Goal: Complete application form

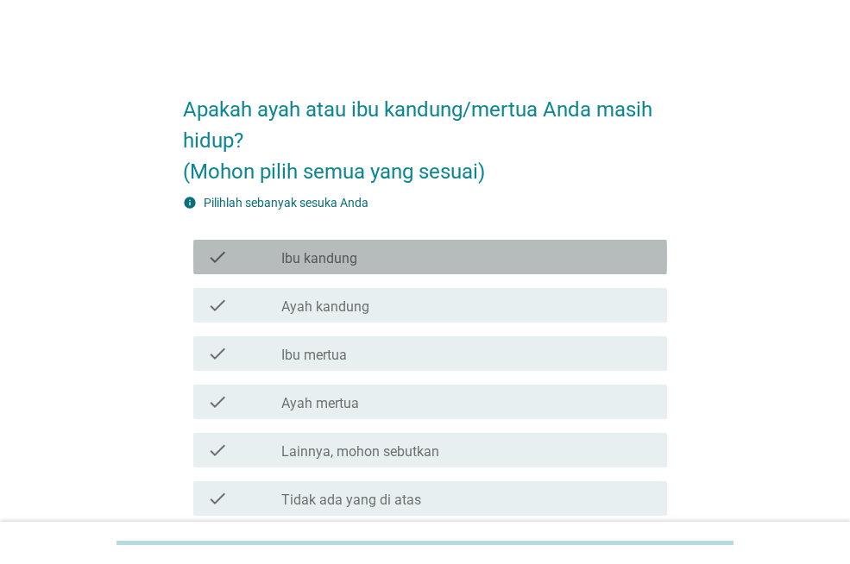
drag, startPoint x: 341, startPoint y: 258, endPoint x: 341, endPoint y: 273, distance: 14.7
click at [341, 258] on label "Ibu kandung" at bounding box center [319, 258] width 76 height 17
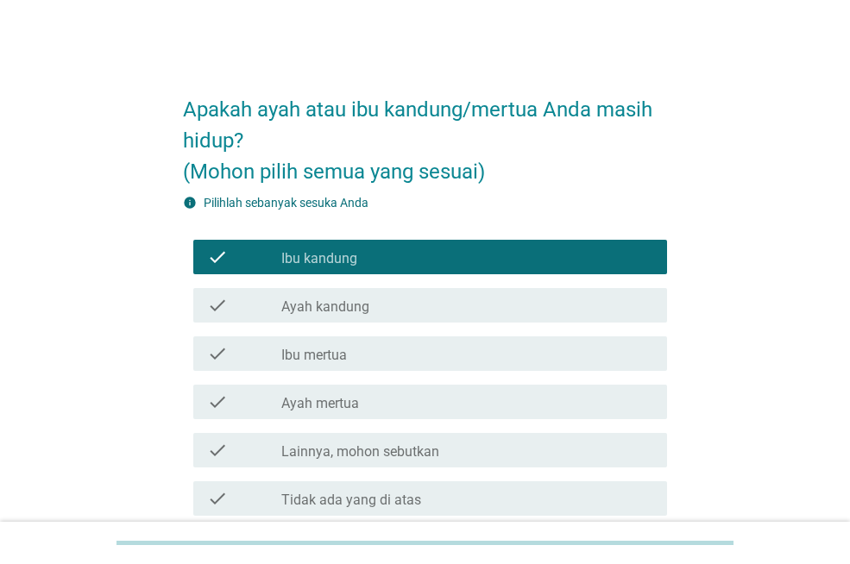
click at [338, 306] on label "Ayah kandung" at bounding box center [325, 307] width 88 height 17
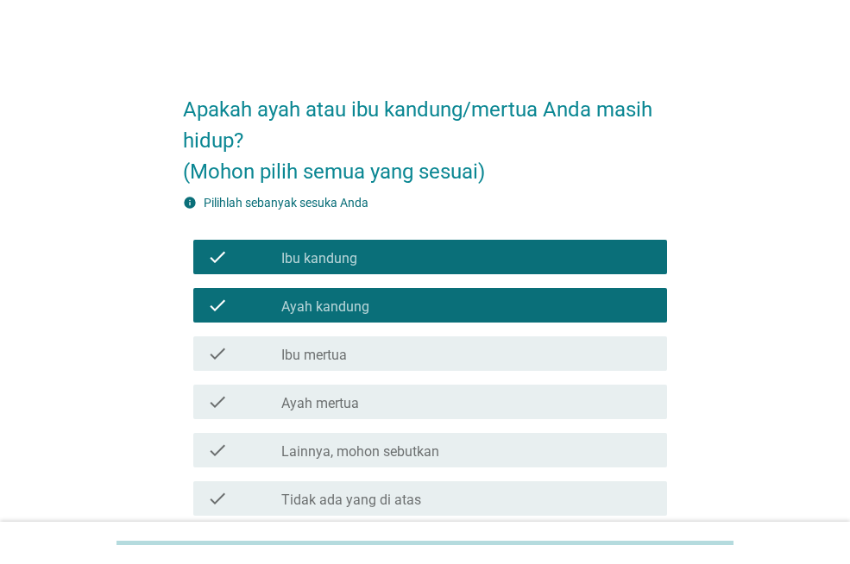
scroll to position [86, 0]
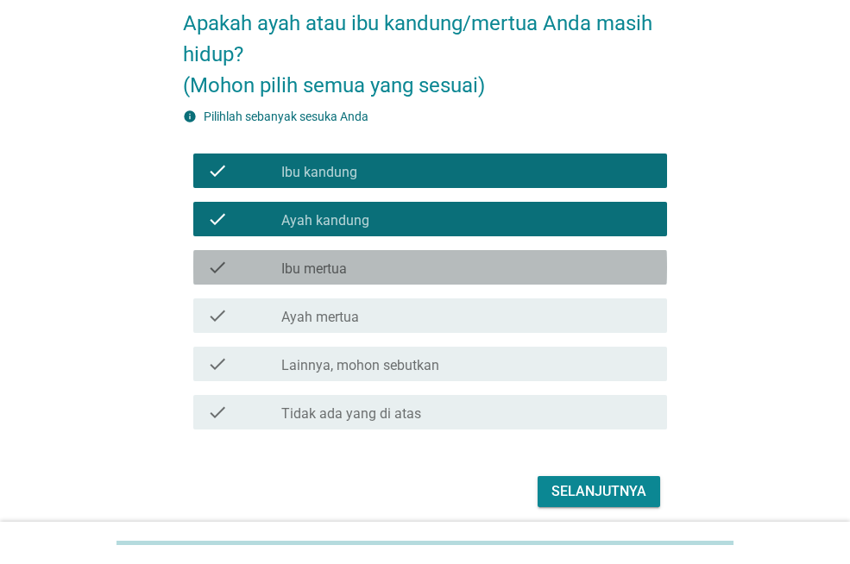
click at [344, 274] on label "Ibu mertua" at bounding box center [314, 269] width 66 height 17
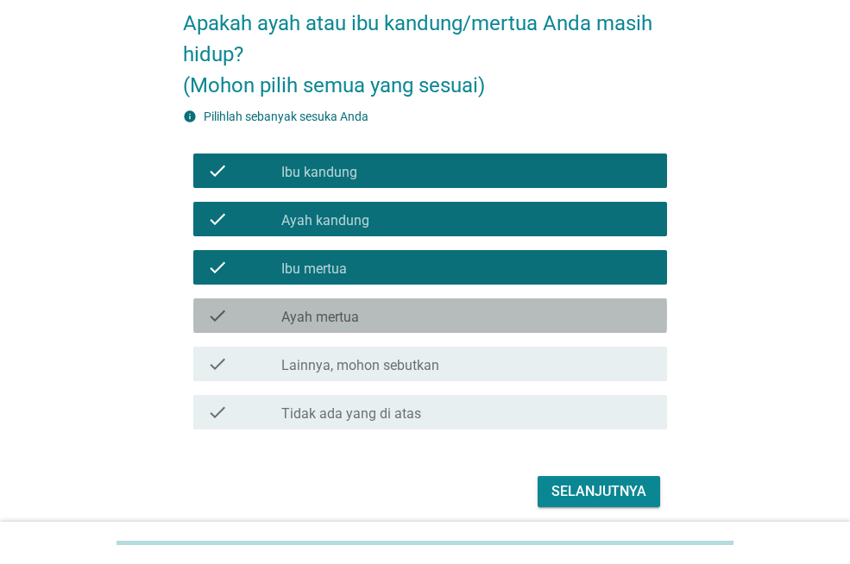
click at [341, 322] on label "Ayah mertua" at bounding box center [320, 317] width 78 height 17
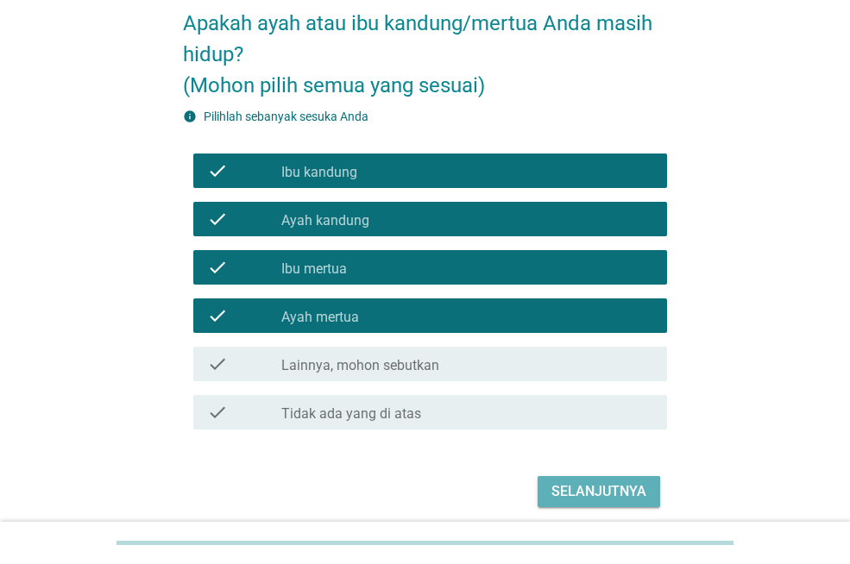
drag, startPoint x: 623, startPoint y: 494, endPoint x: 290, endPoint y: 397, distance: 346.9
click at [623, 494] on div "Selanjutnya" at bounding box center [599, 492] width 95 height 21
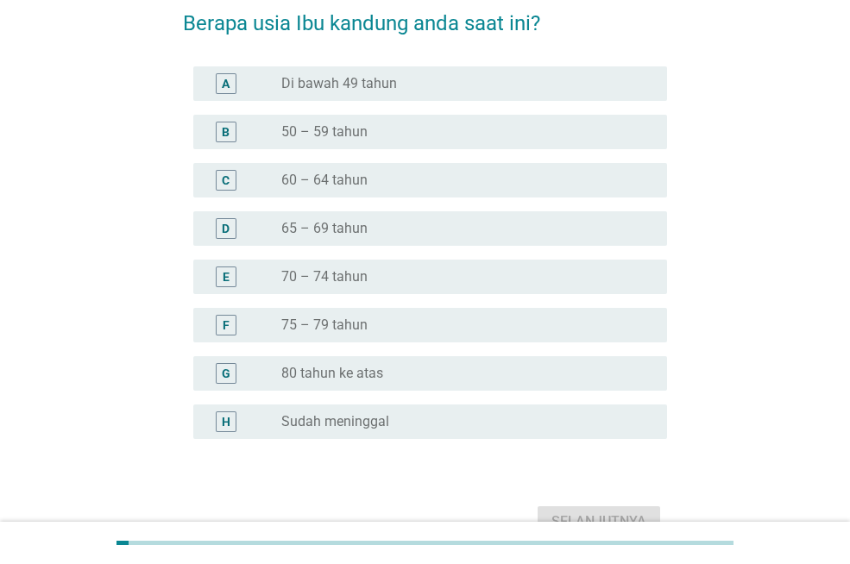
scroll to position [0, 0]
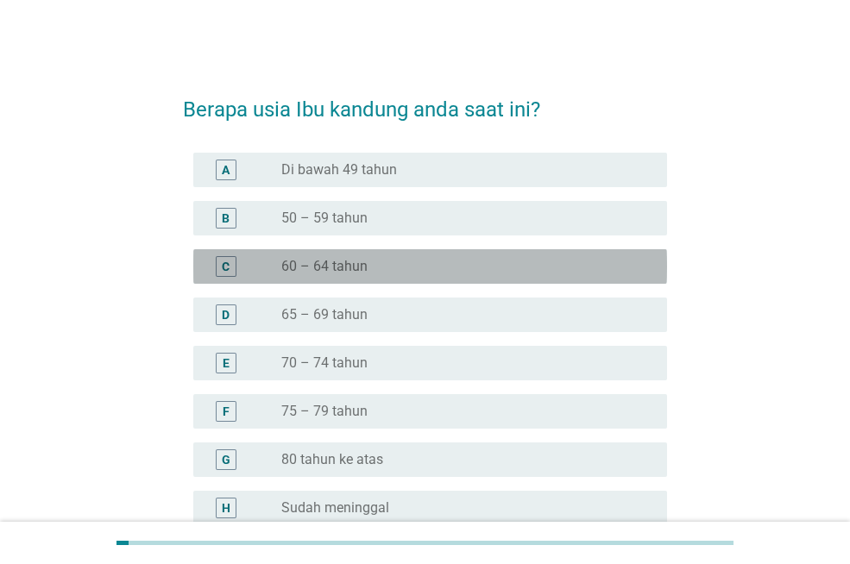
click at [349, 276] on div "radio_button_unchecked 60 – 64 tahun" at bounding box center [467, 266] width 372 height 21
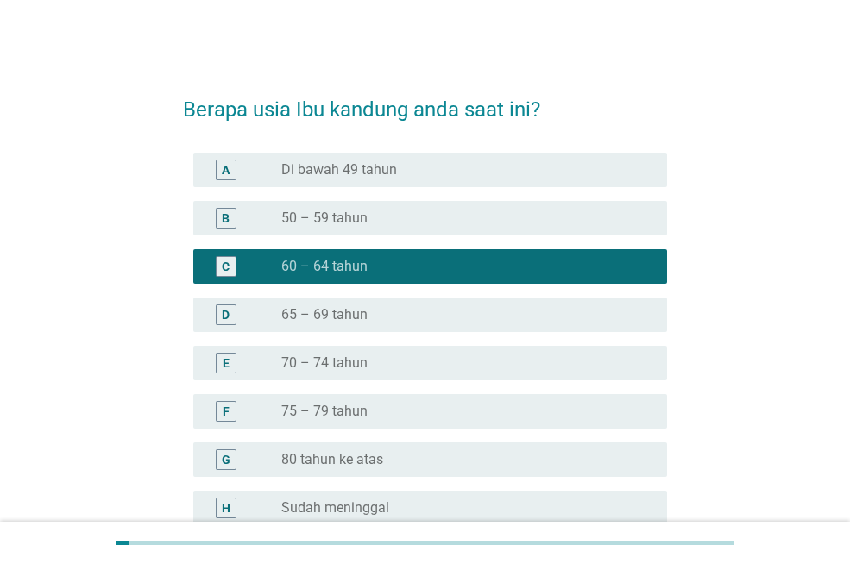
scroll to position [183, 0]
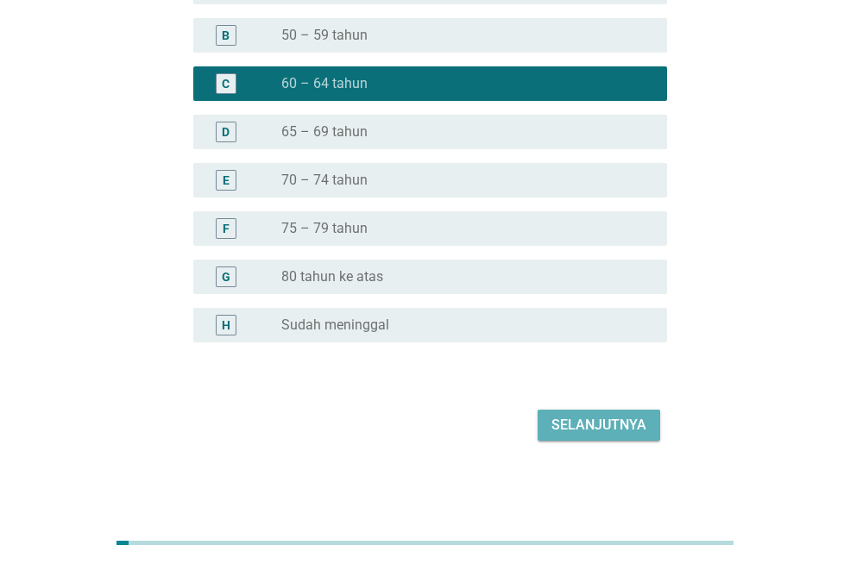
drag, startPoint x: 621, startPoint y: 426, endPoint x: 332, endPoint y: 365, distance: 294.6
click at [621, 426] on div "Selanjutnya" at bounding box center [599, 425] width 95 height 21
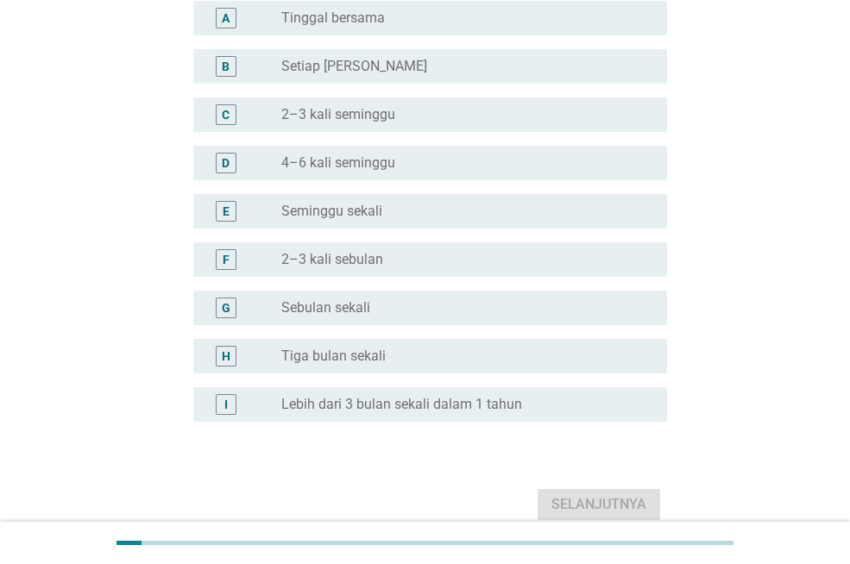
scroll to position [0, 0]
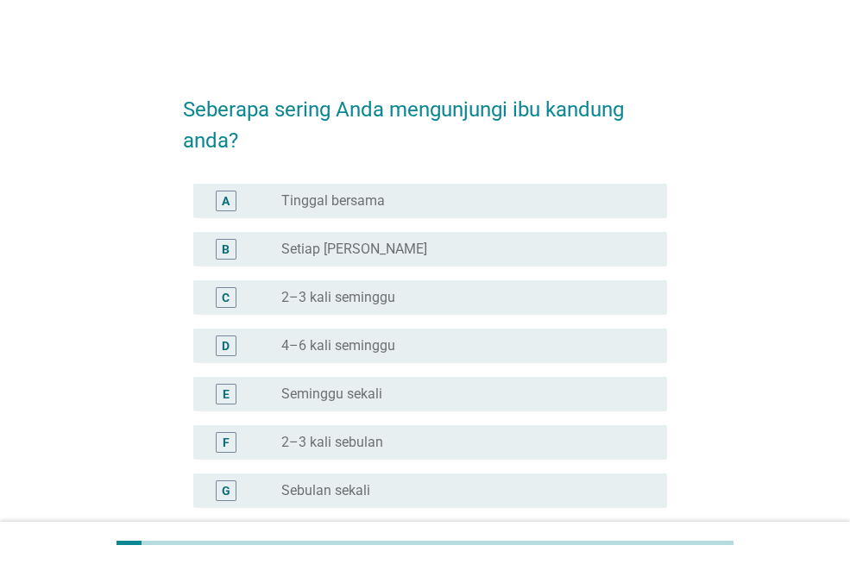
click at [331, 246] on label "Setiap [PERSON_NAME]" at bounding box center [354, 249] width 146 height 17
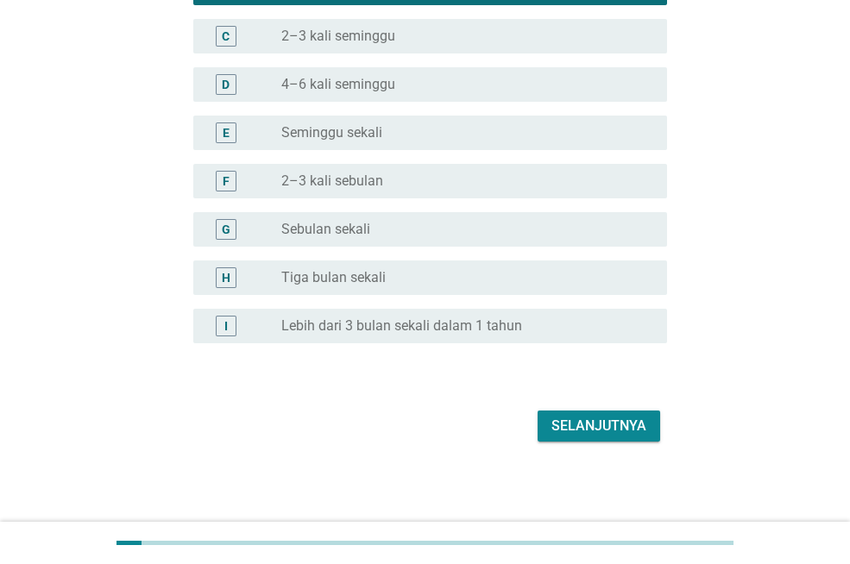
scroll to position [262, 0]
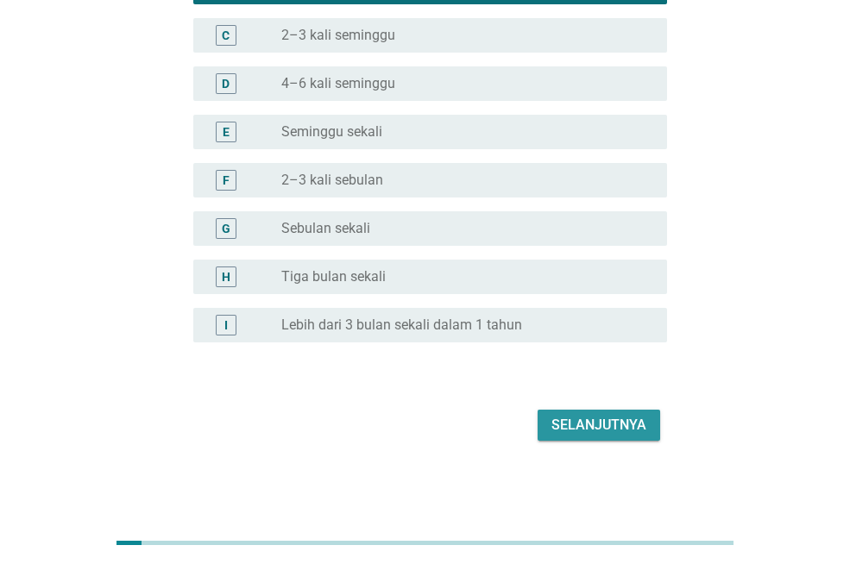
drag, startPoint x: 592, startPoint y: 429, endPoint x: 573, endPoint y: 429, distance: 19.0
click at [589, 429] on div "Selanjutnya" at bounding box center [599, 425] width 95 height 21
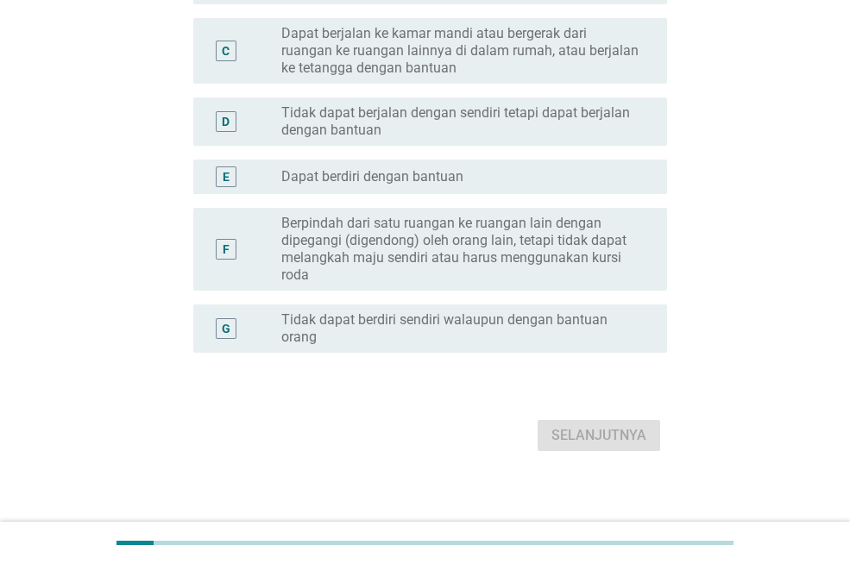
scroll to position [0, 0]
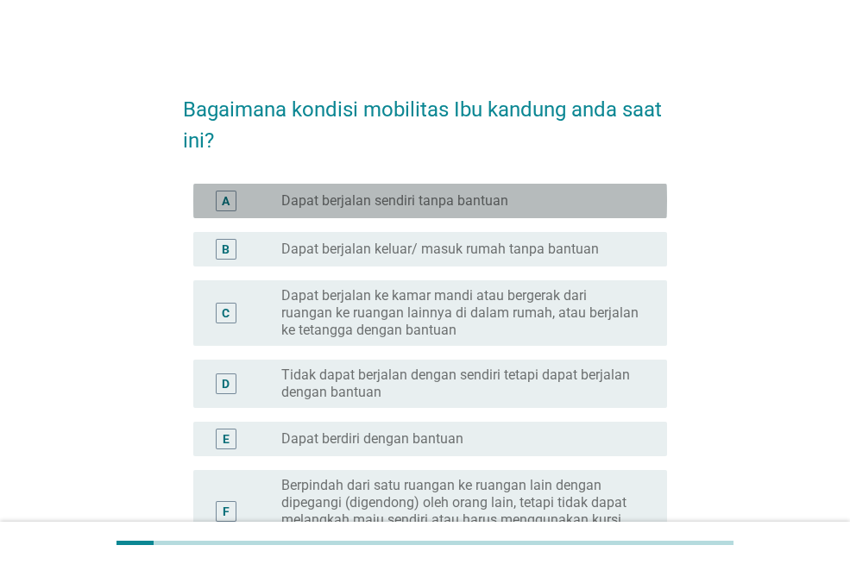
drag, startPoint x: 463, startPoint y: 200, endPoint x: 489, endPoint y: 239, distance: 46.7
click at [463, 200] on label "Dapat berjalan sendiri tanpa bantuan" at bounding box center [394, 200] width 227 height 17
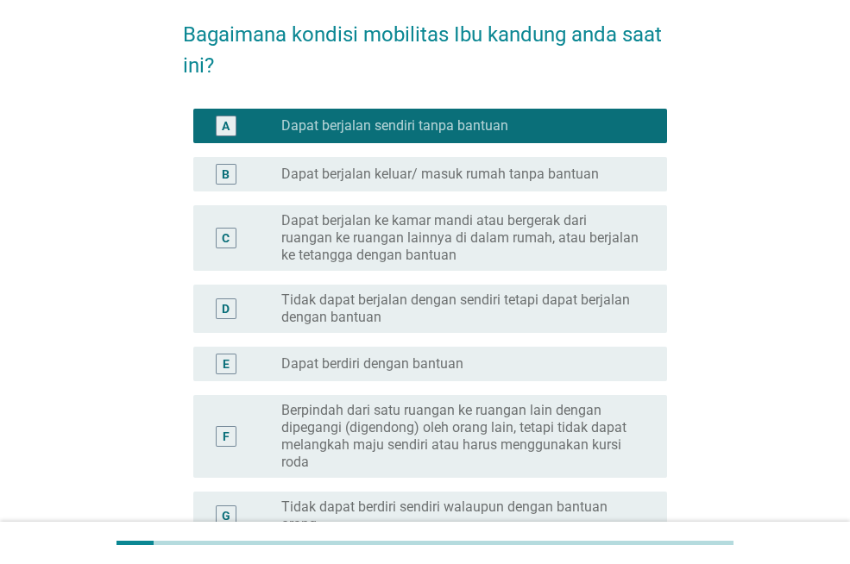
scroll to position [173, 0]
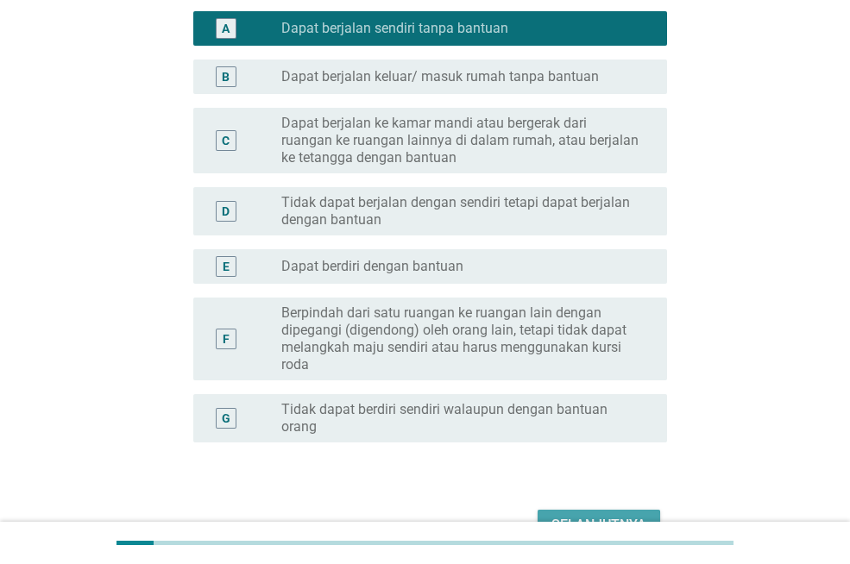
click at [602, 516] on div "Selanjutnya" at bounding box center [599, 525] width 95 height 21
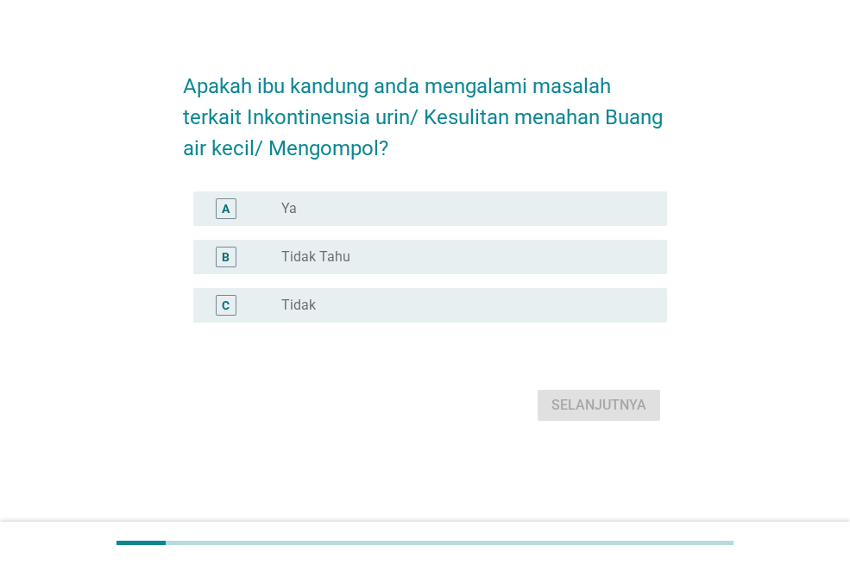
scroll to position [0, 0]
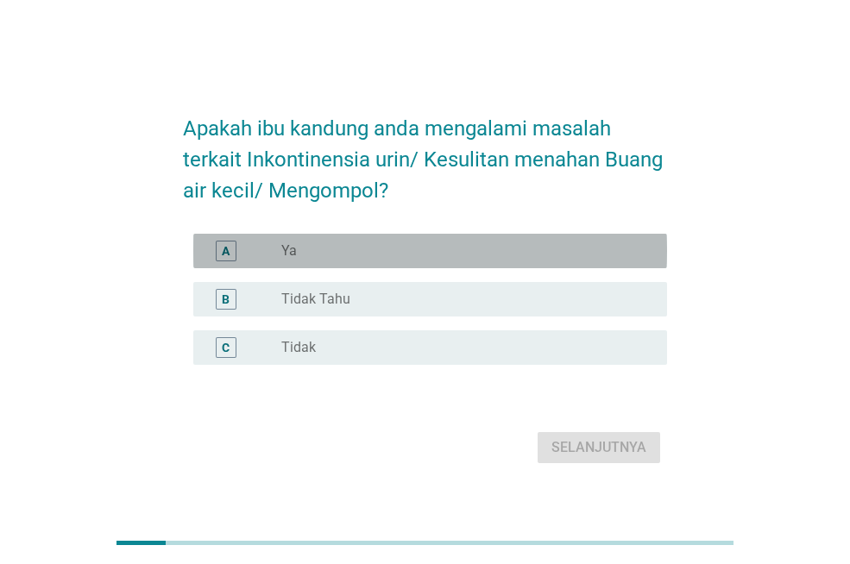
click at [300, 255] on div "radio_button_unchecked Ya" at bounding box center [460, 251] width 358 height 17
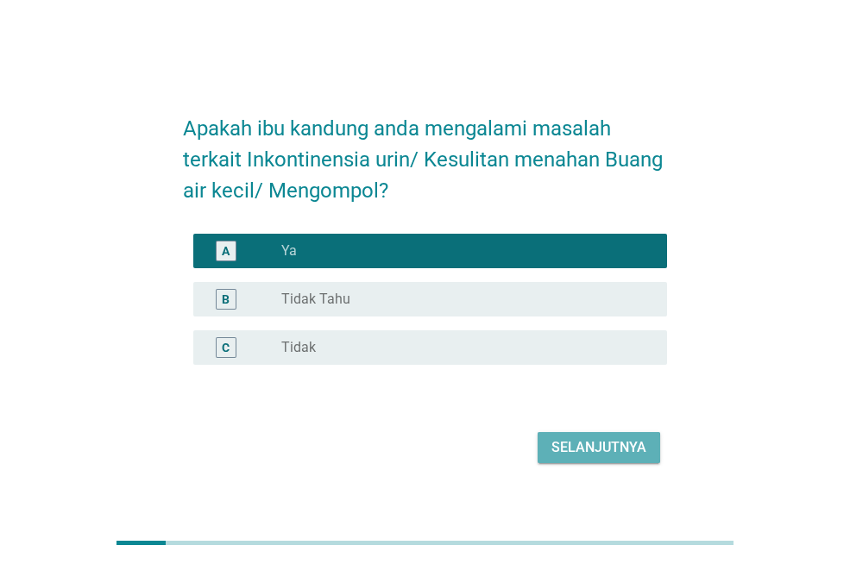
drag, startPoint x: 602, startPoint y: 443, endPoint x: 140, endPoint y: 259, distance: 497.8
click at [593, 443] on div "Selanjutnya" at bounding box center [599, 448] width 95 height 21
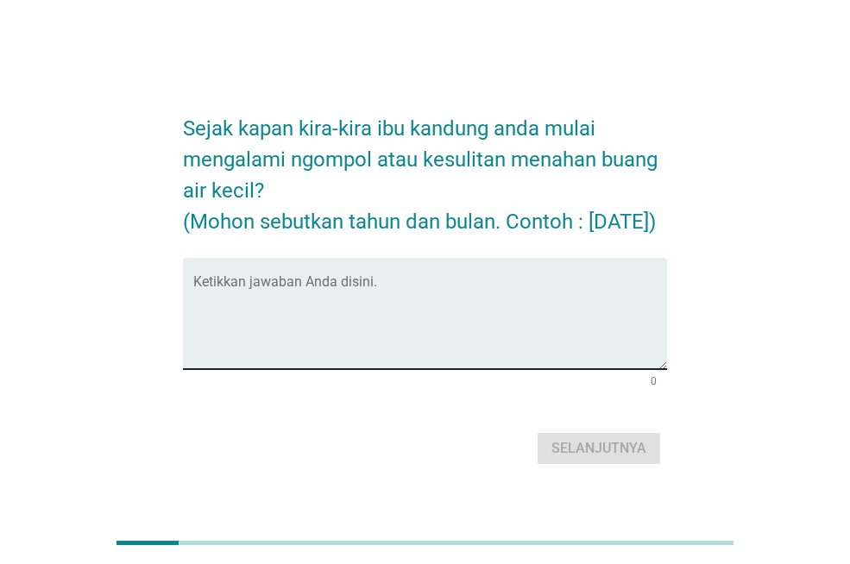
click at [267, 353] on textarea "Ketikkan jawaban Anda disini." at bounding box center [430, 324] width 474 height 91
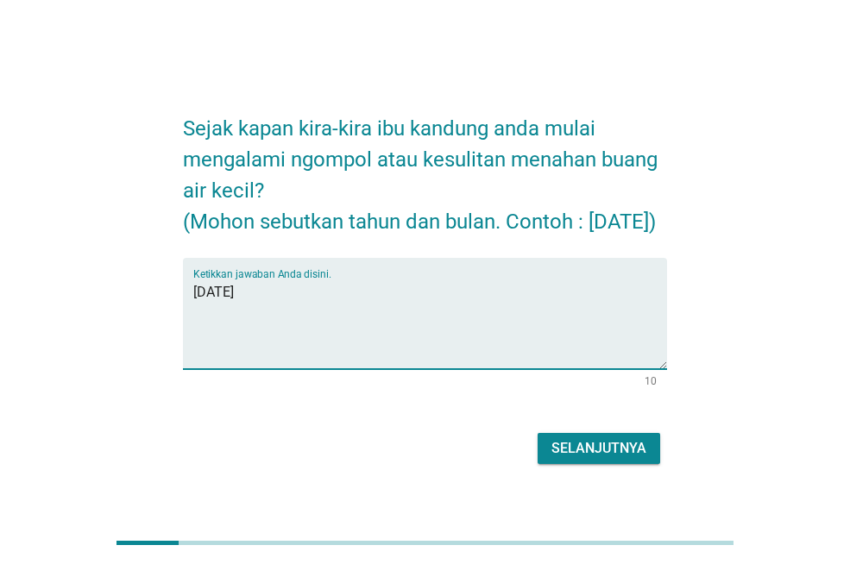
type textarea "[DATE]"
click at [594, 445] on div "Selanjutnya" at bounding box center [425, 448] width 484 height 41
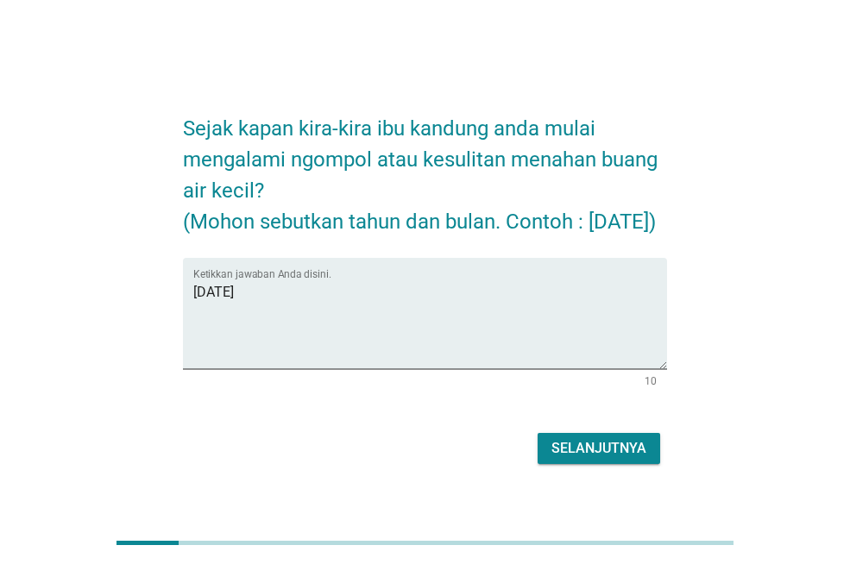
click at [599, 459] on div "Selanjutnya" at bounding box center [599, 448] width 95 height 21
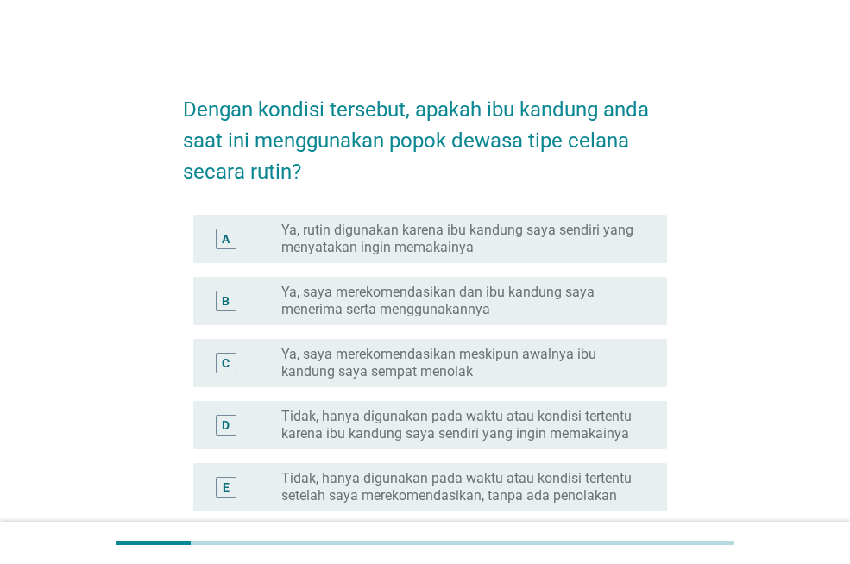
click at [460, 432] on label "Tidak, hanya digunakan pada waktu atau kondisi tertentu karena ibu kandung saya…" at bounding box center [460, 425] width 358 height 35
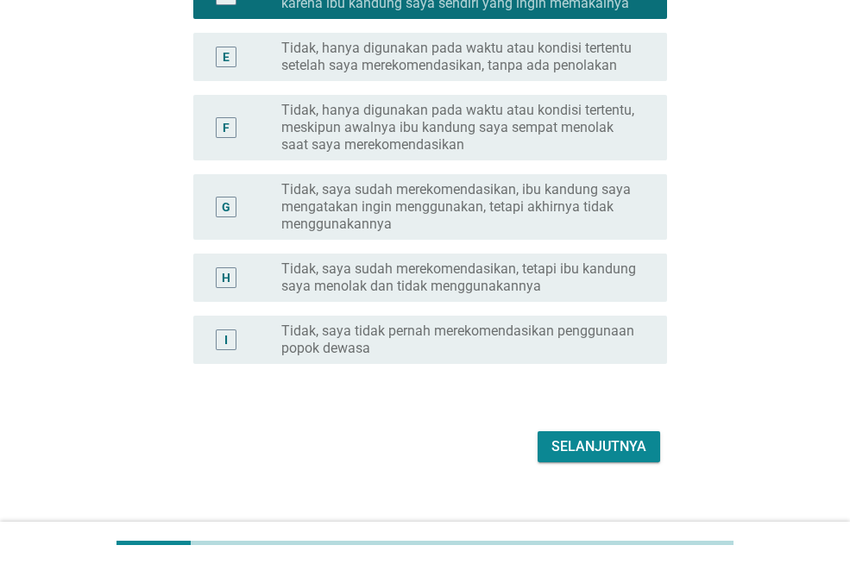
scroll to position [432, 0]
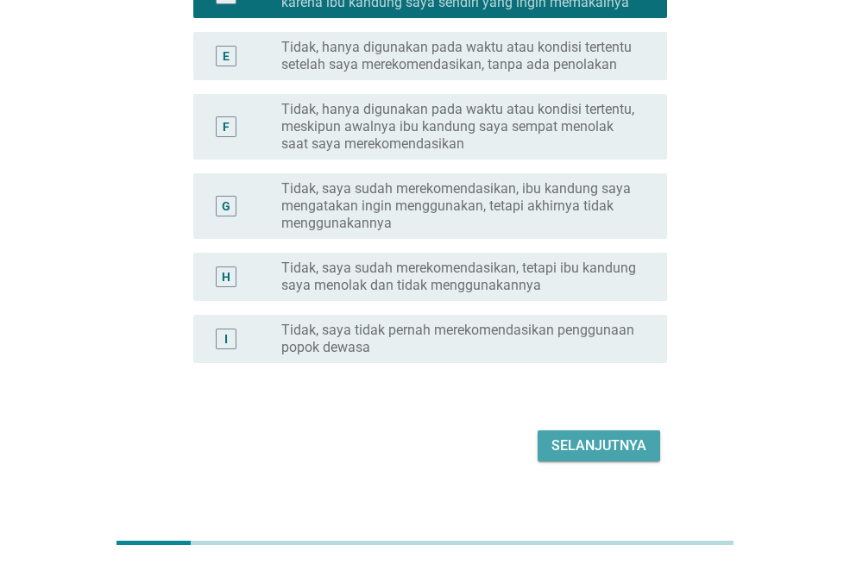
click at [586, 451] on div "Selanjutnya" at bounding box center [599, 446] width 95 height 21
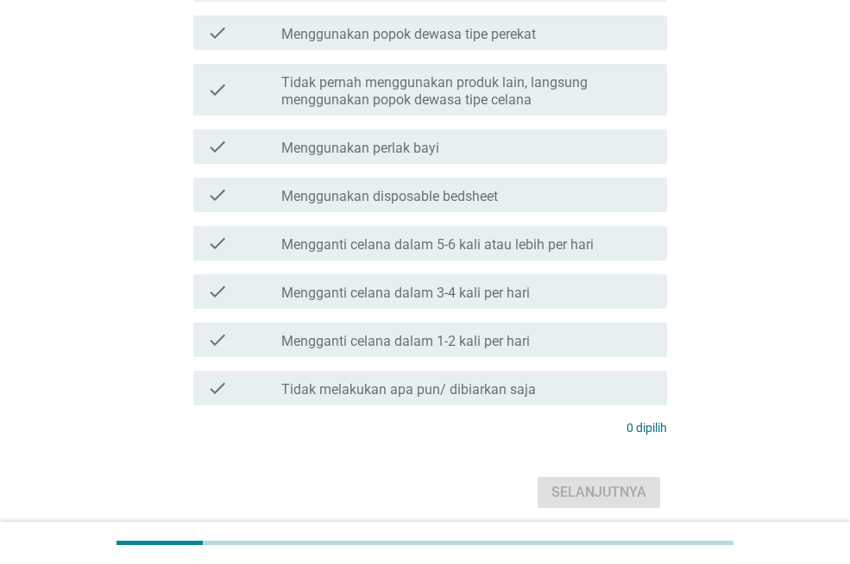
scroll to position [0, 0]
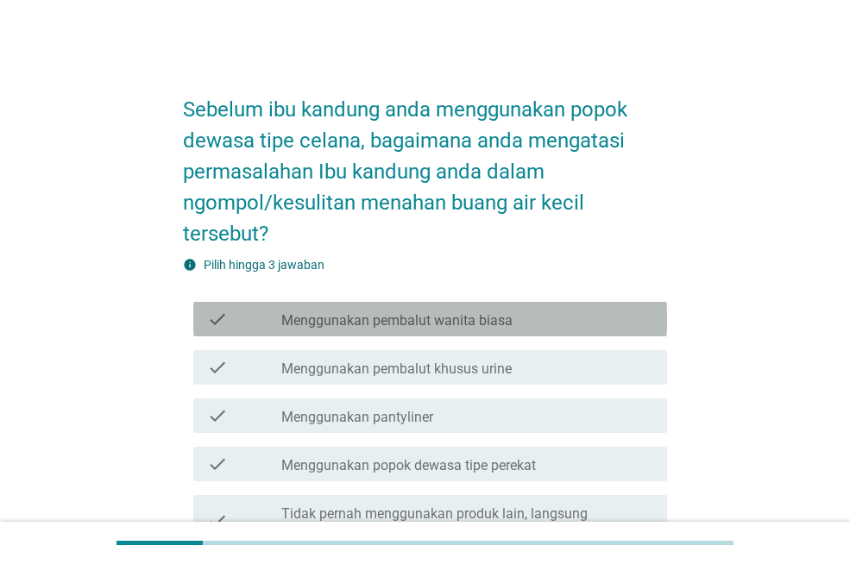
click at [445, 320] on label "Menggunakan pembalut wanita biasa" at bounding box center [396, 320] width 231 height 17
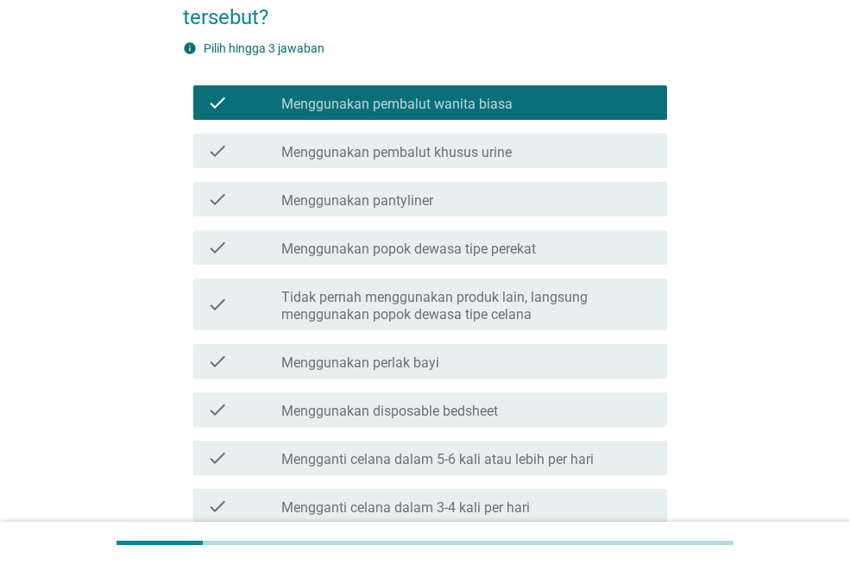
scroll to position [259, 0]
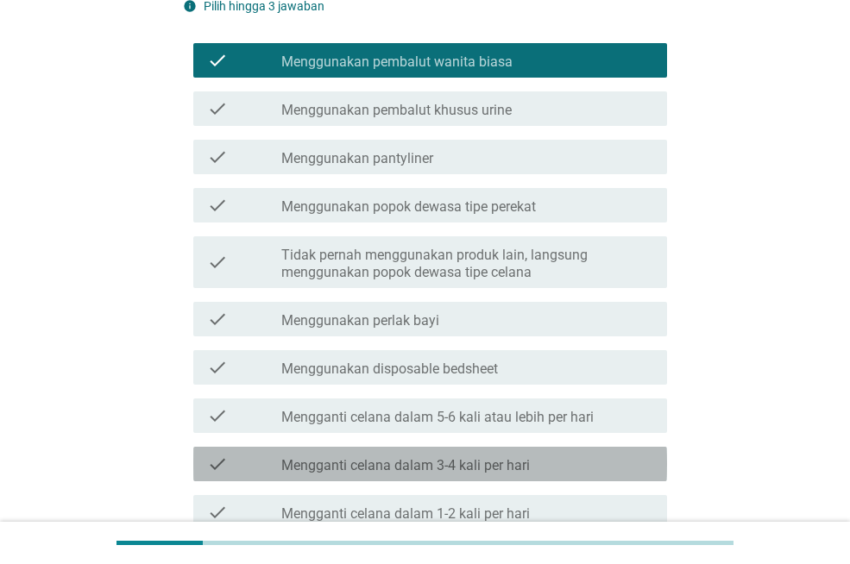
click at [457, 462] on label "Mengganti celana dalam 3-4 kali per hari" at bounding box center [405, 465] width 249 height 17
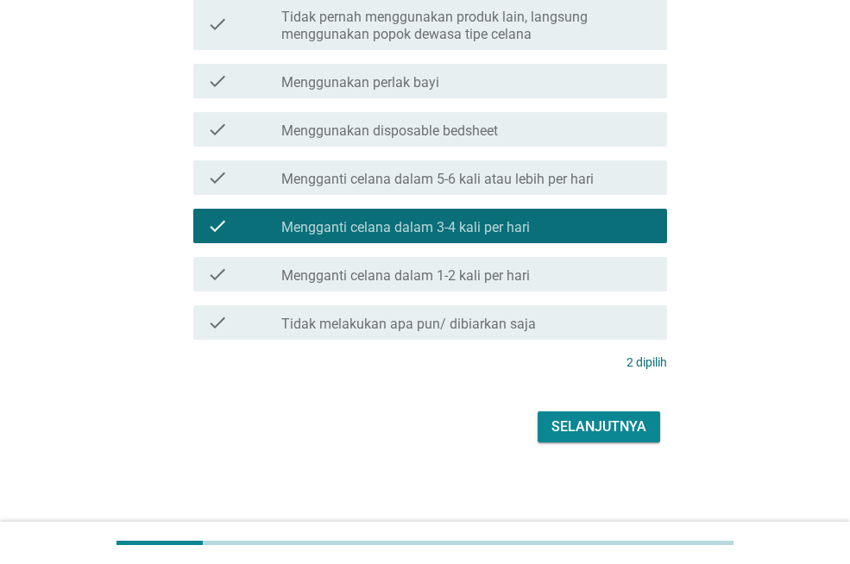
scroll to position [499, 0]
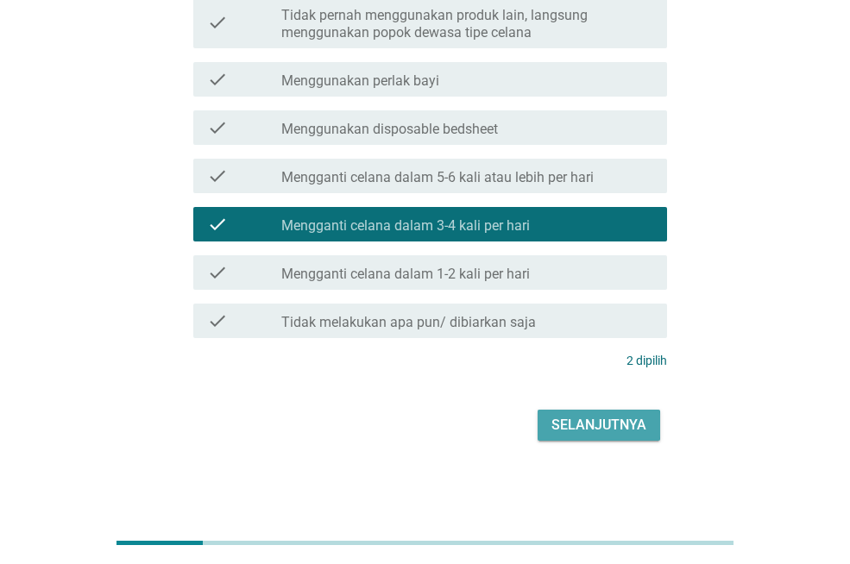
click at [606, 416] on div "Selanjutnya" at bounding box center [599, 425] width 95 height 21
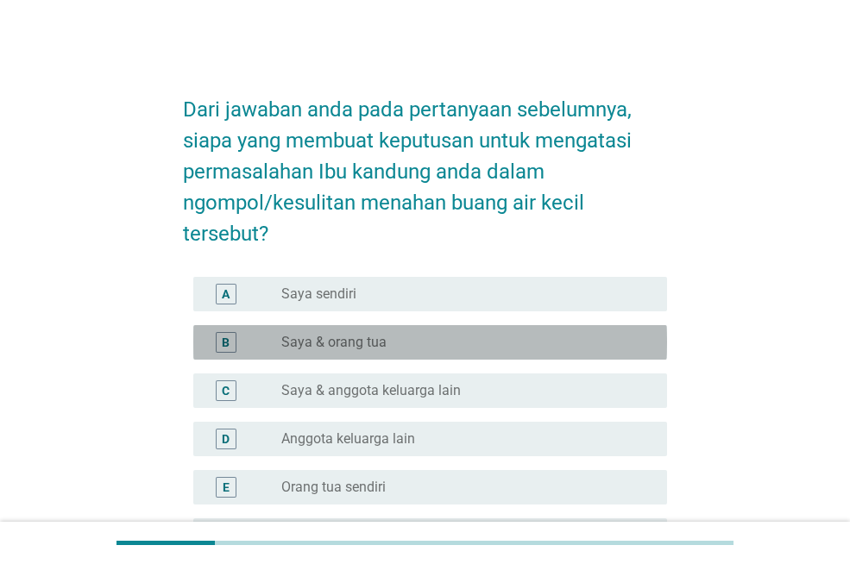
click at [310, 335] on label "Saya & orang tua" at bounding box center [333, 342] width 105 height 17
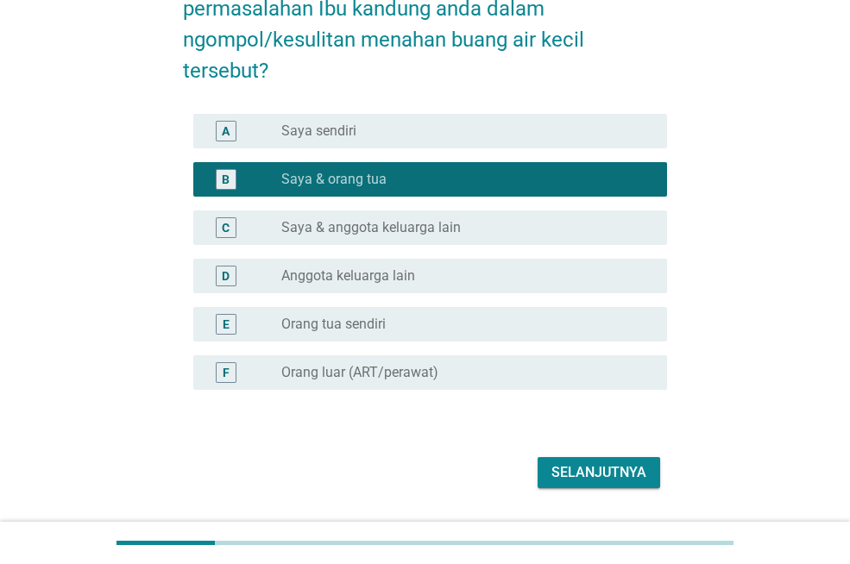
scroll to position [173, 0]
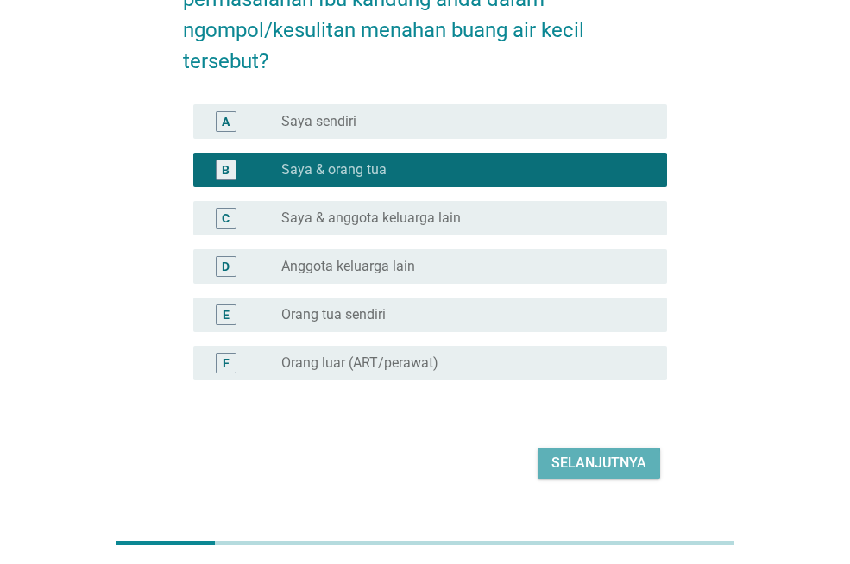
drag, startPoint x: 592, startPoint y: 457, endPoint x: 409, endPoint y: 423, distance: 186.1
click at [589, 457] on div "Selanjutnya" at bounding box center [599, 463] width 95 height 21
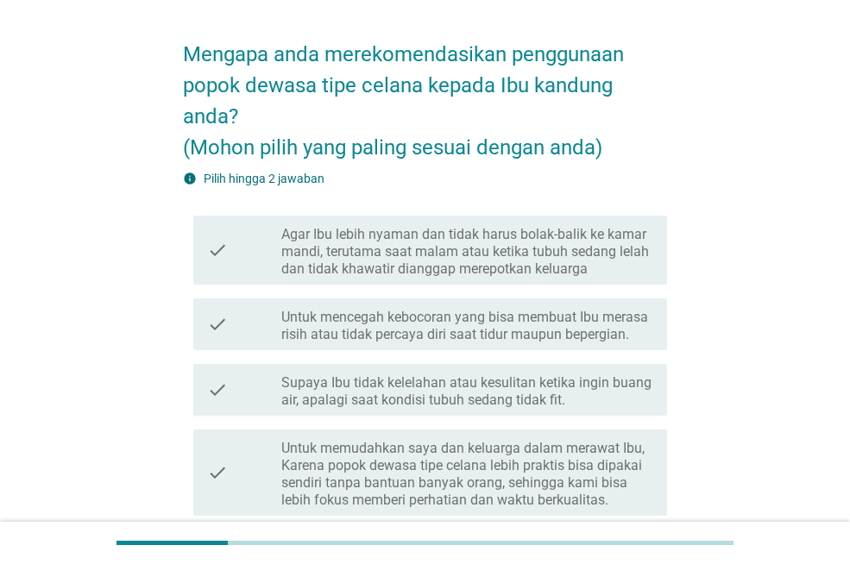
scroll to position [86, 0]
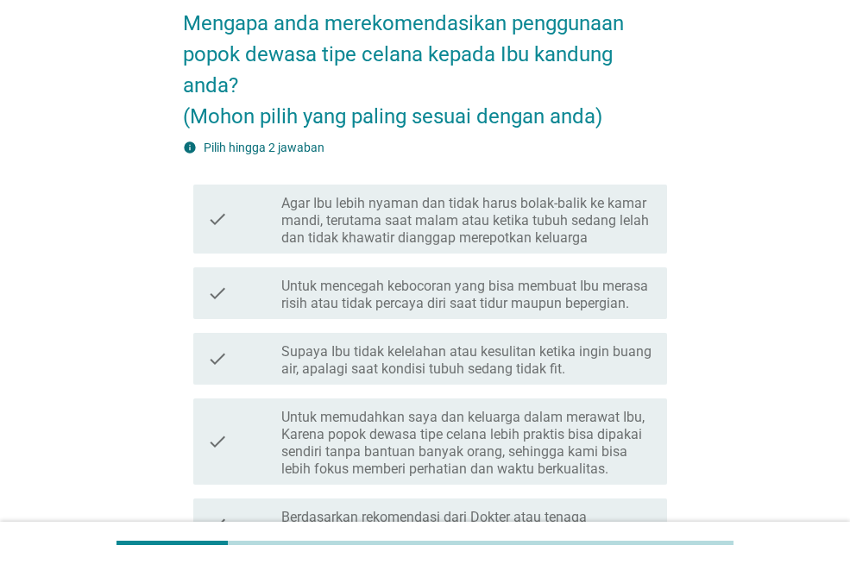
click at [497, 229] on label "Agar Ibu lebih nyaman dan tidak harus bolak-balik ke kamar mandi, terutama saat…" at bounding box center [467, 221] width 372 height 52
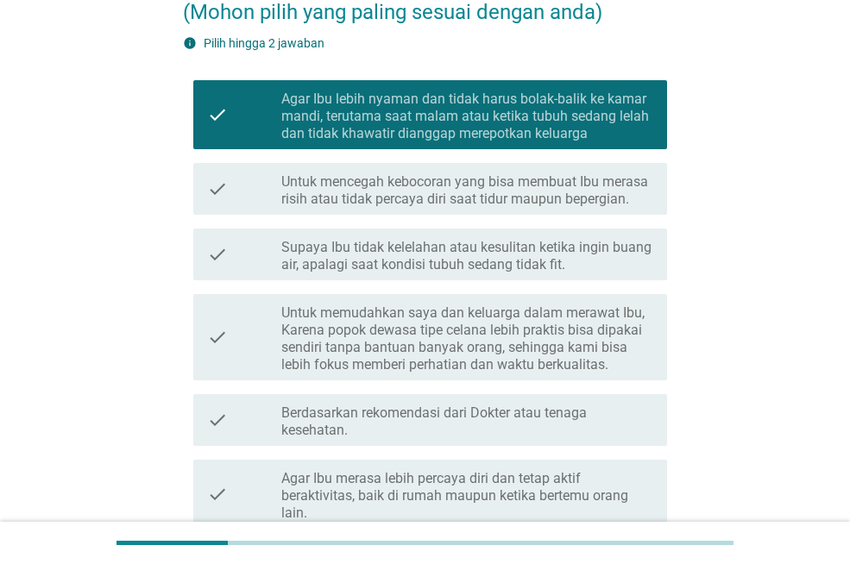
scroll to position [345, 0]
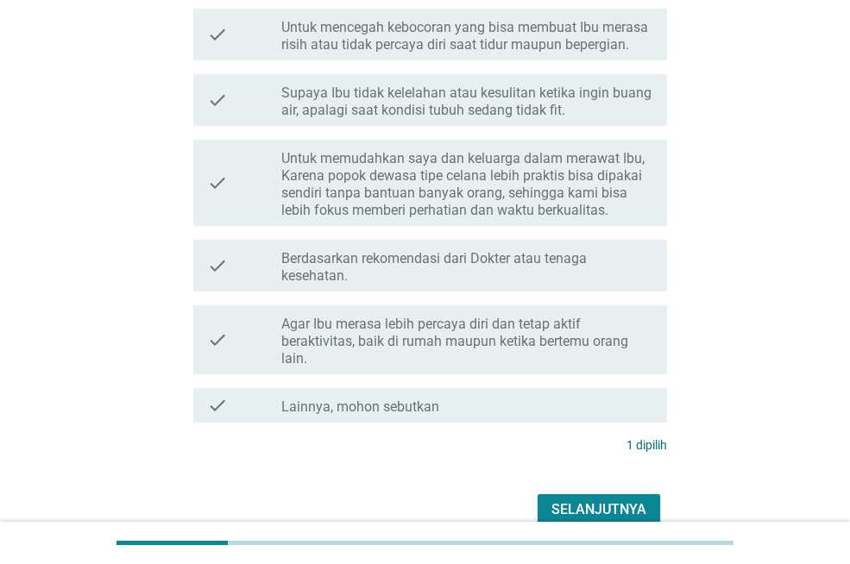
click at [602, 502] on div "Selanjutnya" at bounding box center [599, 510] width 95 height 21
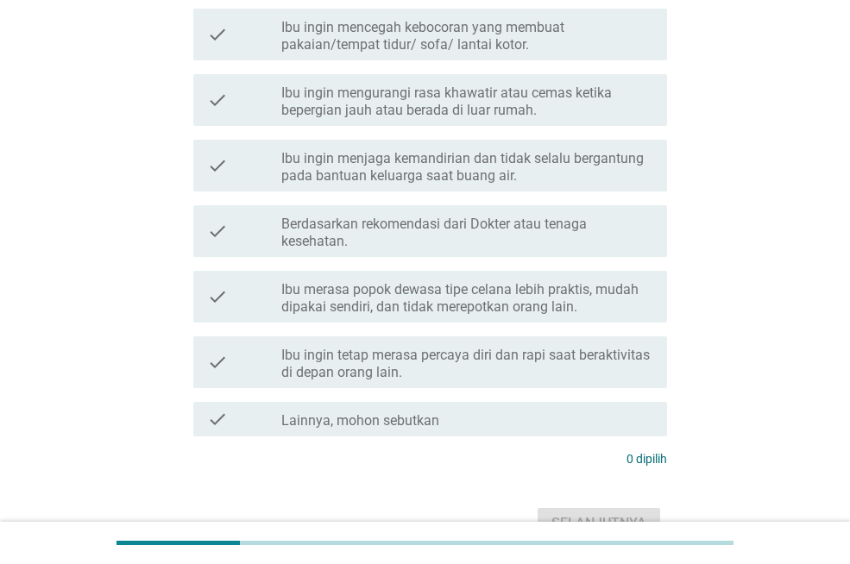
scroll to position [0, 0]
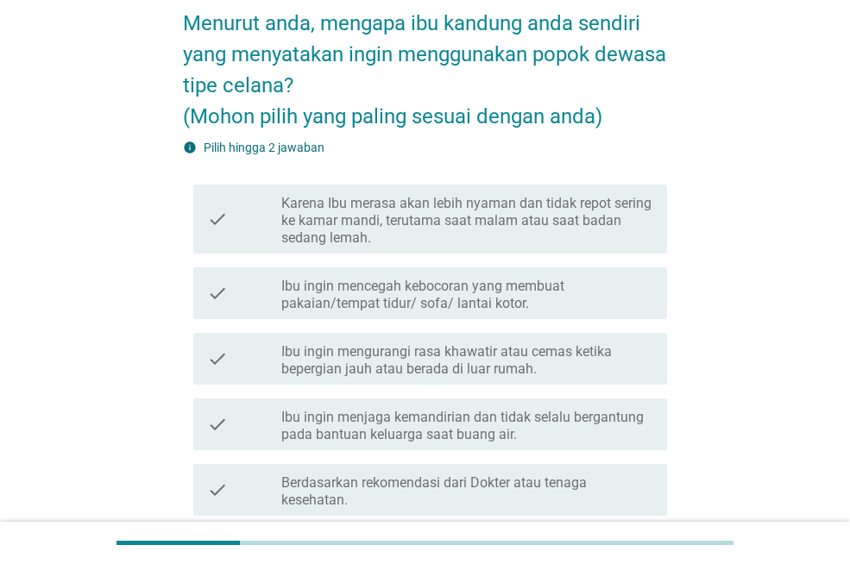
click at [466, 224] on label "Karena Ibu merasa akan lebih nyaman dan tidak repot sering ke kamar mandi, teru…" at bounding box center [467, 221] width 372 height 52
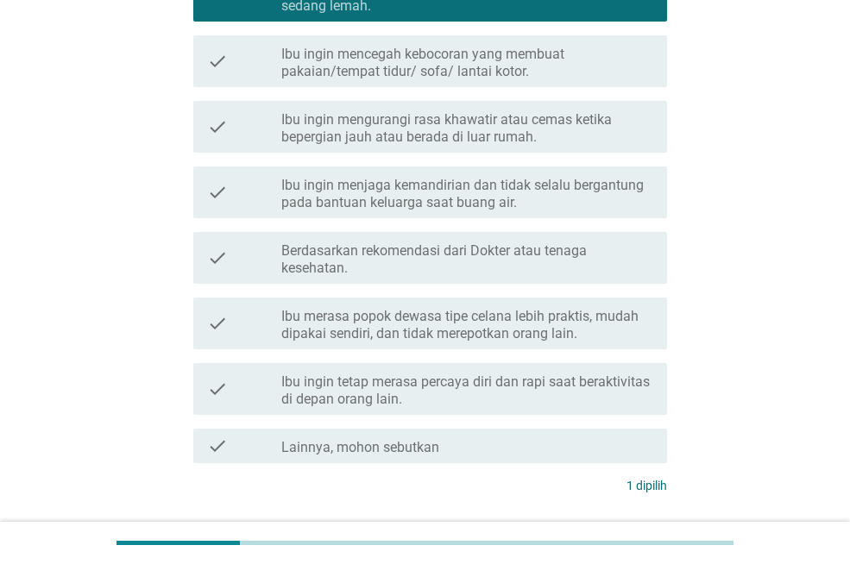
scroll to position [345, 0]
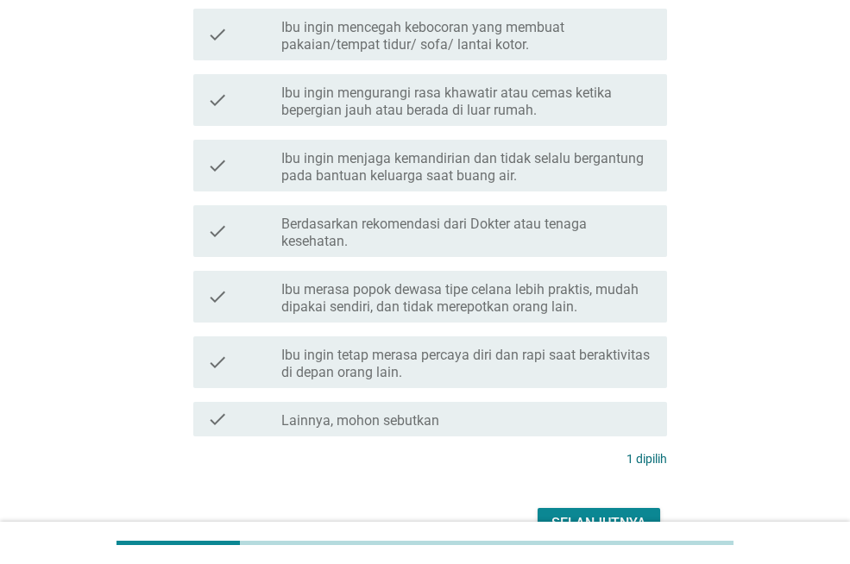
drag, startPoint x: 597, startPoint y: 506, endPoint x: 593, endPoint y: 517, distance: 12.0
click at [596, 510] on div "Selanjutnya" at bounding box center [425, 523] width 484 height 41
click at [593, 517] on div "Selanjutnya" at bounding box center [599, 524] width 95 height 21
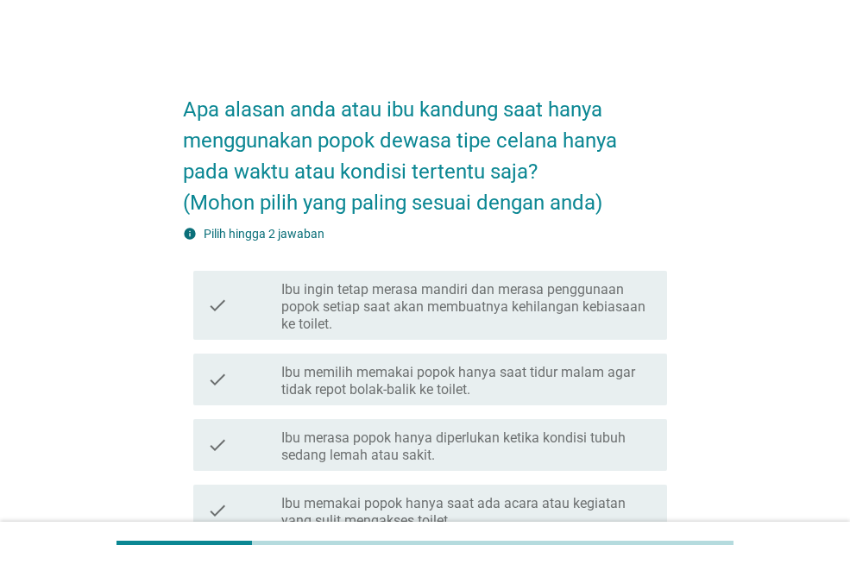
scroll to position [86, 0]
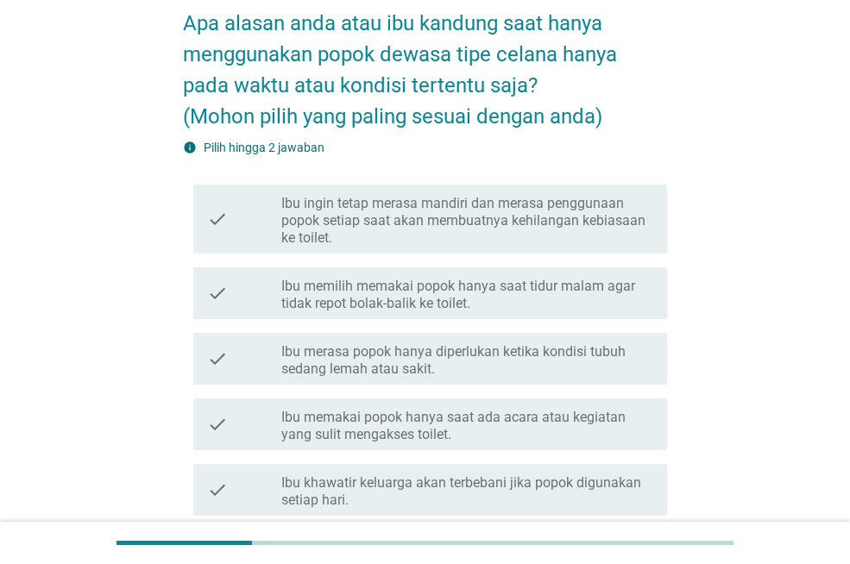
click at [535, 428] on label "Ibu memakai popok hanya saat ada acara atau kegiatan yang sulit mengakses toile…" at bounding box center [467, 426] width 372 height 35
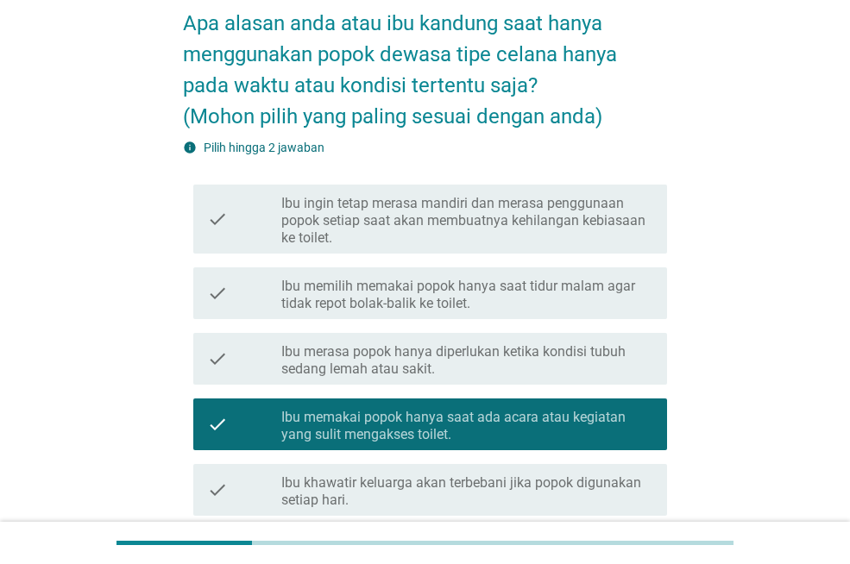
scroll to position [173, 0]
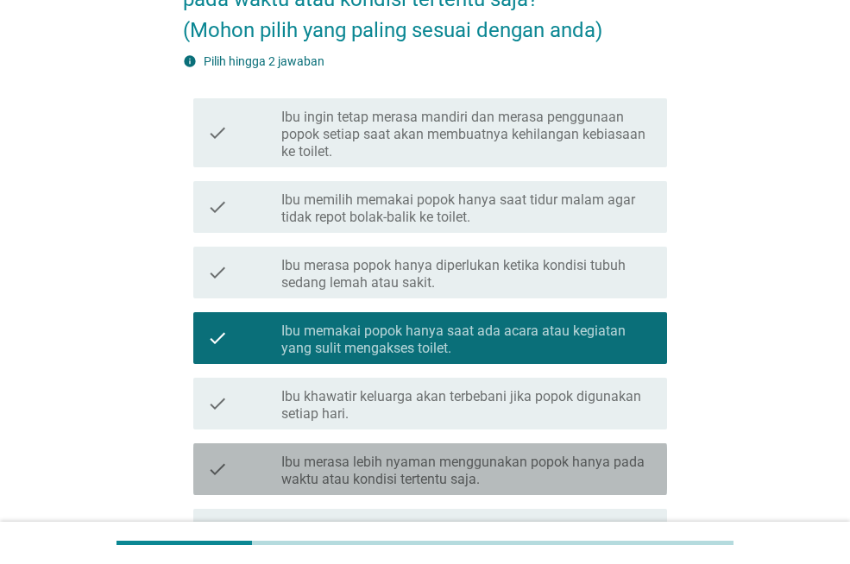
click at [547, 475] on label "Ibu merasa lebih nyaman menggunakan popok hanya pada waktu atau kondisi tertent…" at bounding box center [467, 471] width 372 height 35
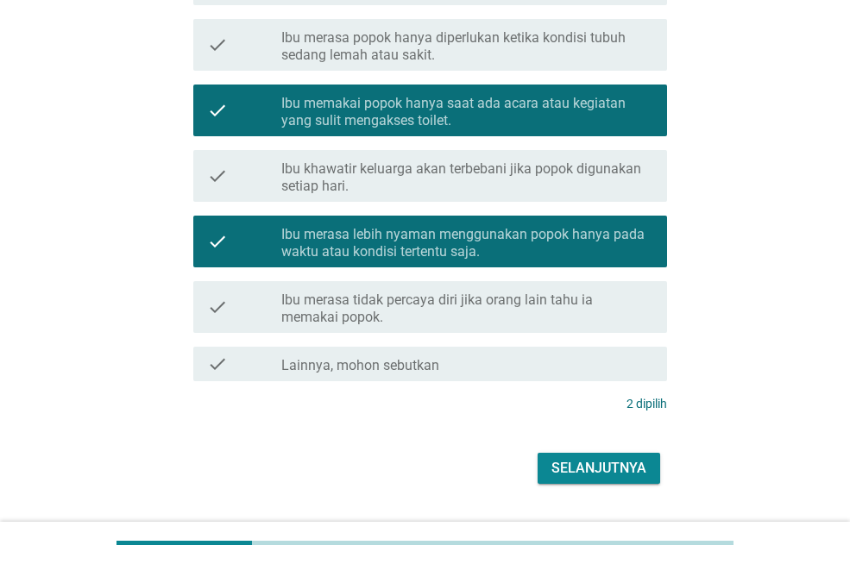
scroll to position [432, 0]
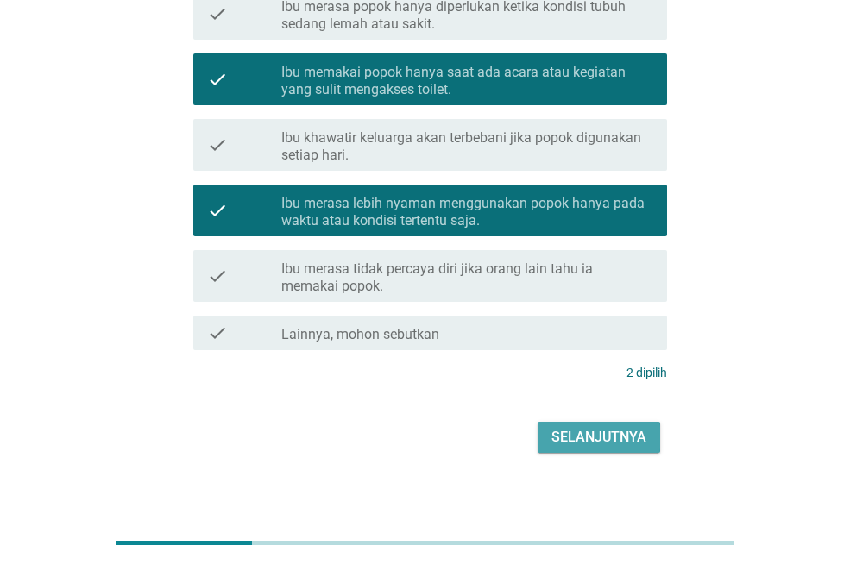
click at [615, 427] on div "Selanjutnya" at bounding box center [599, 437] width 95 height 21
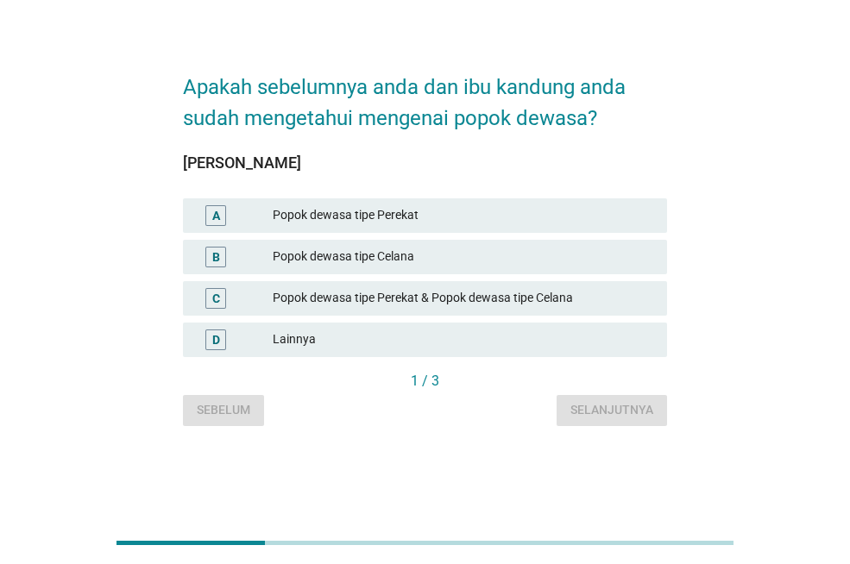
scroll to position [0, 0]
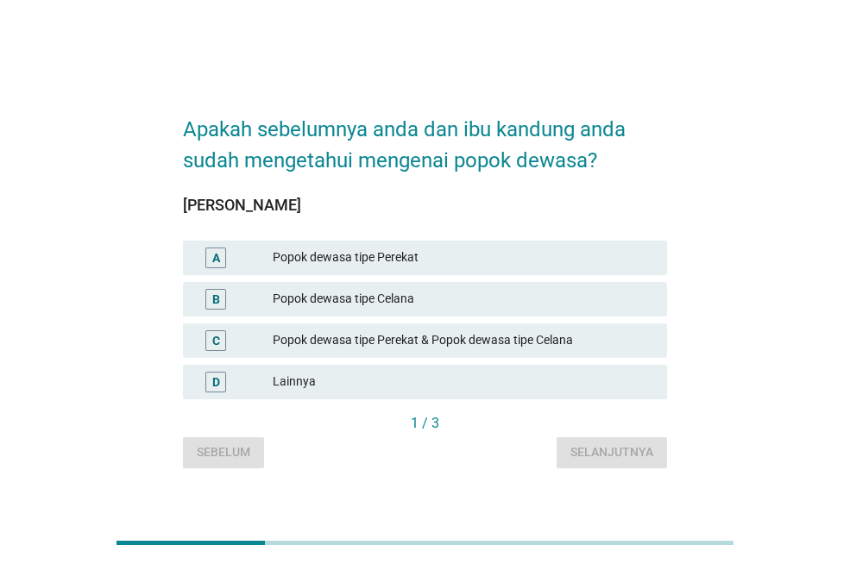
click at [410, 298] on div "Popok dewasa tipe Celana" at bounding box center [463, 299] width 381 height 21
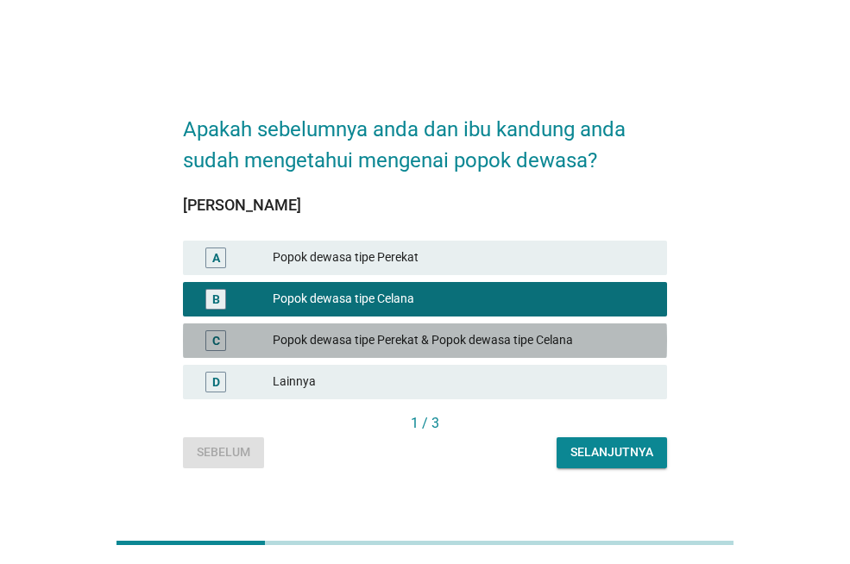
click at [427, 342] on div "Popok dewasa tipe Perekat & Popok dewasa tipe Celana" at bounding box center [463, 341] width 381 height 21
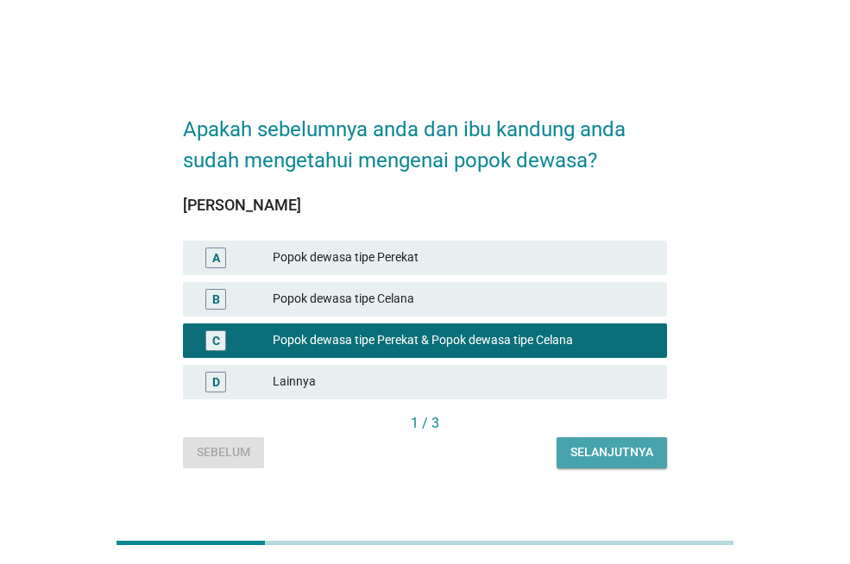
click at [603, 465] on button "Selanjutnya" at bounding box center [612, 453] width 110 height 31
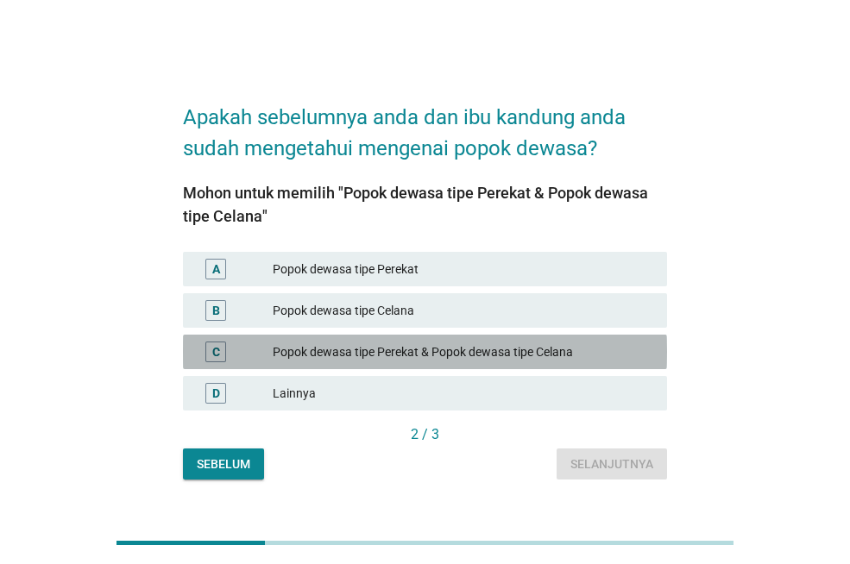
click at [517, 352] on div "Popok dewasa tipe Perekat & Popok dewasa tipe Celana" at bounding box center [463, 352] width 381 height 21
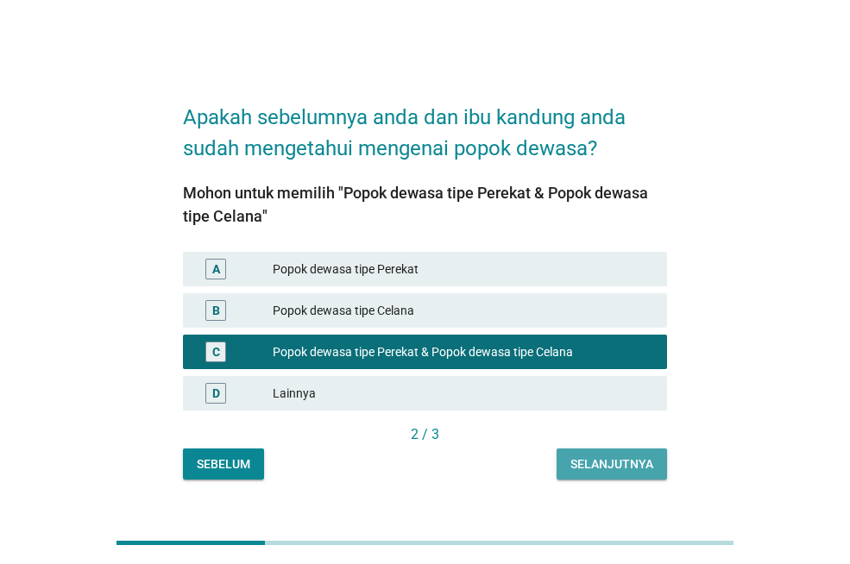
click at [617, 476] on button "Selanjutnya" at bounding box center [612, 464] width 110 height 31
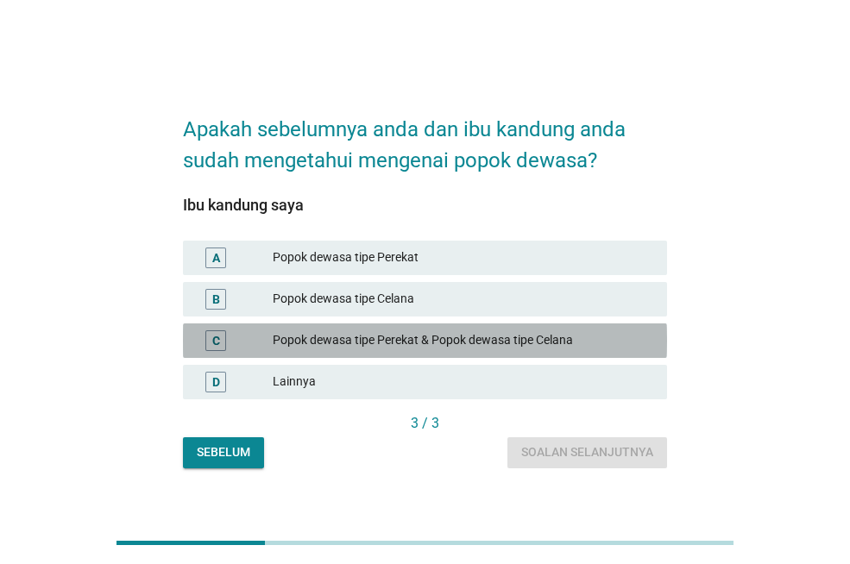
click at [374, 334] on div "Popok dewasa tipe Perekat & Popok dewasa tipe Celana" at bounding box center [463, 341] width 381 height 21
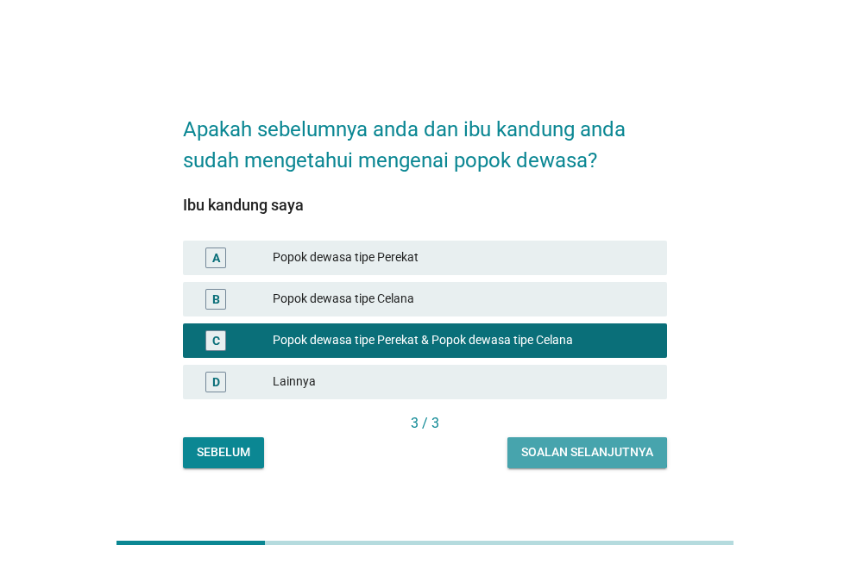
click at [601, 459] on div "Soalan selanjutnya" at bounding box center [587, 453] width 132 height 18
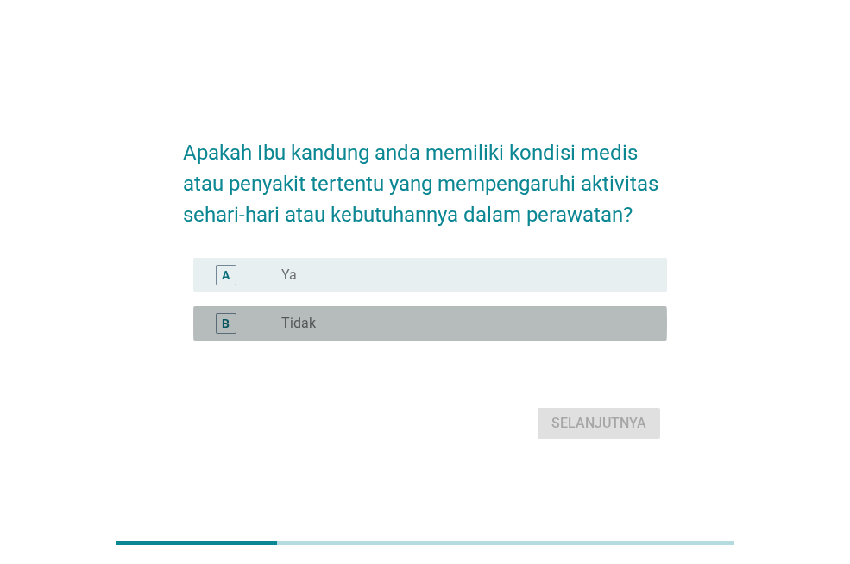
click at [296, 333] on div "radio_button_unchecked Tidak" at bounding box center [467, 323] width 372 height 21
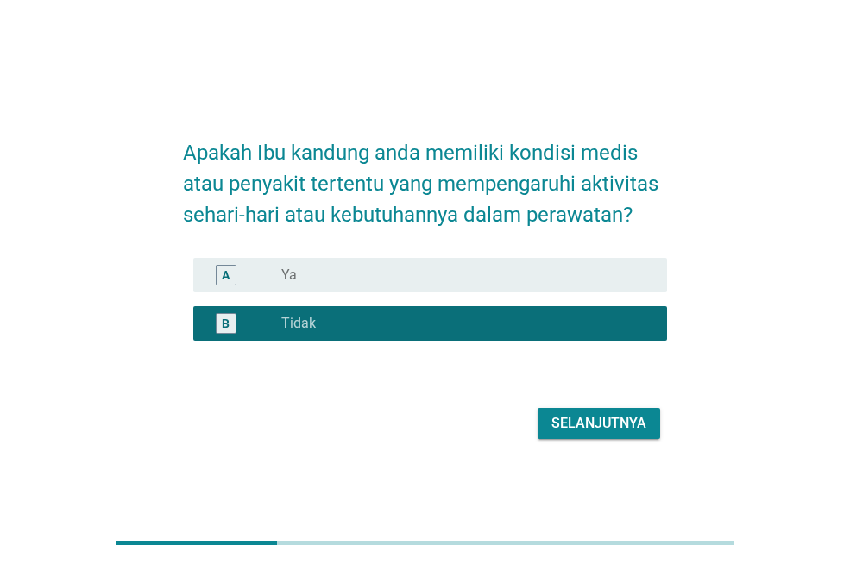
click at [615, 436] on button "Selanjutnya" at bounding box center [599, 423] width 123 height 31
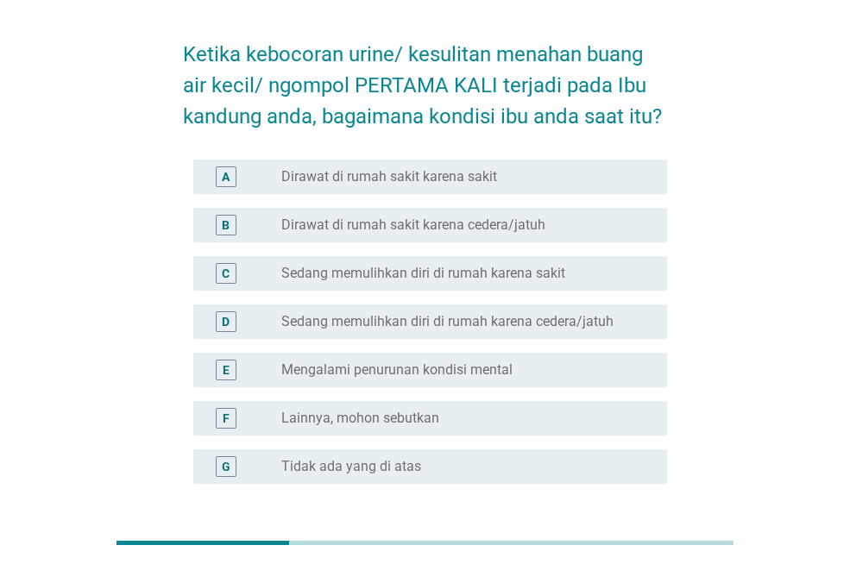
scroll to position [86, 0]
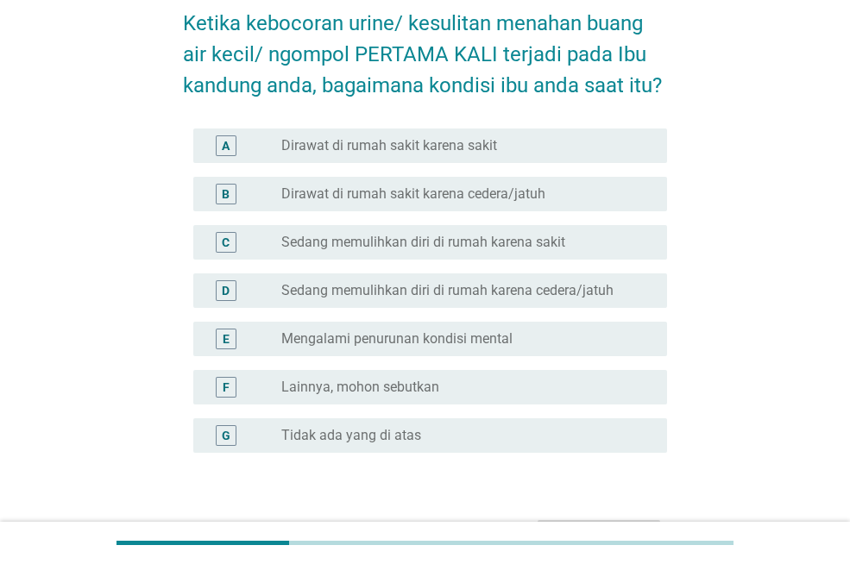
click at [419, 421] on div "G radio_button_unchecked Tidak ada yang di atas" at bounding box center [430, 436] width 474 height 35
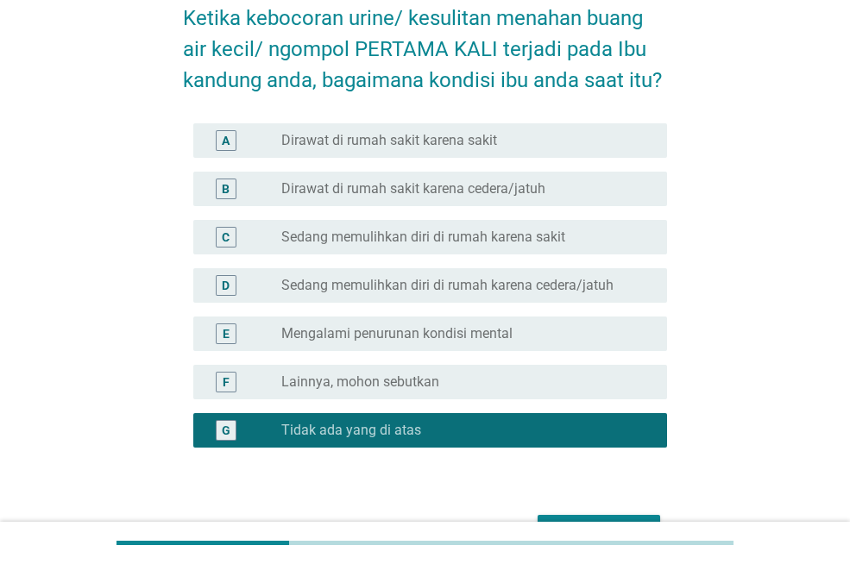
scroll to position [197, 0]
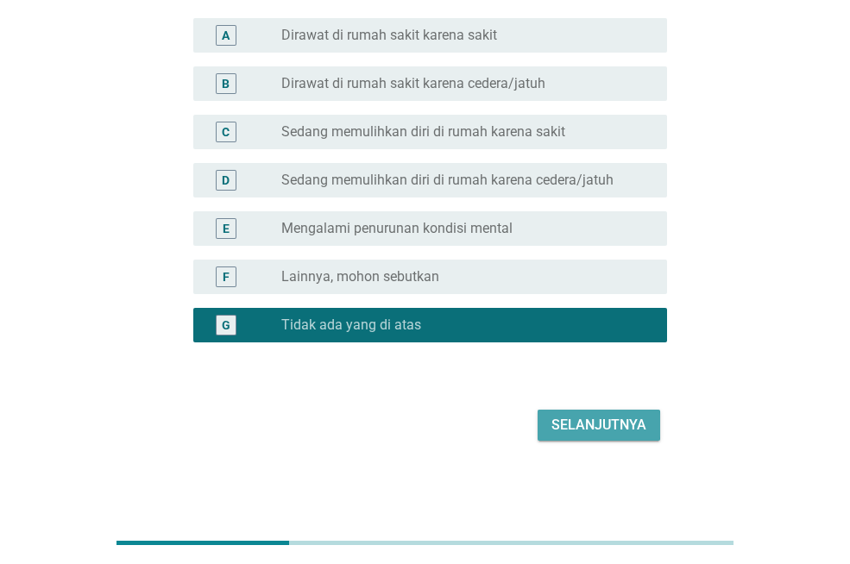
click at [617, 434] on div "Selanjutnya" at bounding box center [599, 425] width 95 height 21
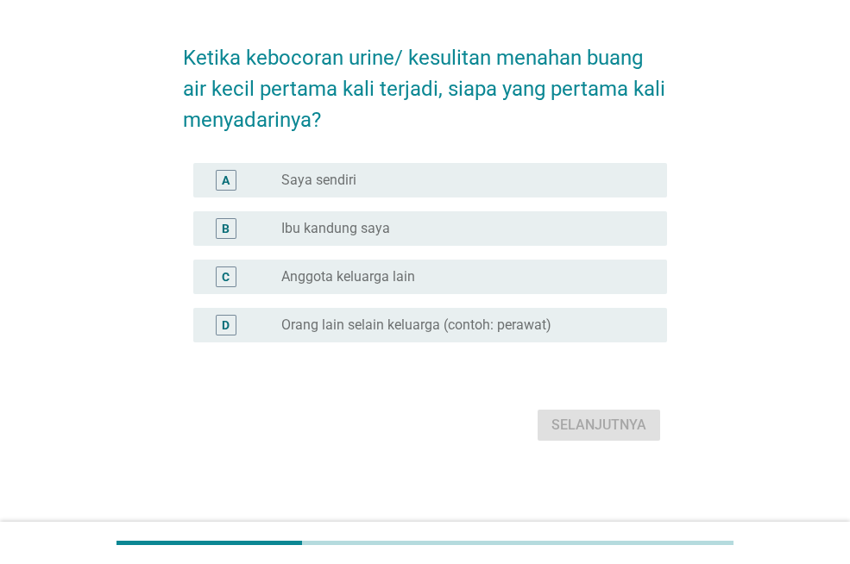
scroll to position [0, 0]
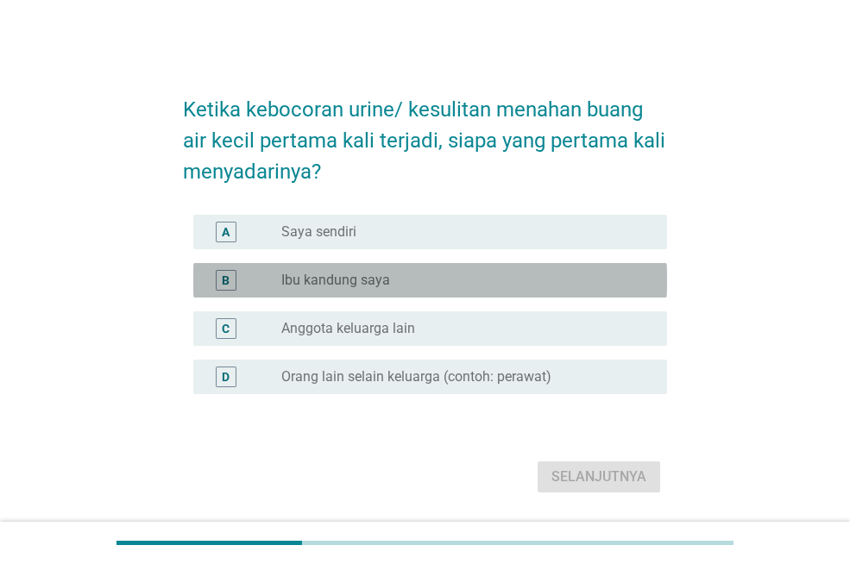
click at [394, 281] on div "radio_button_unchecked Ibu kandung saya" at bounding box center [460, 280] width 358 height 17
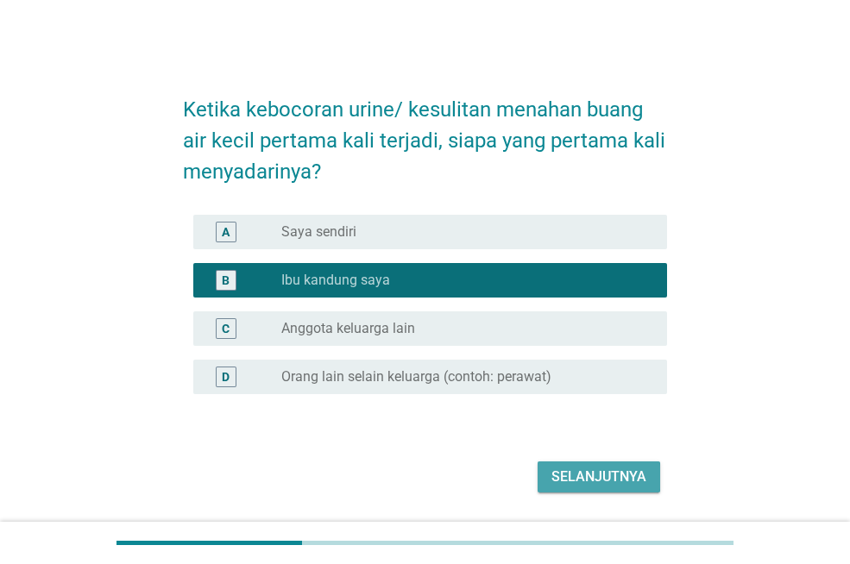
click at [599, 476] on div "Selanjutnya" at bounding box center [599, 477] width 95 height 21
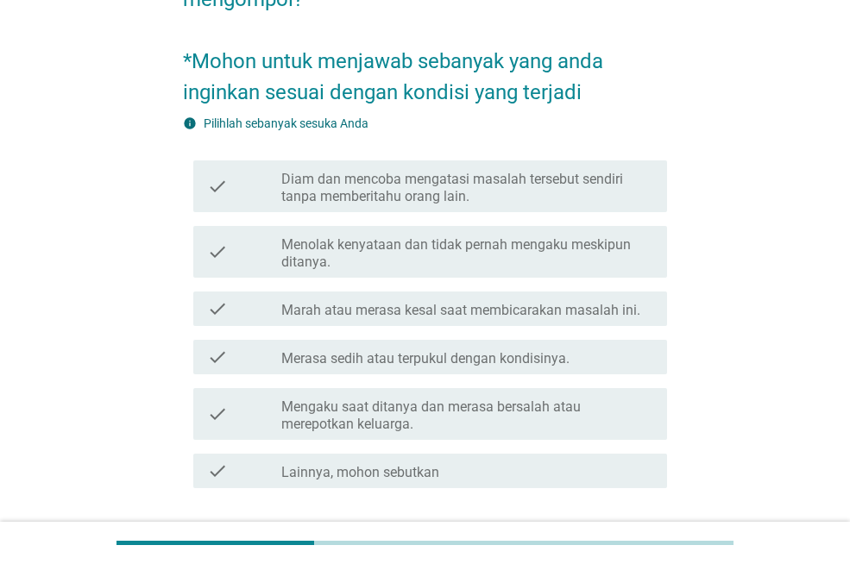
scroll to position [259, 0]
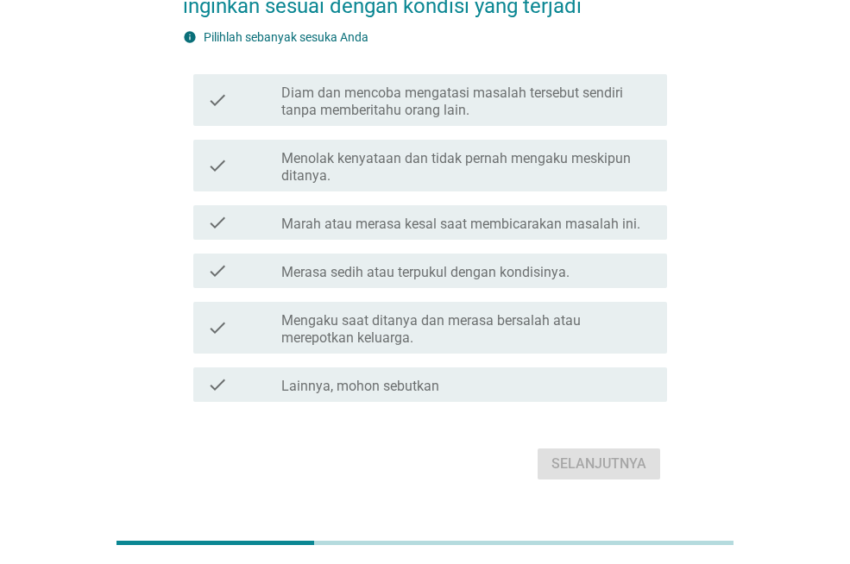
click at [482, 98] on label "Diam dan mencoba mengatasi masalah tersebut sendiri tanpa memberitahu orang lai…" at bounding box center [467, 102] width 372 height 35
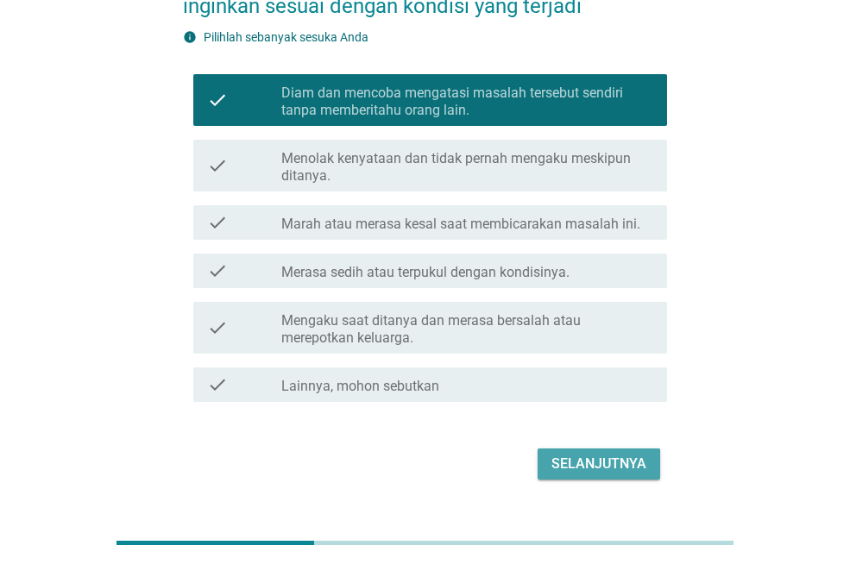
click at [631, 461] on div "Selanjutnya" at bounding box center [599, 464] width 95 height 21
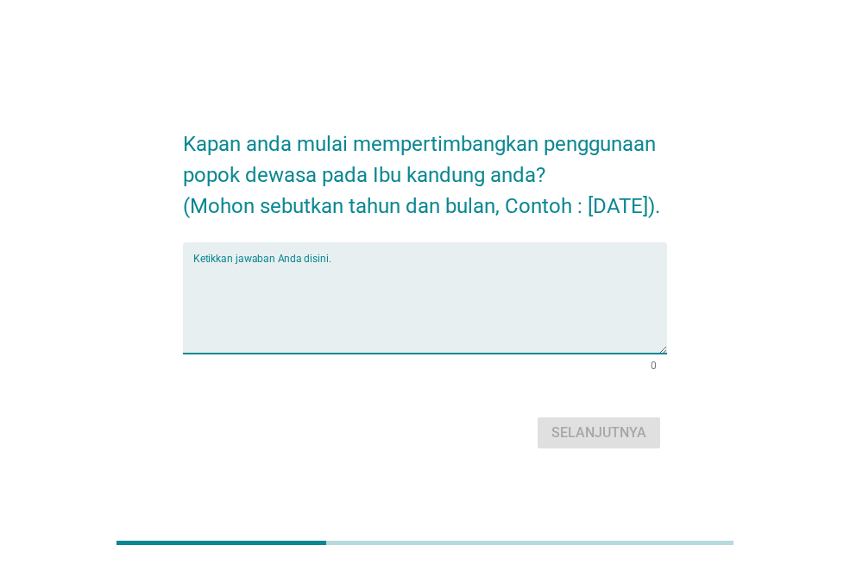
click at [336, 290] on textarea "Ketikkan jawaban Anda disini." at bounding box center [430, 308] width 474 height 91
type textarea "[DATE]"
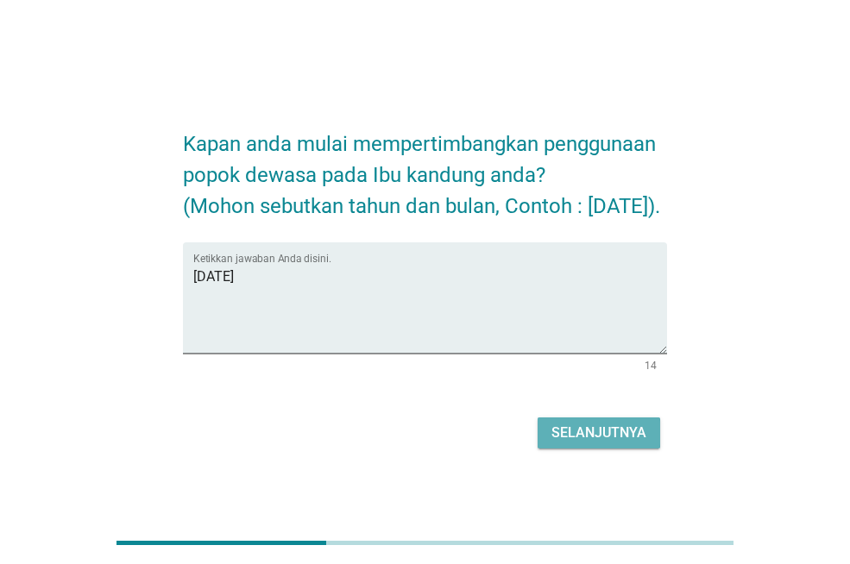
drag, startPoint x: 584, startPoint y: 450, endPoint x: 508, endPoint y: 467, distance: 77.9
click at [584, 444] on div "Selanjutnya" at bounding box center [599, 433] width 95 height 21
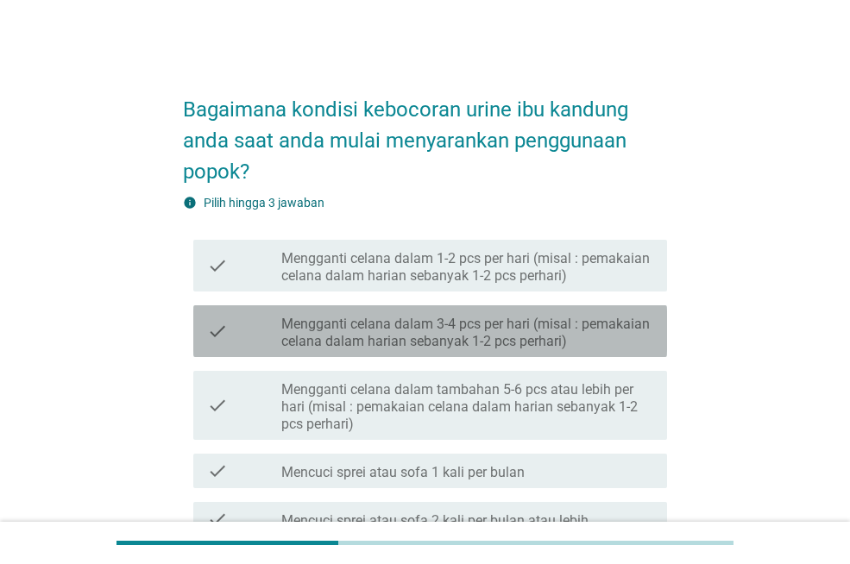
click at [440, 329] on label "Mengganti celana dalam 3-4 pcs per hari (misal : pemakaian celana dalam harian …" at bounding box center [467, 333] width 372 height 35
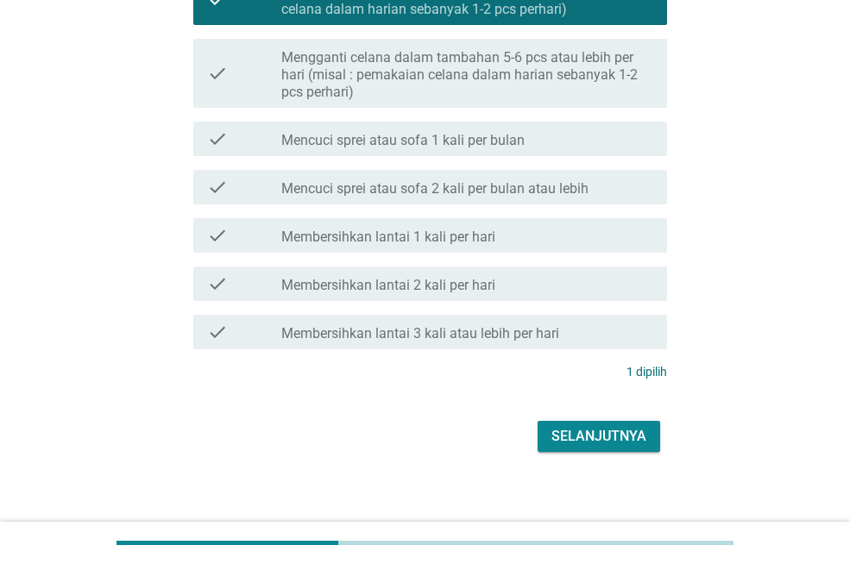
scroll to position [344, 0]
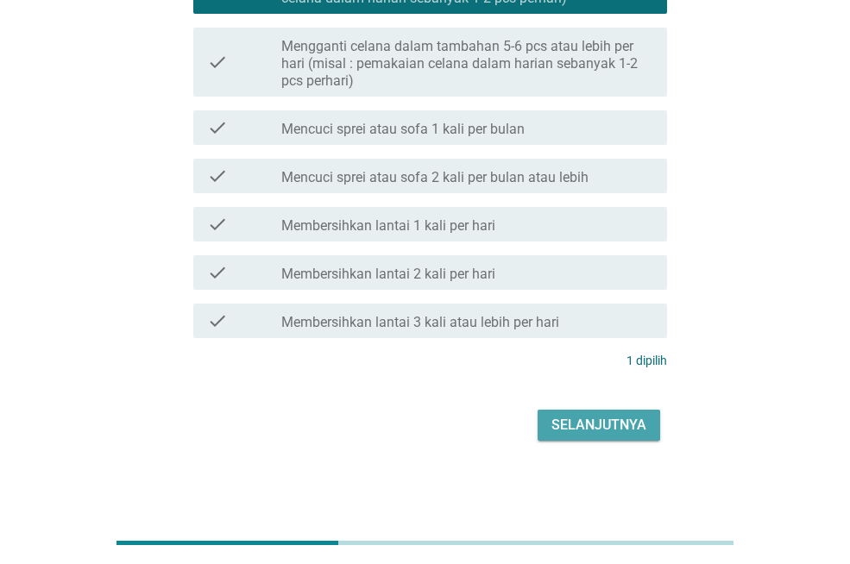
click at [613, 438] on button "Selanjutnya" at bounding box center [599, 425] width 123 height 31
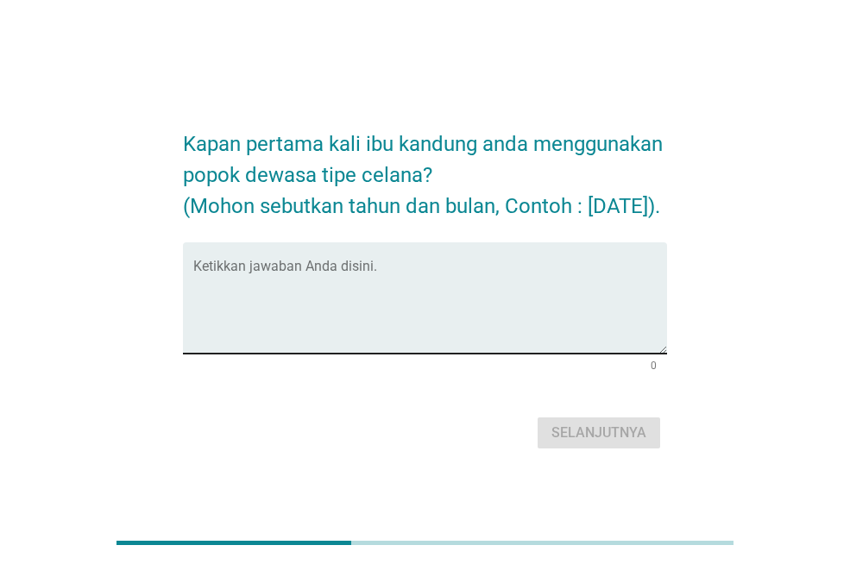
click at [296, 344] on textarea "Ketikkan jawaban Anda disini." at bounding box center [430, 308] width 474 height 91
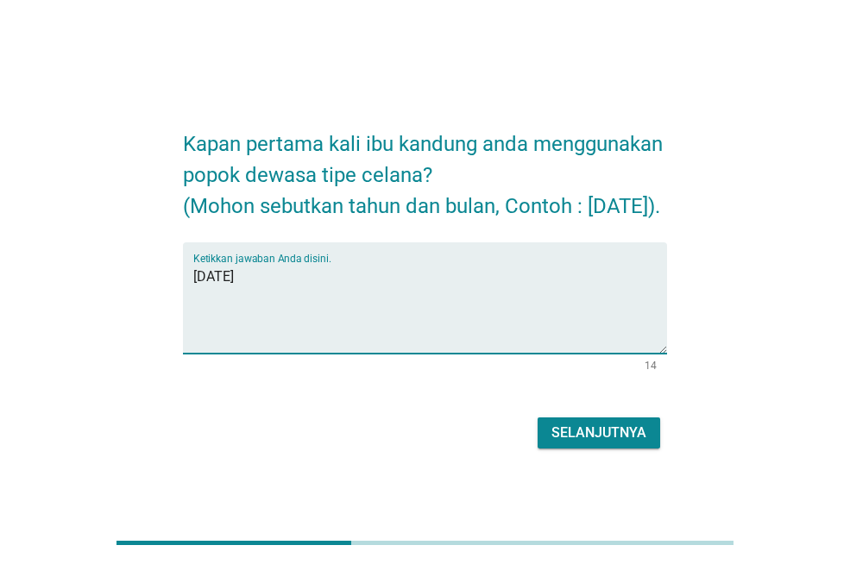
type textarea "[DATE]"
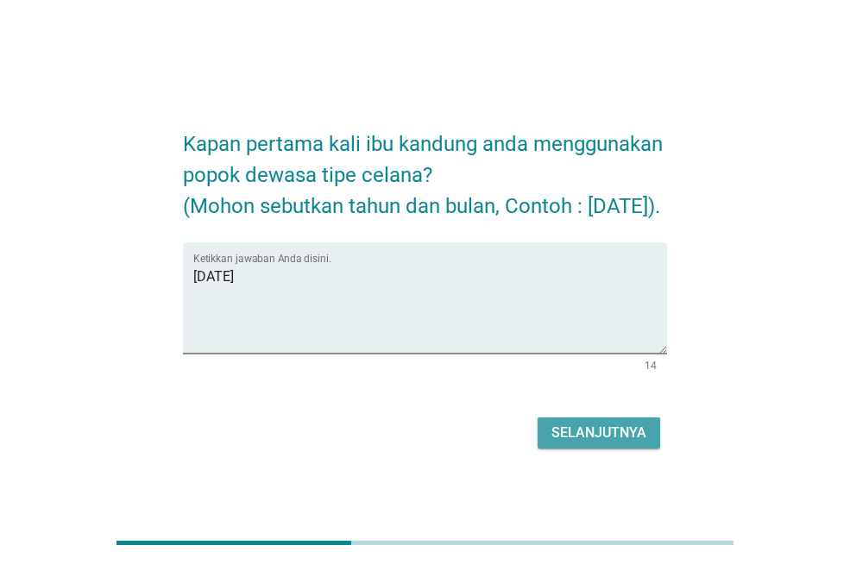
click at [579, 444] on div "Selanjutnya" at bounding box center [599, 433] width 95 height 21
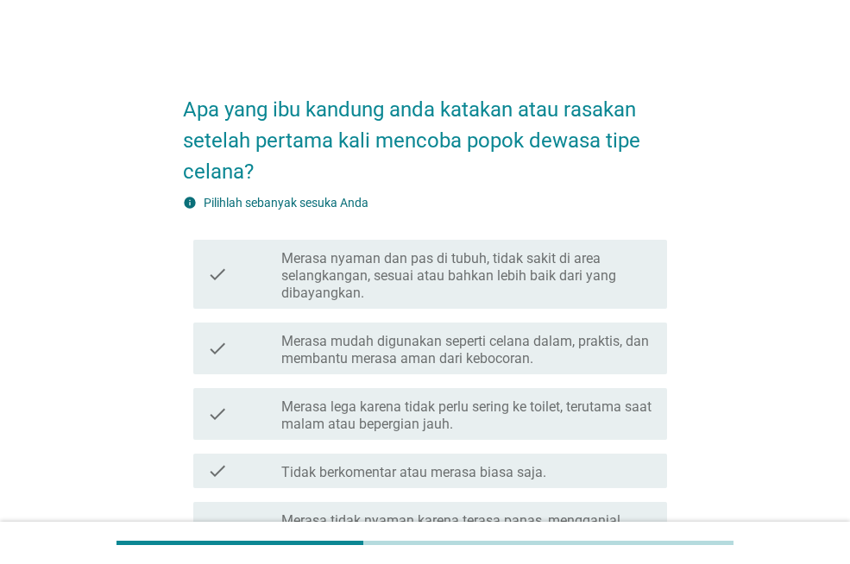
scroll to position [86, 0]
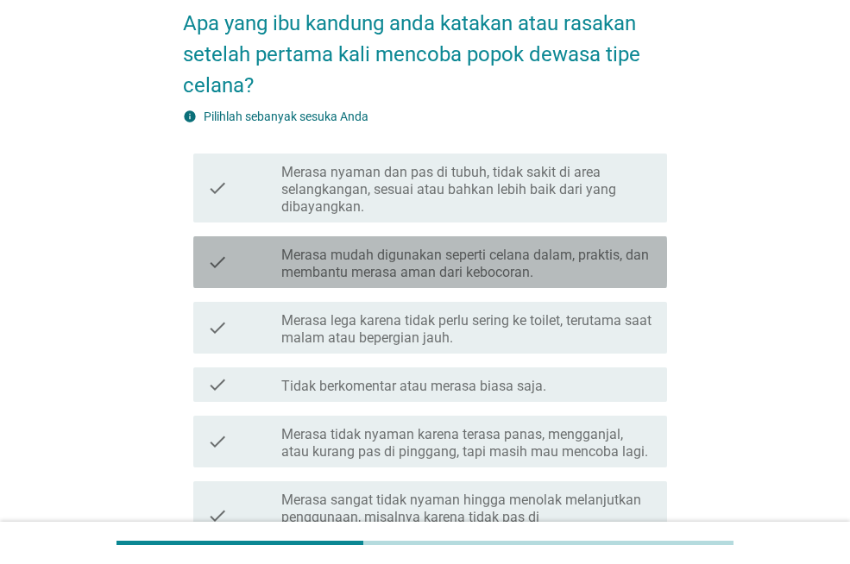
click at [494, 255] on label "Merasa mudah digunakan seperti celana dalam, praktis, dan membantu merasa aman …" at bounding box center [467, 264] width 372 height 35
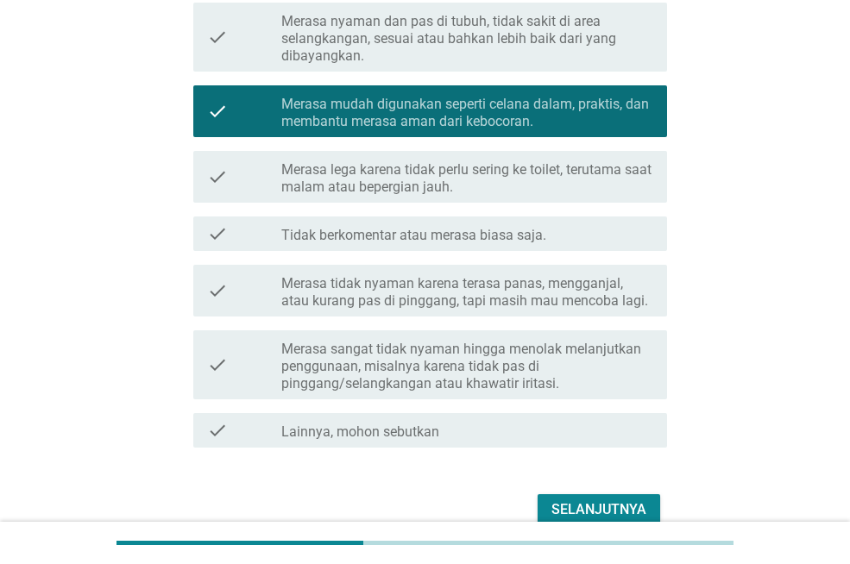
scroll to position [236, 0]
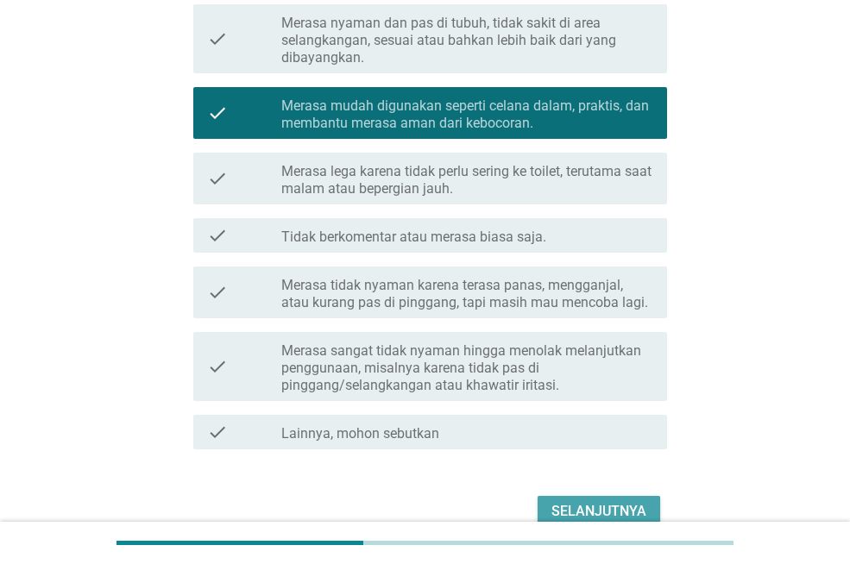
click at [607, 509] on div "Selanjutnya" at bounding box center [599, 511] width 95 height 21
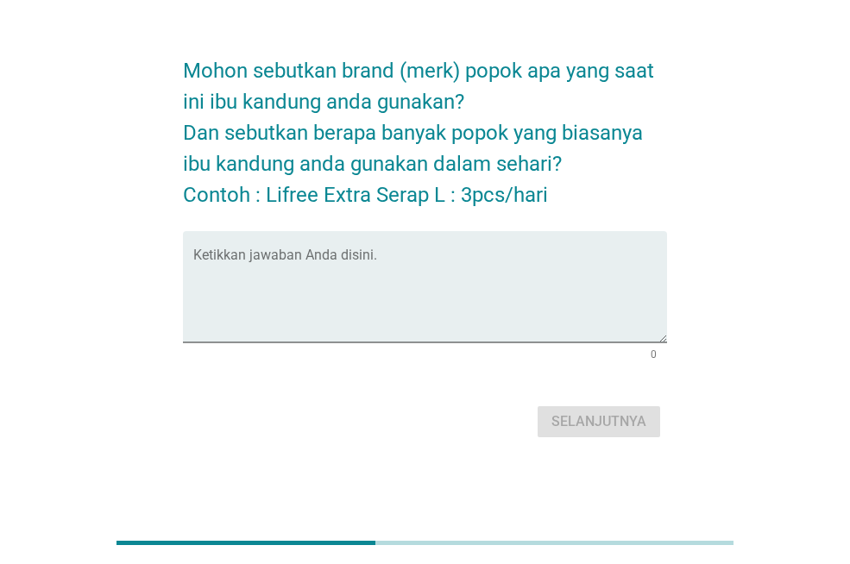
scroll to position [0, 0]
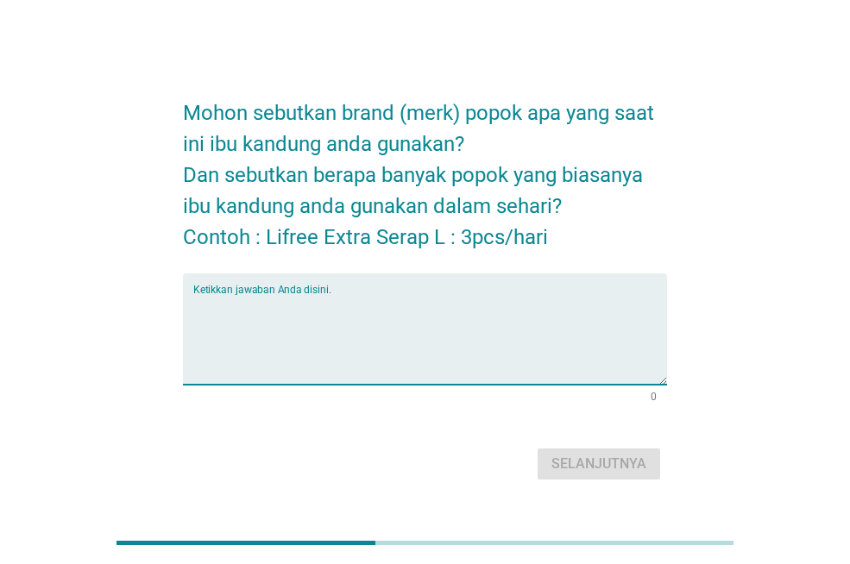
click at [283, 369] on textarea "Ketikkan jawaban Anda disini." at bounding box center [430, 339] width 474 height 91
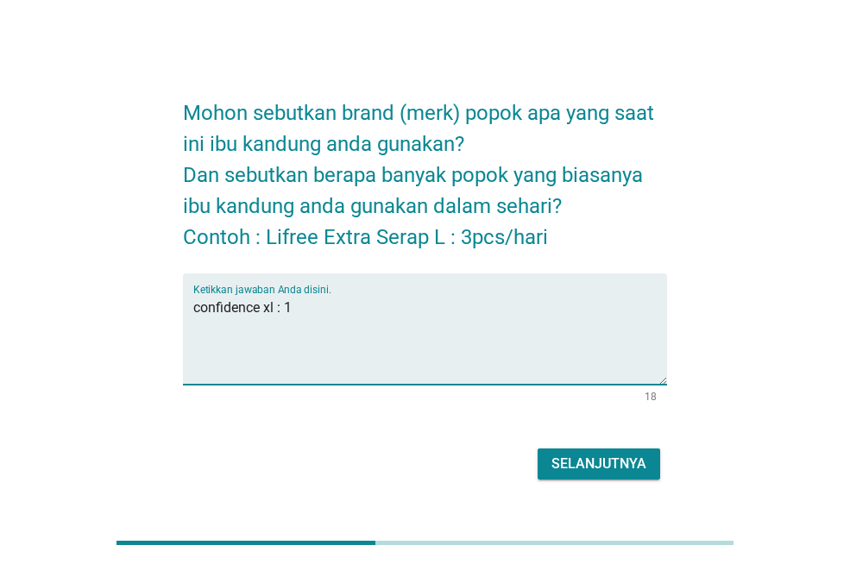
click at [293, 361] on textarea "confidence xl : 1" at bounding box center [430, 339] width 474 height 91
type textarea "confidence xl : 1pcs/hari"
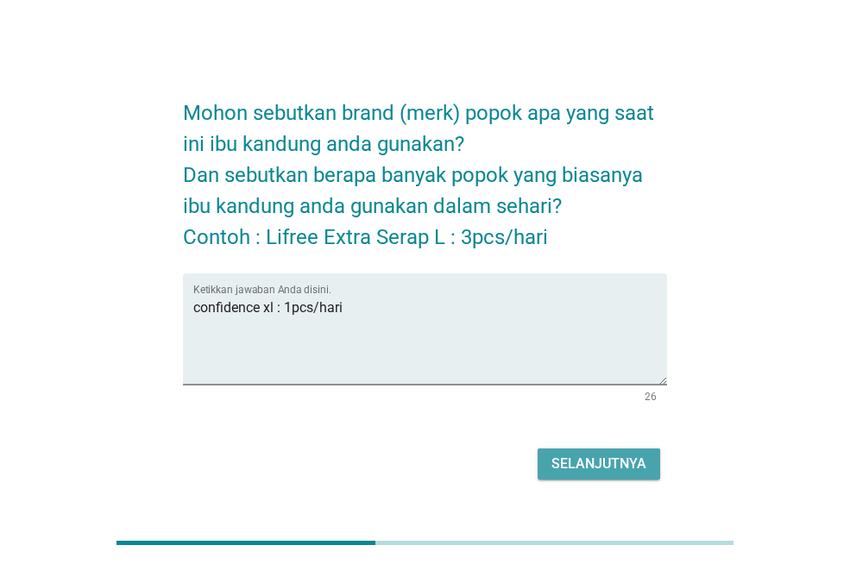
click at [596, 454] on div "Selanjutnya" at bounding box center [599, 464] width 95 height 21
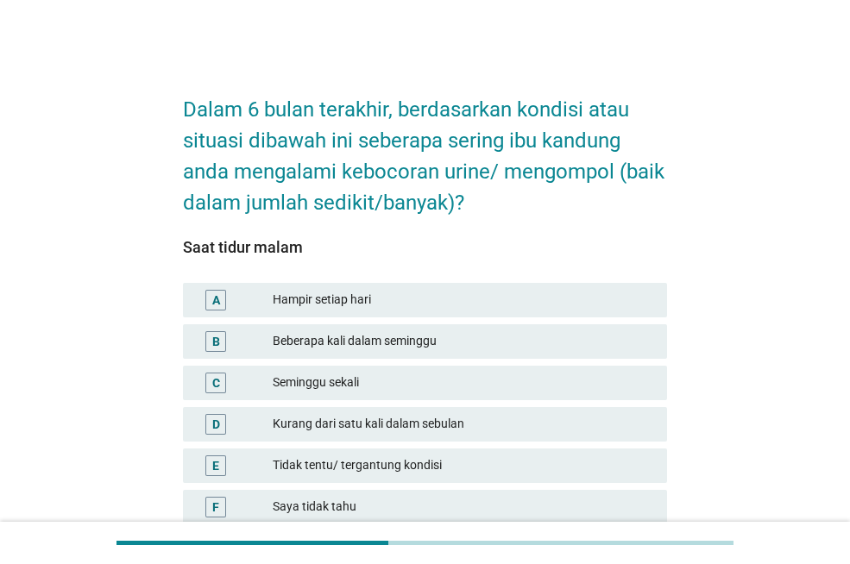
scroll to position [86, 0]
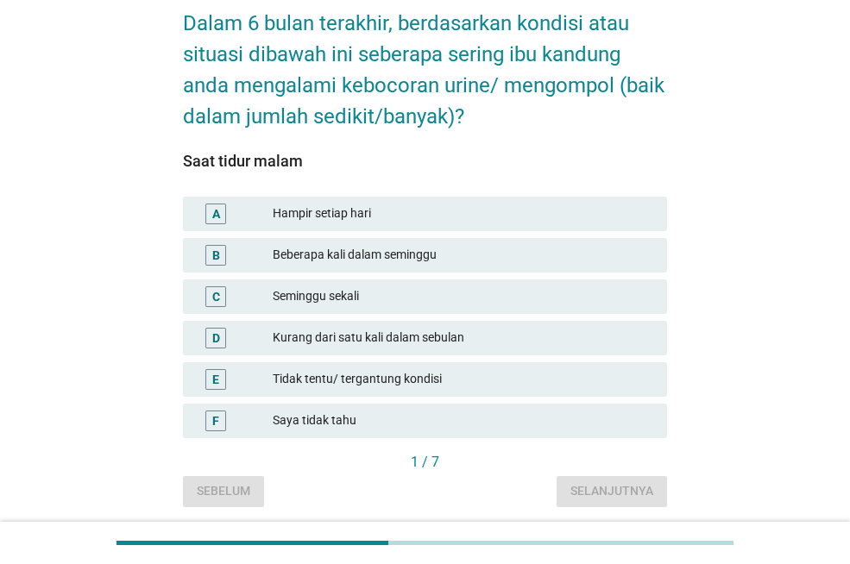
click at [393, 334] on div "Kurang dari satu kali dalam sebulan" at bounding box center [463, 338] width 381 height 21
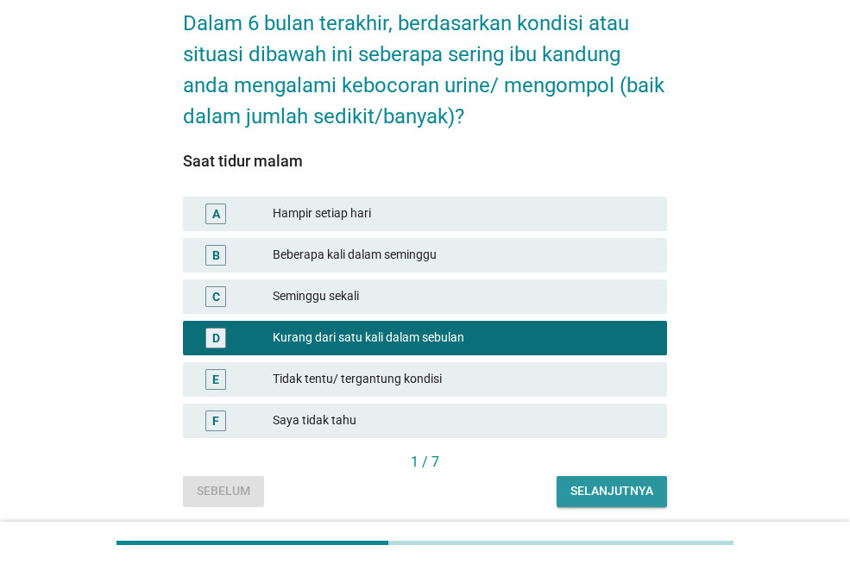
drag, startPoint x: 621, startPoint y: 480, endPoint x: 606, endPoint y: 480, distance: 14.7
click at [621, 480] on button "Selanjutnya" at bounding box center [612, 491] width 110 height 31
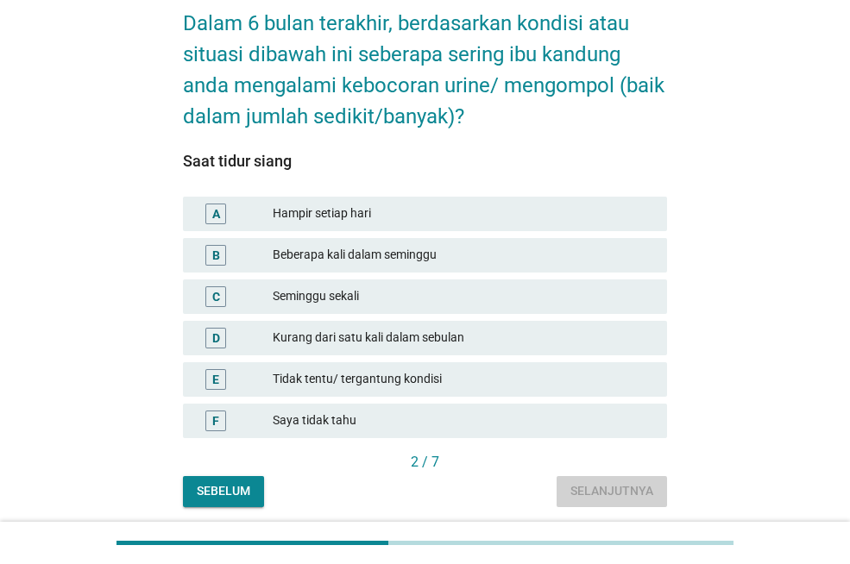
scroll to position [0, 0]
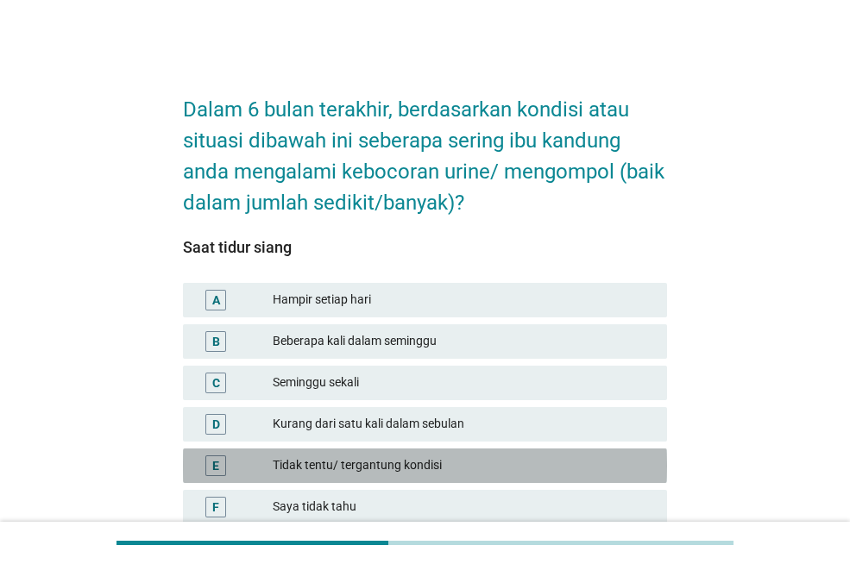
click at [447, 456] on div "Tidak tentu/ tergantung kondisi" at bounding box center [463, 466] width 381 height 21
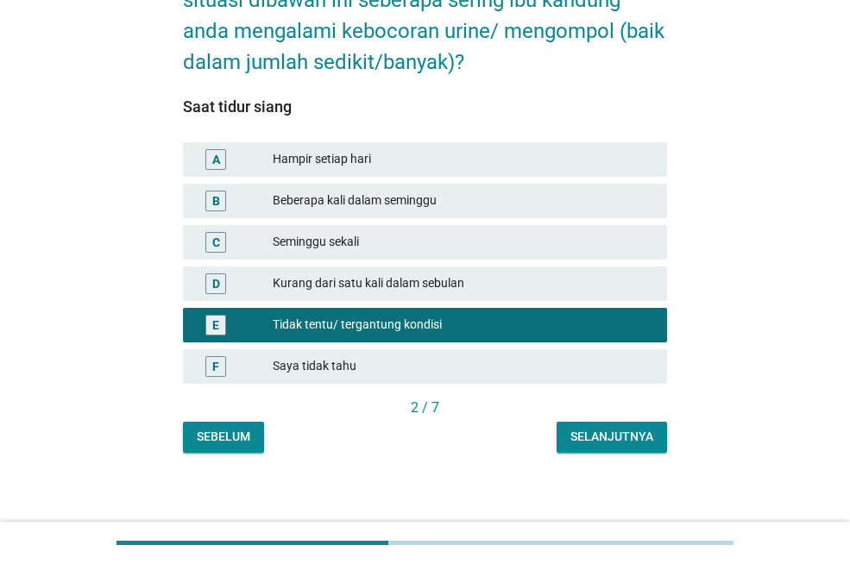
scroll to position [148, 0]
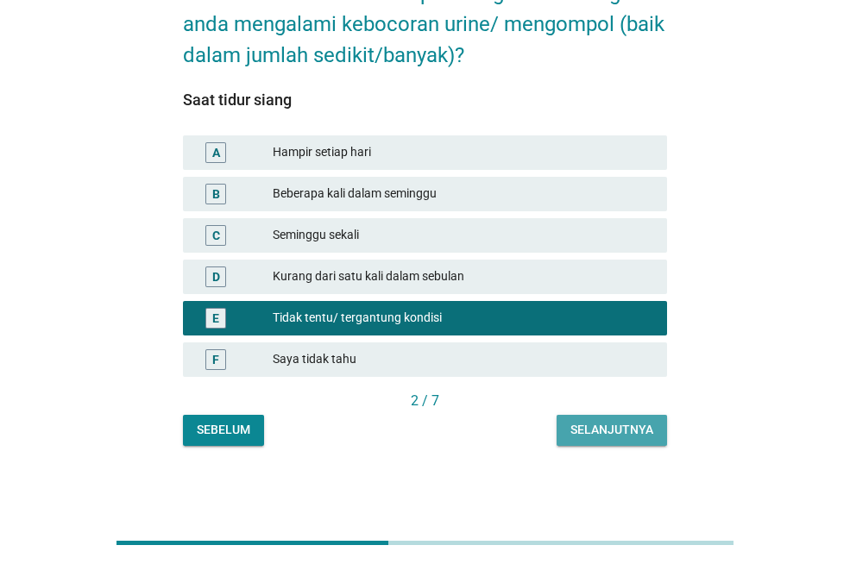
click at [600, 435] on div "Selanjutnya" at bounding box center [612, 430] width 83 height 18
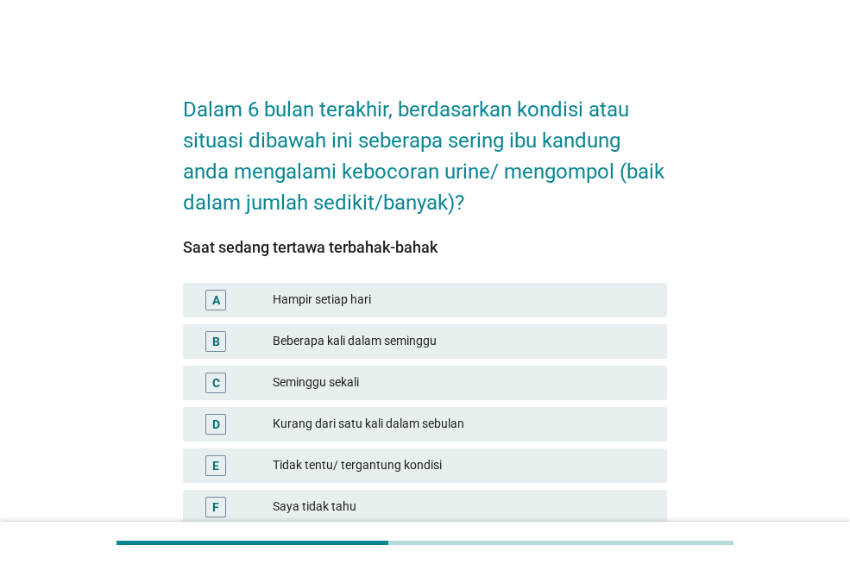
click at [351, 295] on div "Hampir setiap hari" at bounding box center [463, 300] width 381 height 21
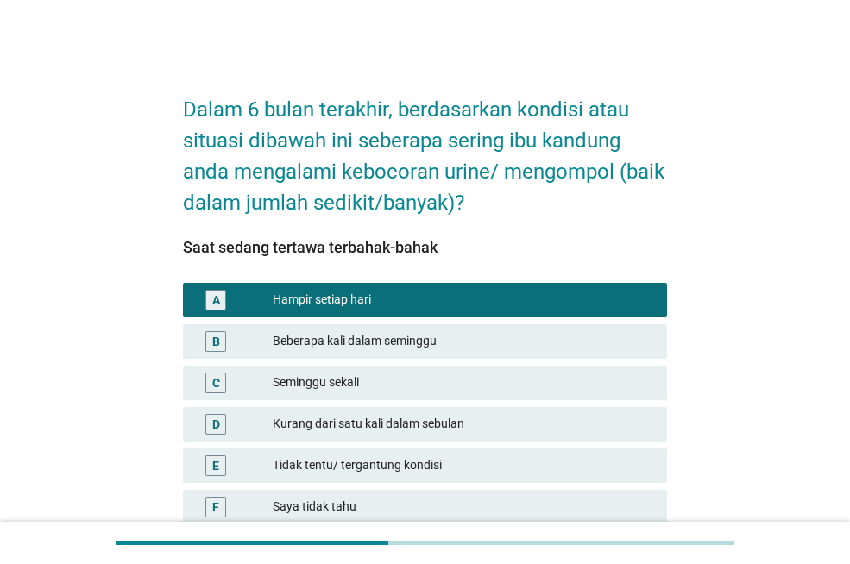
scroll to position [86, 0]
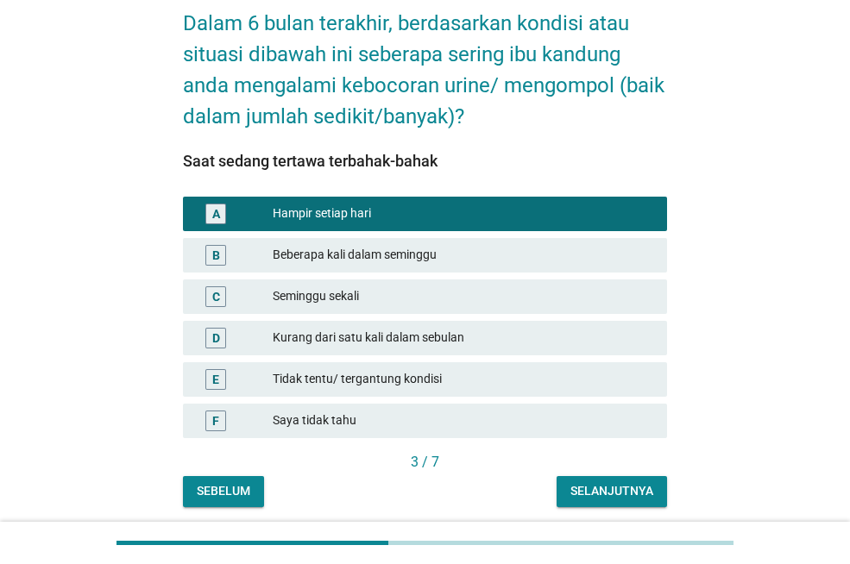
click at [366, 337] on div "Kurang dari satu kali dalam sebulan" at bounding box center [463, 338] width 381 height 21
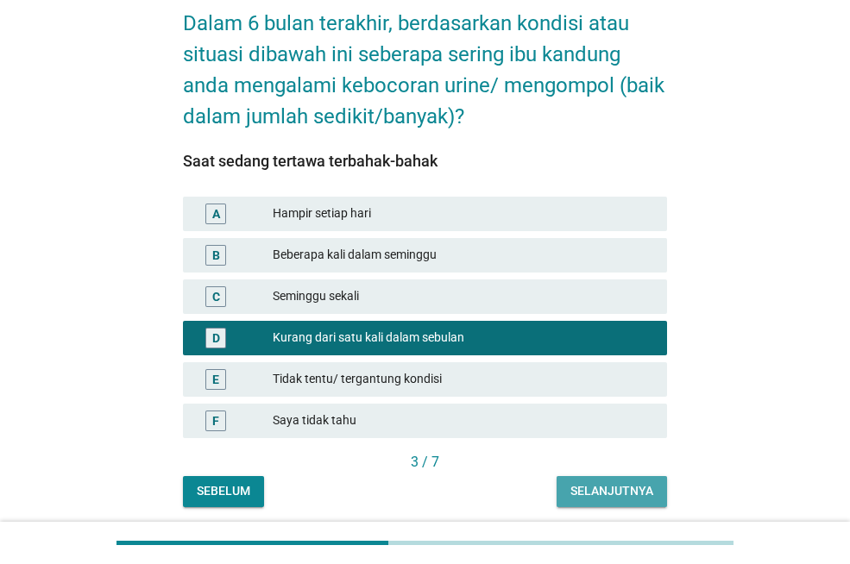
click at [628, 479] on button "Selanjutnya" at bounding box center [612, 491] width 110 height 31
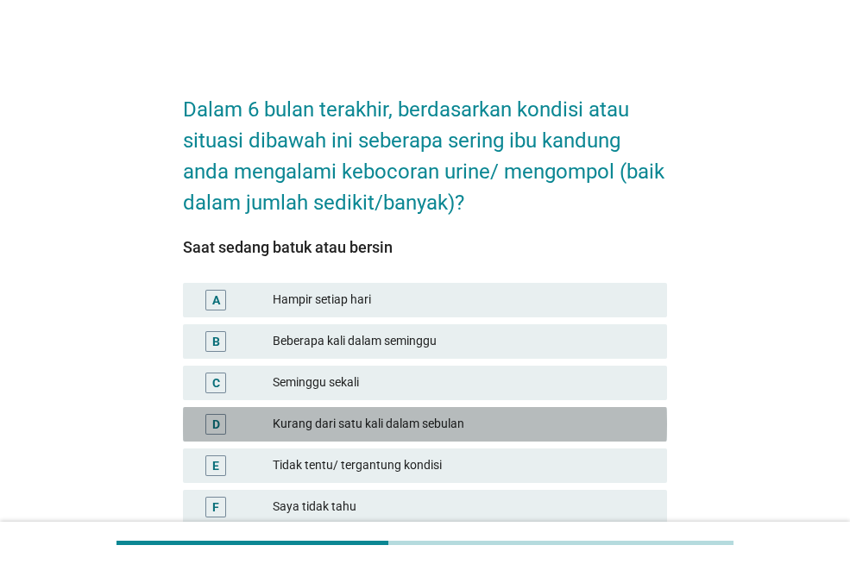
click at [394, 417] on div "Kurang dari satu kali dalam sebulan" at bounding box center [463, 424] width 381 height 21
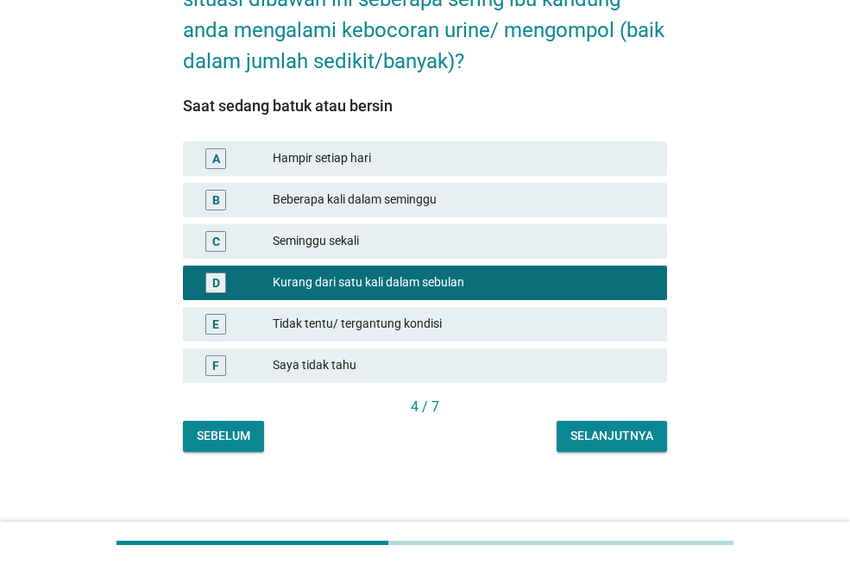
scroll to position [148, 0]
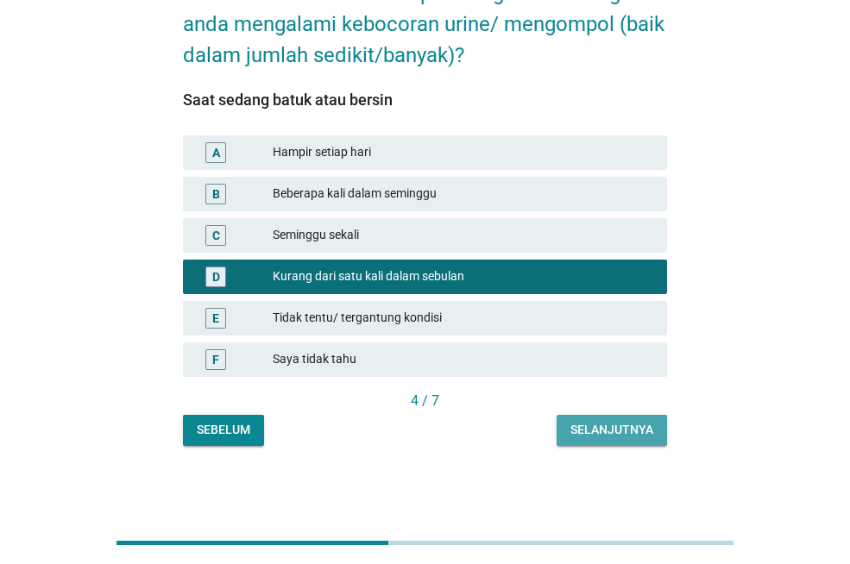
click at [610, 433] on div "Selanjutnya" at bounding box center [612, 430] width 83 height 18
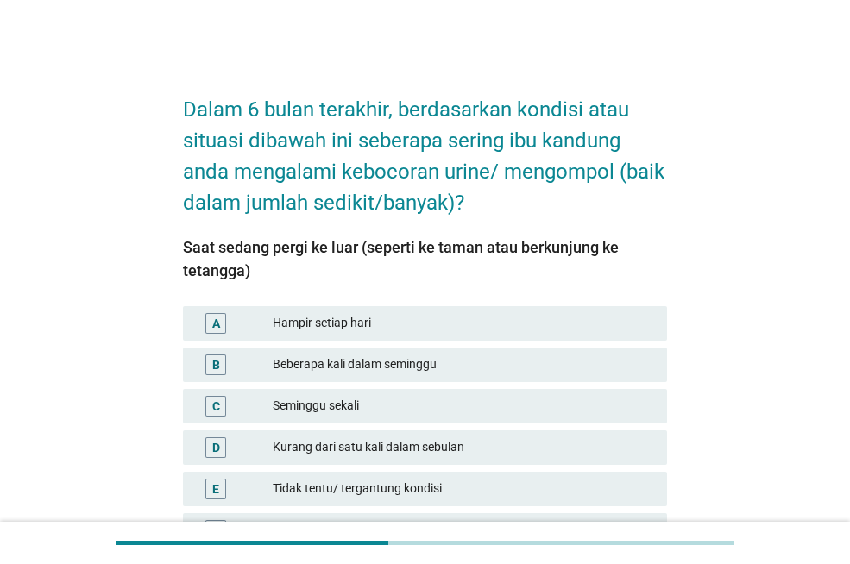
click at [362, 452] on div "Kurang dari satu kali dalam sebulan" at bounding box center [463, 448] width 381 height 21
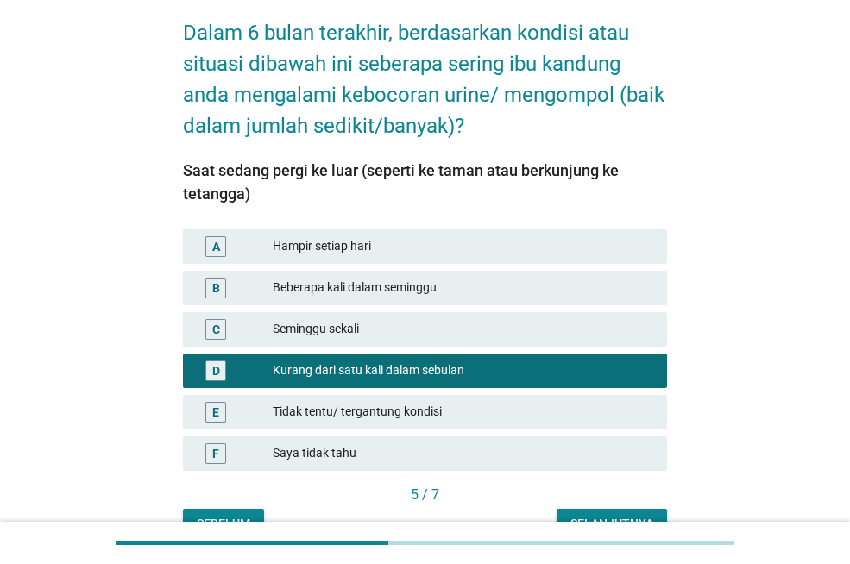
scroll to position [171, 0]
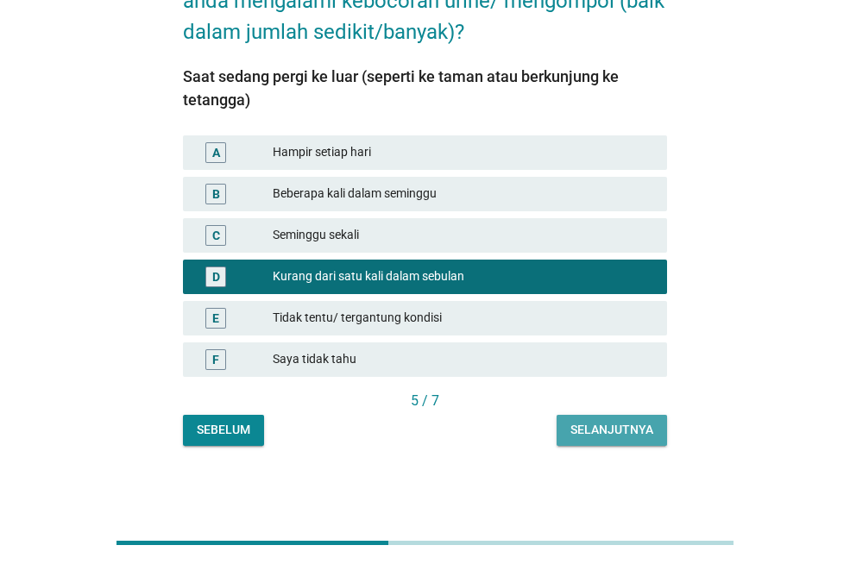
click at [634, 436] on div "Selanjutnya" at bounding box center [612, 430] width 83 height 18
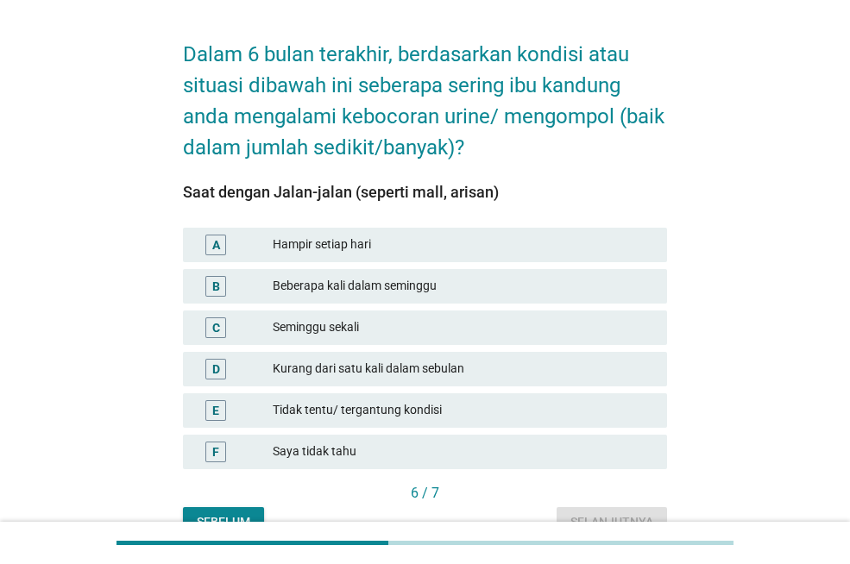
scroll to position [86, 0]
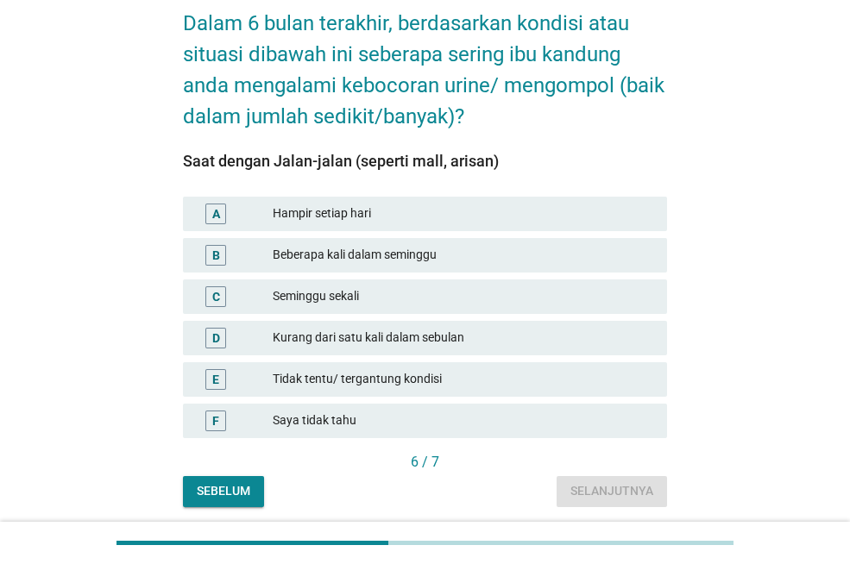
click at [383, 331] on div "Kurang dari satu kali dalam sebulan" at bounding box center [463, 338] width 381 height 21
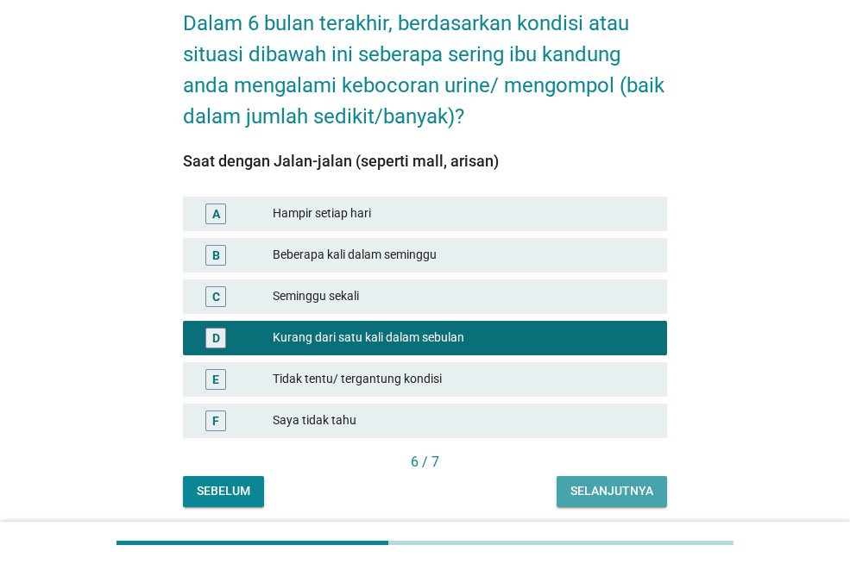
click at [608, 497] on div "Selanjutnya" at bounding box center [612, 491] width 83 height 18
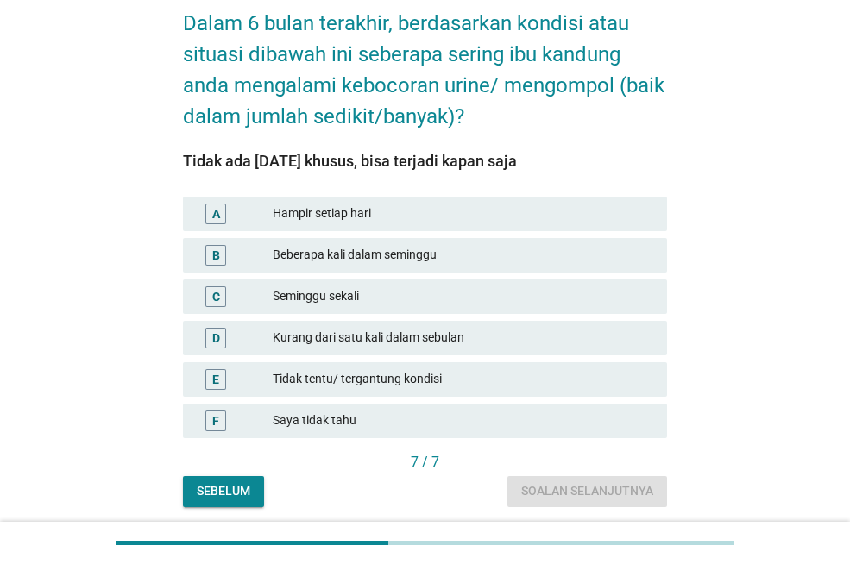
click at [355, 372] on div "Tidak tentu/ tergantung kondisi" at bounding box center [463, 379] width 381 height 21
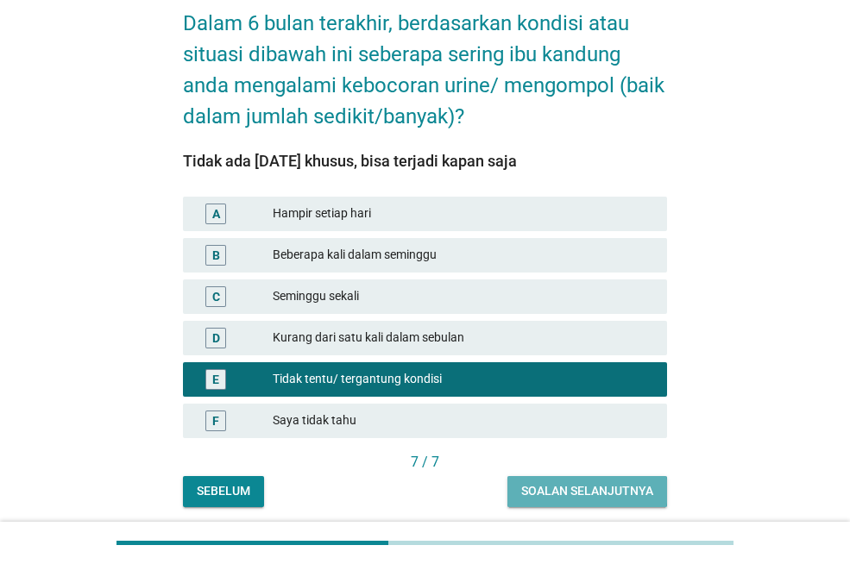
drag, startPoint x: 575, startPoint y: 476, endPoint x: 577, endPoint y: 489, distance: 13.1
click at [577, 485] on button "Soalan selanjutnya" at bounding box center [588, 491] width 160 height 31
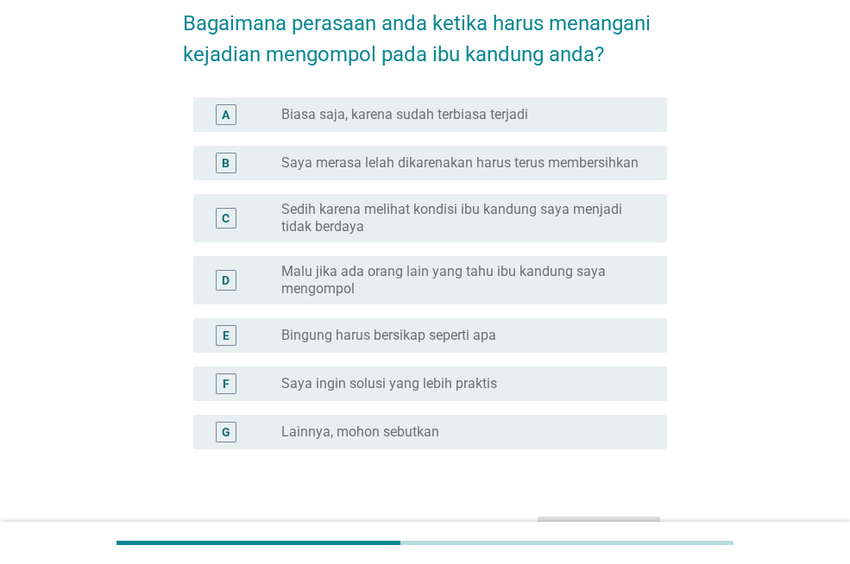
scroll to position [0, 0]
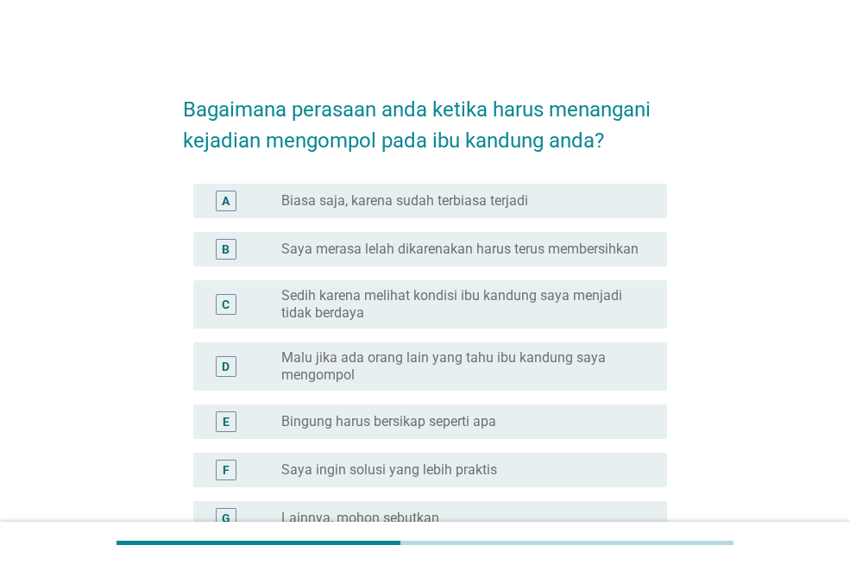
click at [451, 201] on label "Biasa saja, karena sudah terbiasa terjadi" at bounding box center [404, 200] width 247 height 17
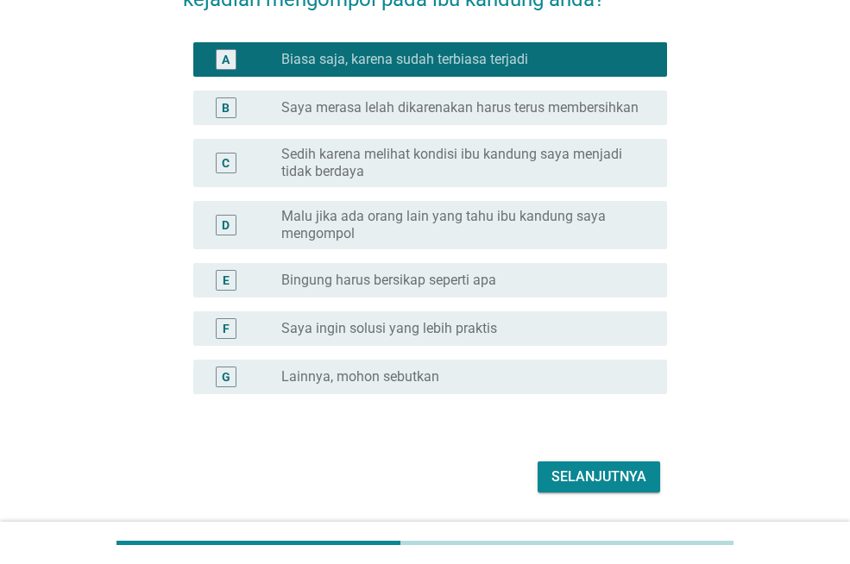
scroll to position [173, 0]
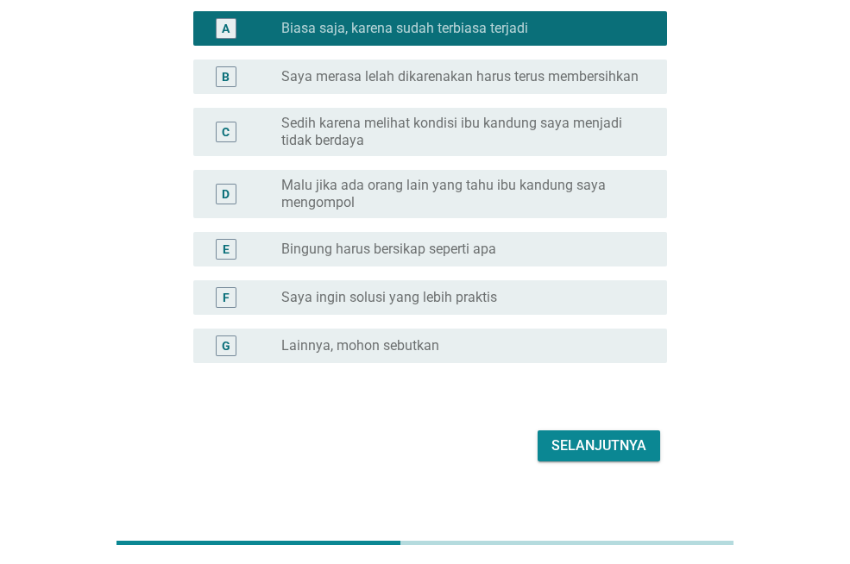
click at [589, 432] on button "Selanjutnya" at bounding box center [599, 446] width 123 height 31
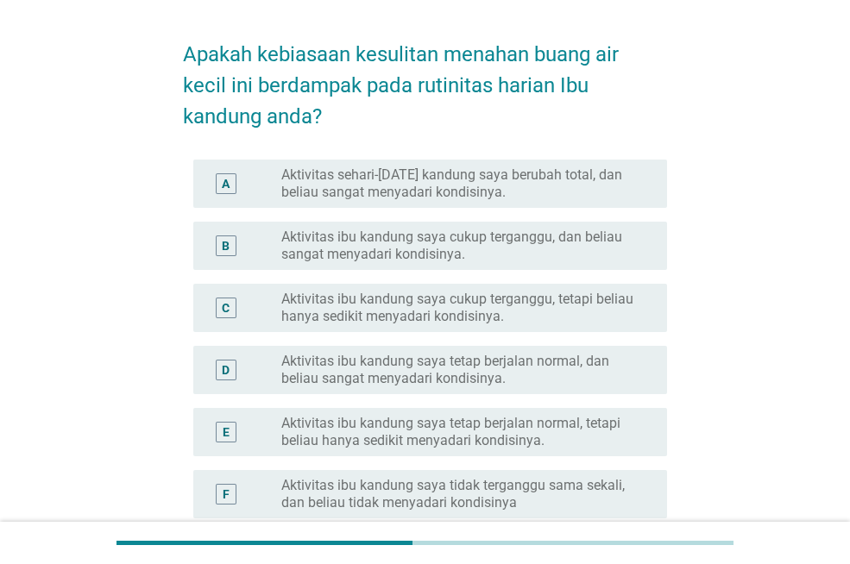
scroll to position [86, 0]
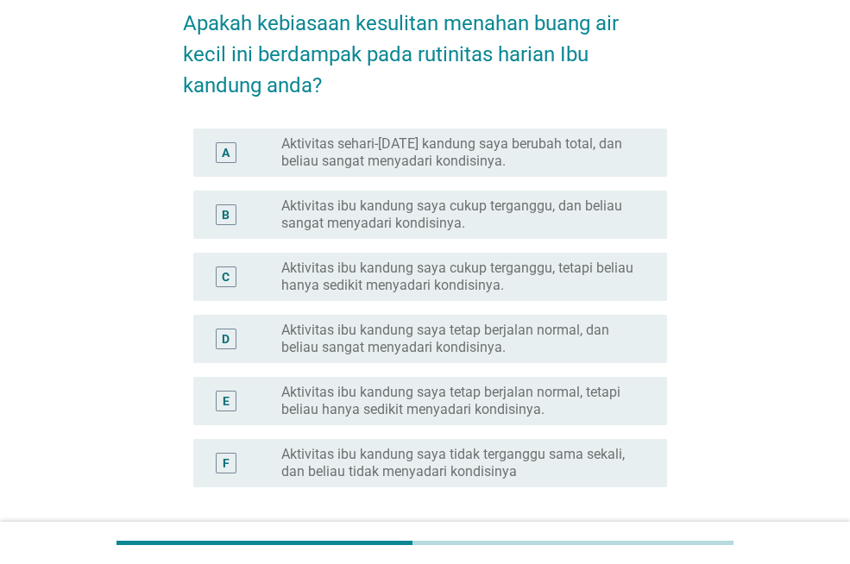
click at [440, 344] on label "Aktivitas ibu kandung saya tetap berjalan normal, dan beliau sangat menyadari k…" at bounding box center [460, 339] width 358 height 35
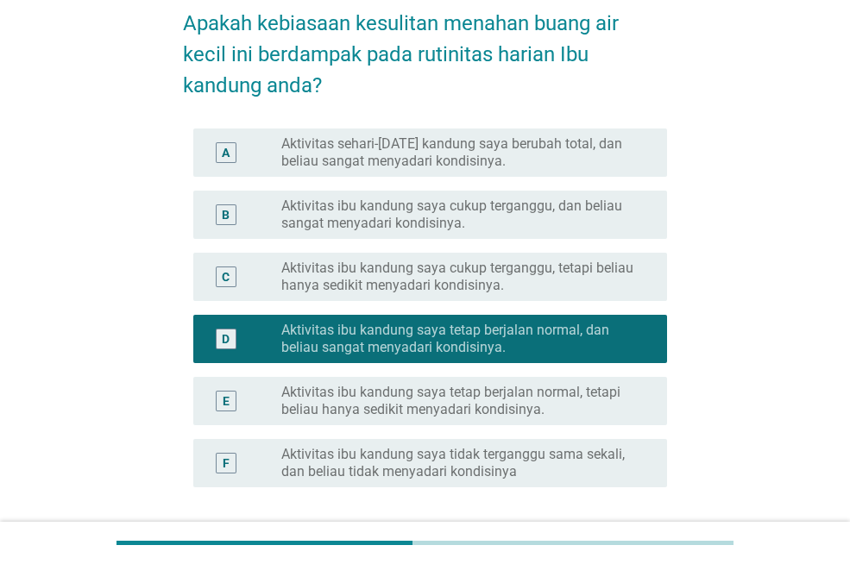
scroll to position [231, 0]
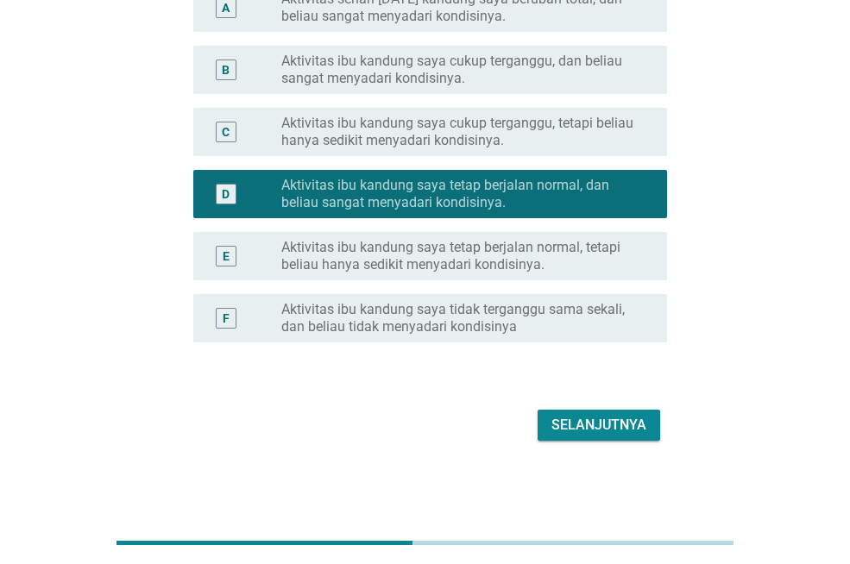
click at [602, 425] on div "Selanjutnya" at bounding box center [599, 425] width 95 height 21
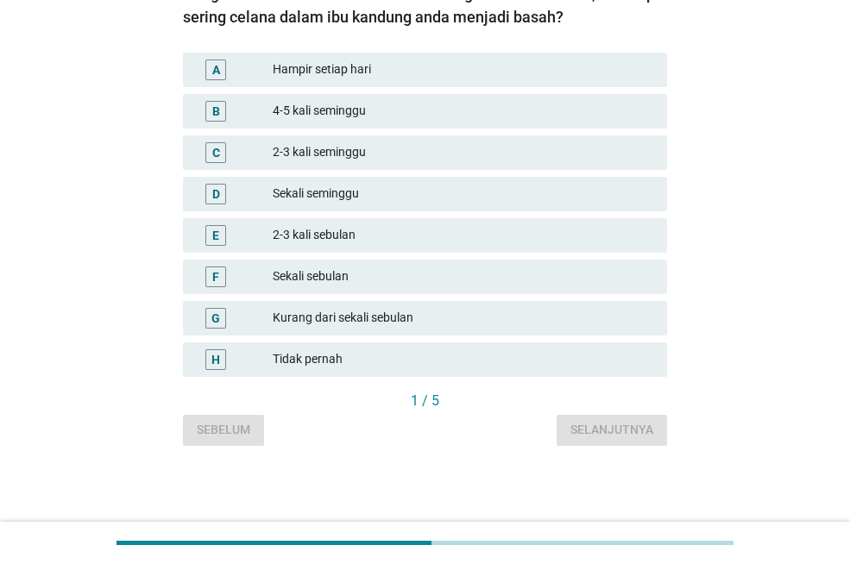
scroll to position [0, 0]
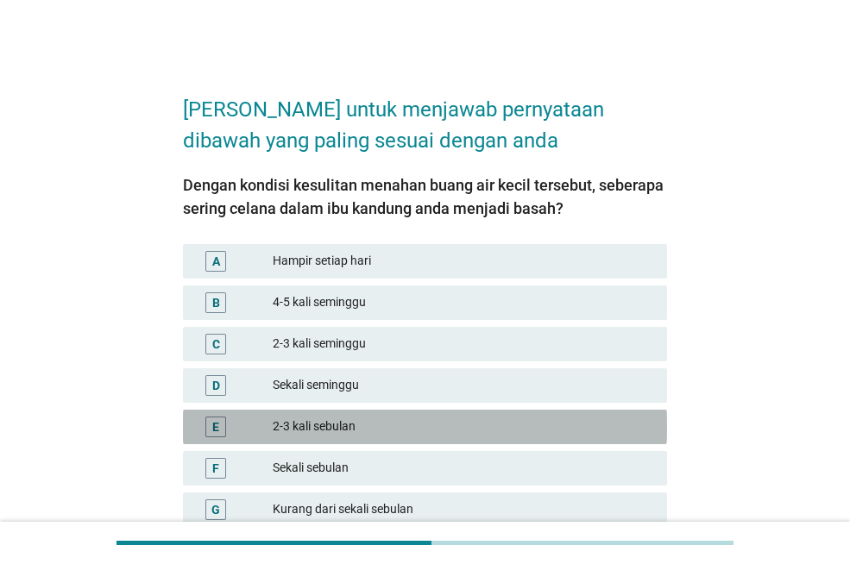
click at [323, 419] on div "2-3 kali sebulan" at bounding box center [463, 427] width 381 height 21
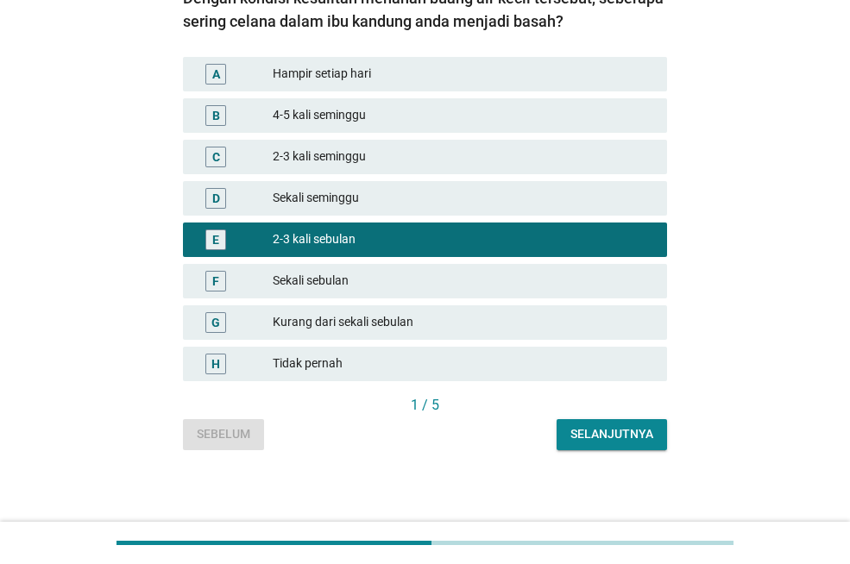
scroll to position [192, 0]
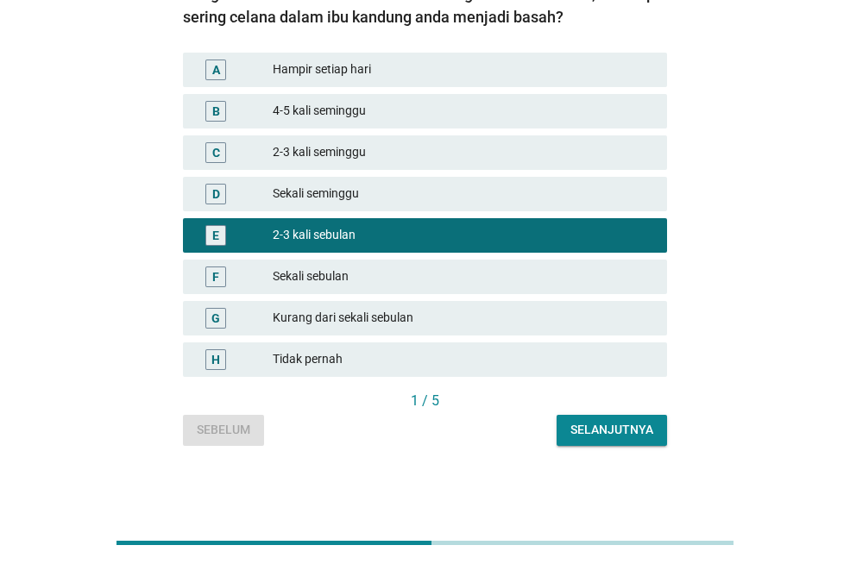
click at [604, 411] on div "1 / 5" at bounding box center [425, 401] width 484 height 21
click at [592, 430] on div "Selanjutnya" at bounding box center [612, 430] width 83 height 18
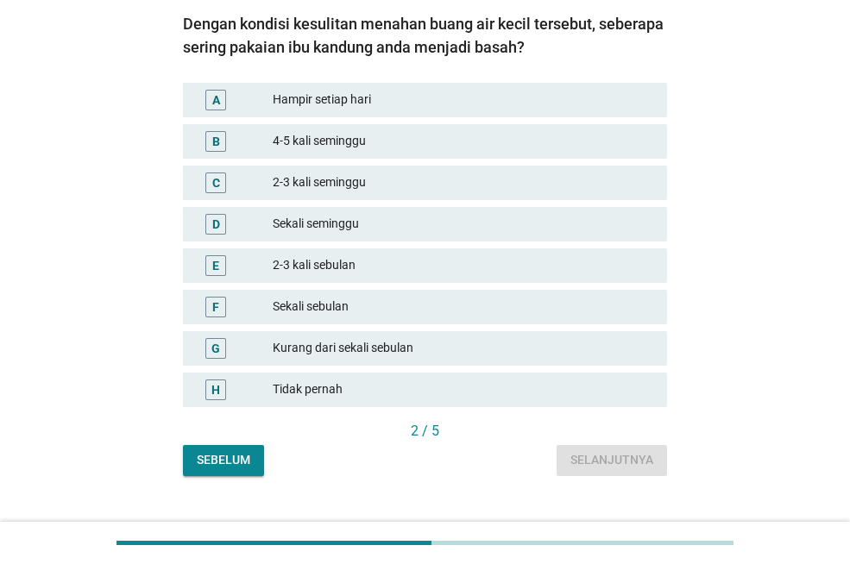
scroll to position [173, 0]
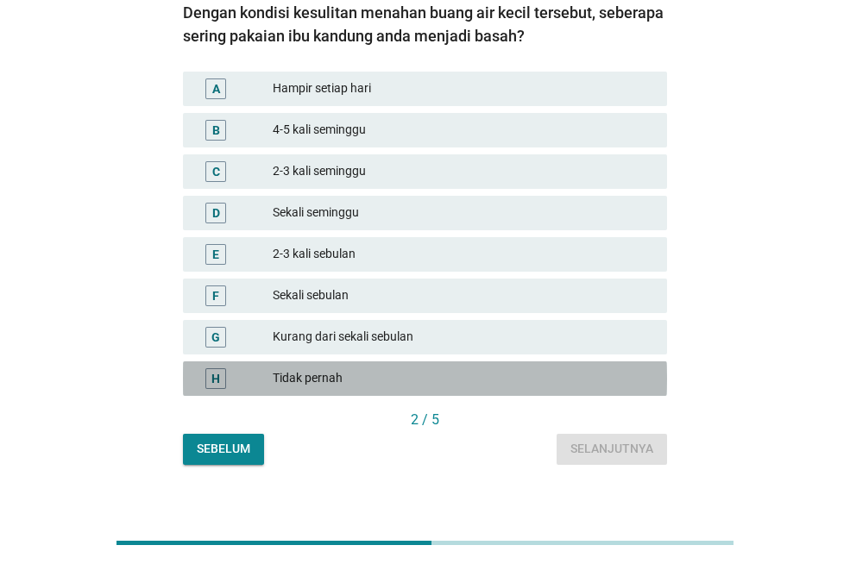
click at [332, 375] on div "Tidak pernah" at bounding box center [463, 379] width 381 height 21
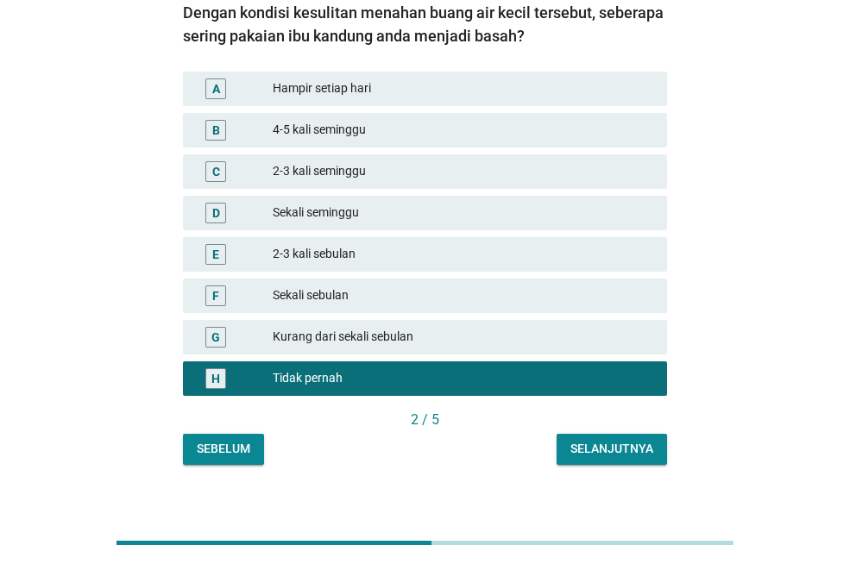
click at [597, 456] on div "Selanjutnya" at bounding box center [612, 449] width 83 height 18
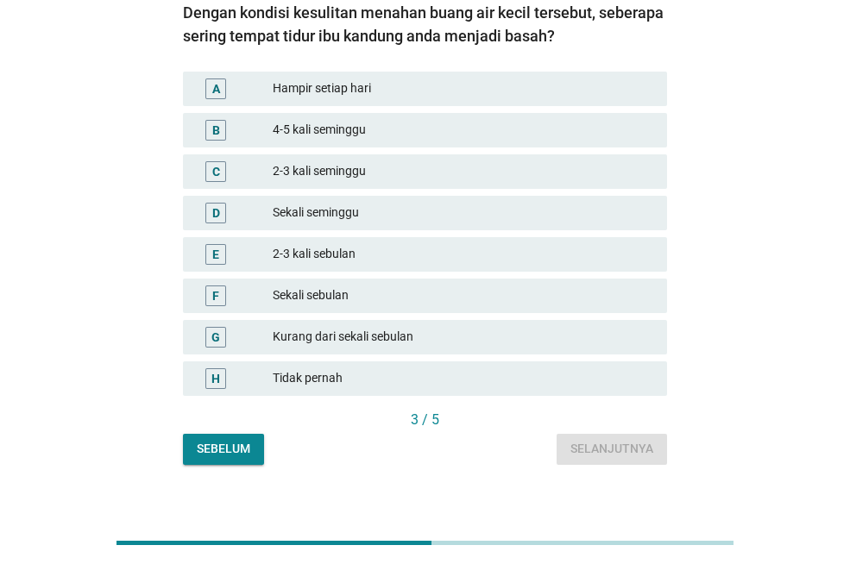
click at [350, 383] on div "Tidak pernah" at bounding box center [463, 379] width 381 height 21
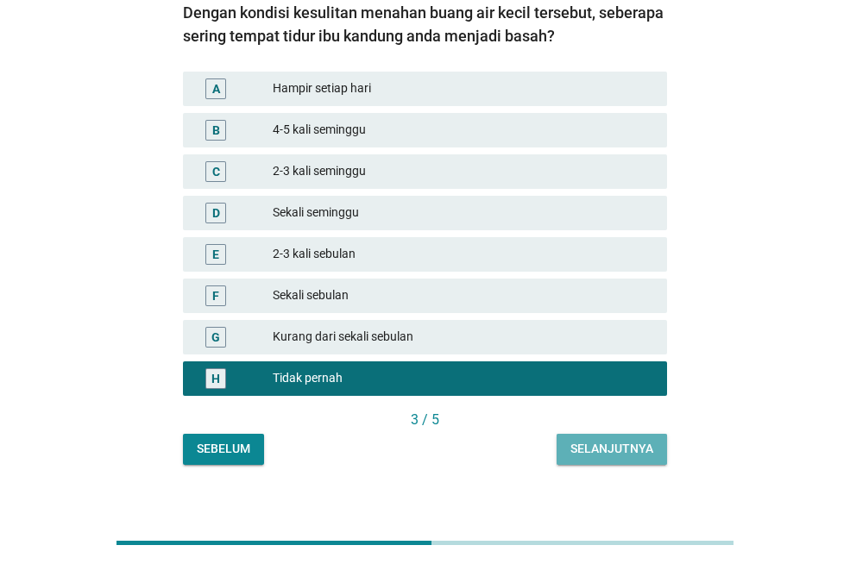
drag, startPoint x: 604, startPoint y: 451, endPoint x: 420, endPoint y: 432, distance: 184.7
click at [593, 452] on div "Selanjutnya" at bounding box center [612, 449] width 83 height 18
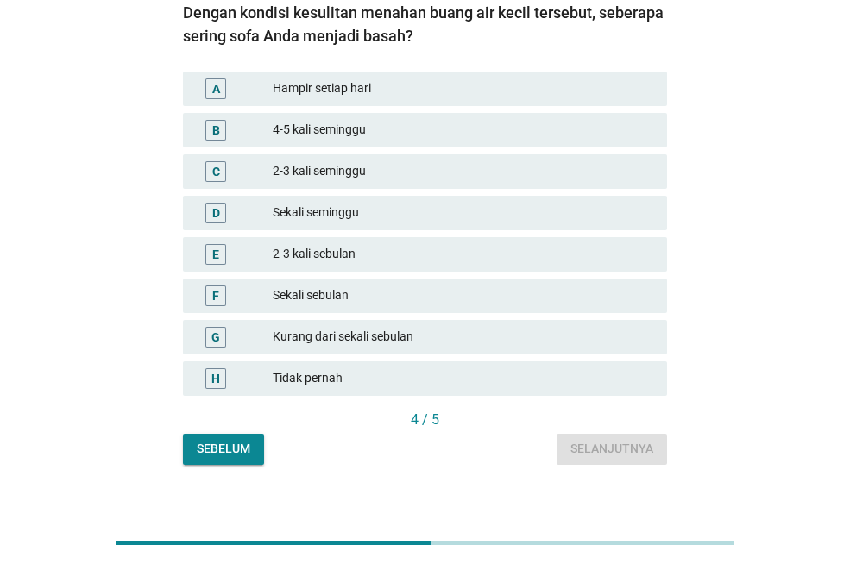
click at [312, 373] on div "Tidak pernah" at bounding box center [463, 379] width 381 height 21
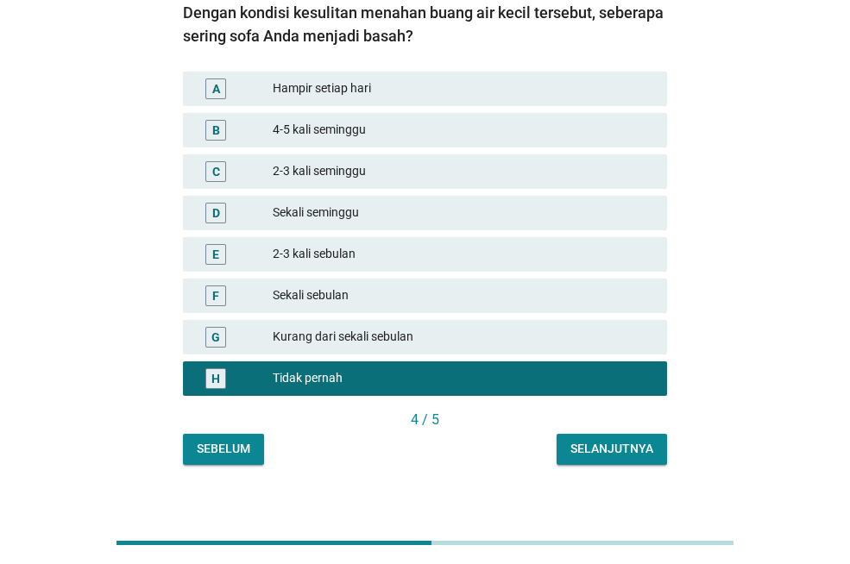
click at [603, 448] on div "Selanjutnya" at bounding box center [612, 449] width 83 height 18
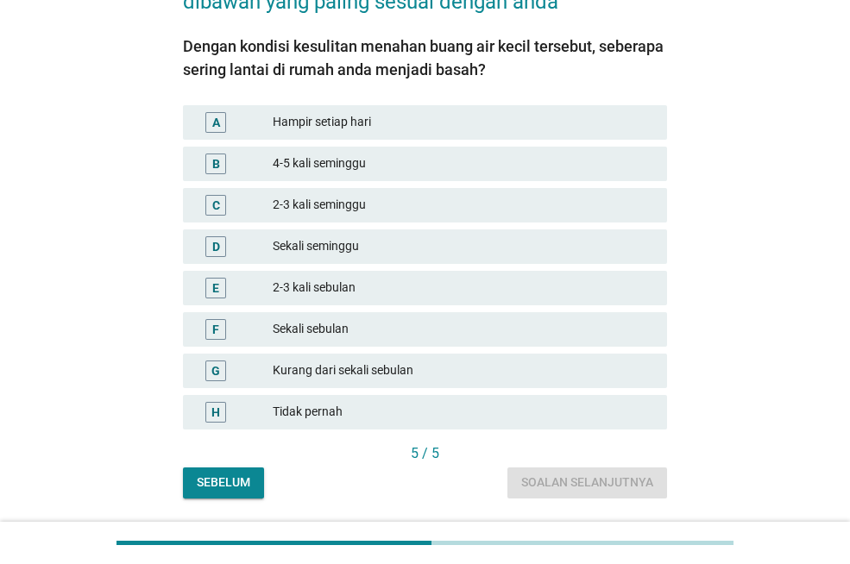
scroll to position [192, 0]
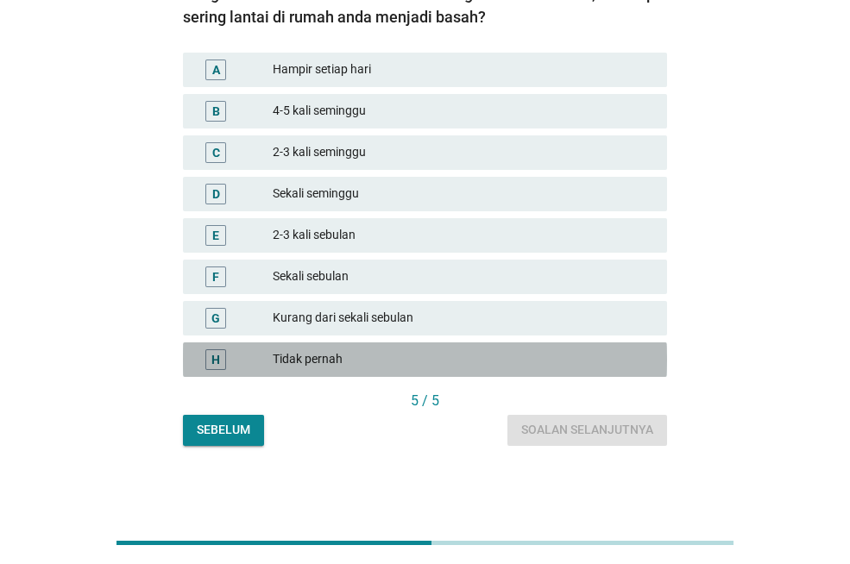
click at [312, 359] on div "Tidak pernah" at bounding box center [463, 360] width 381 height 21
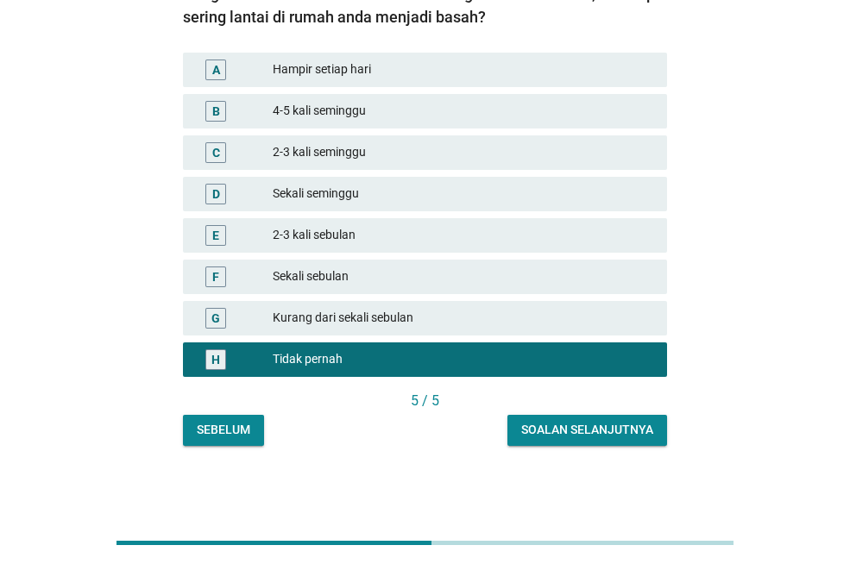
click at [611, 427] on button "Soalan selanjutnya" at bounding box center [588, 430] width 160 height 31
click at [610, 429] on div "Sebelum Soalan selanjutnya" at bounding box center [425, 430] width 484 height 31
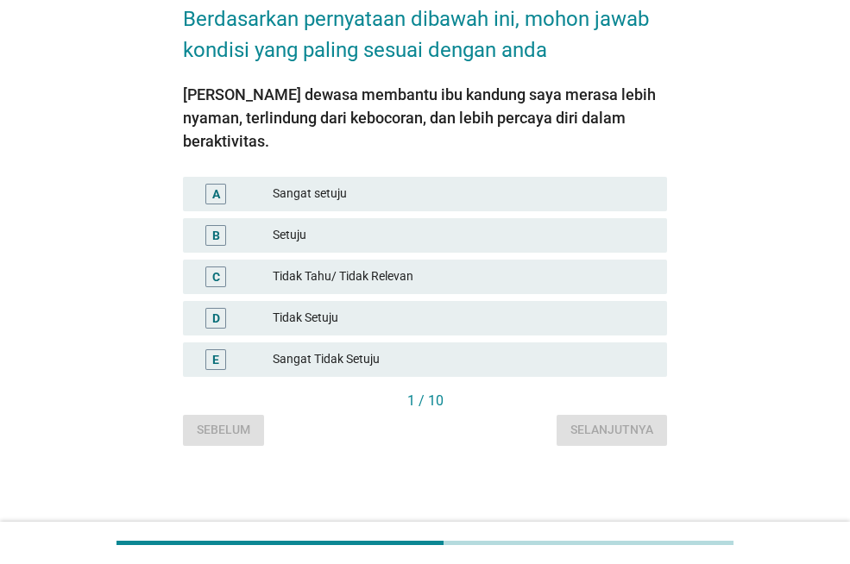
scroll to position [0, 0]
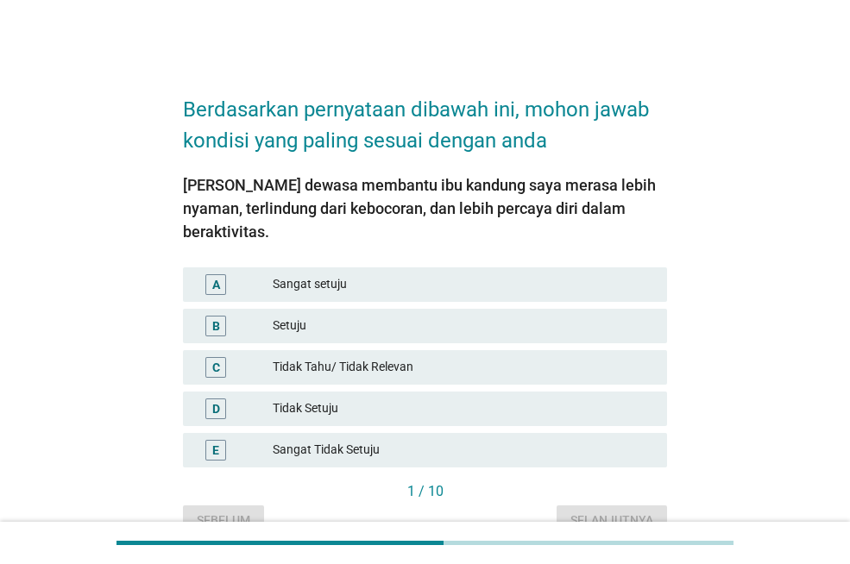
click at [326, 274] on div "Sangat setuju" at bounding box center [463, 284] width 381 height 21
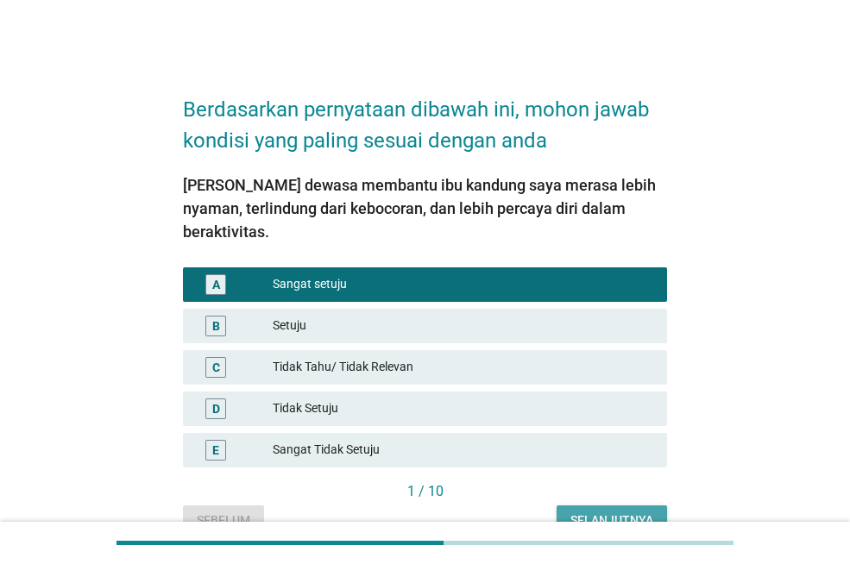
click at [580, 512] on div "Selanjutnya" at bounding box center [612, 521] width 83 height 18
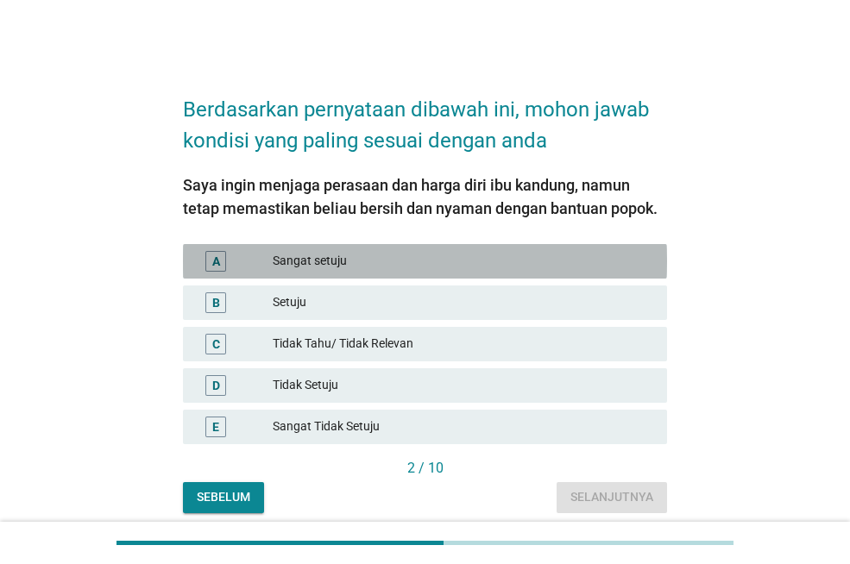
click at [306, 259] on div "Sangat setuju" at bounding box center [463, 261] width 381 height 21
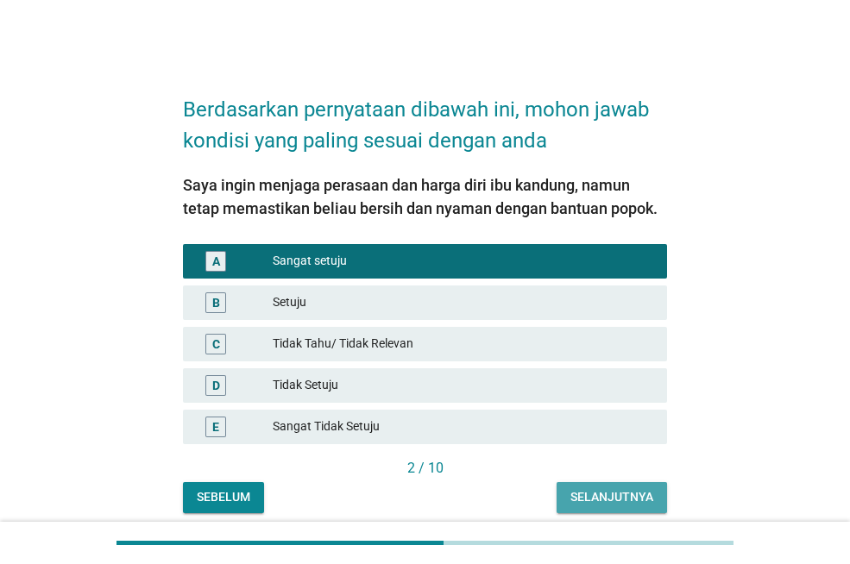
click at [612, 493] on div "Selanjutnya" at bounding box center [612, 498] width 83 height 18
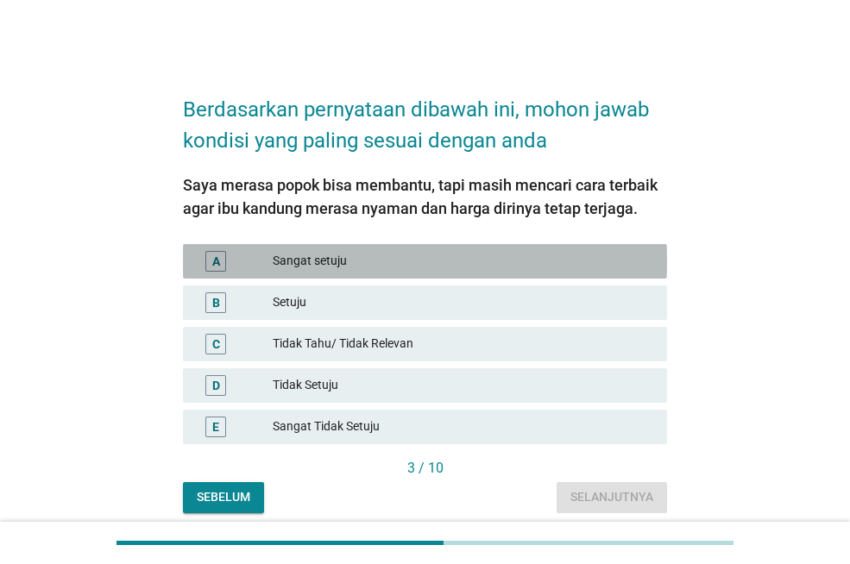
click at [323, 259] on div "Sangat setuju" at bounding box center [463, 261] width 381 height 21
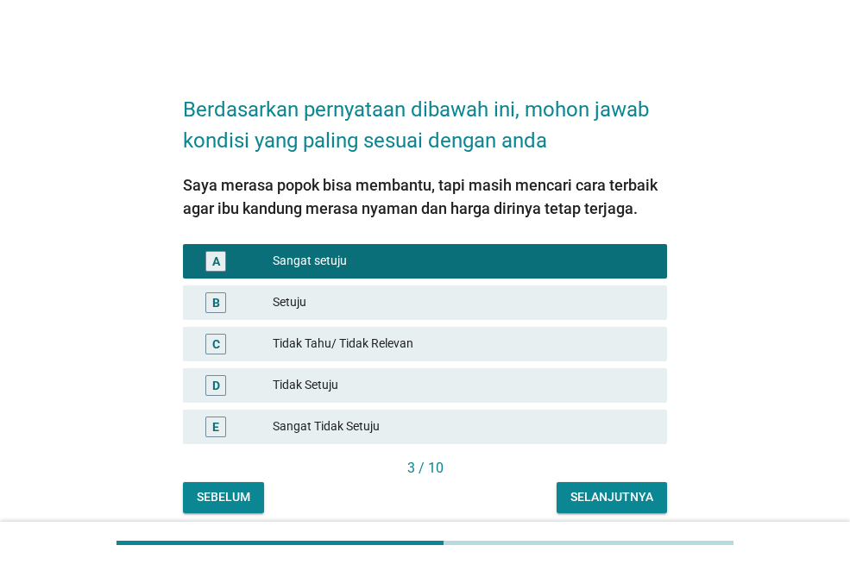
click at [585, 494] on div "Selanjutnya" at bounding box center [612, 498] width 83 height 18
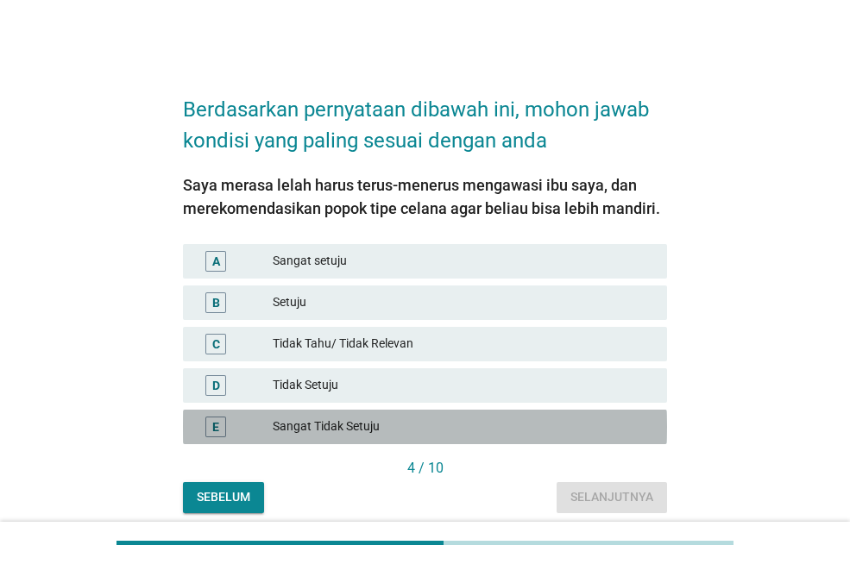
click at [348, 413] on div "E Sangat Tidak Setuju" at bounding box center [425, 427] width 484 height 35
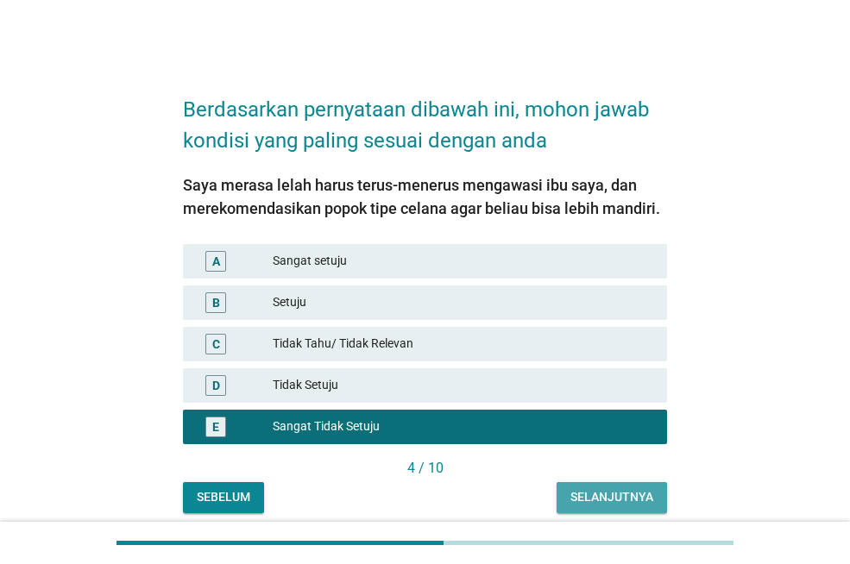
click at [589, 497] on div "Selanjutnya" at bounding box center [612, 498] width 83 height 18
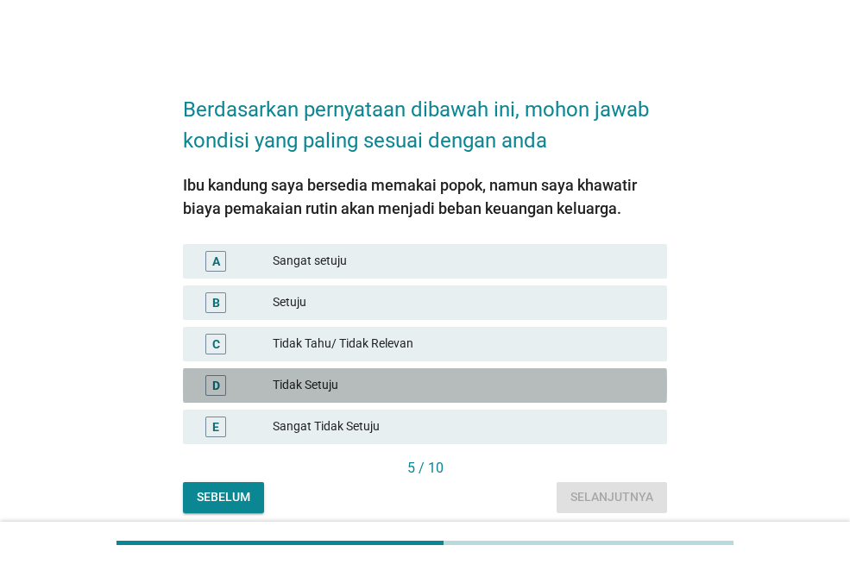
drag, startPoint x: 329, startPoint y: 384, endPoint x: 344, endPoint y: 388, distance: 15.1
click at [329, 385] on div "Tidak Setuju" at bounding box center [463, 385] width 381 height 21
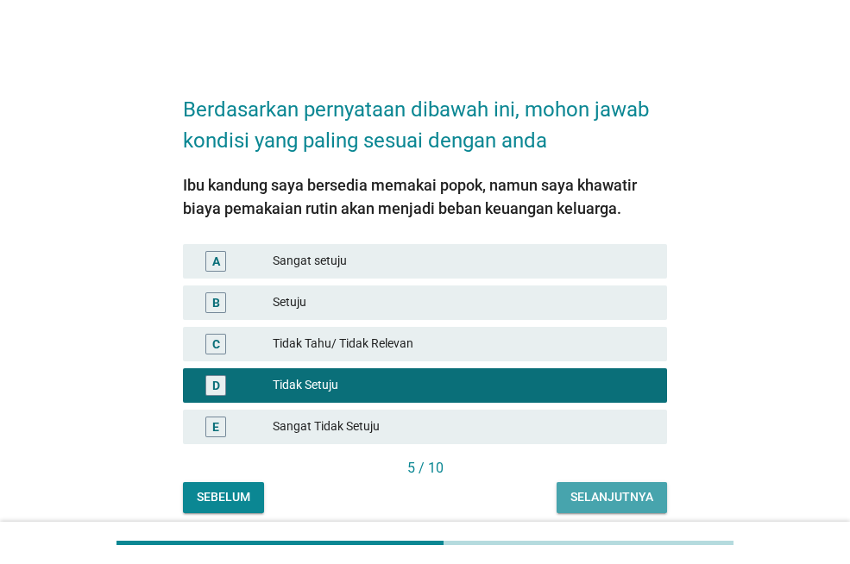
click at [609, 482] on button "Selanjutnya" at bounding box center [612, 497] width 110 height 31
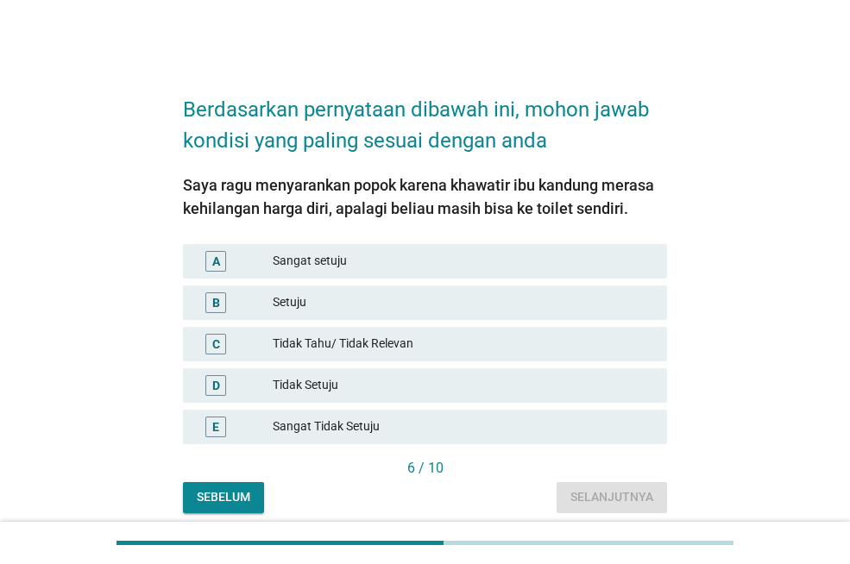
click at [323, 419] on div "Sangat Tidak Setuju" at bounding box center [463, 427] width 381 height 21
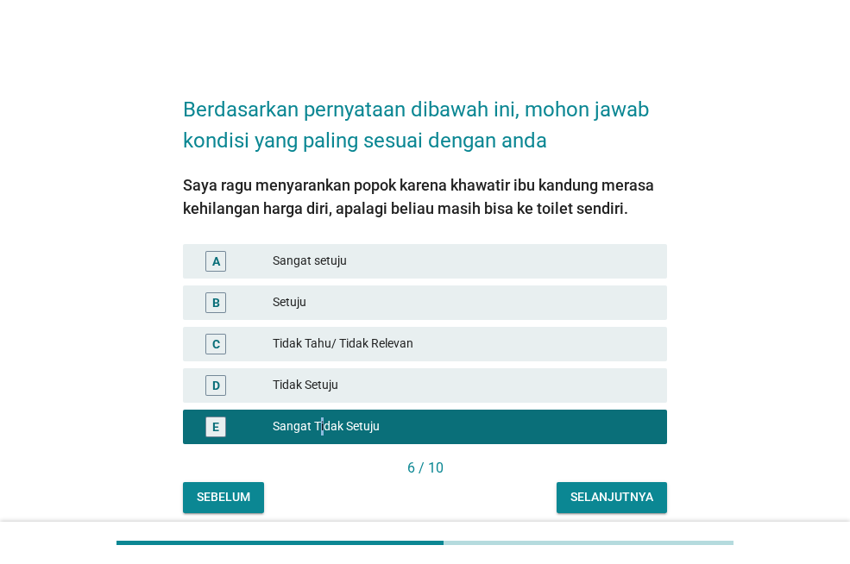
click at [617, 495] on div "Selanjutnya" at bounding box center [612, 498] width 83 height 18
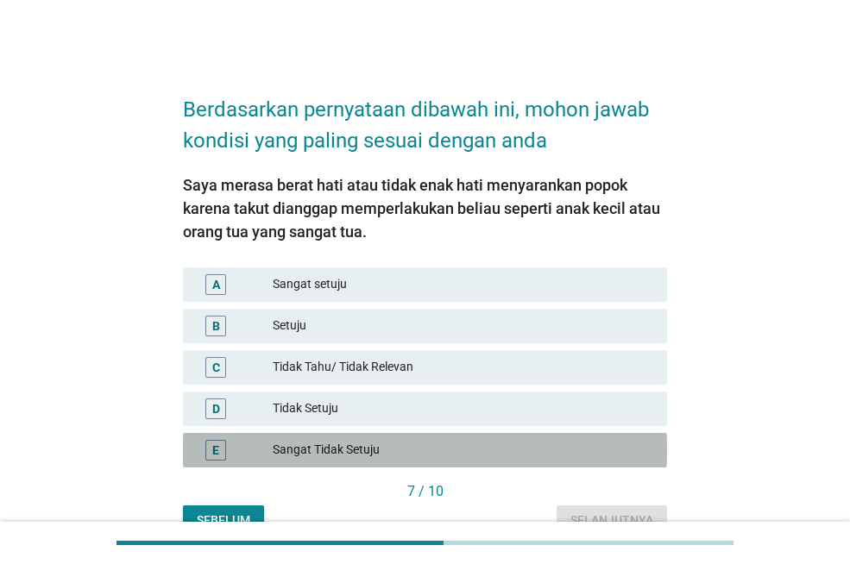
drag, startPoint x: 302, startPoint y: 447, endPoint x: 384, endPoint y: 457, distance: 82.7
click at [307, 448] on div "Sangat Tidak Setuju" at bounding box center [463, 450] width 381 height 21
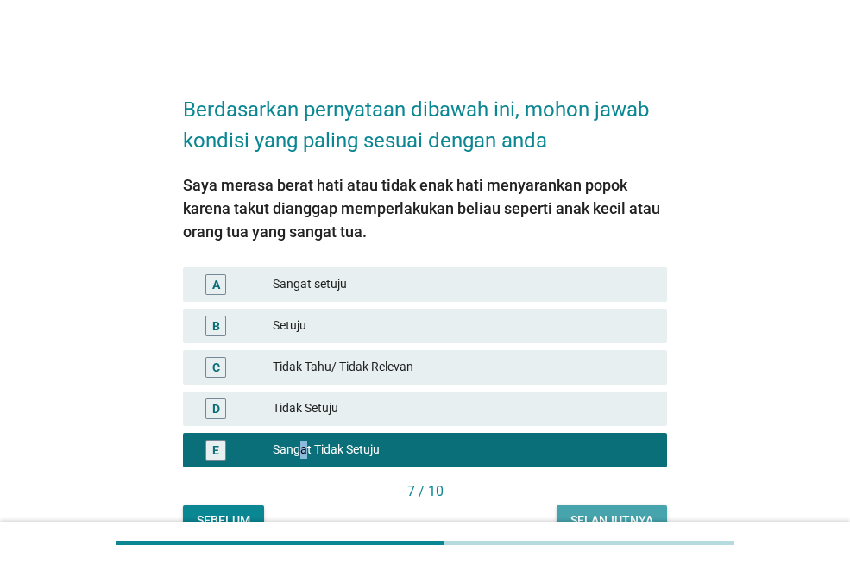
click at [641, 517] on div "Selanjutnya" at bounding box center [612, 521] width 83 height 18
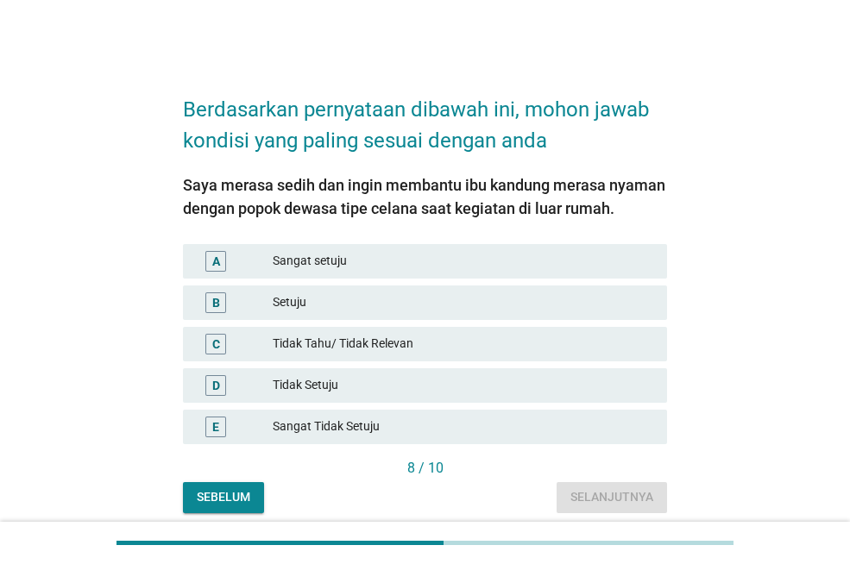
click at [315, 253] on div "Sangat setuju" at bounding box center [463, 261] width 381 height 21
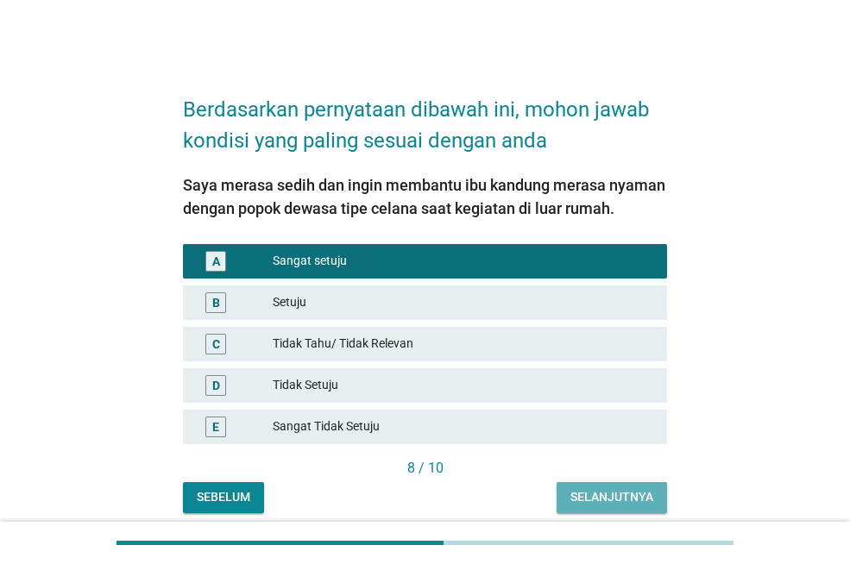
click at [596, 492] on div "Selanjutnya" at bounding box center [612, 498] width 83 height 18
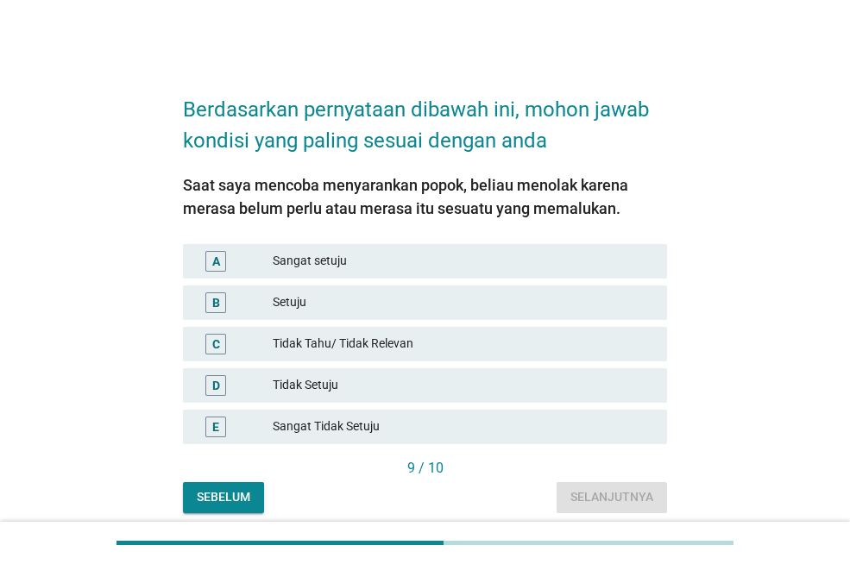
drag, startPoint x: 296, startPoint y: 284, endPoint x: 304, endPoint y: 301, distance: 18.9
click at [296, 290] on div "B Setuju" at bounding box center [425, 302] width 491 height 41
click at [303, 303] on div "Setuju" at bounding box center [463, 303] width 381 height 21
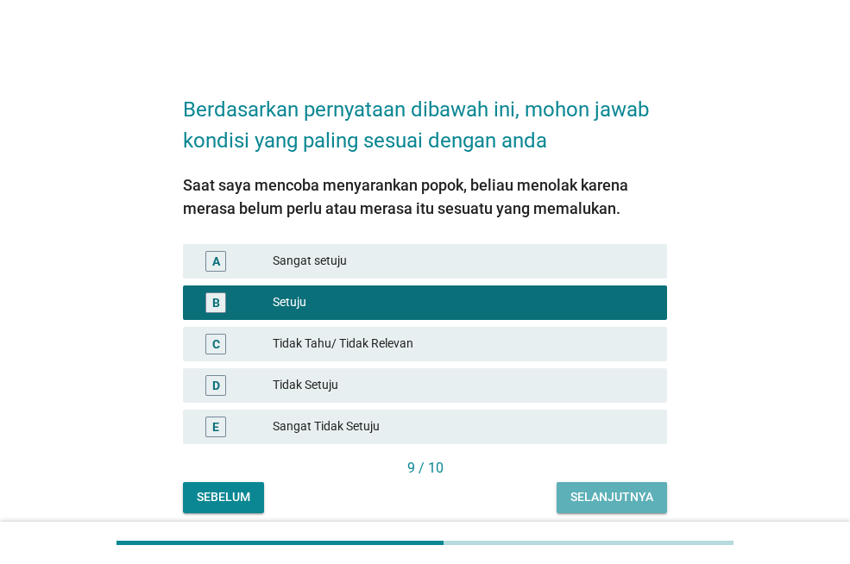
drag, startPoint x: 621, startPoint y: 501, endPoint x: 192, endPoint y: 371, distance: 448.3
click at [617, 501] on div "Selanjutnya" at bounding box center [612, 498] width 83 height 18
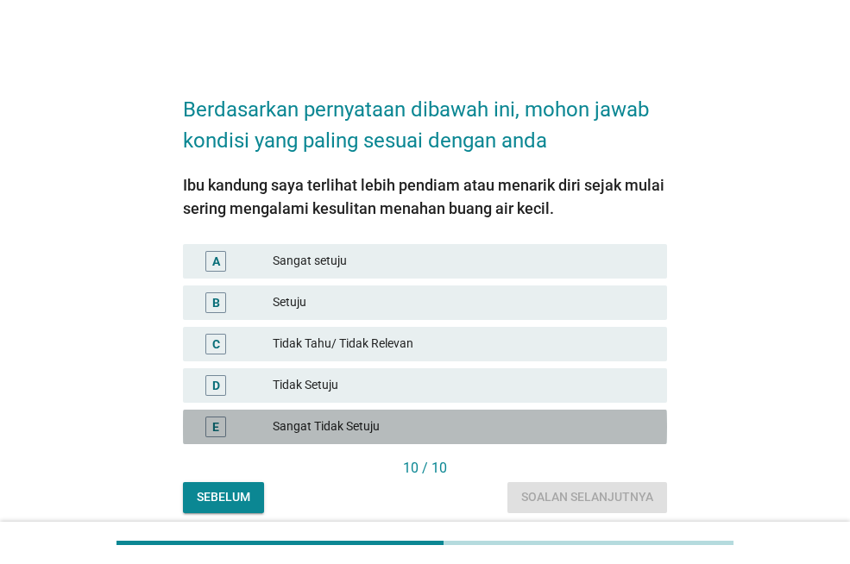
drag, startPoint x: 218, startPoint y: 426, endPoint x: 235, endPoint y: 424, distance: 17.3
click at [218, 426] on div "E" at bounding box center [215, 427] width 7 height 18
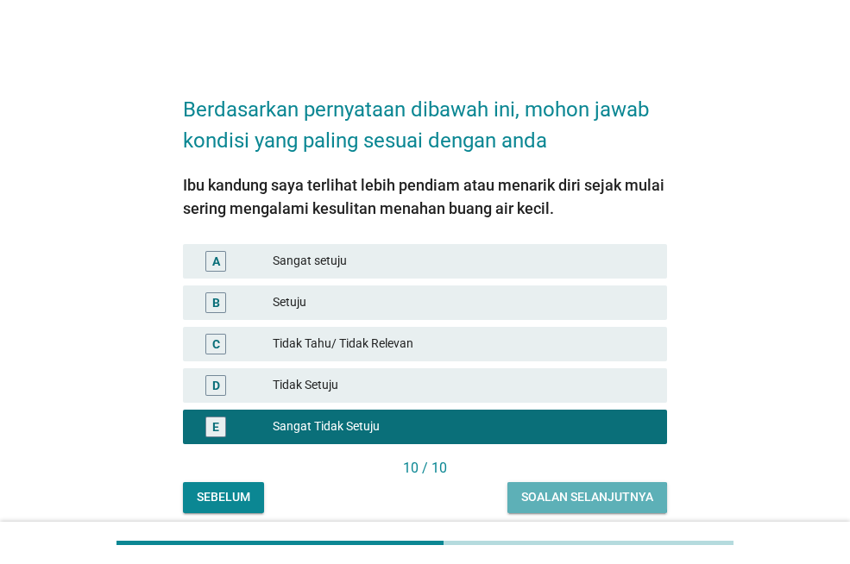
drag, startPoint x: 633, startPoint y: 507, endPoint x: 382, endPoint y: 458, distance: 255.8
click at [621, 508] on button "Soalan selanjutnya" at bounding box center [588, 497] width 160 height 31
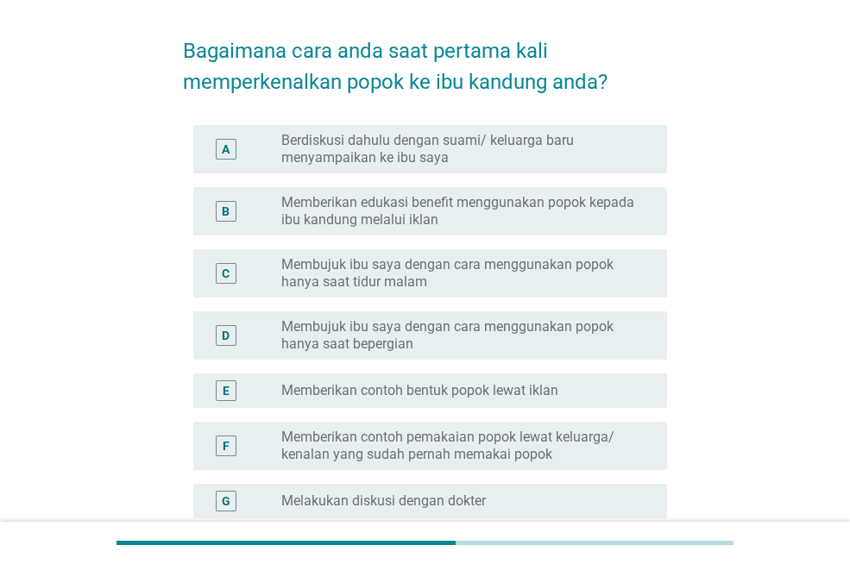
scroll to position [86, 0]
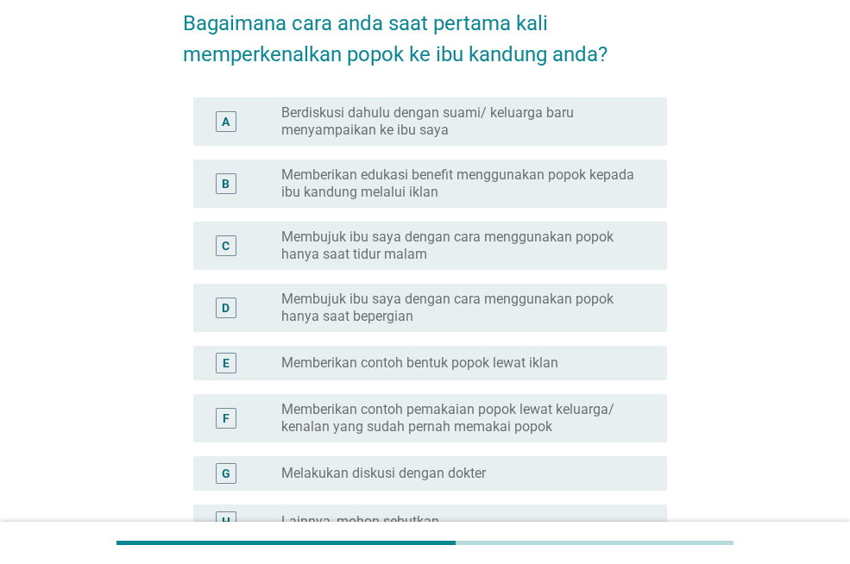
drag, startPoint x: 467, startPoint y: 312, endPoint x: 466, endPoint y: 293, distance: 19.9
click at [467, 309] on label "Membujuk ibu saya dengan cara menggunakan popok hanya saat bepergian" at bounding box center [460, 308] width 358 height 35
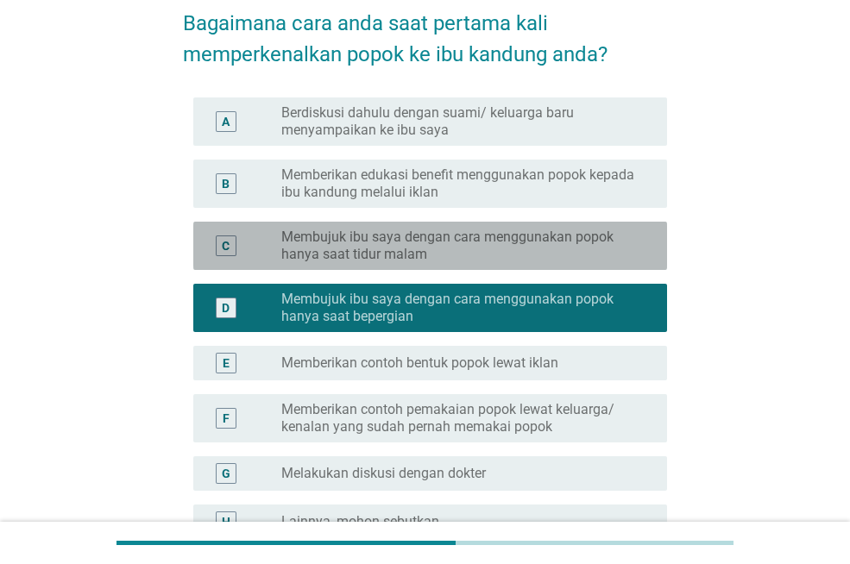
click at [460, 268] on div "C radio_button_unchecked Membujuk ibu saya dengan cara menggunakan popok hanya …" at bounding box center [430, 246] width 474 height 48
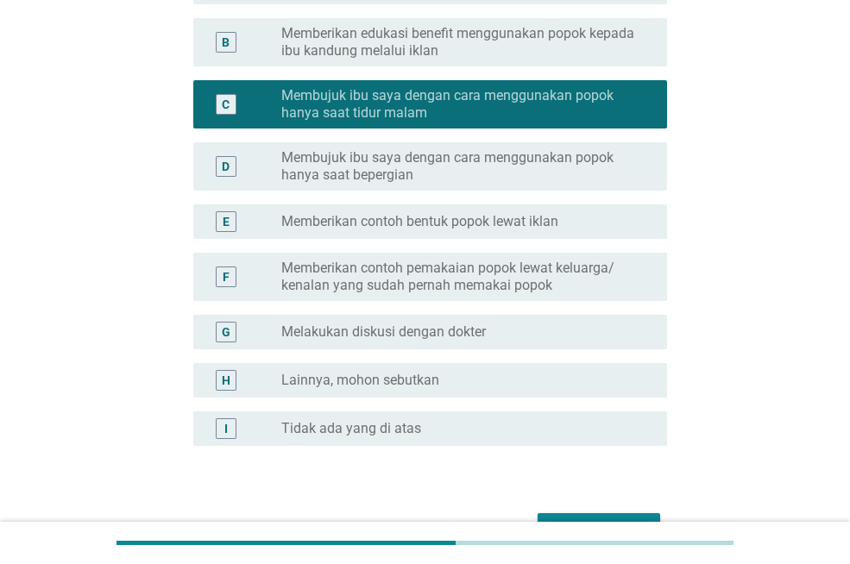
scroll to position [259, 0]
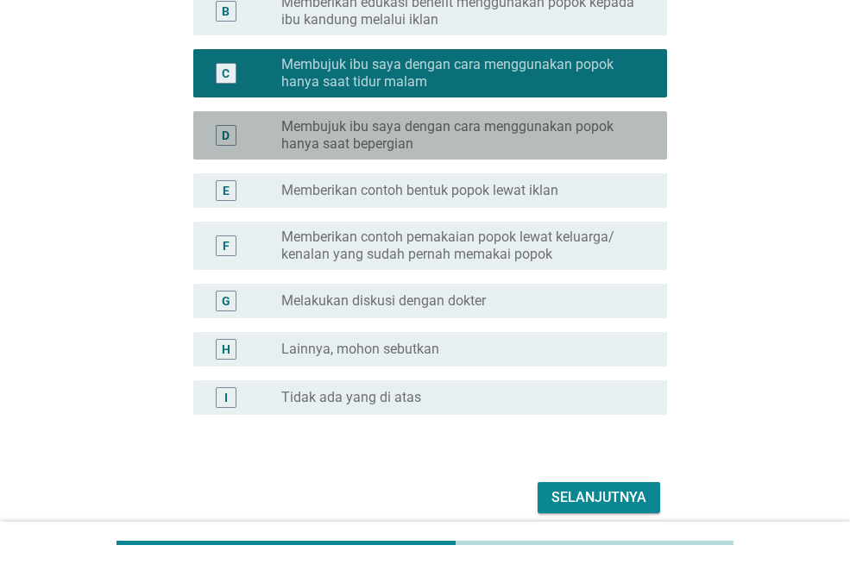
drag, startPoint x: 440, startPoint y: 141, endPoint x: 451, endPoint y: 177, distance: 37.7
click at [440, 143] on label "Membujuk ibu saya dengan cara menggunakan popok hanya saat bepergian" at bounding box center [460, 135] width 358 height 35
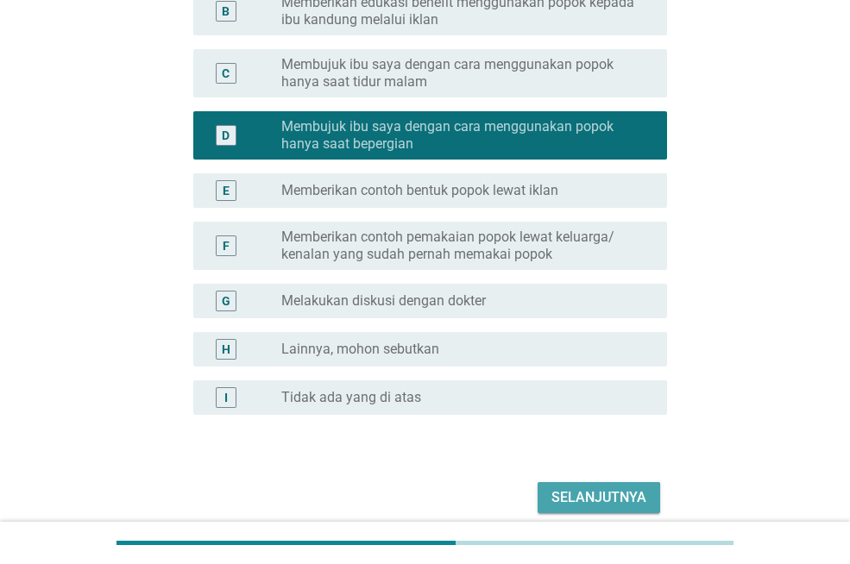
click at [589, 495] on div "Selanjutnya" at bounding box center [599, 498] width 95 height 21
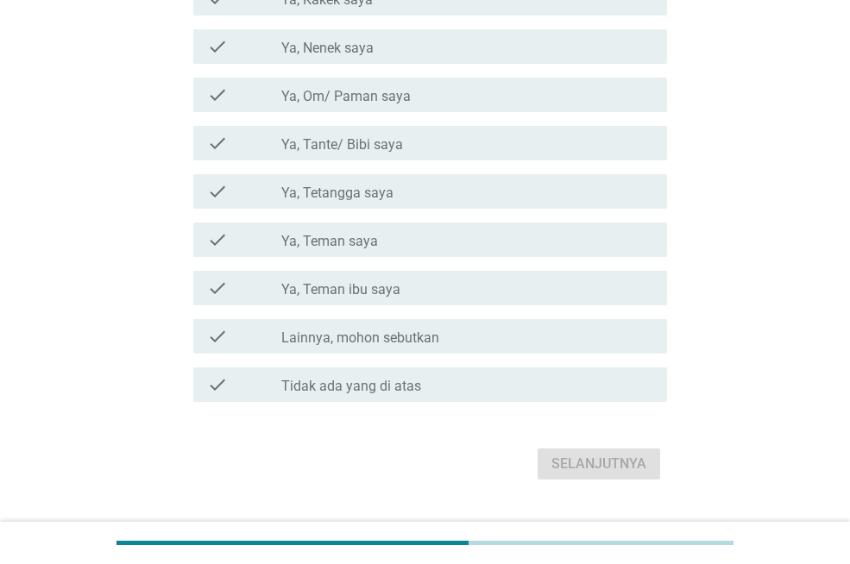
scroll to position [0, 0]
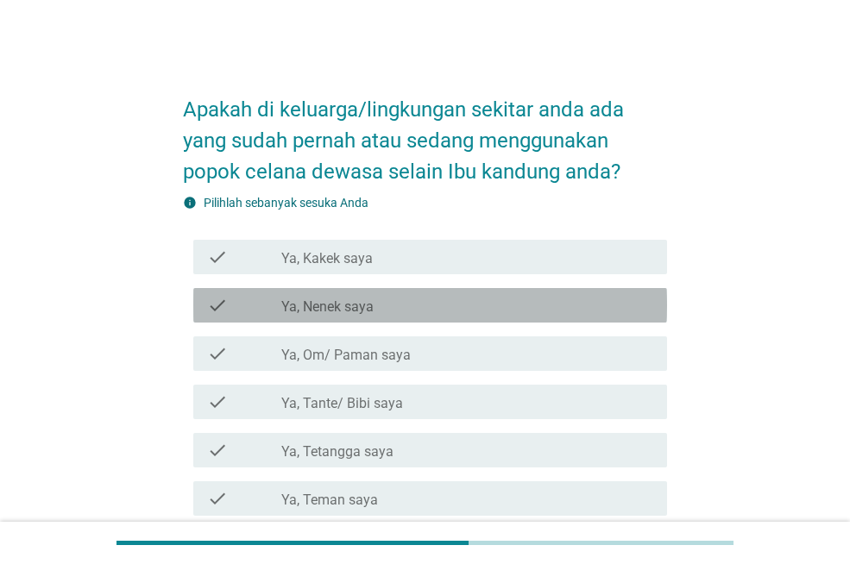
click at [329, 312] on label "Ya, Nenek saya" at bounding box center [327, 307] width 92 height 17
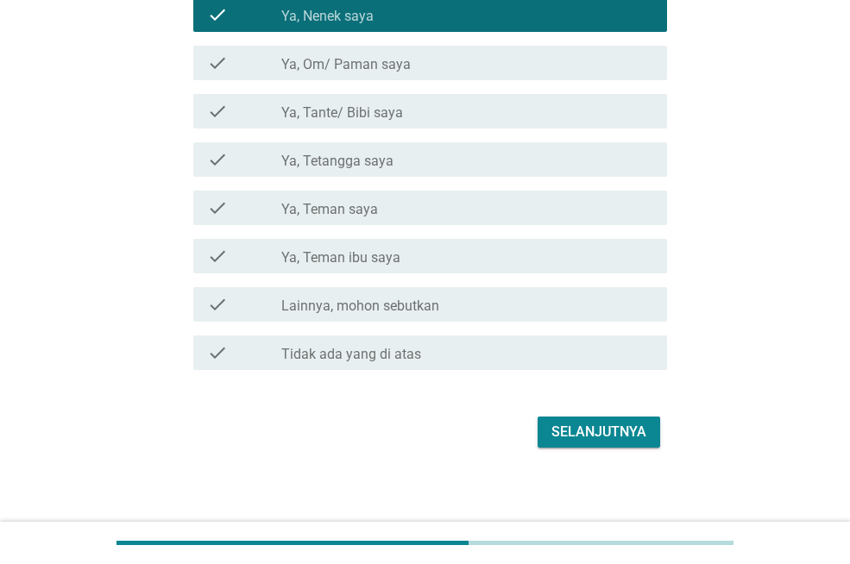
scroll to position [298, 0]
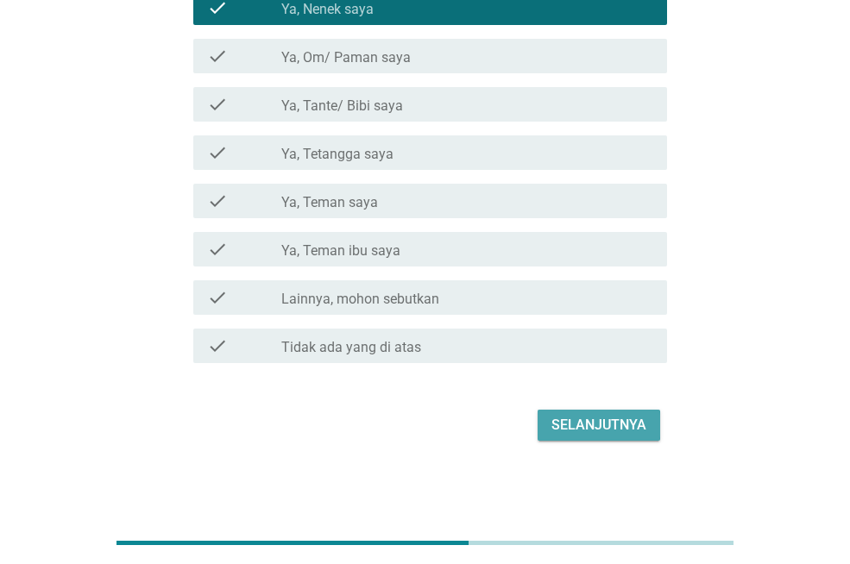
click at [628, 435] on div "Selanjutnya" at bounding box center [599, 425] width 95 height 21
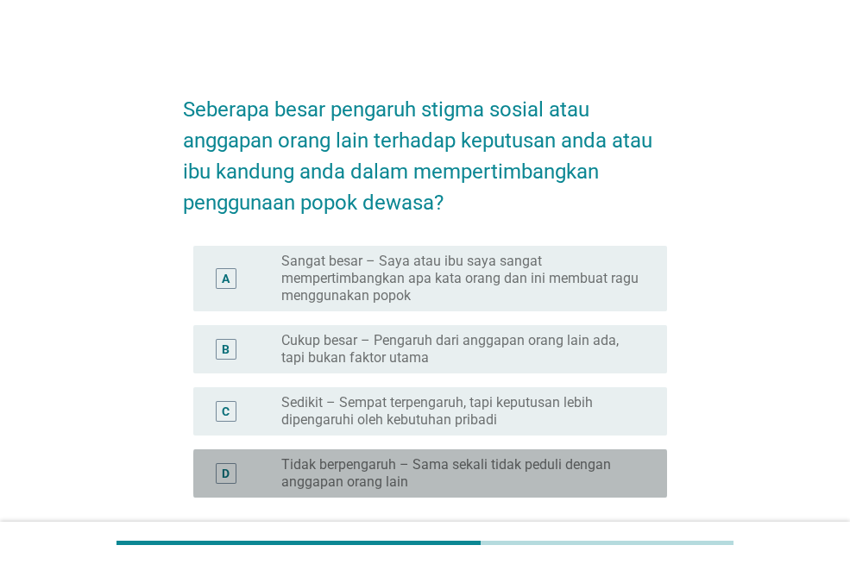
click at [465, 483] on label "Tidak berpengaruh – Sama sekali tidak peduli dengan anggapan orang lain" at bounding box center [460, 474] width 358 height 35
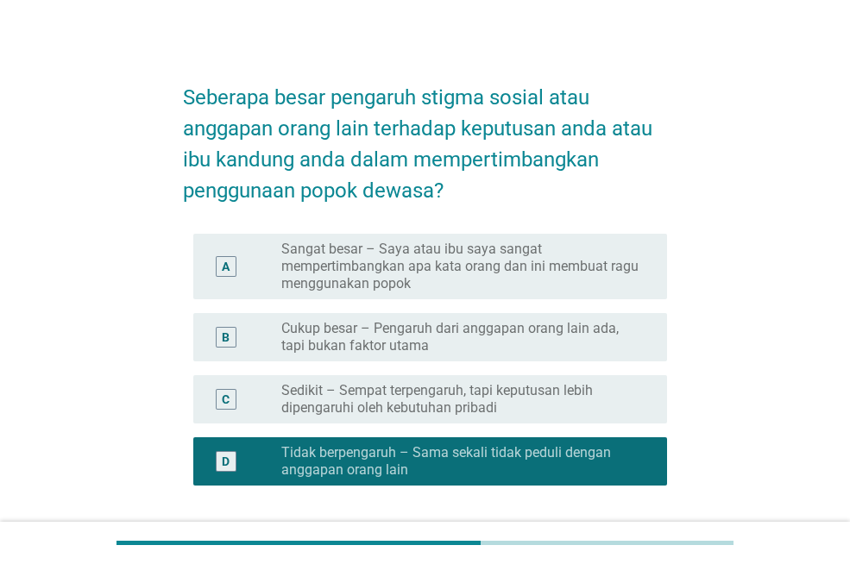
scroll to position [155, 0]
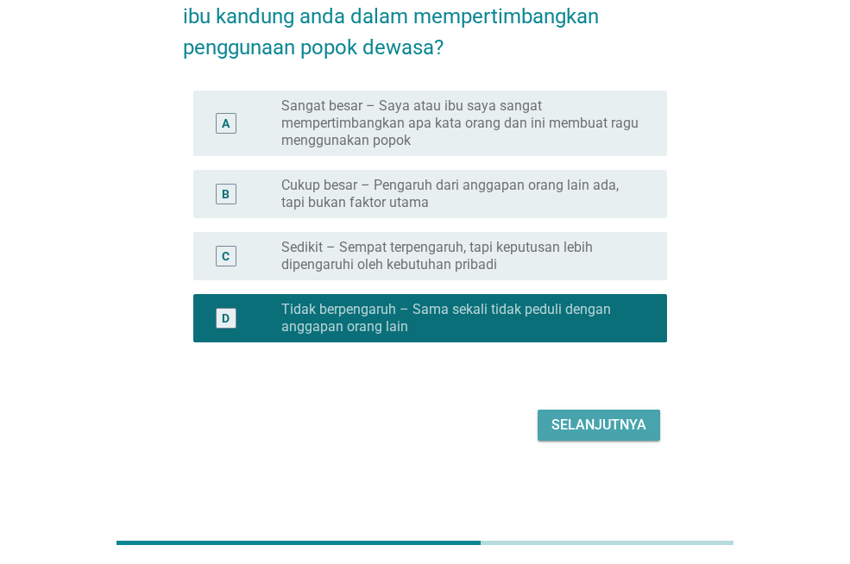
click at [637, 429] on div "Selanjutnya" at bounding box center [599, 425] width 95 height 21
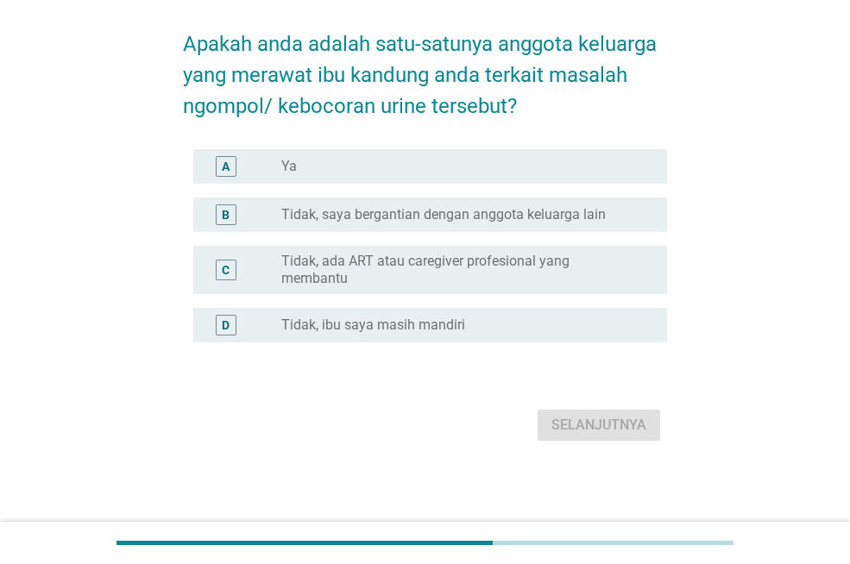
scroll to position [0, 0]
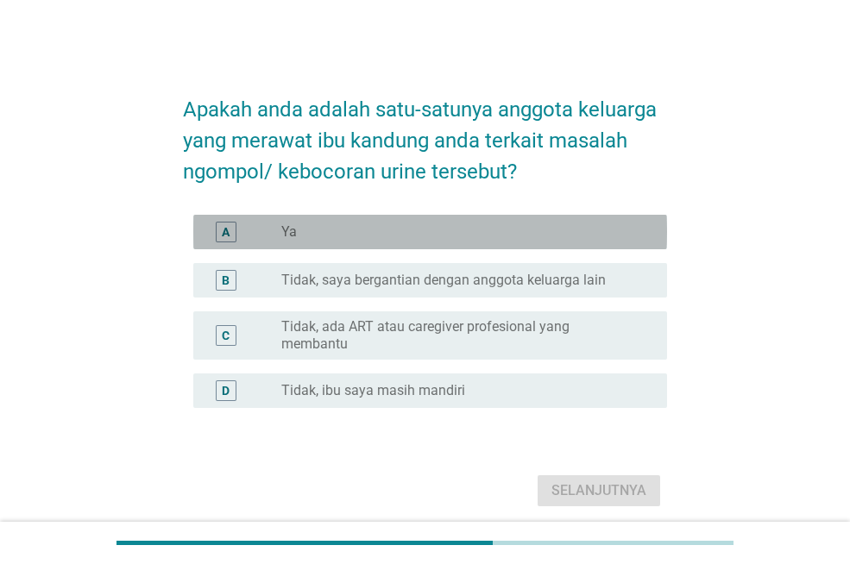
drag, startPoint x: 353, startPoint y: 248, endPoint x: 389, endPoint y: 288, distance: 54.4
click at [353, 248] on div "A radio_button_unchecked Ya" at bounding box center [430, 232] width 474 height 35
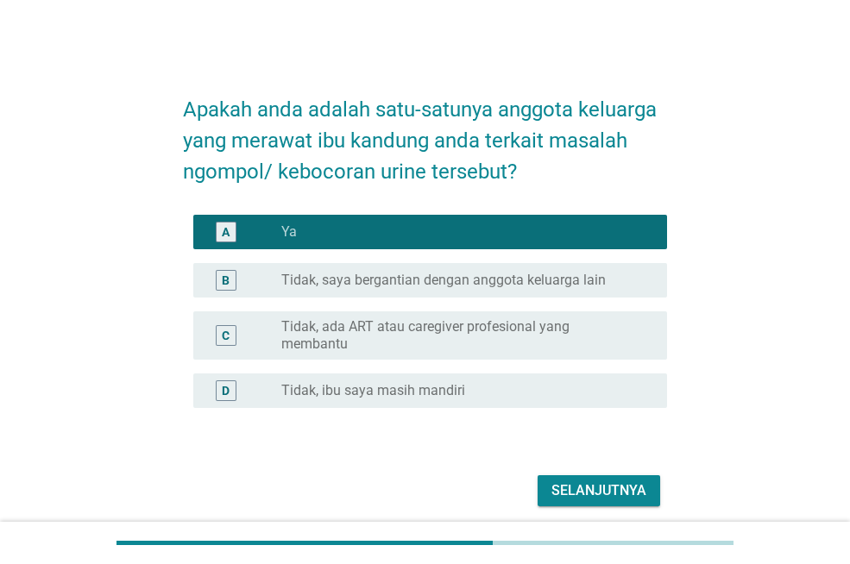
click at [593, 481] on div "Selanjutnya" at bounding box center [599, 491] width 95 height 21
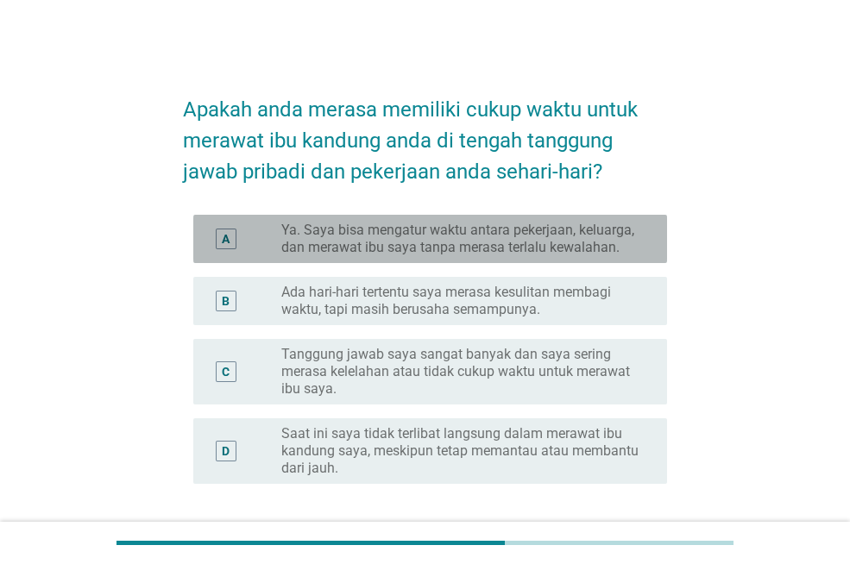
click at [422, 248] on label "Ya. Saya bisa mengatur waktu antara pekerjaan, keluarga, dan merawat ibu saya t…" at bounding box center [460, 239] width 358 height 35
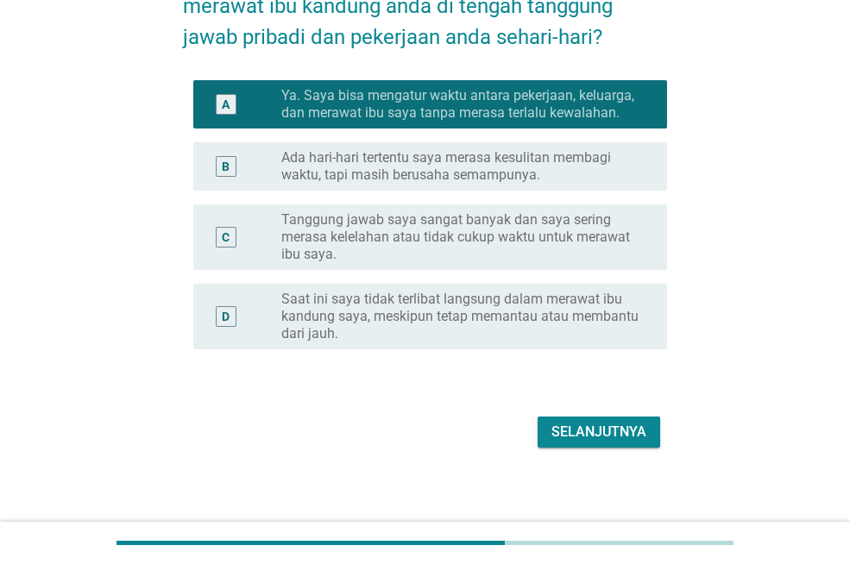
scroll to position [142, 0]
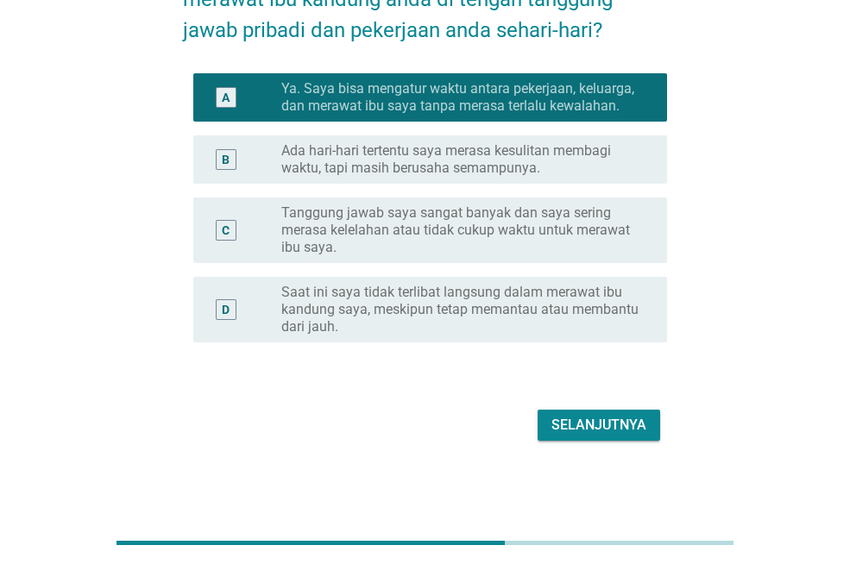
click at [590, 432] on div "Selanjutnya" at bounding box center [599, 425] width 95 height 21
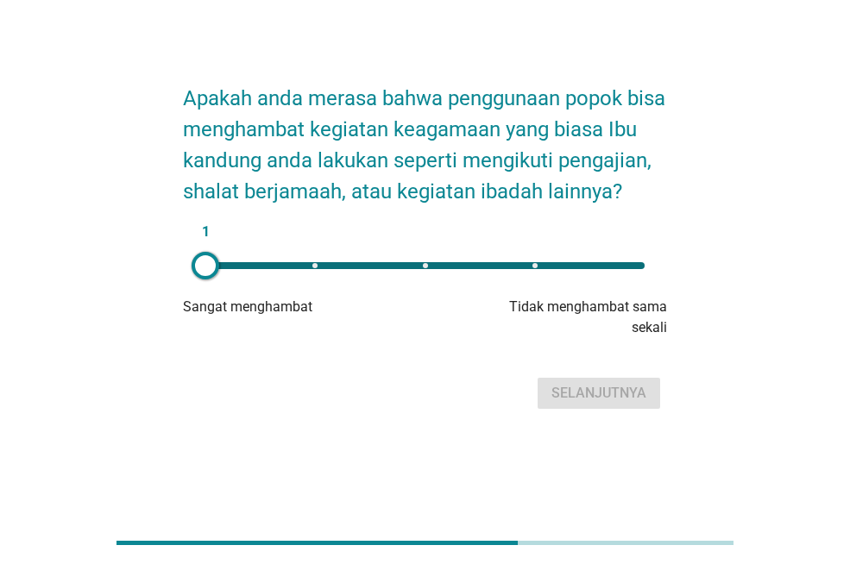
scroll to position [0, 0]
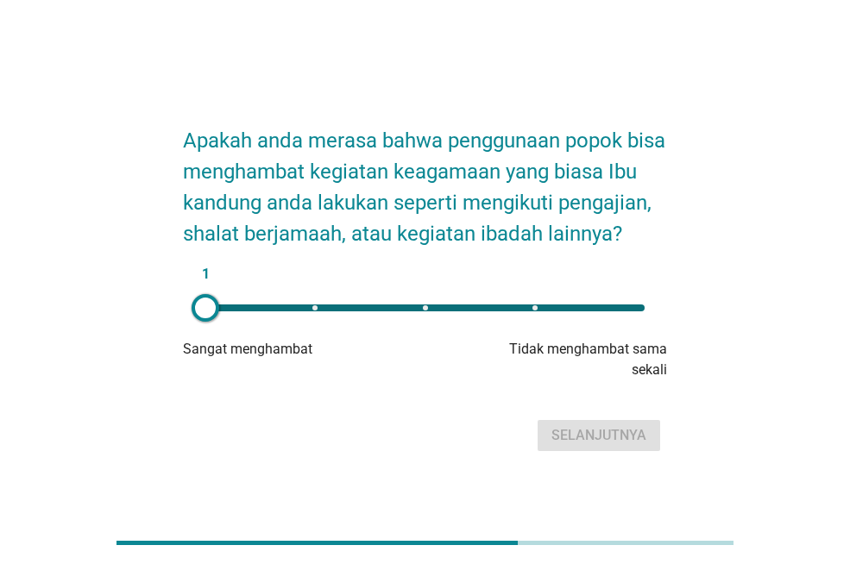
click at [241, 316] on div "1" at bounding box center [425, 308] width 467 height 35
click at [248, 312] on div "1" at bounding box center [424, 308] width 439 height 7
click at [312, 317] on div "1" at bounding box center [425, 308] width 467 height 35
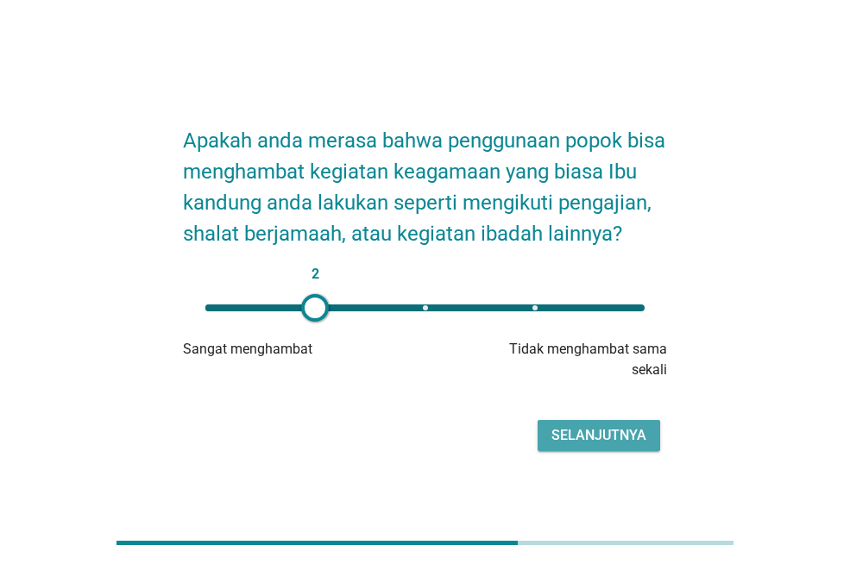
click at [606, 445] on div "Selanjutnya" at bounding box center [599, 436] width 95 height 21
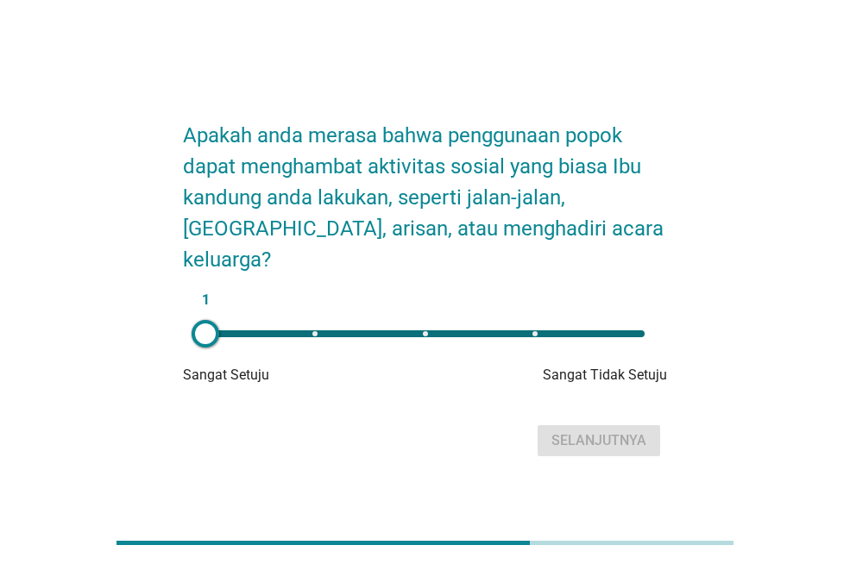
click at [628, 317] on div "1" at bounding box center [425, 334] width 467 height 35
type input "5"
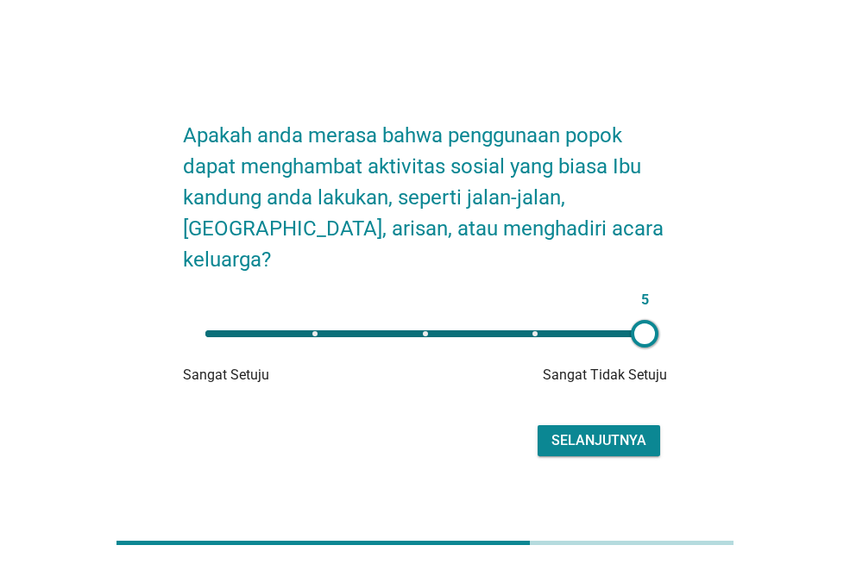
click at [628, 331] on div "5" at bounding box center [424, 334] width 439 height 7
drag, startPoint x: 611, startPoint y: 428, endPoint x: 220, endPoint y: 326, distance: 404.1
click at [604, 431] on div "Selanjutnya" at bounding box center [599, 441] width 95 height 21
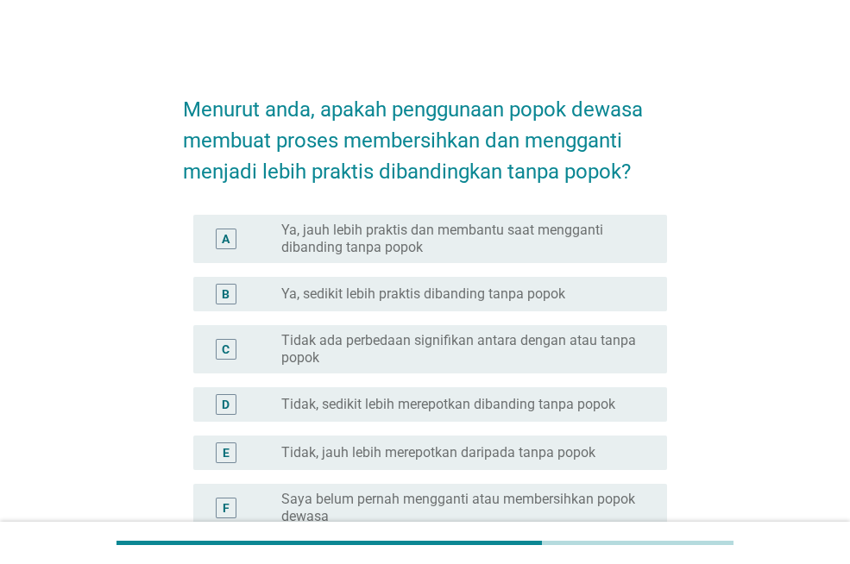
click at [366, 243] on label "Ya, jauh lebih praktis dan membantu saat mengganti dibanding tanpa popok" at bounding box center [460, 239] width 358 height 35
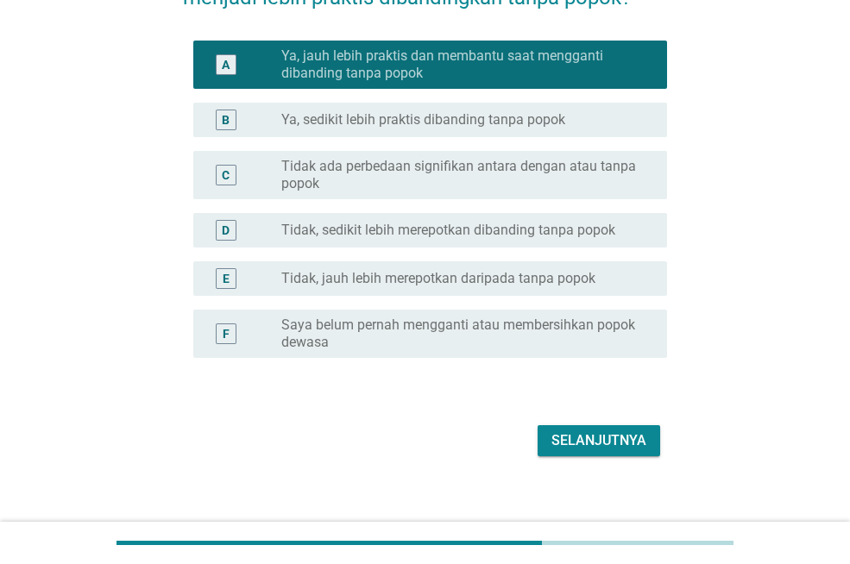
scroll to position [190, 0]
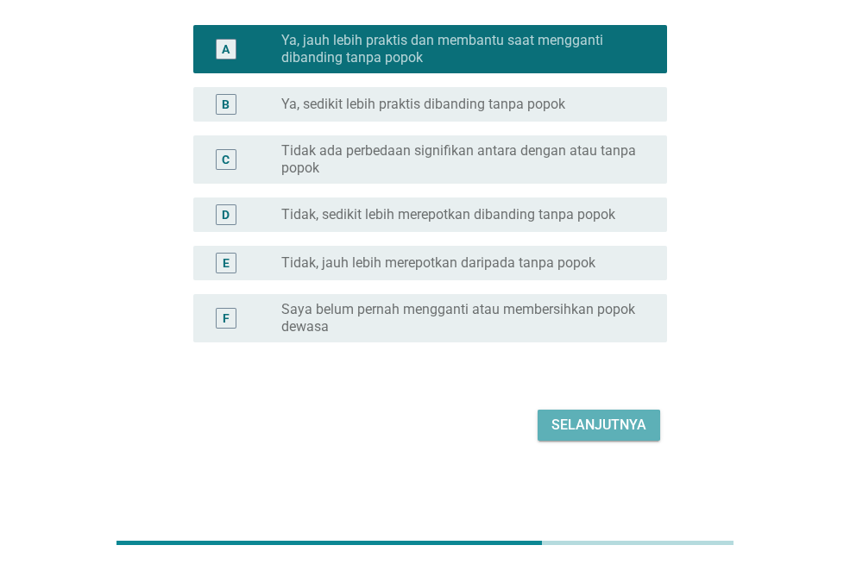
drag, startPoint x: 616, startPoint y: 436, endPoint x: 533, endPoint y: 427, distance: 84.2
click at [615, 436] on button "Selanjutnya" at bounding box center [599, 425] width 123 height 31
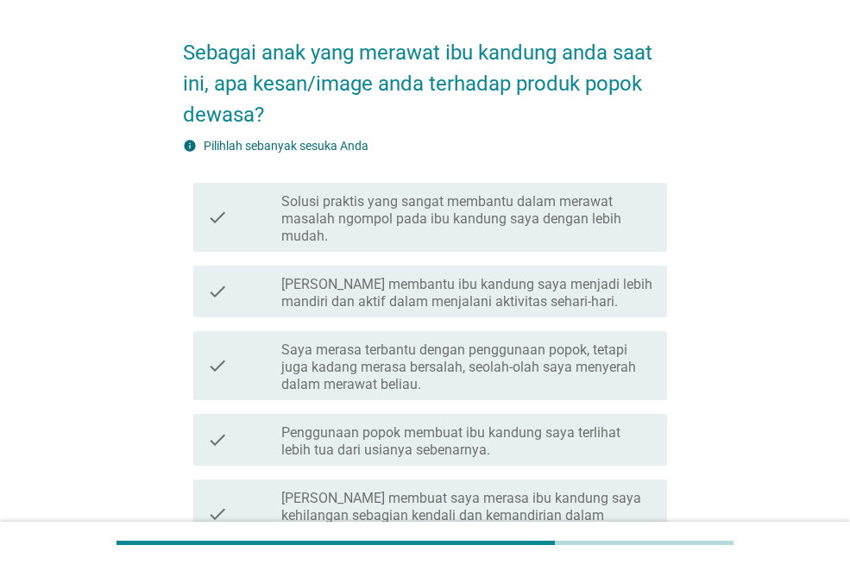
scroll to position [86, 0]
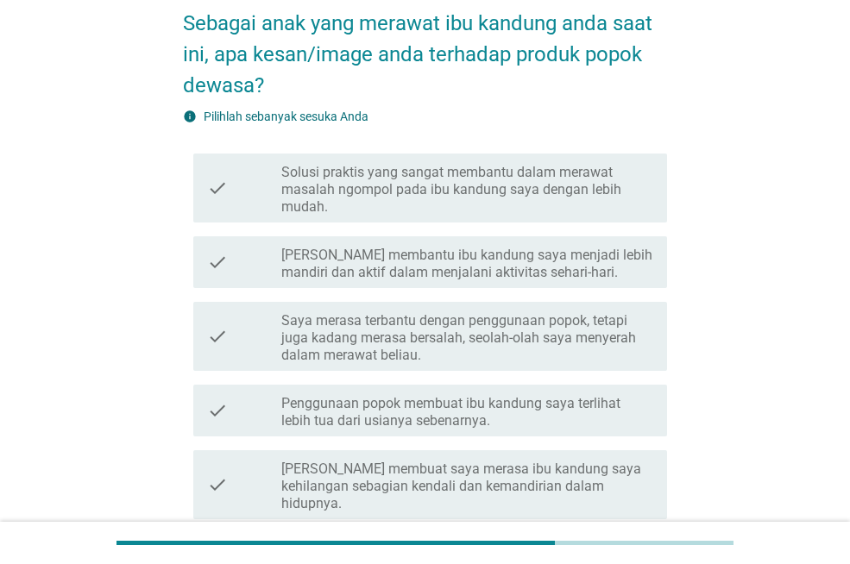
drag, startPoint x: 438, startPoint y: 205, endPoint x: 441, endPoint y: 216, distance: 10.7
click at [438, 205] on label "Solusi praktis yang sangat membantu dalam merawat masalah ngompol pada ibu kand…" at bounding box center [467, 190] width 372 height 52
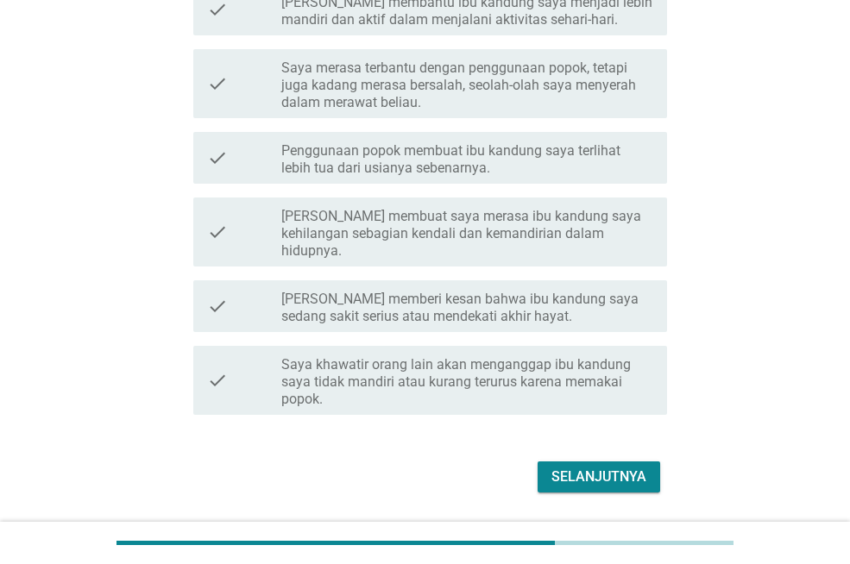
scroll to position [345, 0]
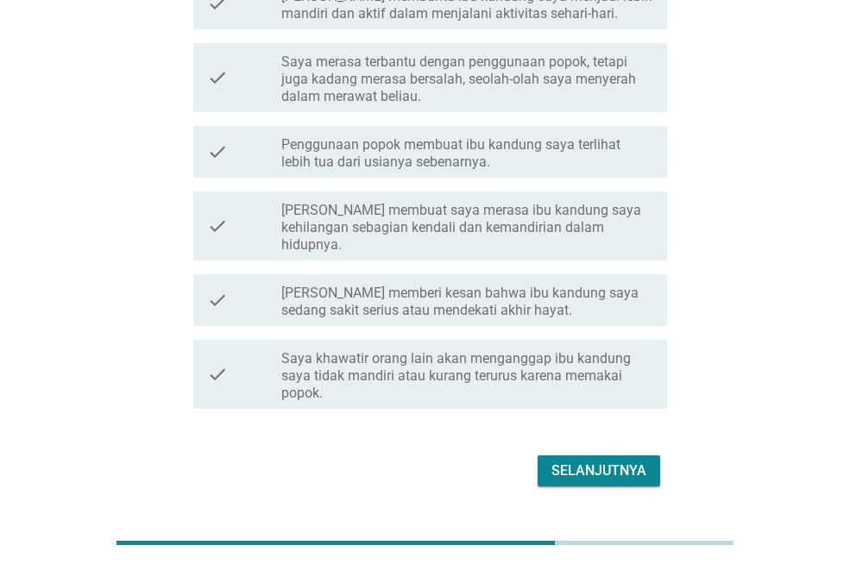
click at [612, 461] on div "Selanjutnya" at bounding box center [599, 471] width 95 height 21
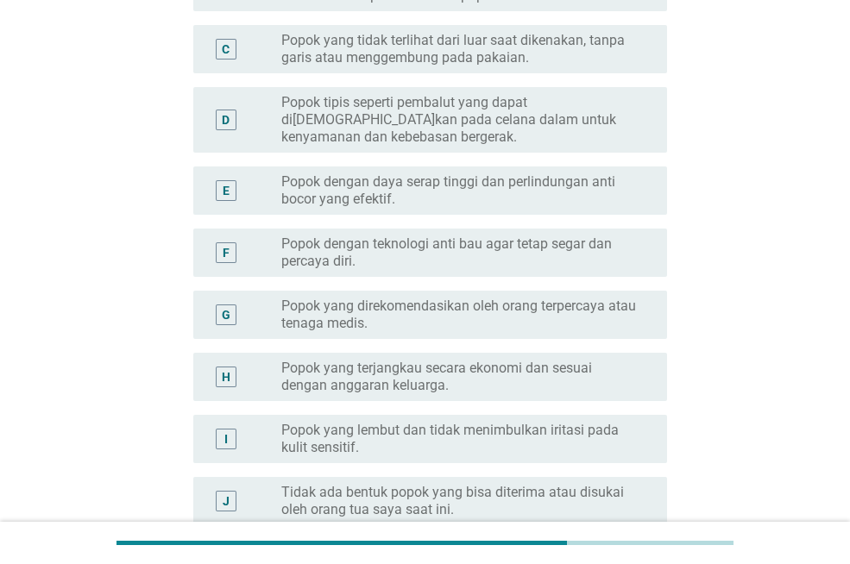
scroll to position [0, 0]
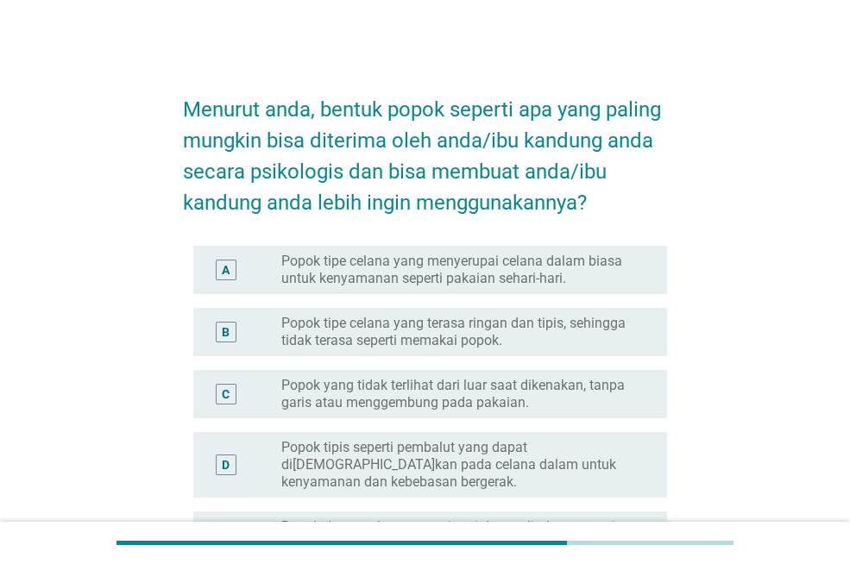
click at [456, 268] on label "Popok tipe celana yang menyerupai celana dalam biasa untuk kenyamanan seperti p…" at bounding box center [460, 270] width 358 height 35
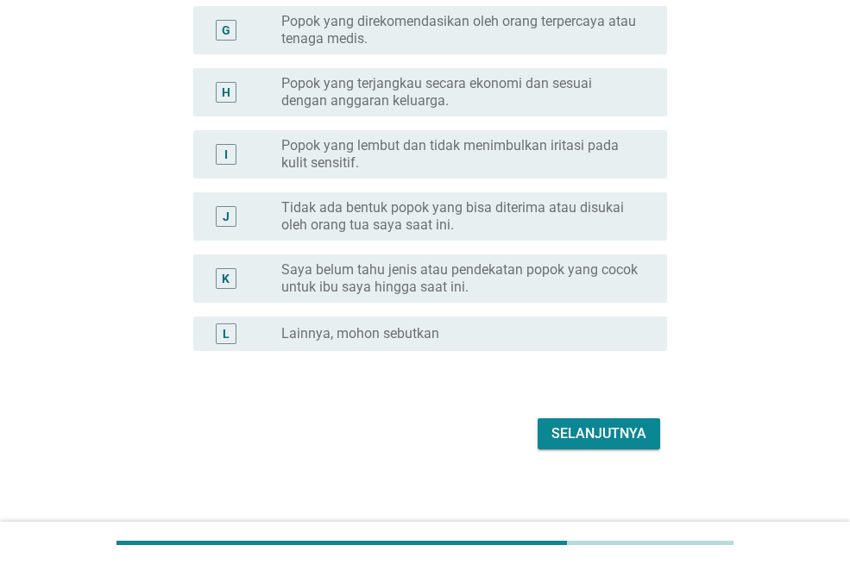
scroll to position [639, 0]
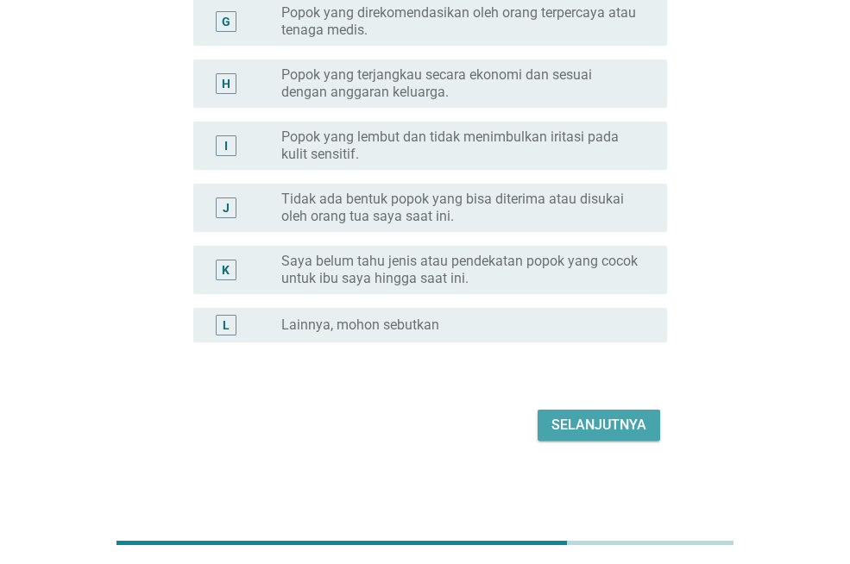
click at [623, 425] on div "Selanjutnya" at bounding box center [599, 425] width 95 height 21
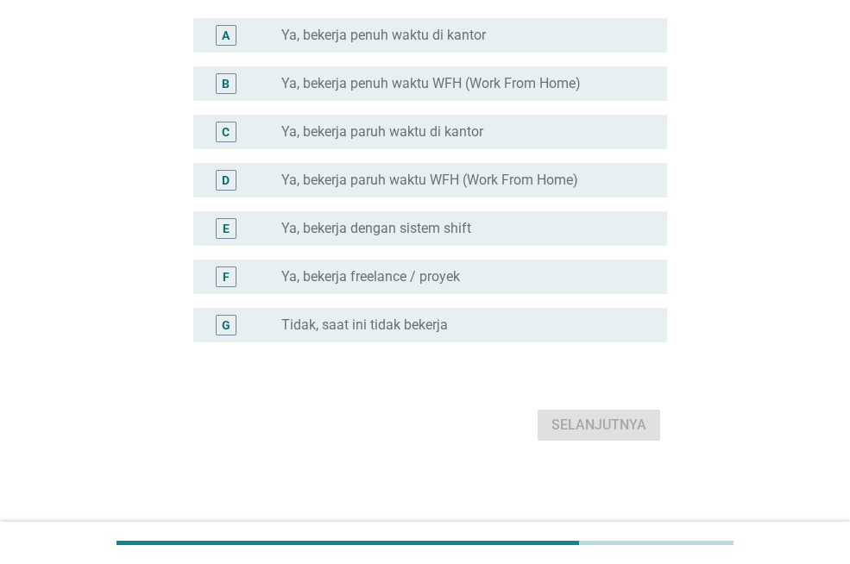
scroll to position [0, 0]
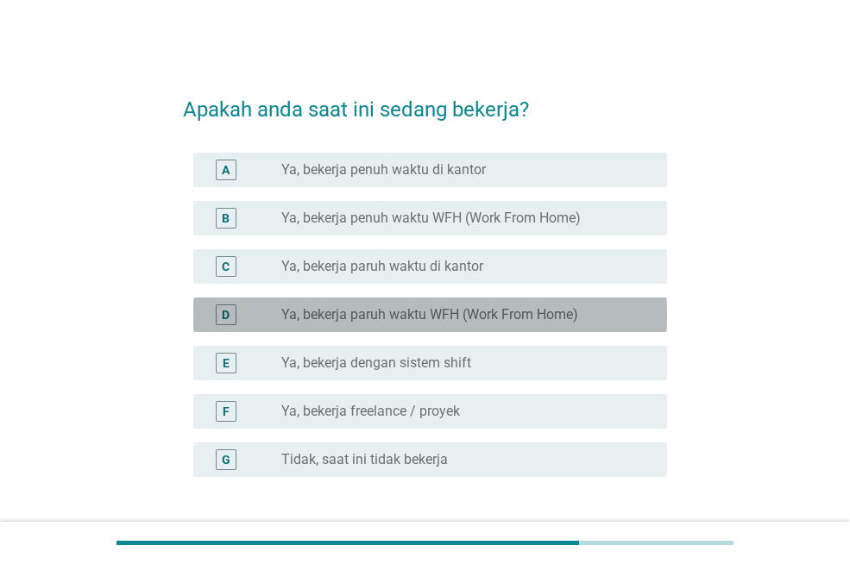
click at [456, 320] on label "Ya, bekerja paruh waktu WFH (Work From Home)" at bounding box center [429, 314] width 297 height 17
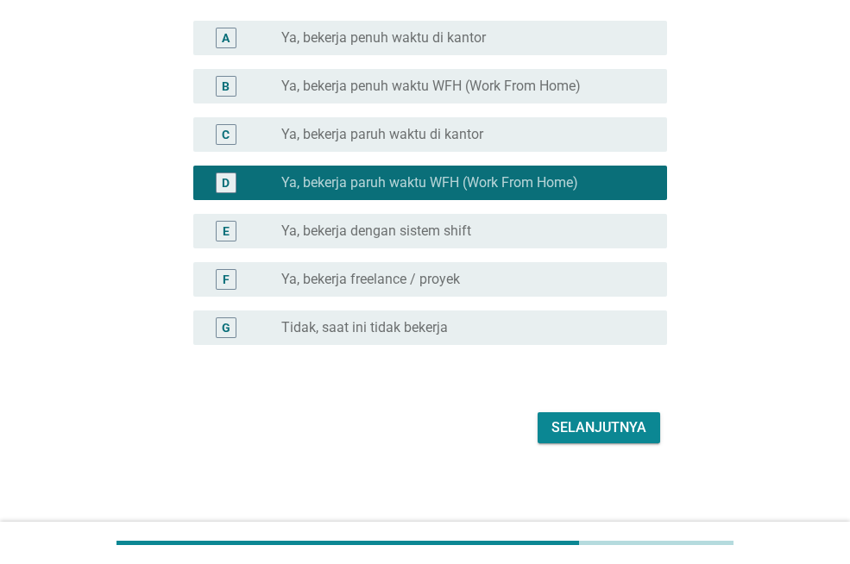
scroll to position [135, 0]
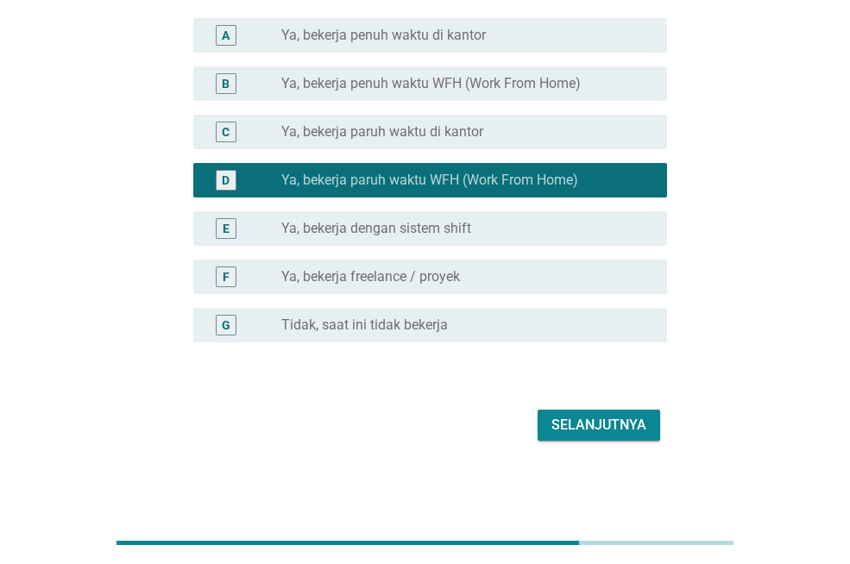
click at [653, 442] on div "Selanjutnya" at bounding box center [425, 425] width 484 height 41
drag, startPoint x: 641, startPoint y: 426, endPoint x: 616, endPoint y: 426, distance: 25.0
click at [641, 426] on div "Selanjutnya" at bounding box center [599, 425] width 95 height 21
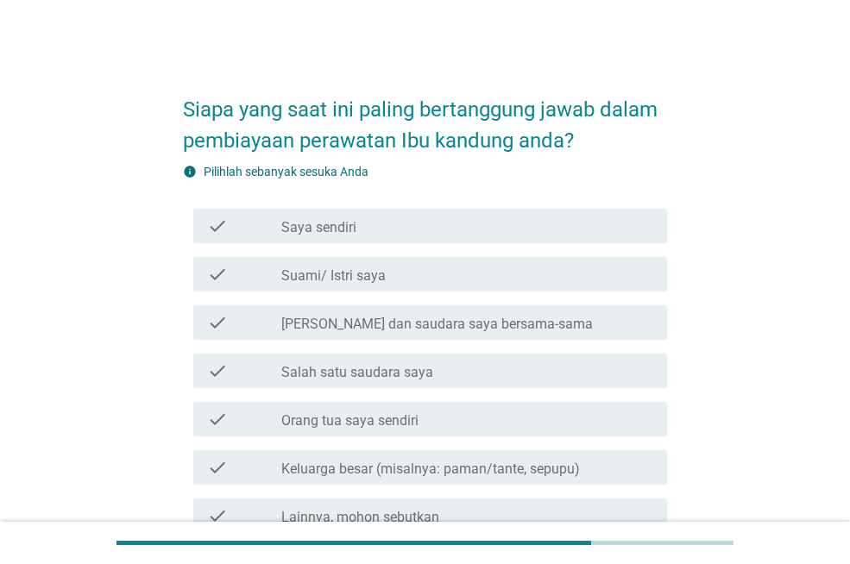
click at [338, 223] on label "Saya sendiri" at bounding box center [318, 227] width 75 height 17
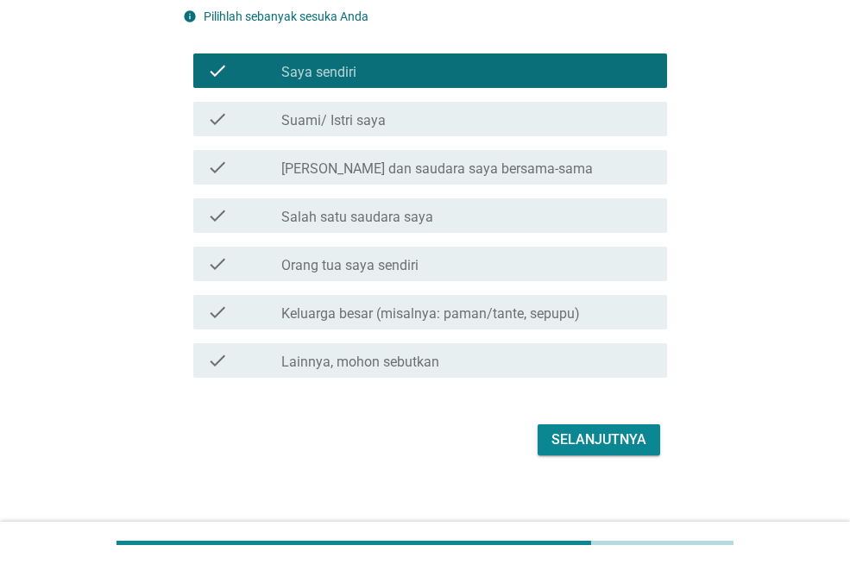
scroll to position [170, 0]
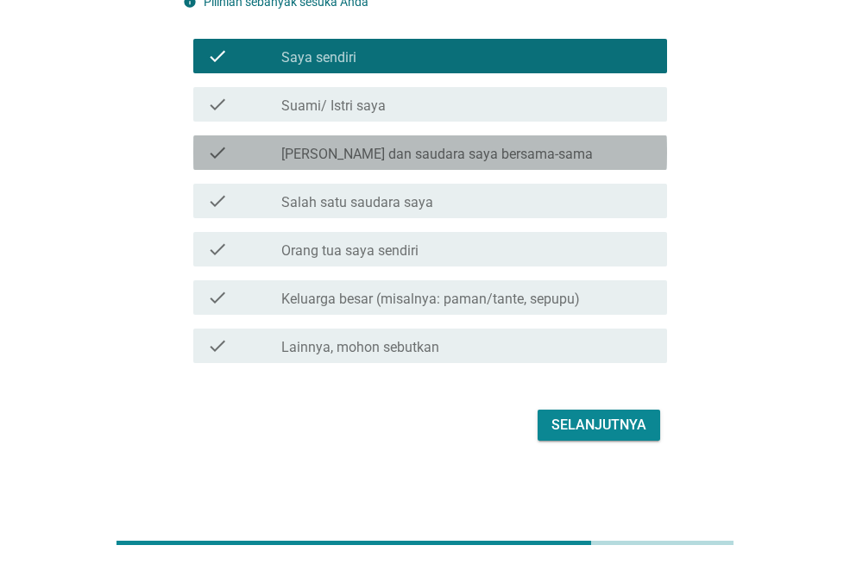
click at [435, 152] on label "[PERSON_NAME] dan saudara saya bersama-sama" at bounding box center [437, 154] width 312 height 17
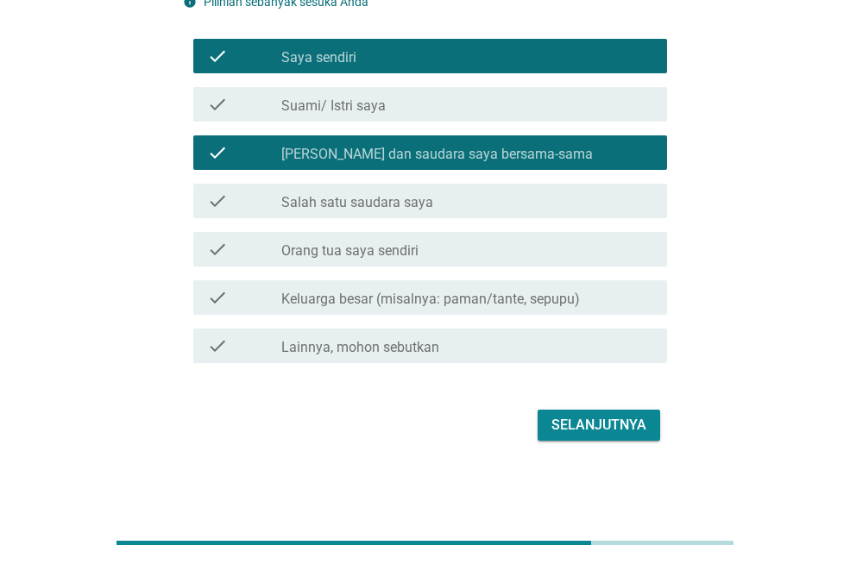
click at [618, 432] on div "Selanjutnya" at bounding box center [599, 425] width 95 height 21
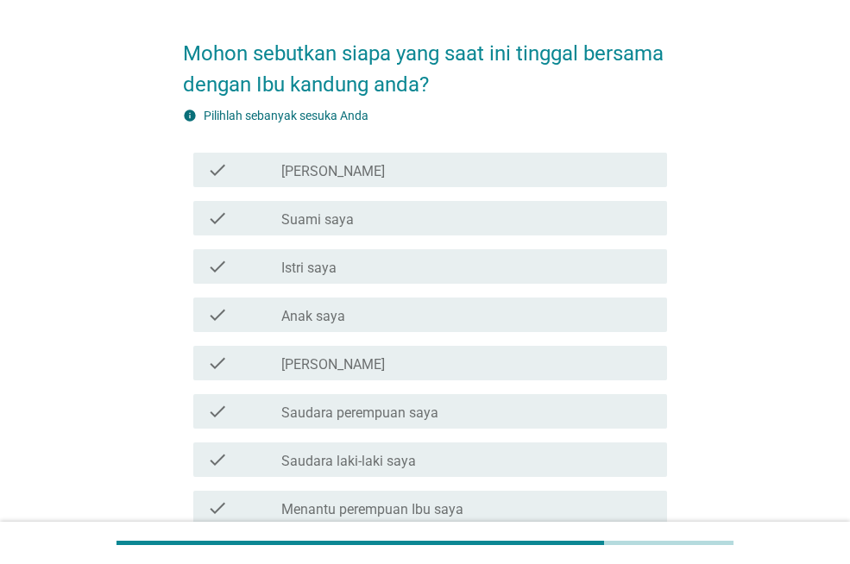
scroll to position [86, 0]
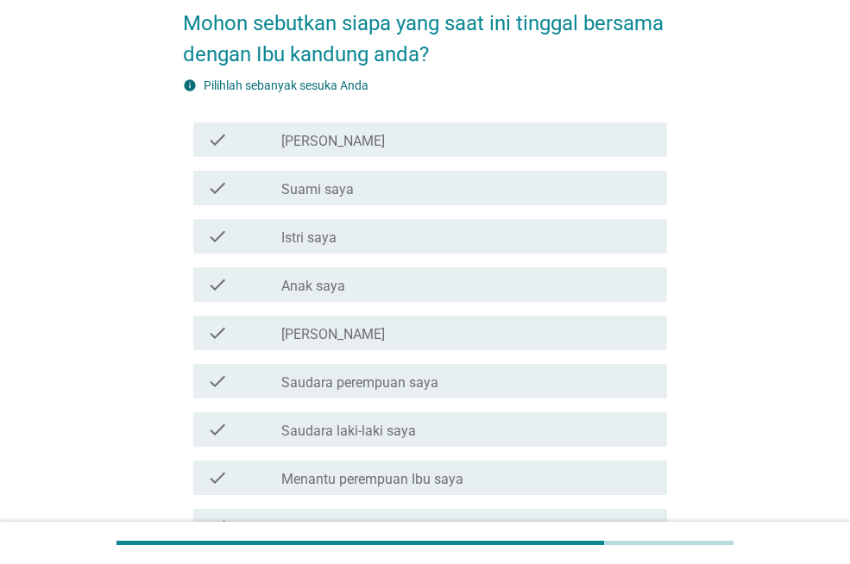
click at [359, 340] on div "check_box_outline_blank [PERSON_NAME]" at bounding box center [467, 333] width 372 height 21
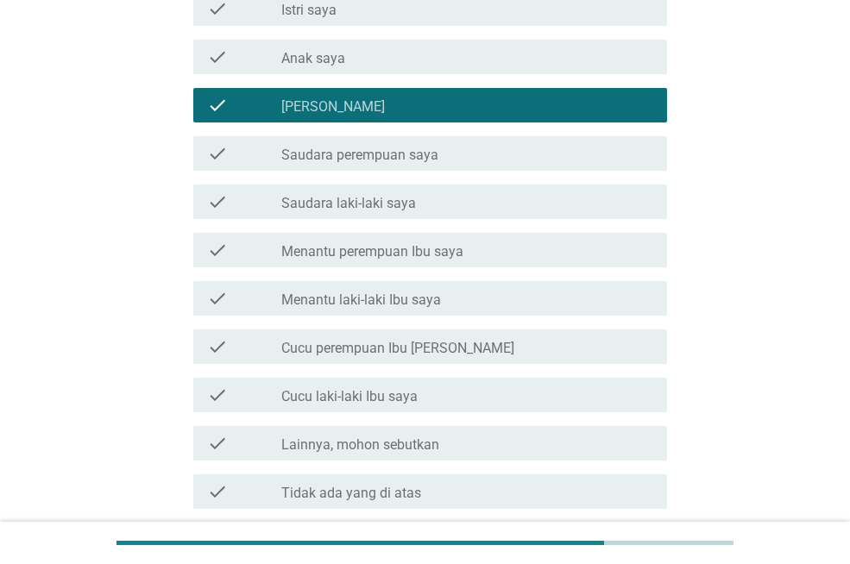
scroll to position [345, 0]
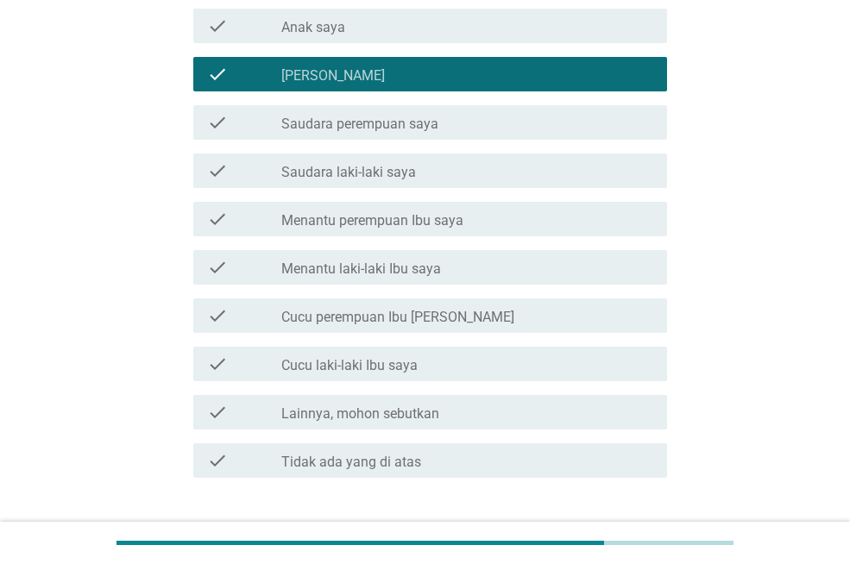
click at [375, 175] on label "Saudara laki-laki saya" at bounding box center [348, 172] width 135 height 17
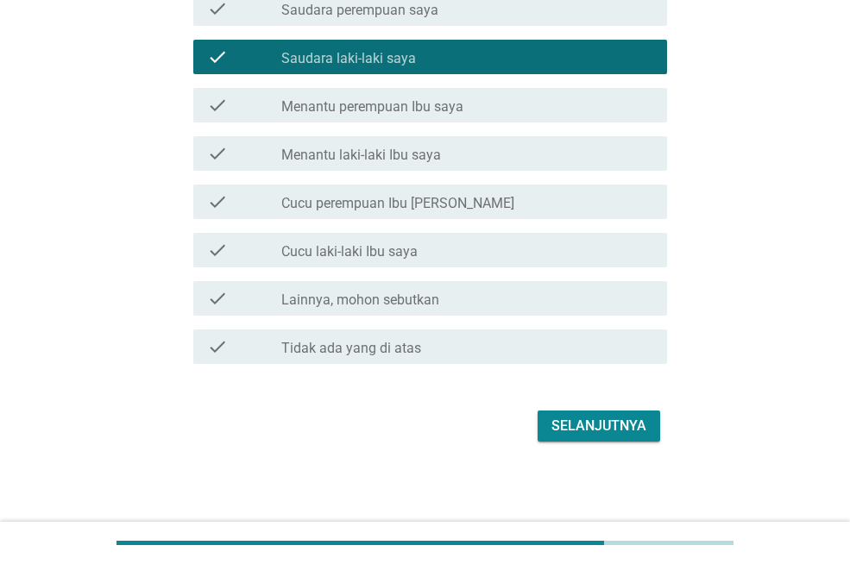
scroll to position [460, 0]
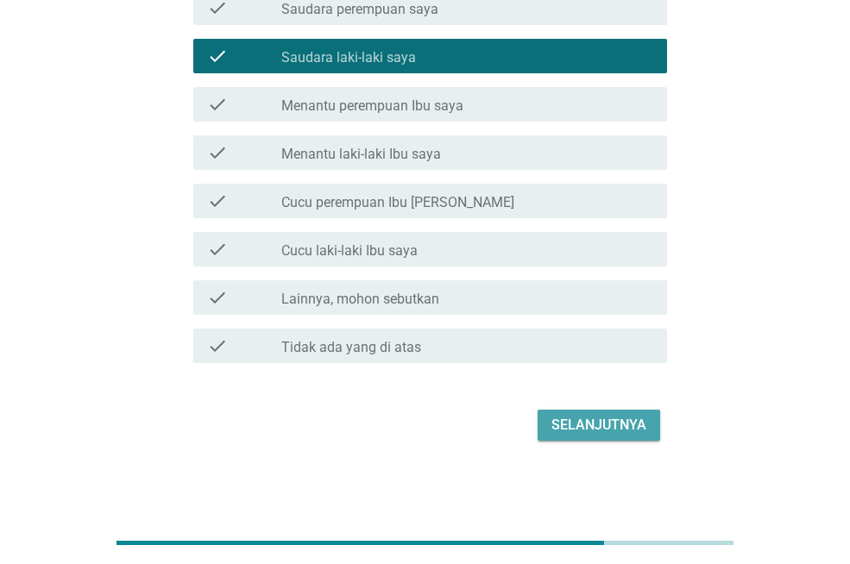
click at [596, 436] on button "Selanjutnya" at bounding box center [599, 425] width 123 height 31
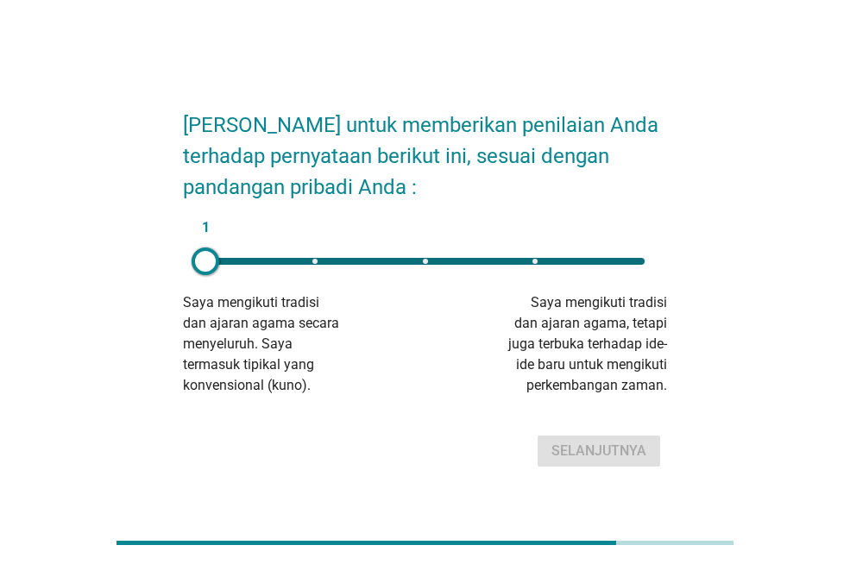
click at [634, 257] on div "1" at bounding box center [425, 261] width 467 height 35
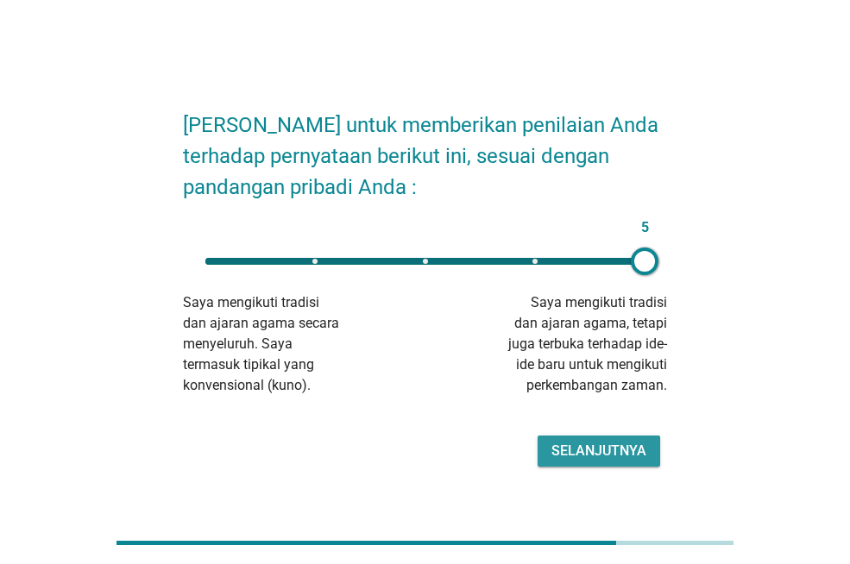
click at [623, 464] on button "Selanjutnya" at bounding box center [599, 451] width 123 height 31
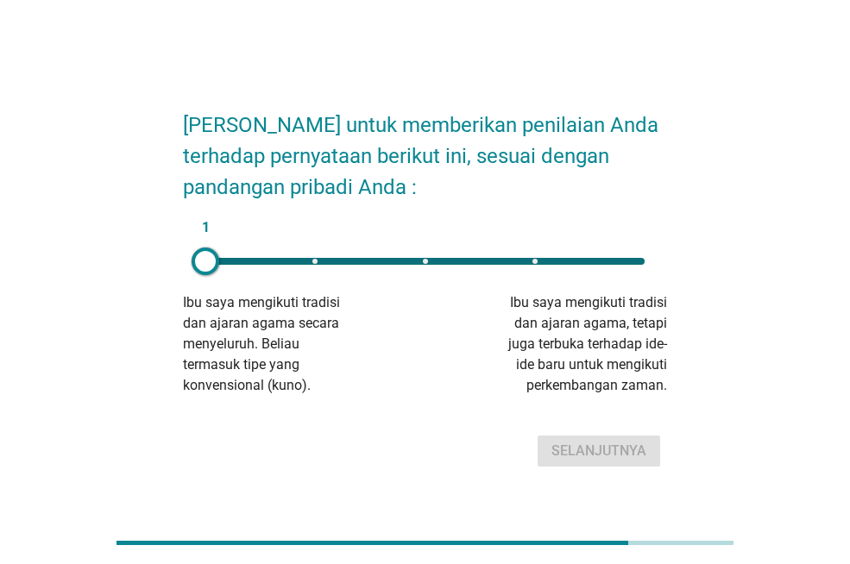
click at [625, 256] on div "1" at bounding box center [425, 261] width 467 height 35
type input "5"
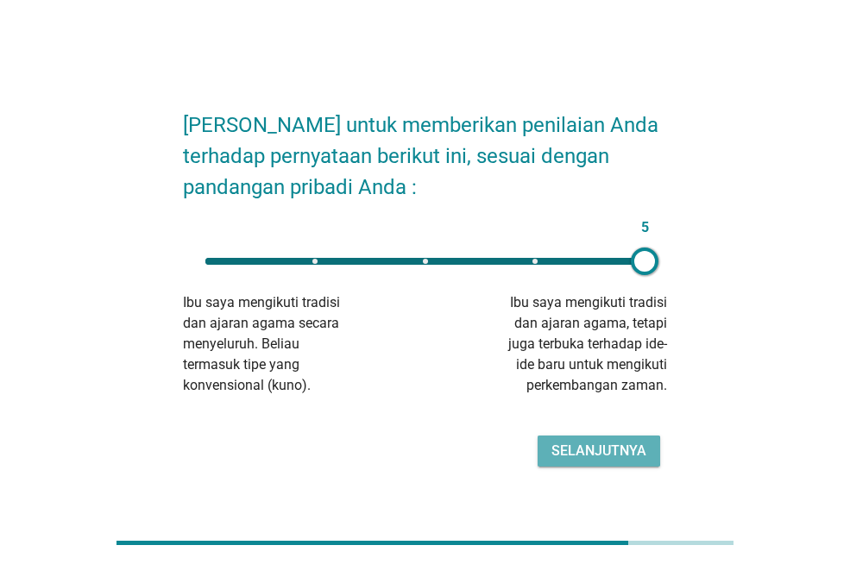
drag, startPoint x: 606, startPoint y: 457, endPoint x: 600, endPoint y: 445, distance: 12.7
click at [606, 457] on div "Selanjutnya" at bounding box center [599, 451] width 95 height 21
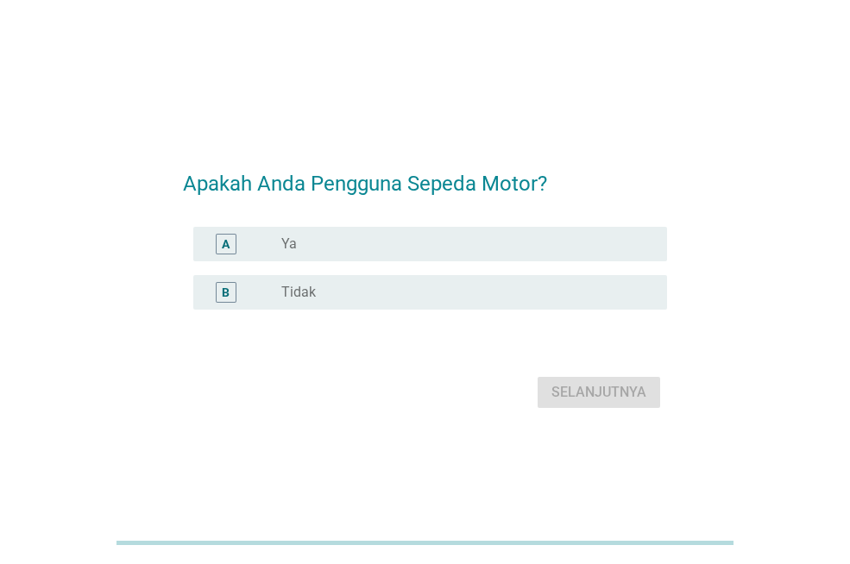
click at [267, 248] on div "A" at bounding box center [244, 244] width 74 height 21
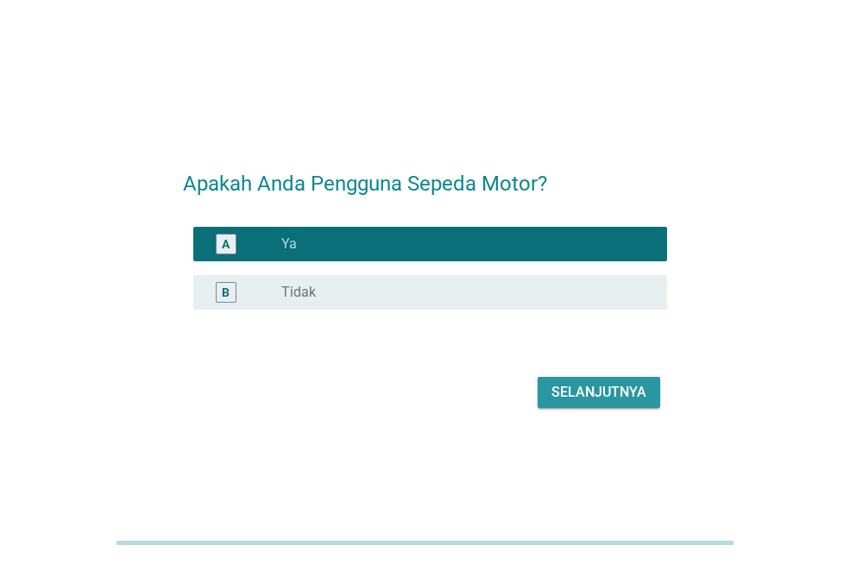
drag, startPoint x: 590, startPoint y: 394, endPoint x: 551, endPoint y: 369, distance: 46.9
click at [588, 392] on div "Selanjutnya" at bounding box center [599, 392] width 95 height 21
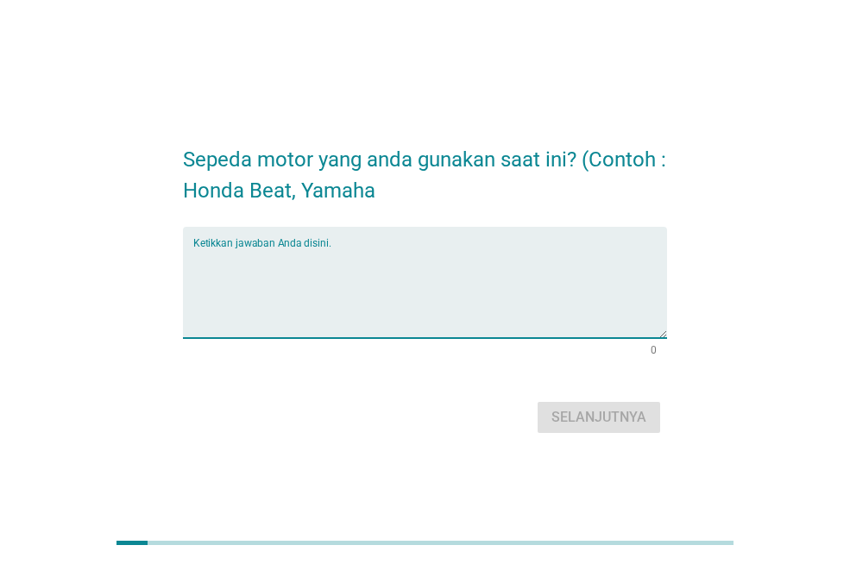
click at [324, 282] on textarea "Ketikkan jawaban Anda disini." at bounding box center [430, 293] width 474 height 91
type textarea "honda vario"
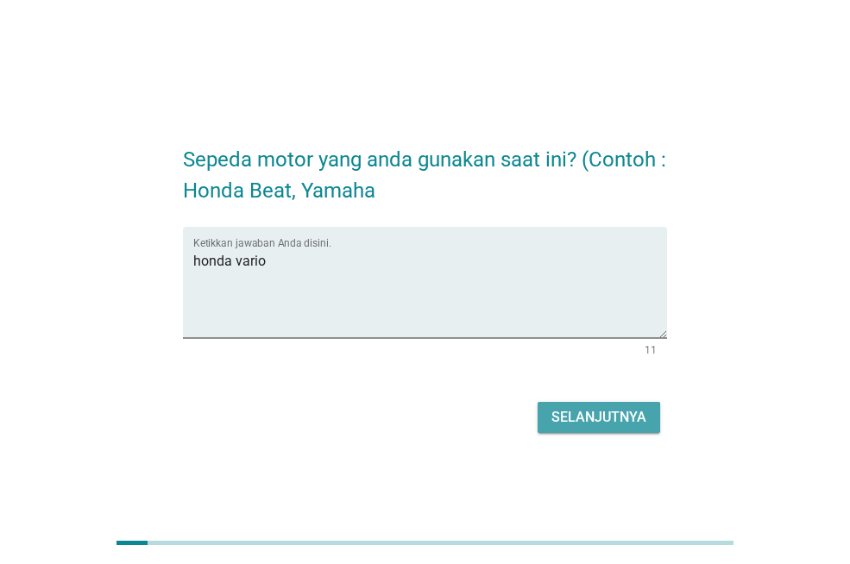
click at [595, 407] on div "Selanjutnya" at bounding box center [599, 417] width 95 height 21
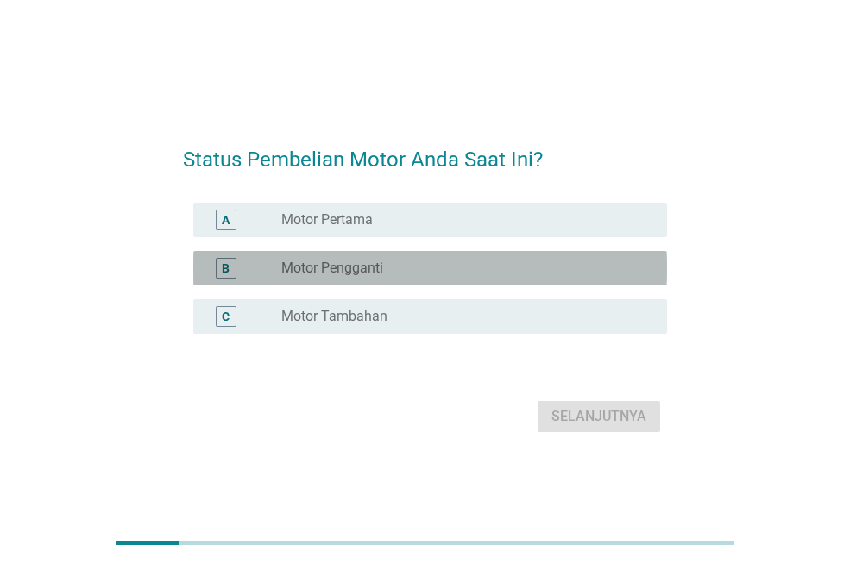
click at [340, 274] on label "Motor Pengganti" at bounding box center [332, 268] width 102 height 17
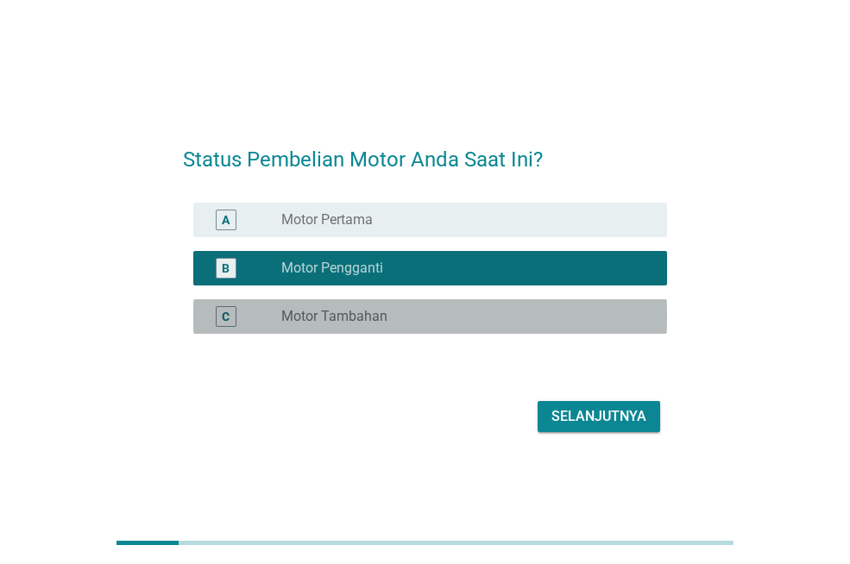
click at [329, 306] on div "radio_button_unchecked Motor Tambahan" at bounding box center [467, 316] width 372 height 21
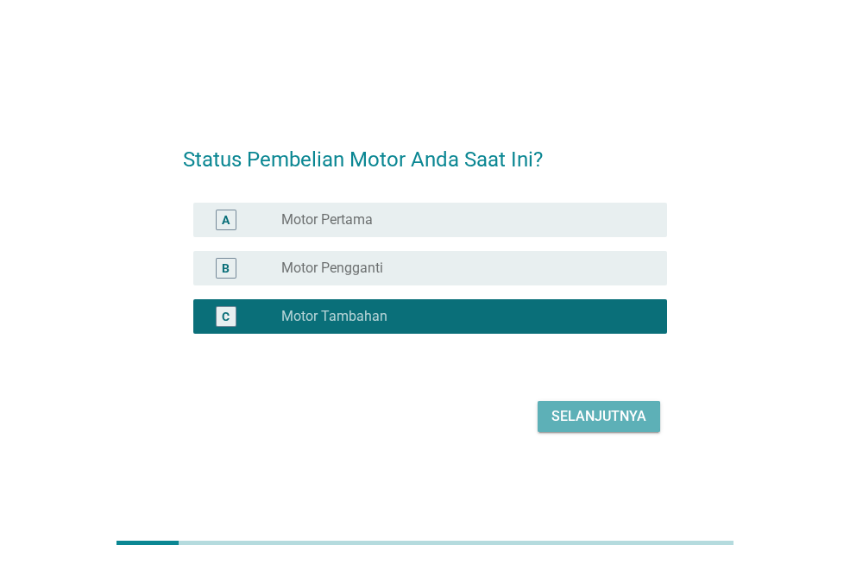
drag, startPoint x: 615, startPoint y: 416, endPoint x: 540, endPoint y: 404, distance: 75.2
click at [613, 416] on div "Selanjutnya" at bounding box center [599, 417] width 95 height 21
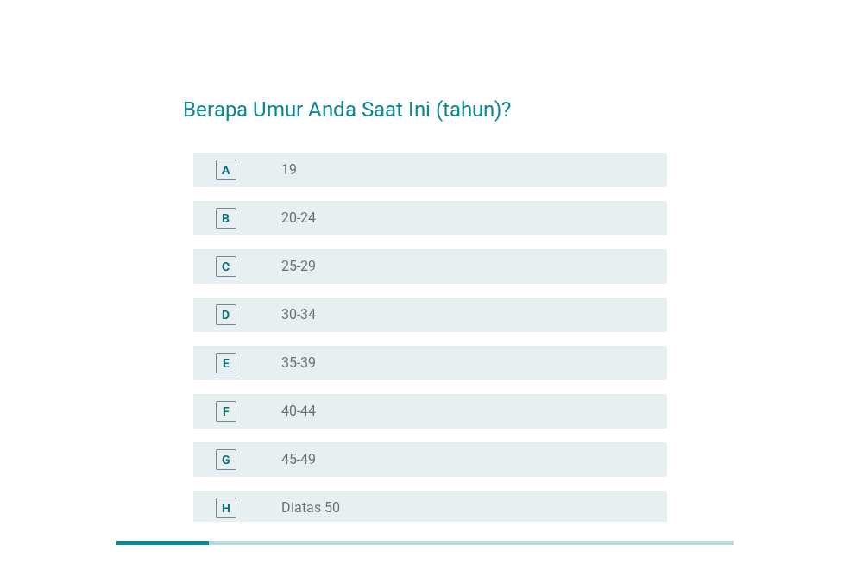
drag, startPoint x: 300, startPoint y: 413, endPoint x: 354, endPoint y: 426, distance: 55.3
click at [300, 413] on label "40-44" at bounding box center [298, 411] width 35 height 17
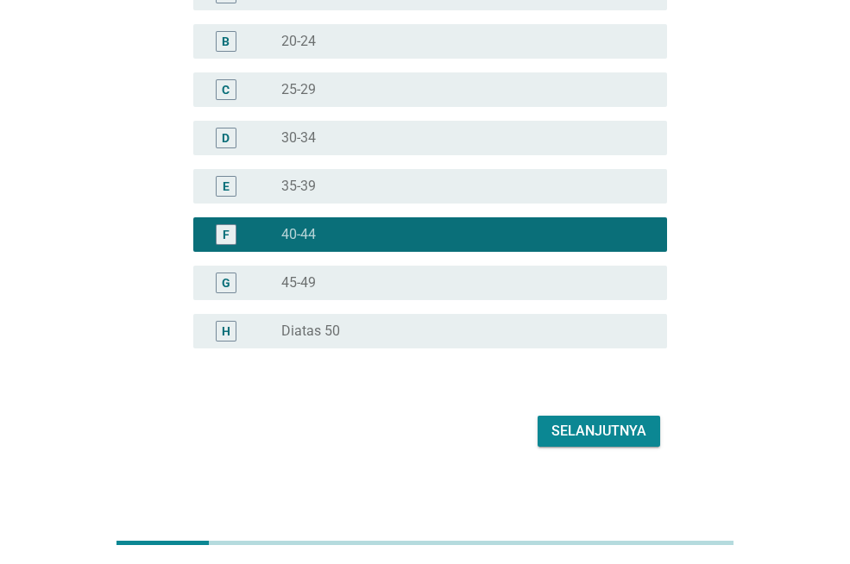
scroll to position [183, 0]
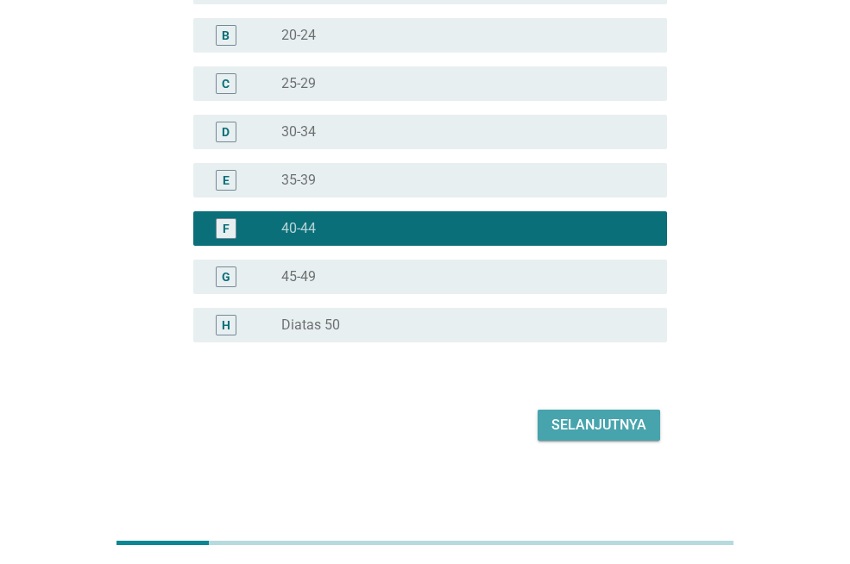
click at [609, 429] on div "Selanjutnya" at bounding box center [599, 425] width 95 height 21
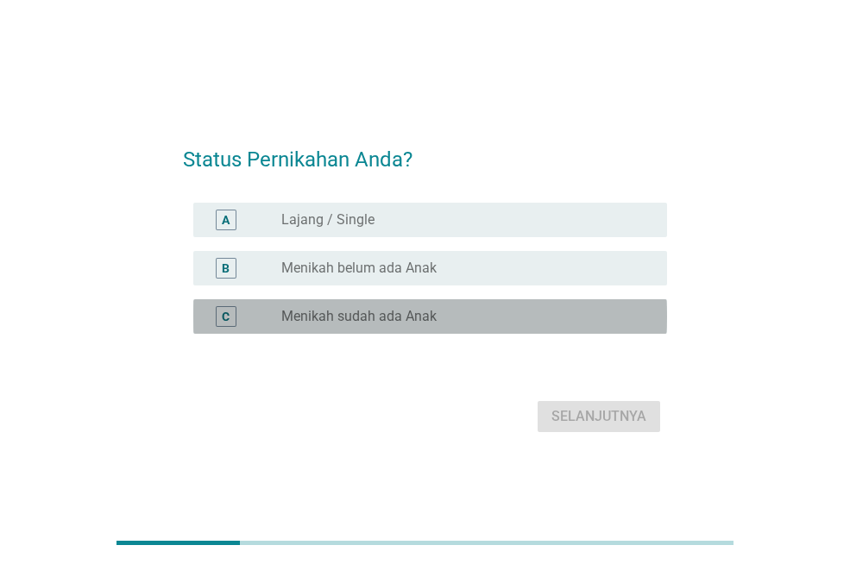
drag, startPoint x: 328, startPoint y: 313, endPoint x: 475, endPoint y: 353, distance: 152.0
click at [329, 313] on label "Menikah sudah ada Anak" at bounding box center [358, 316] width 155 height 17
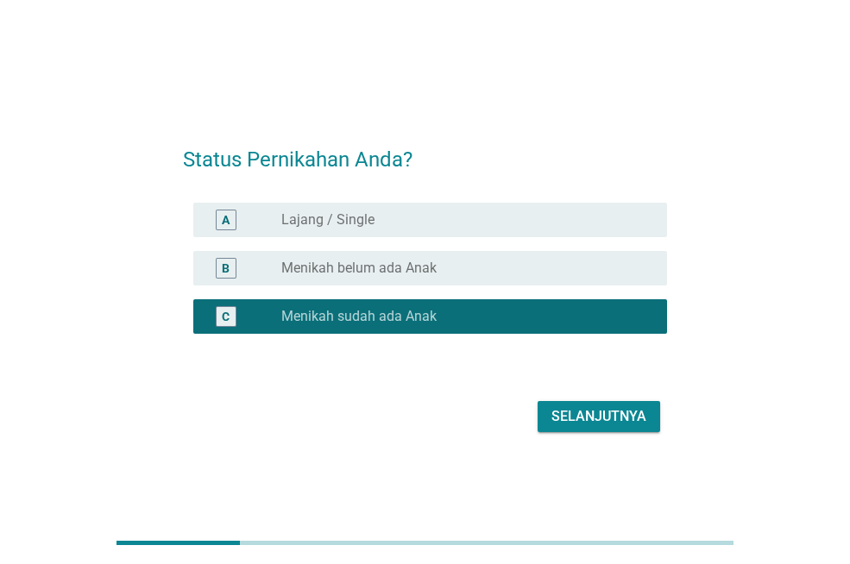
click at [590, 422] on div "Selanjutnya" at bounding box center [599, 417] width 95 height 21
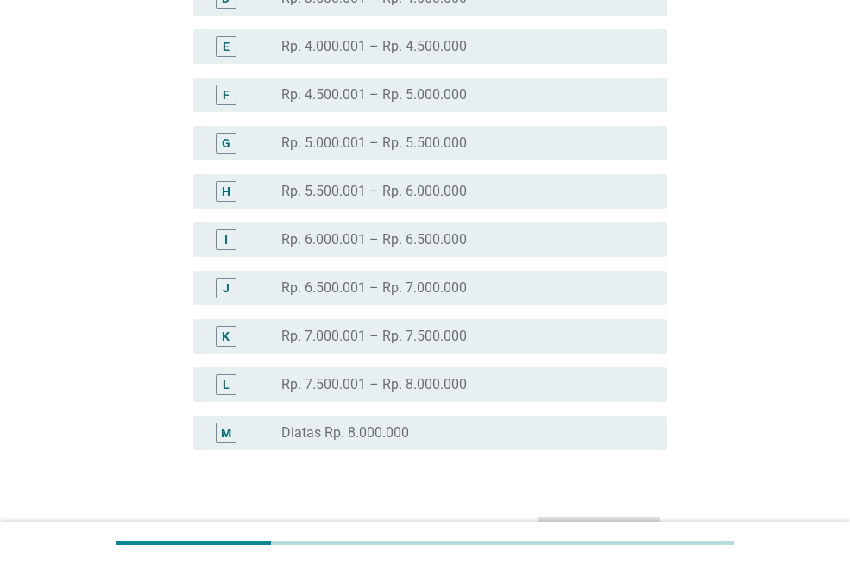
scroll to position [345, 0]
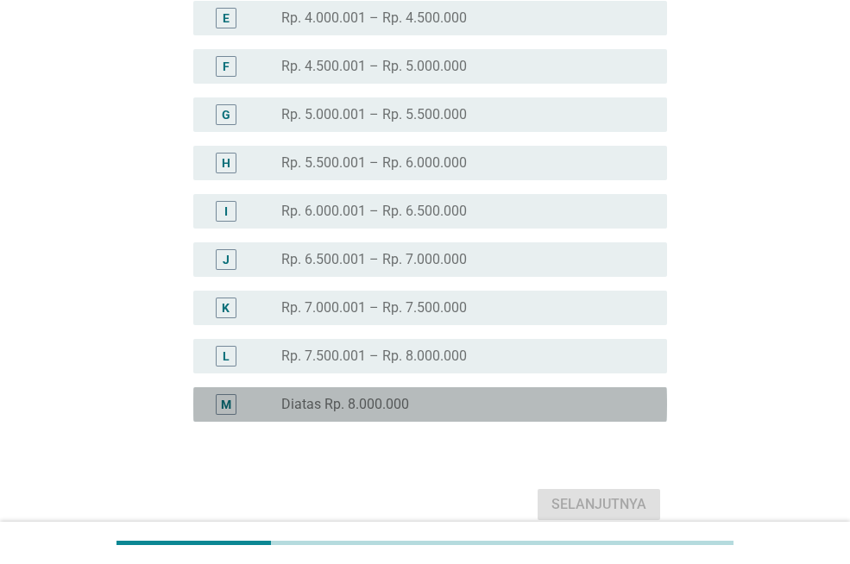
drag, startPoint x: 327, startPoint y: 405, endPoint x: 435, endPoint y: 431, distance: 111.0
click at [329, 405] on label "Diatas Rp. 8.000.000" at bounding box center [345, 404] width 128 height 17
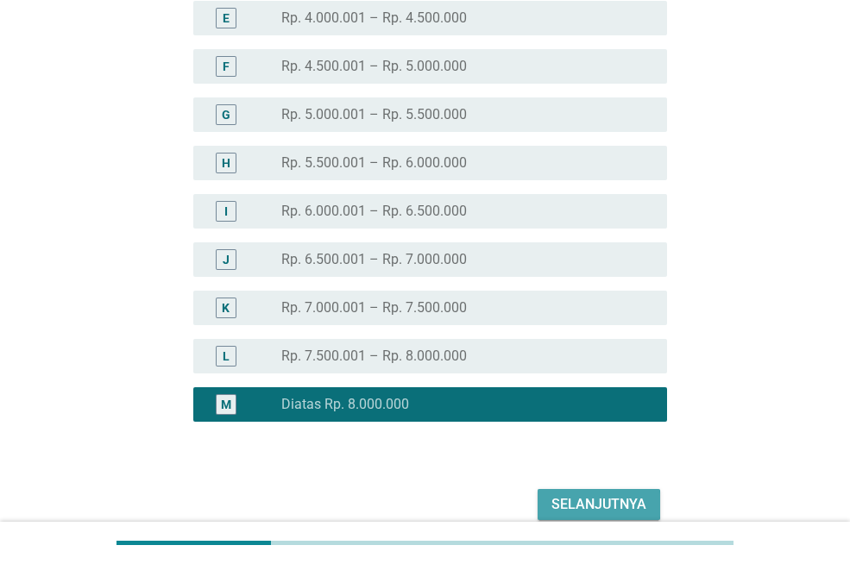
click at [620, 499] on div "Selanjutnya" at bounding box center [599, 505] width 95 height 21
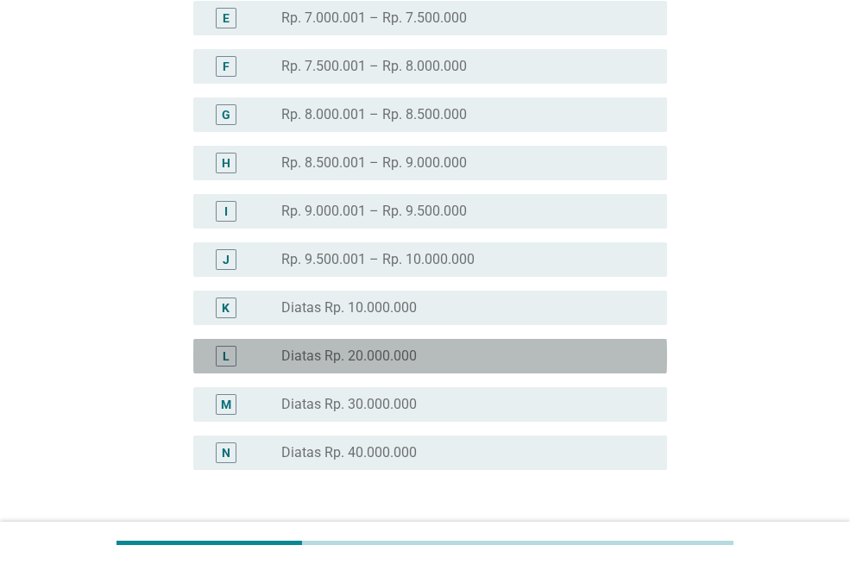
click at [341, 357] on label "Diatas Rp. 20.000.000" at bounding box center [349, 356] width 136 height 17
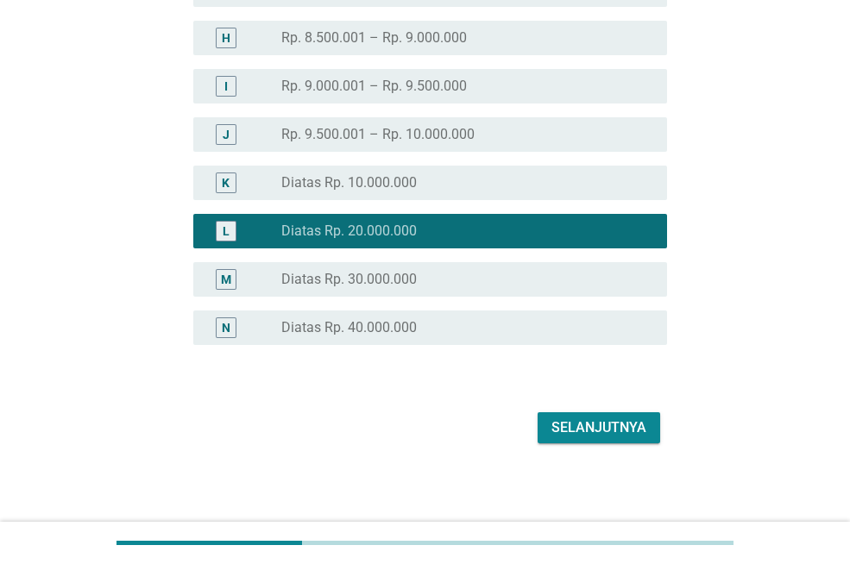
scroll to position [473, 0]
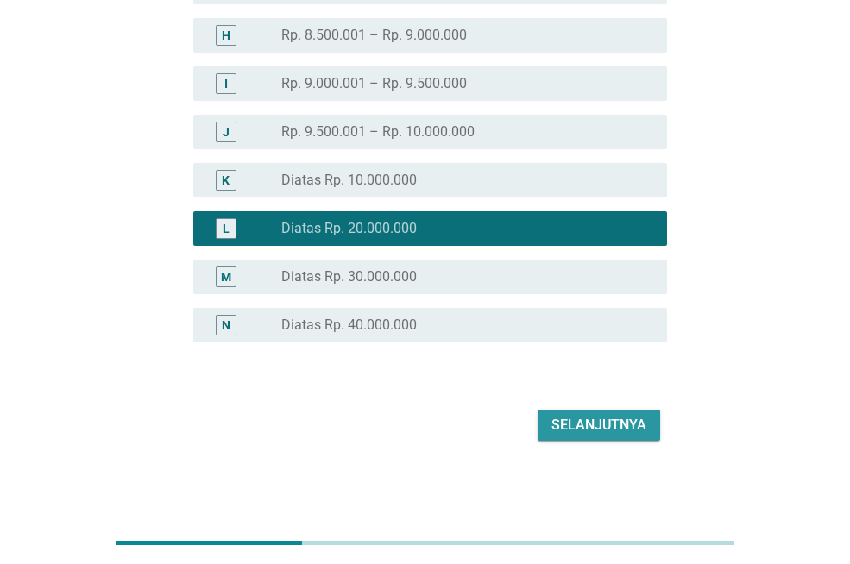
drag, startPoint x: 625, startPoint y: 426, endPoint x: 615, endPoint y: 425, distance: 9.7
click at [623, 426] on div "Selanjutnya" at bounding box center [599, 425] width 95 height 21
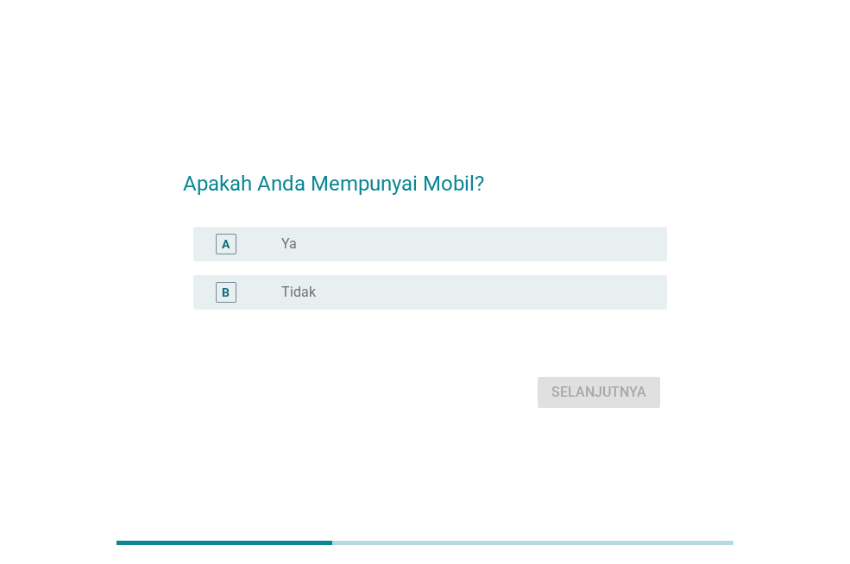
drag, startPoint x: 304, startPoint y: 238, endPoint x: 382, endPoint y: 261, distance: 80.9
click at [304, 240] on div "radio_button_unchecked Ya" at bounding box center [460, 244] width 358 height 17
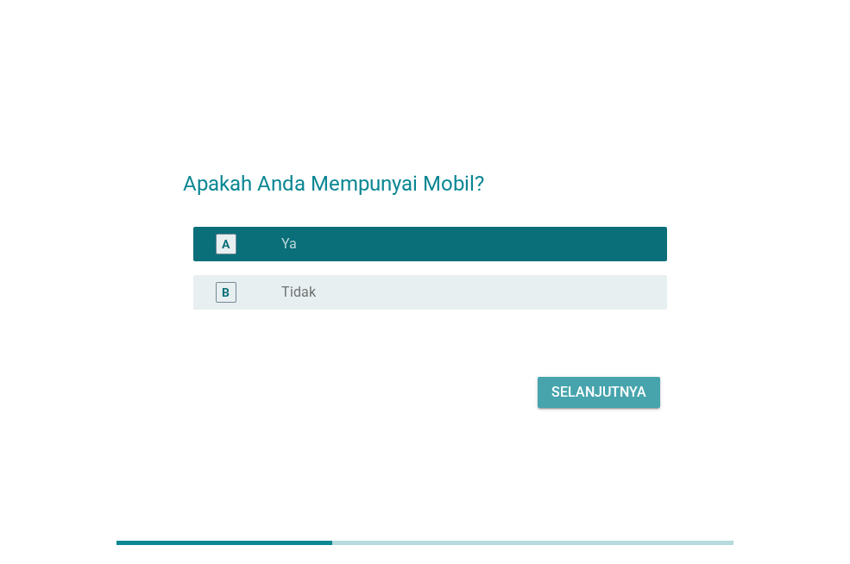
click at [582, 391] on div "Selanjutnya" at bounding box center [599, 392] width 95 height 21
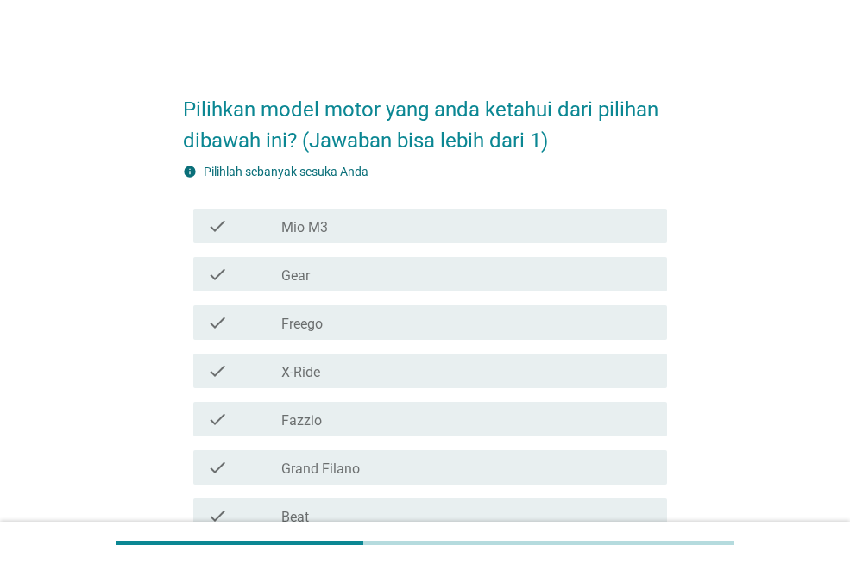
click at [279, 227] on div "check" at bounding box center [244, 226] width 74 height 21
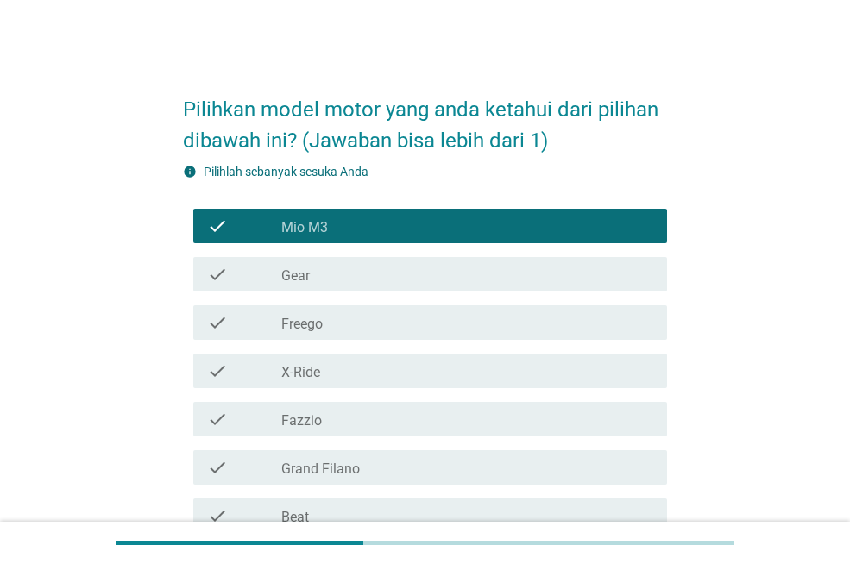
scroll to position [86, 0]
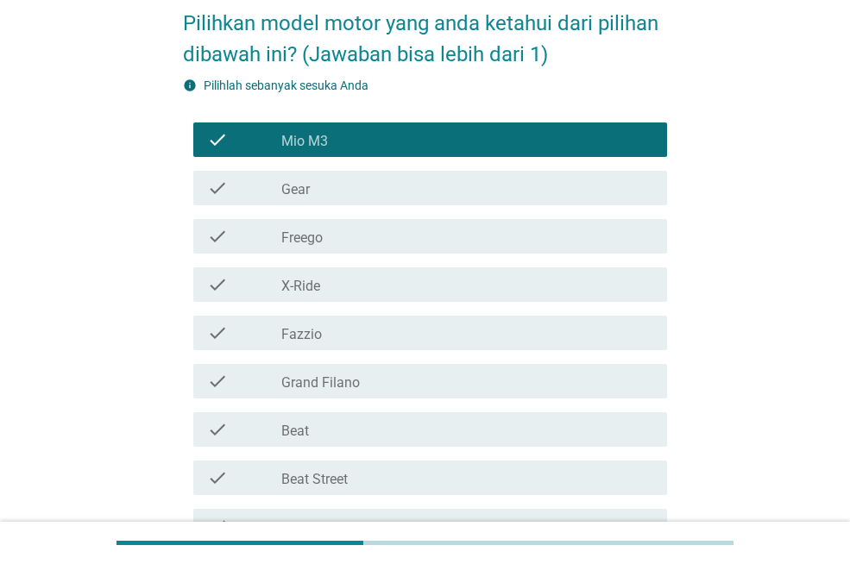
click at [314, 286] on label "X-Ride" at bounding box center [300, 286] width 39 height 17
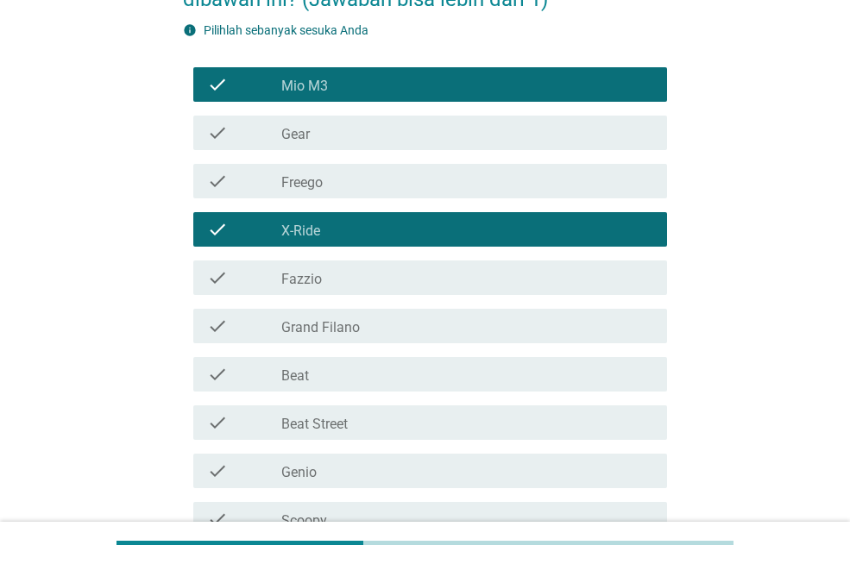
scroll to position [173, 0]
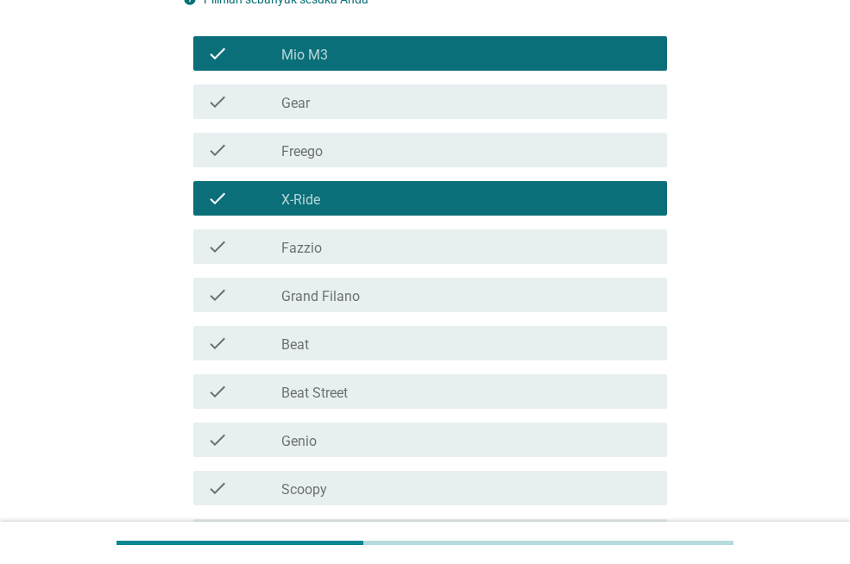
click at [323, 299] on label "Grand Filano" at bounding box center [320, 296] width 79 height 17
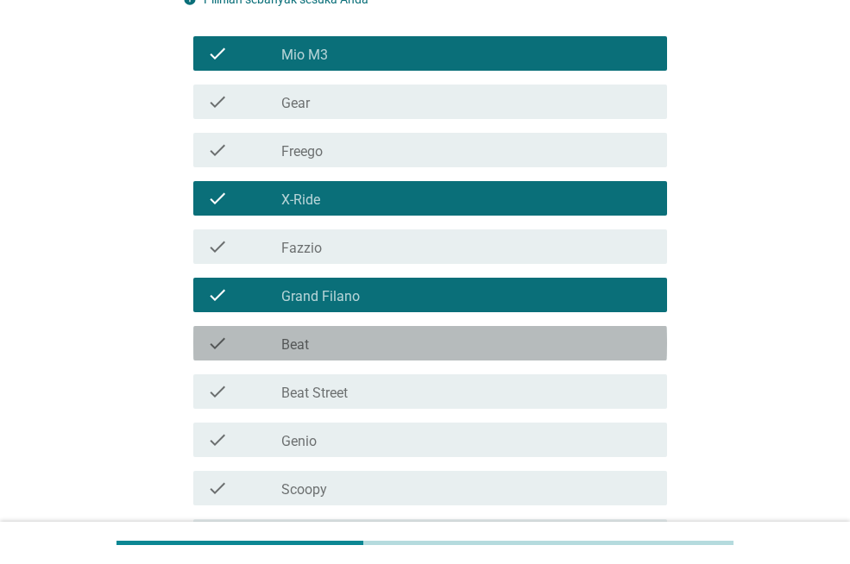
click at [318, 341] on div "check_box_outline_blank Beat" at bounding box center [467, 343] width 372 height 21
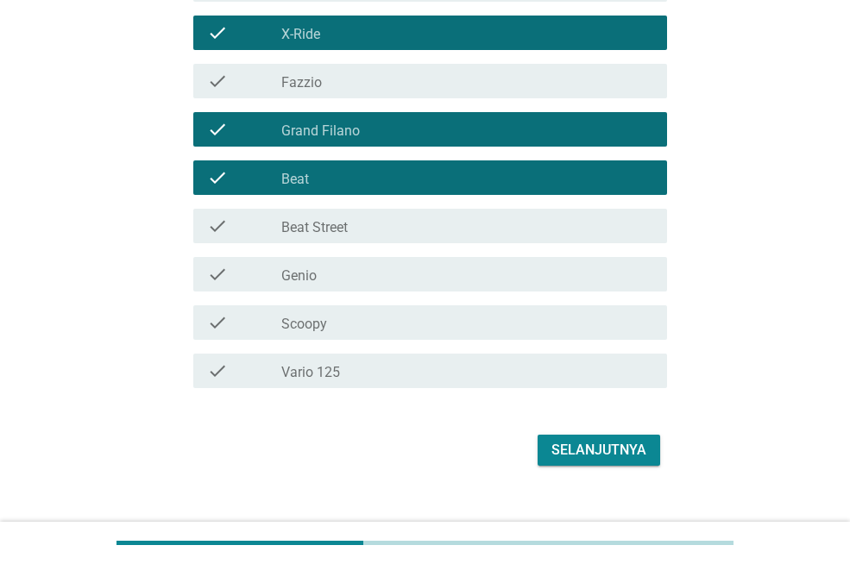
scroll to position [345, 0]
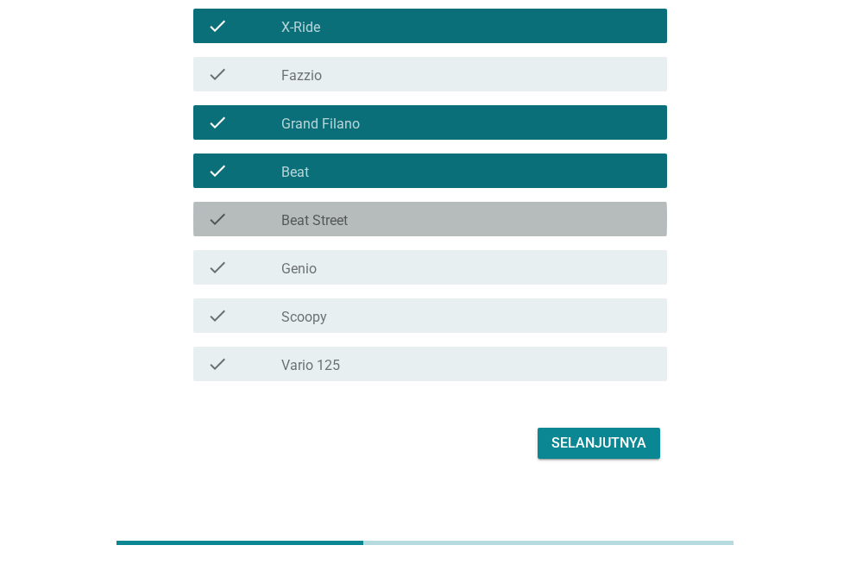
click at [321, 228] on label "Beat Street" at bounding box center [314, 220] width 66 height 17
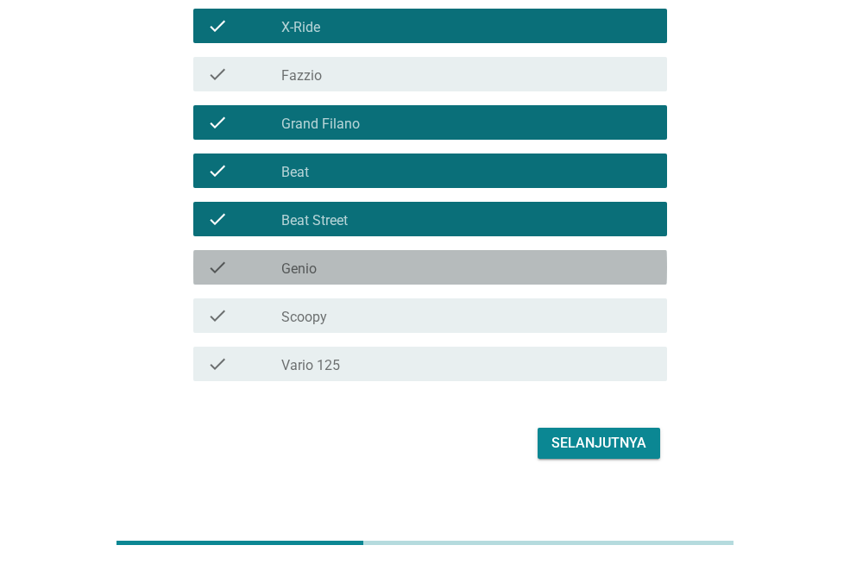
click at [313, 264] on label "Genio" at bounding box center [298, 269] width 35 height 17
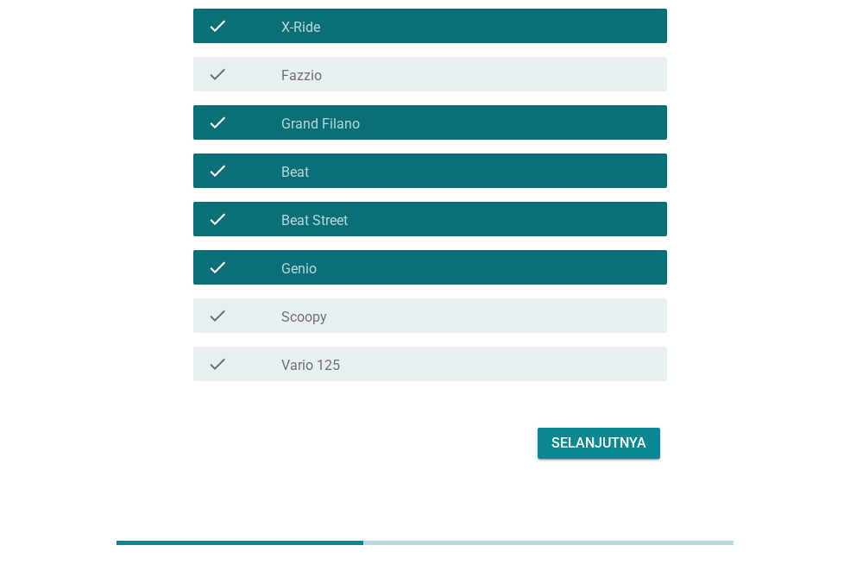
click at [326, 336] on div "check check_box_outline_blank Scoopy" at bounding box center [425, 316] width 484 height 48
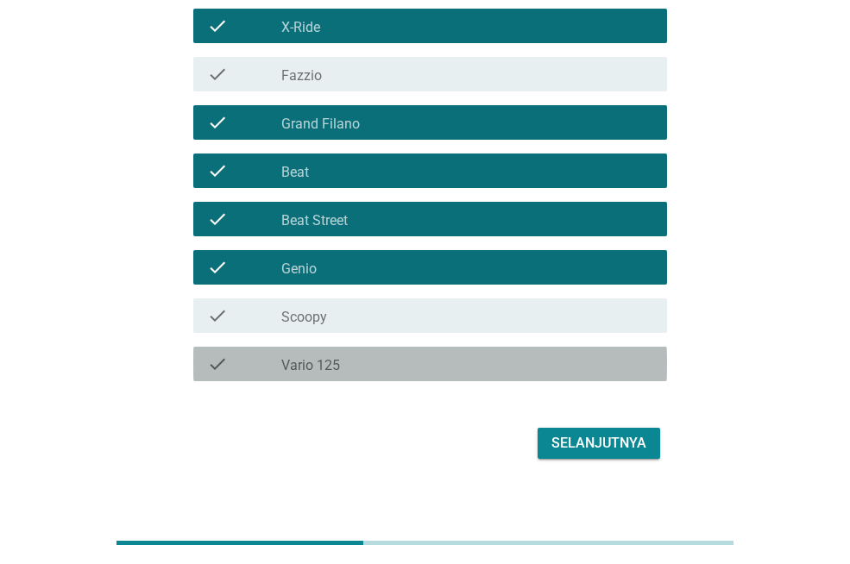
click at [315, 362] on label "Vario 125" at bounding box center [310, 365] width 59 height 17
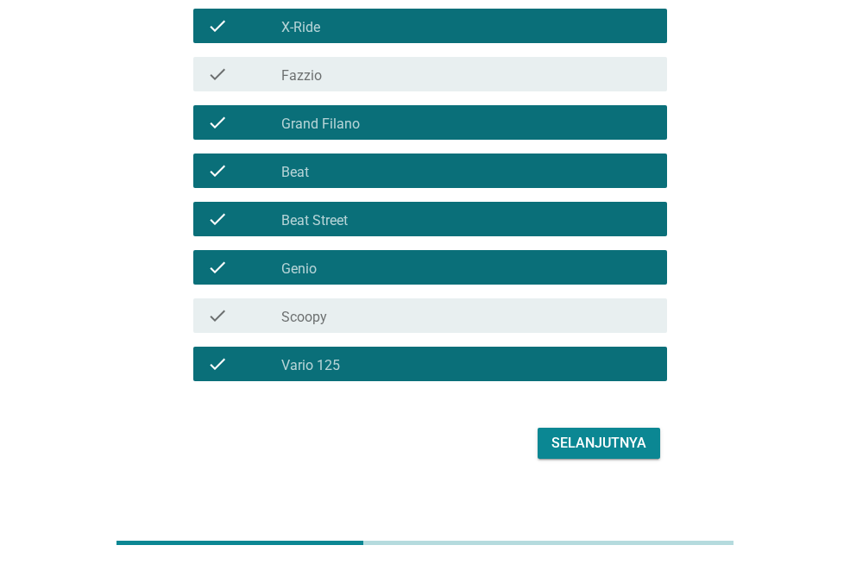
click at [325, 326] on div "check check_box_outline_blank Scoopy" at bounding box center [430, 316] width 474 height 35
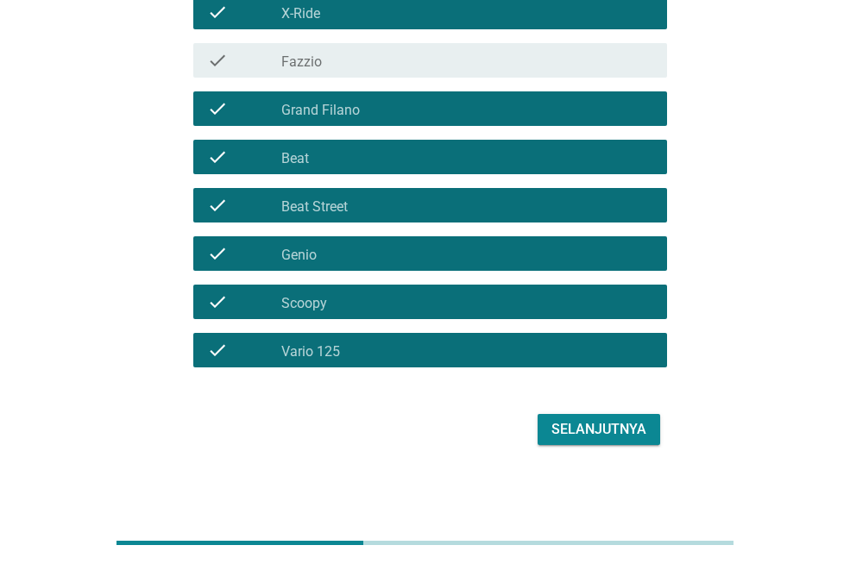
scroll to position [363, 0]
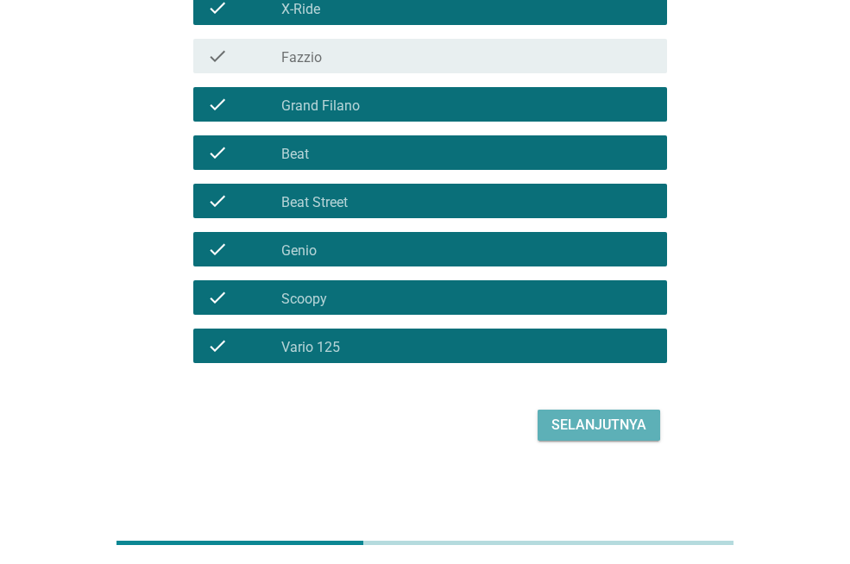
drag, startPoint x: 593, startPoint y: 427, endPoint x: 188, endPoint y: 382, distance: 407.4
click at [578, 426] on div "Selanjutnya" at bounding box center [599, 425] width 95 height 21
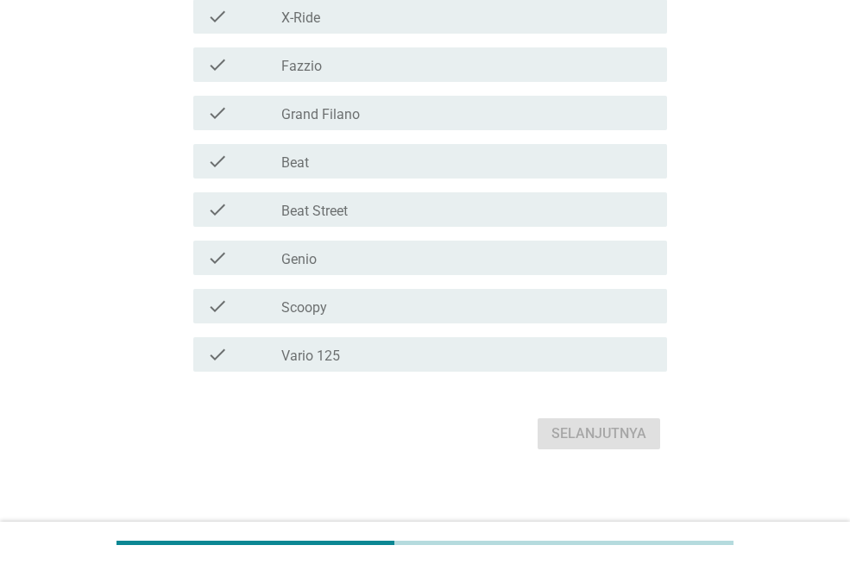
scroll to position [488, 0]
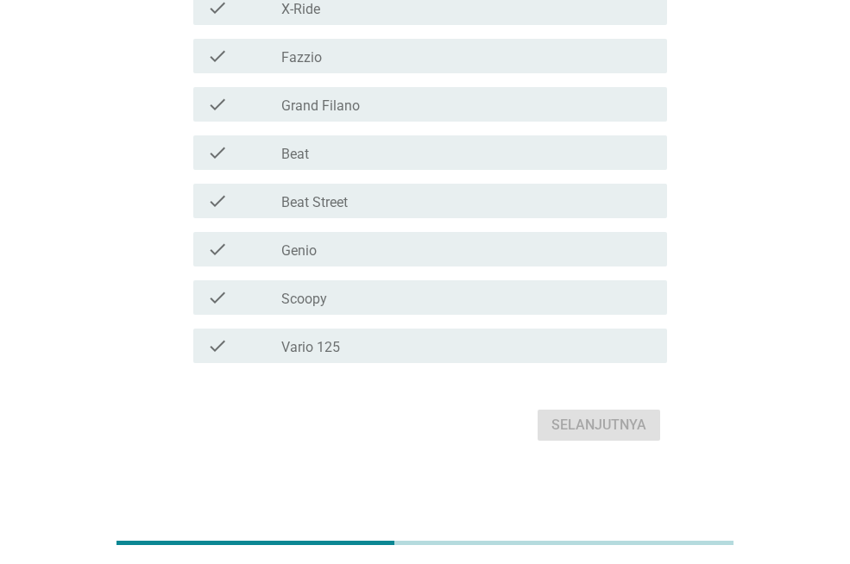
click at [339, 114] on label "Grand Filano" at bounding box center [320, 106] width 79 height 17
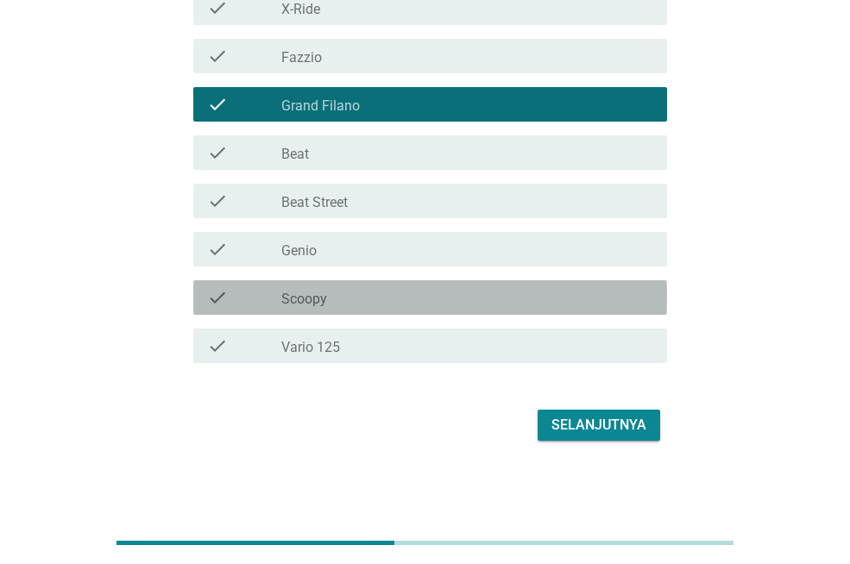
click at [347, 303] on div "check_box_outline_blank Scoopy" at bounding box center [467, 297] width 372 height 21
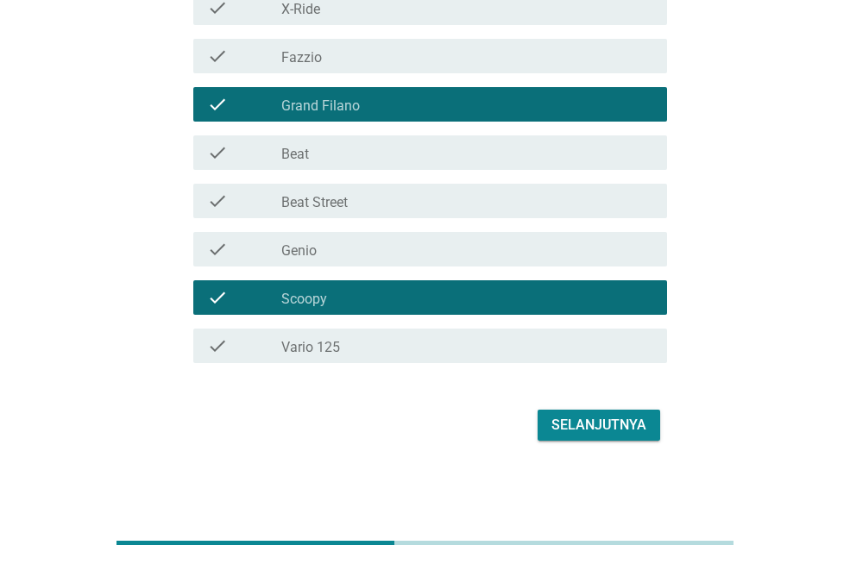
click at [691, 455] on div "Pilihlah sepeda motor yang cocok dengan pernyataan dibawah ini (Jawaban bisa le…" at bounding box center [424, 17] width 767 height 885
drag, startPoint x: 598, startPoint y: 438, endPoint x: 561, endPoint y: 427, distance: 38.5
click at [598, 437] on button "Selanjutnya" at bounding box center [599, 425] width 123 height 31
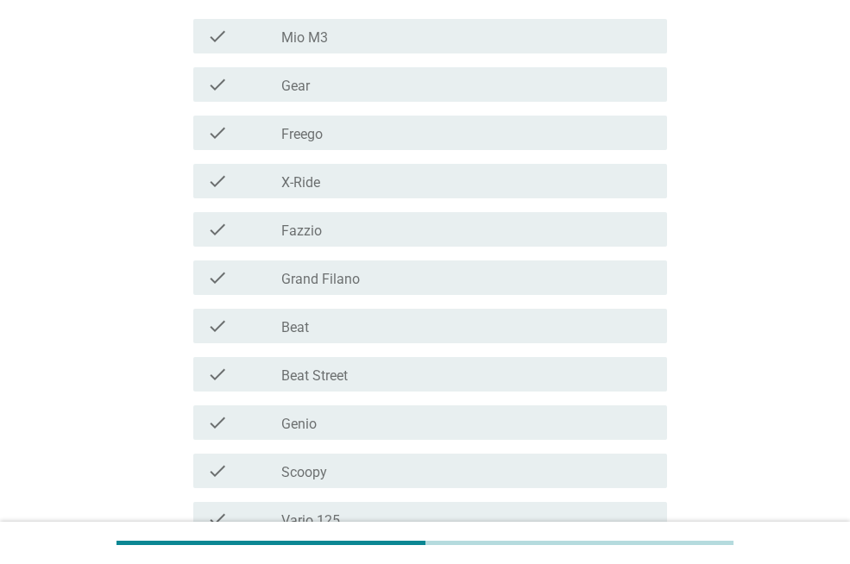
scroll to position [432, 0]
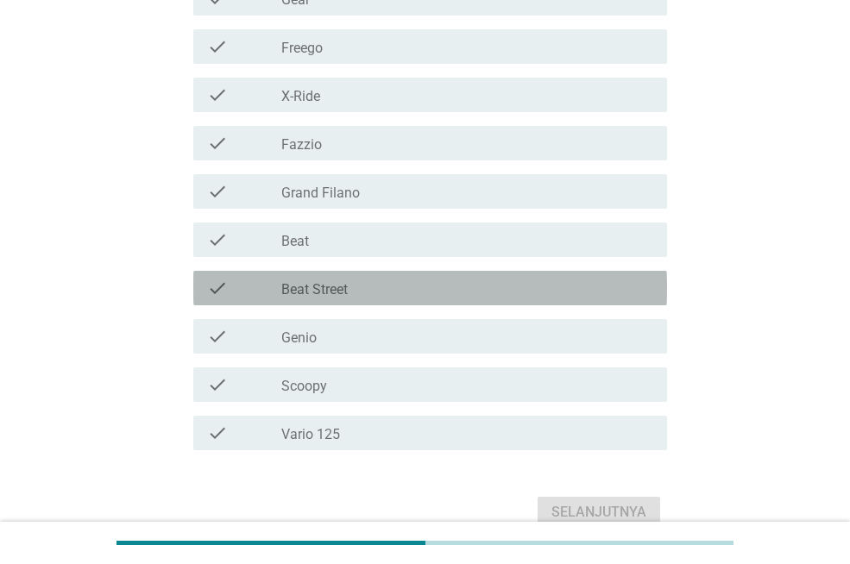
drag, startPoint x: 336, startPoint y: 291, endPoint x: 344, endPoint y: 302, distance: 13.6
click at [336, 291] on label "Beat Street" at bounding box center [314, 289] width 66 height 17
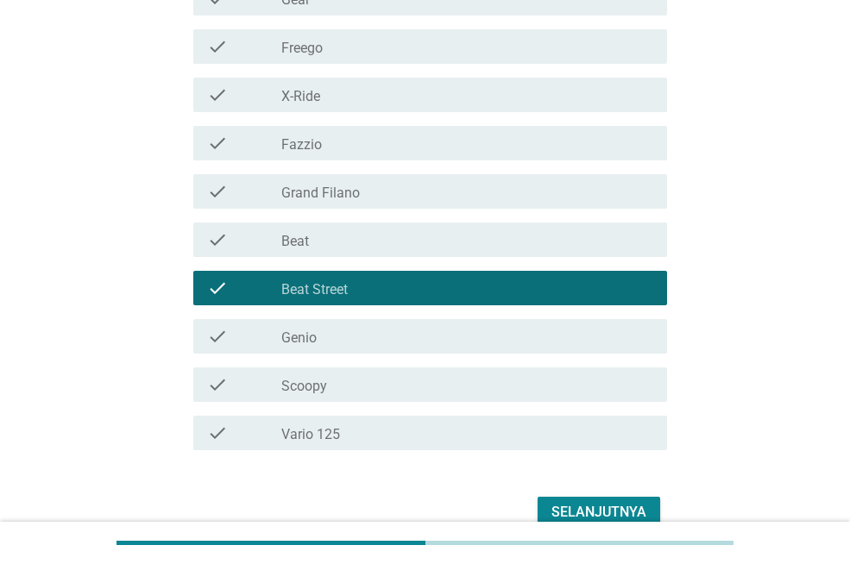
click at [312, 387] on label "Scoopy" at bounding box center [304, 386] width 46 height 17
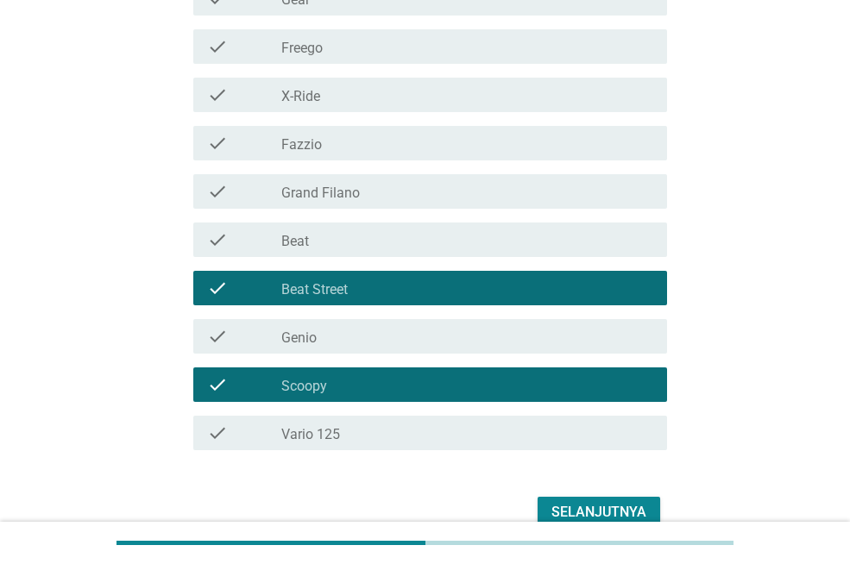
click at [533, 499] on div "Selanjutnya" at bounding box center [425, 512] width 484 height 41
drag, startPoint x: 552, startPoint y: 509, endPoint x: 466, endPoint y: 487, distance: 88.3
click at [550, 507] on button "Selanjutnya" at bounding box center [599, 512] width 123 height 31
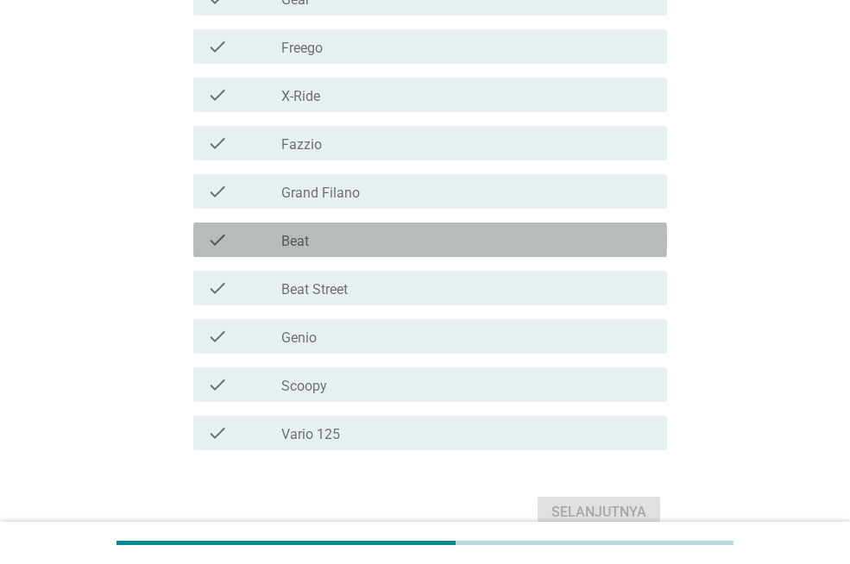
click at [312, 250] on div "check check_box_outline_blank Beat" at bounding box center [430, 240] width 474 height 35
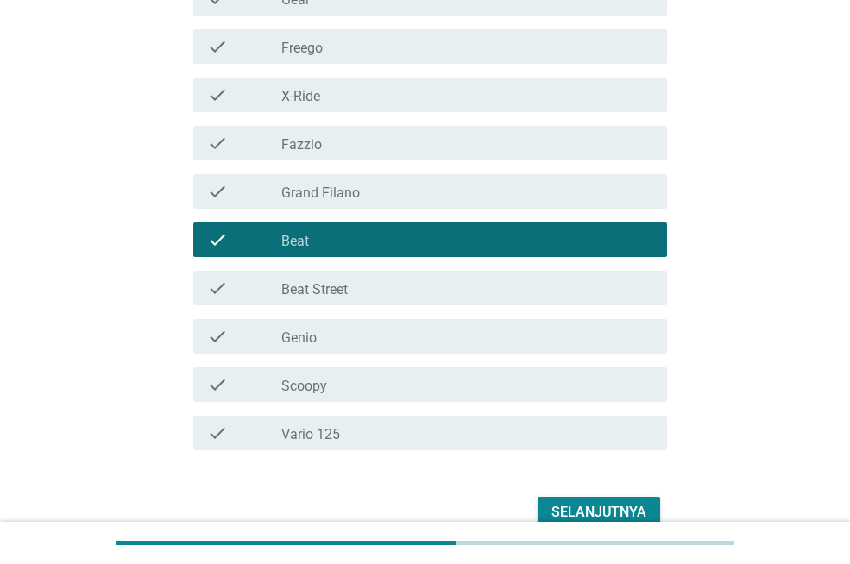
click at [310, 334] on label "Genio" at bounding box center [298, 338] width 35 height 17
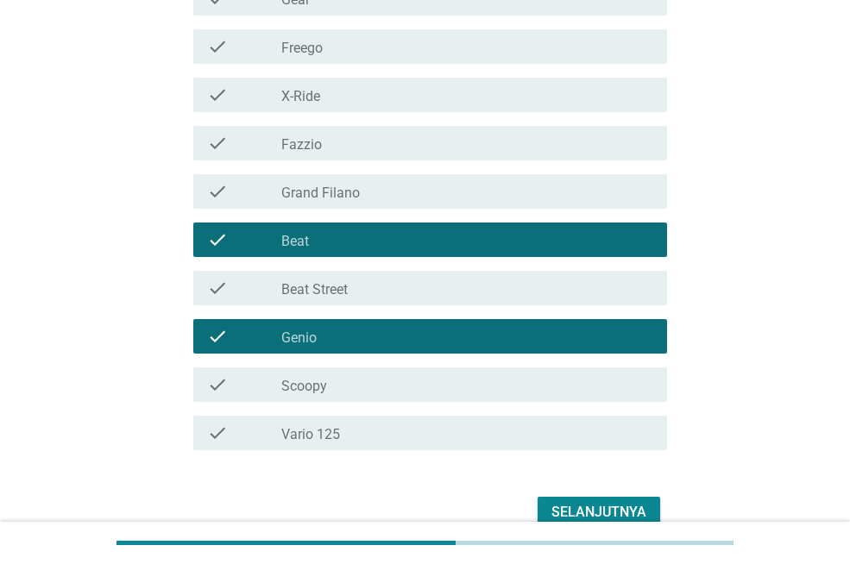
click at [328, 380] on div "check_box_outline_blank Scoopy" at bounding box center [467, 385] width 372 height 21
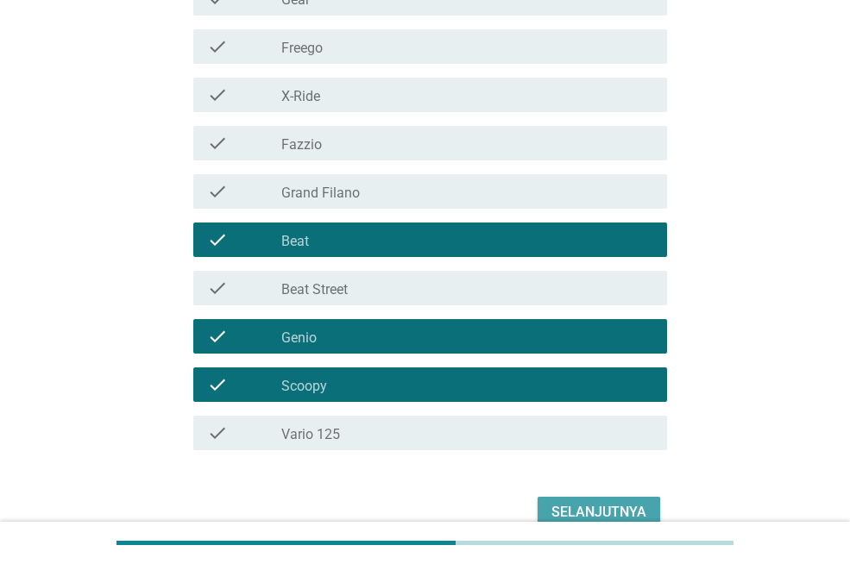
click at [569, 498] on button "Selanjutnya" at bounding box center [599, 512] width 123 height 31
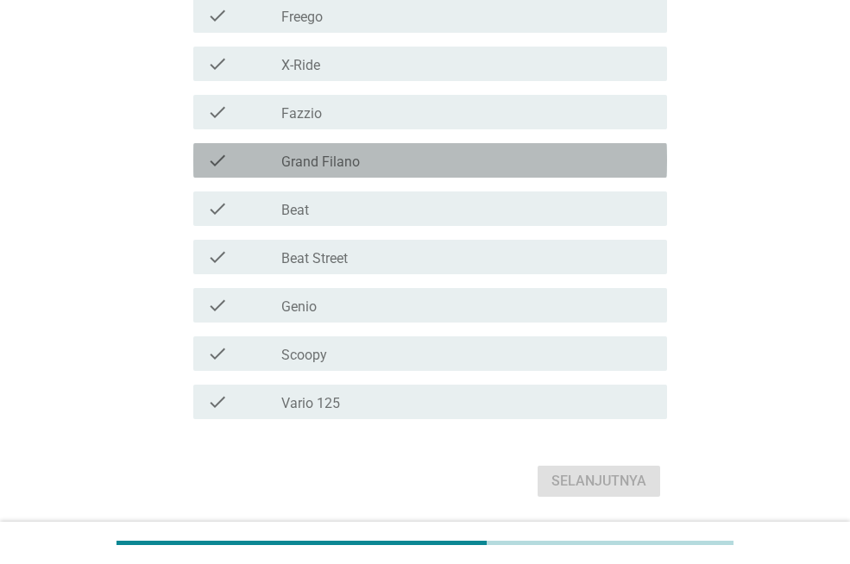
click at [324, 170] on label "Grand Filano" at bounding box center [320, 162] width 79 height 17
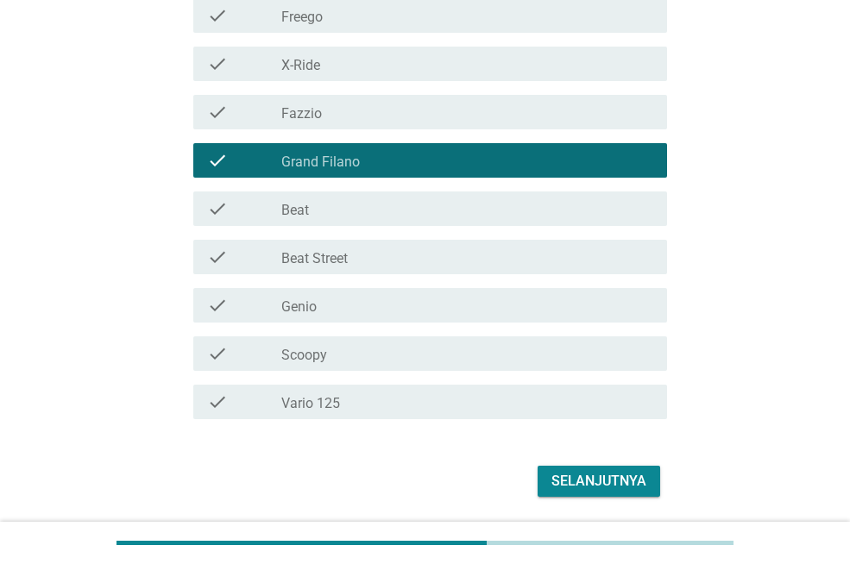
drag, startPoint x: 634, startPoint y: 506, endPoint x: 625, endPoint y: 482, distance: 25.2
click at [634, 505] on div "Pilihlah sepeda motor yang cocok dengan pernyataan dibawah ini (Jawaban bisa le…" at bounding box center [425, 73] width 512 height 885
drag, startPoint x: 625, startPoint y: 482, endPoint x: 464, endPoint y: 459, distance: 162.2
click at [621, 482] on div "Selanjutnya" at bounding box center [599, 481] width 95 height 21
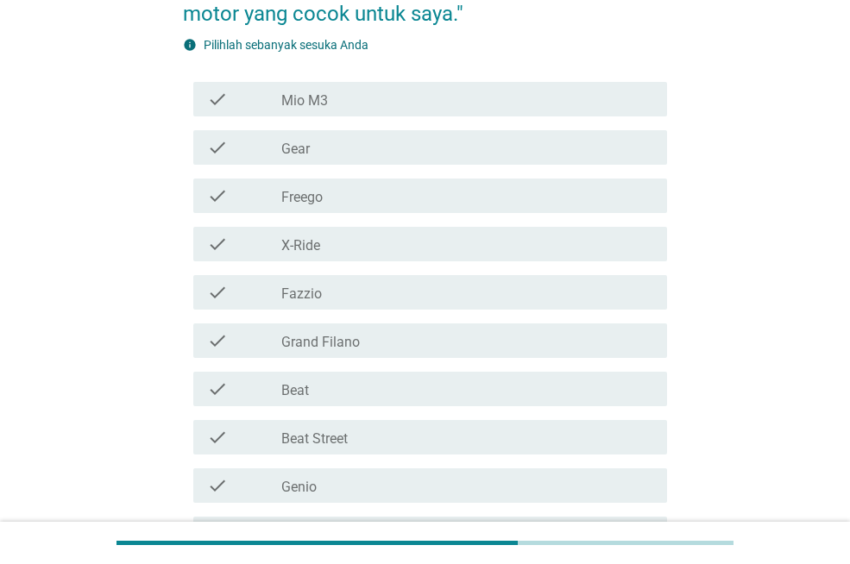
scroll to position [259, 0]
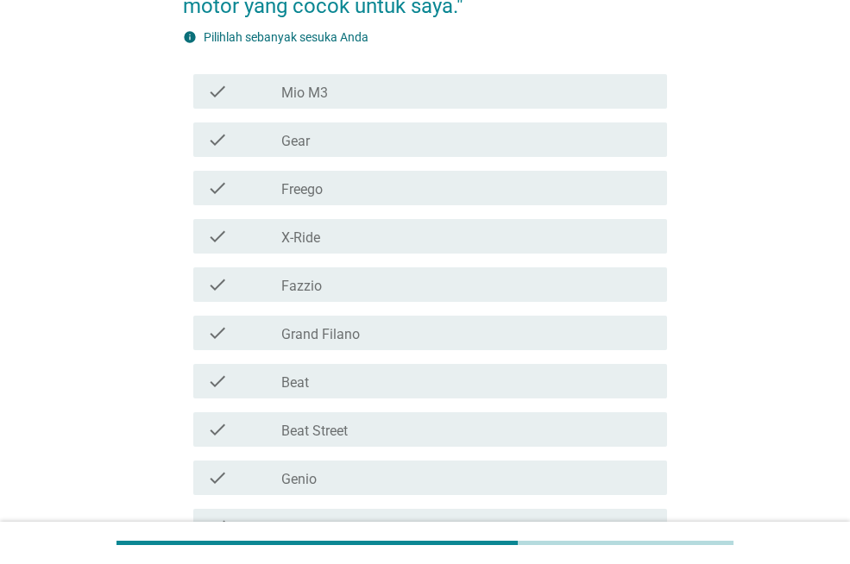
click at [318, 337] on label "Grand Filano" at bounding box center [320, 334] width 79 height 17
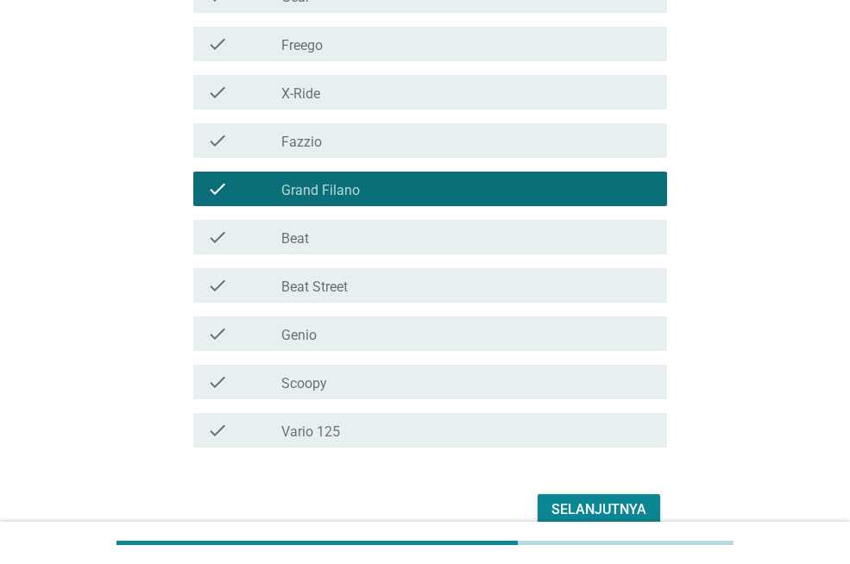
scroll to position [432, 0]
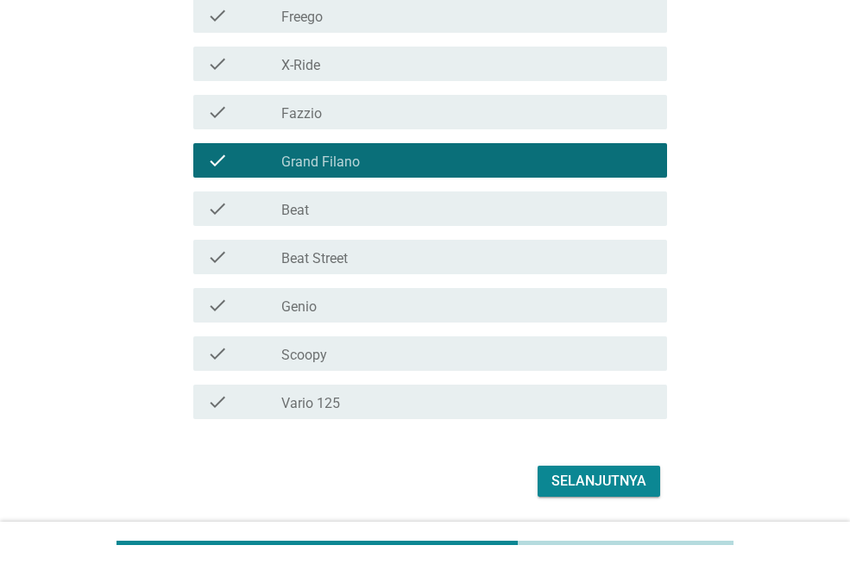
click at [313, 352] on label "Scoopy" at bounding box center [304, 355] width 46 height 17
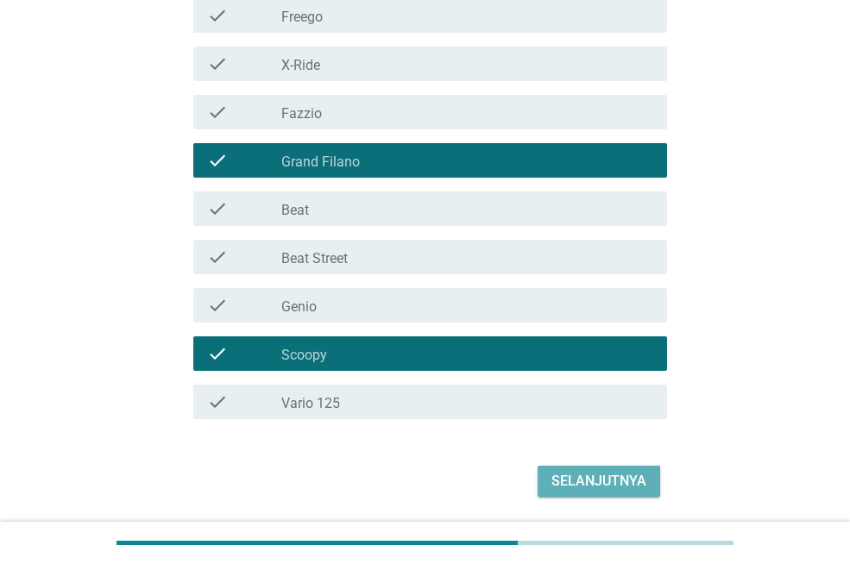
drag, startPoint x: 610, startPoint y: 485, endPoint x: 580, endPoint y: 480, distance: 30.7
click at [609, 486] on div "Selanjutnya" at bounding box center [599, 481] width 95 height 21
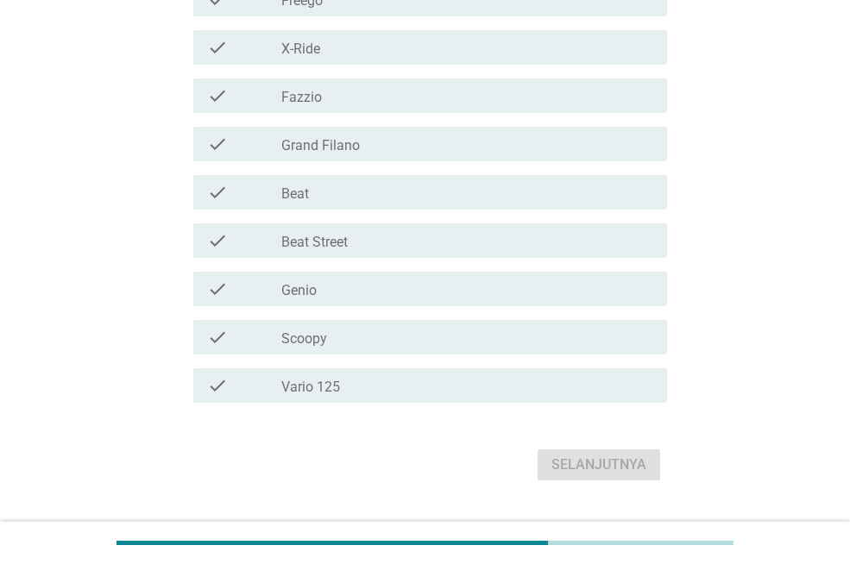
scroll to position [519, 0]
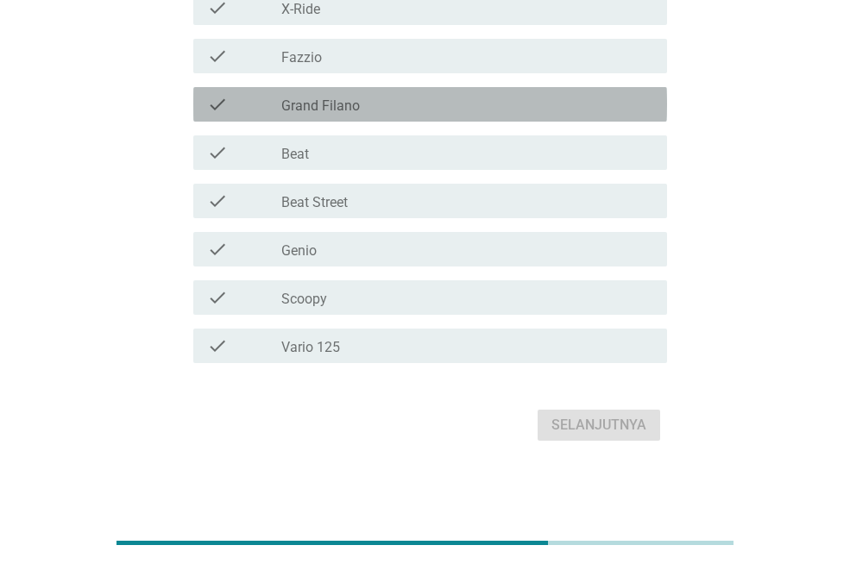
click at [341, 98] on label "Grand Filano" at bounding box center [320, 106] width 79 height 17
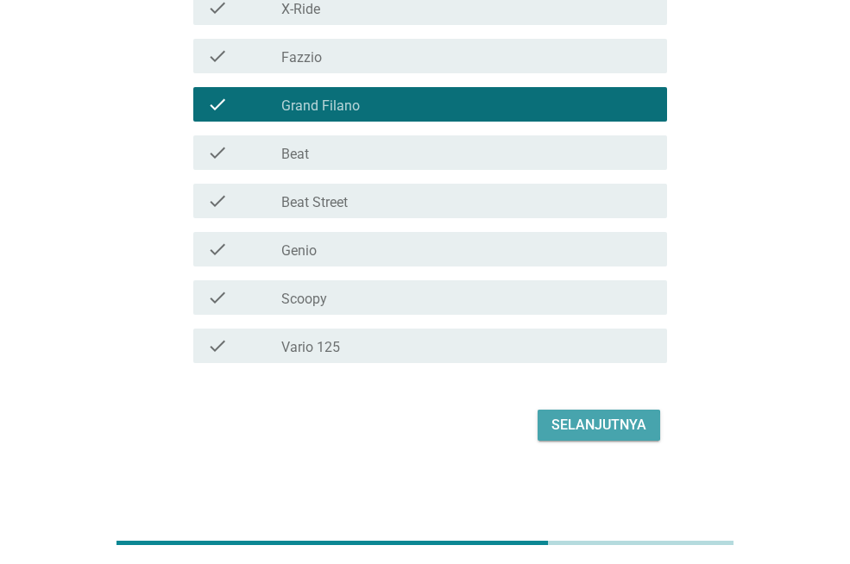
click at [607, 423] on div "Selanjutnya" at bounding box center [599, 425] width 95 height 21
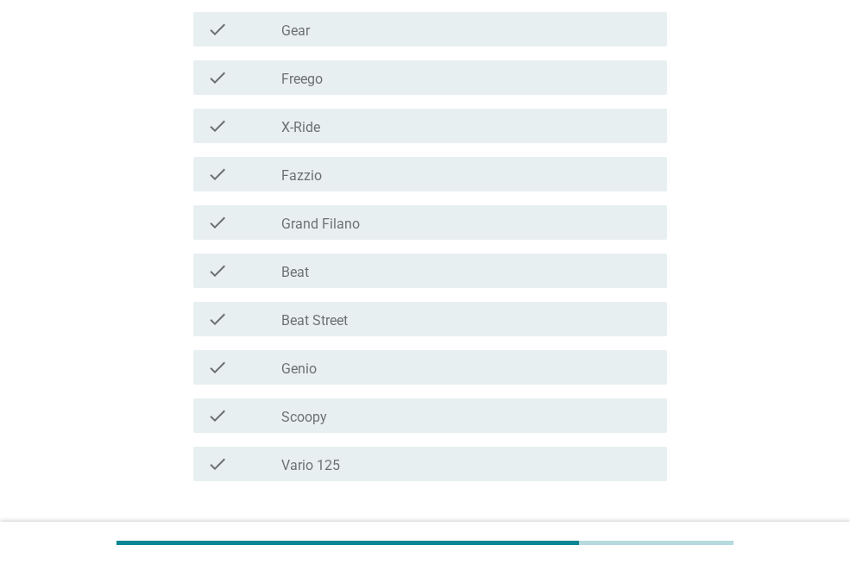
scroll to position [432, 0]
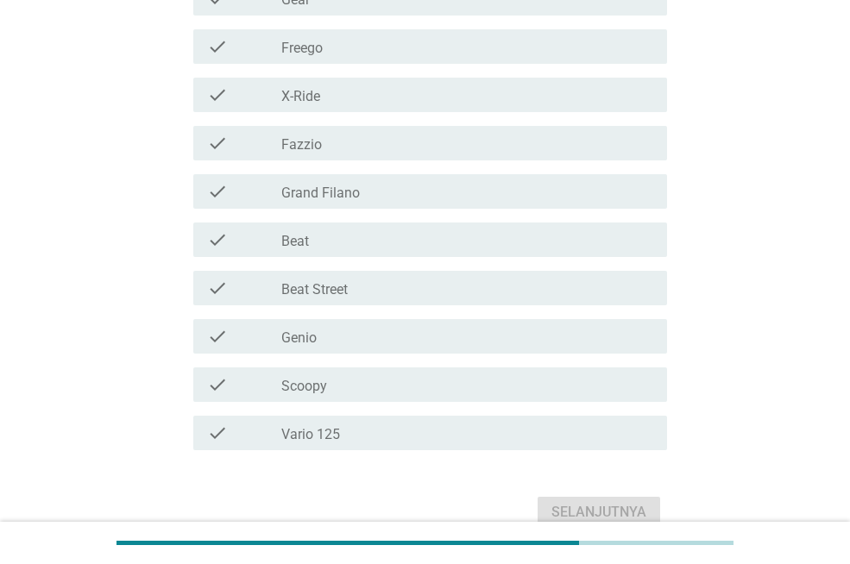
click at [316, 432] on label "Vario 125" at bounding box center [310, 434] width 59 height 17
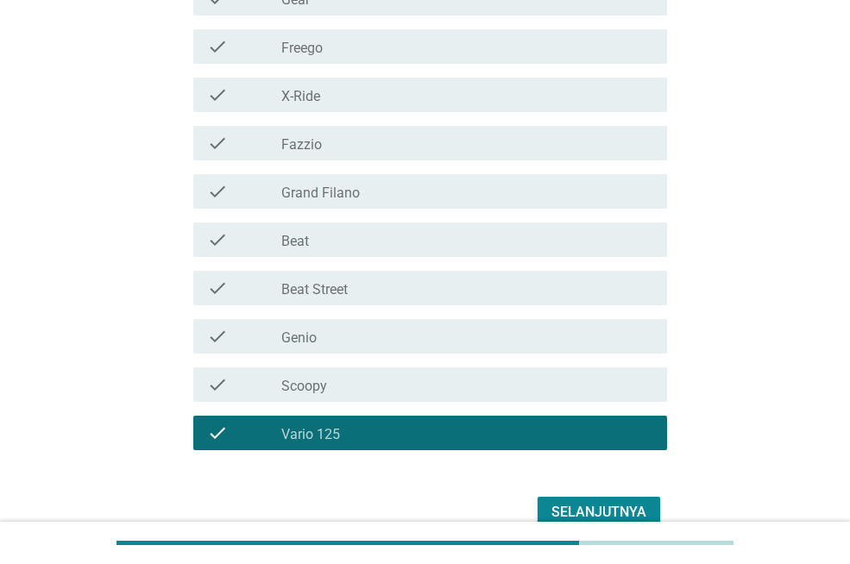
click at [348, 195] on label "Grand Filano" at bounding box center [320, 193] width 79 height 17
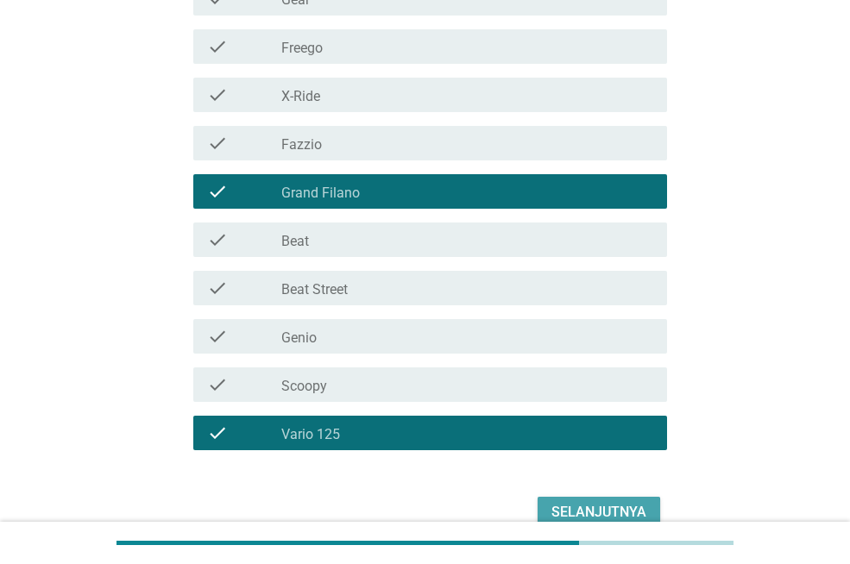
click at [564, 505] on div "Selanjutnya" at bounding box center [599, 512] width 95 height 21
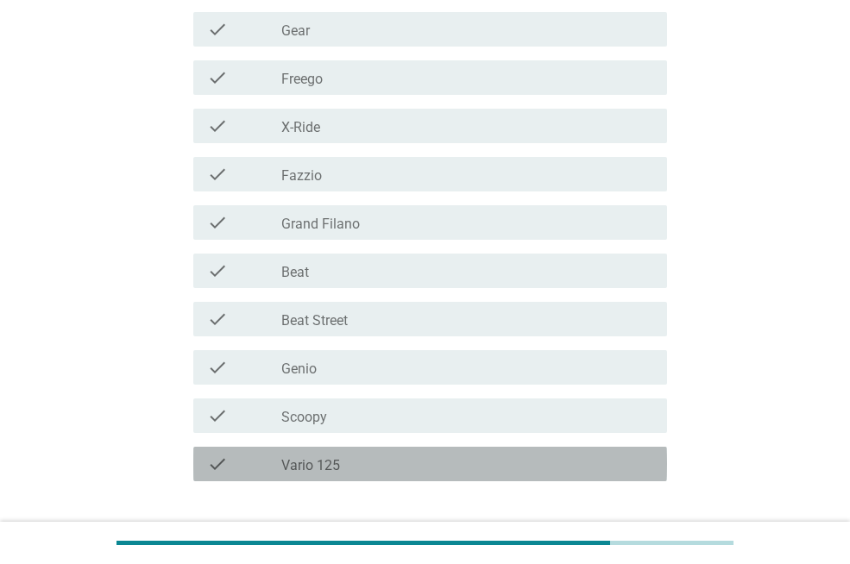
drag, startPoint x: 336, startPoint y: 458, endPoint x: 335, endPoint y: 449, distance: 9.5
click at [335, 458] on label "Vario 125" at bounding box center [310, 465] width 59 height 17
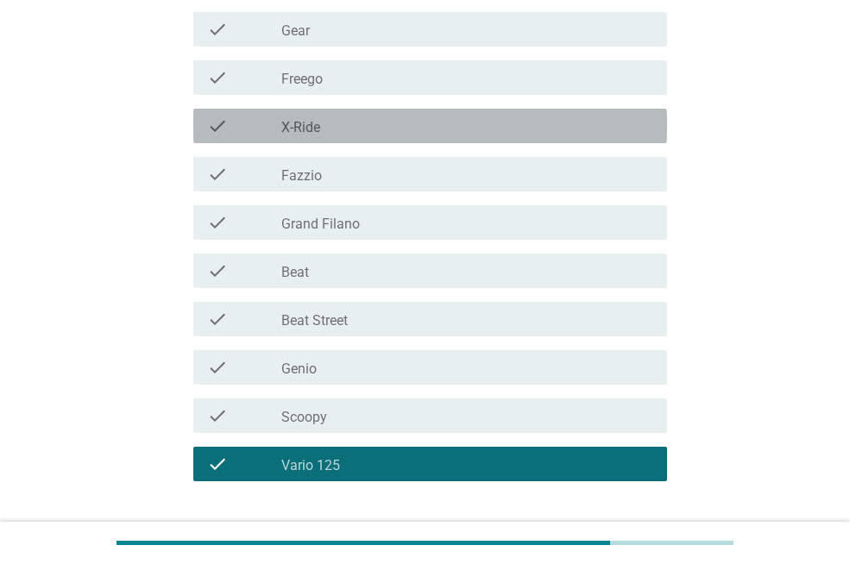
click at [291, 120] on label "X-Ride" at bounding box center [300, 127] width 39 height 17
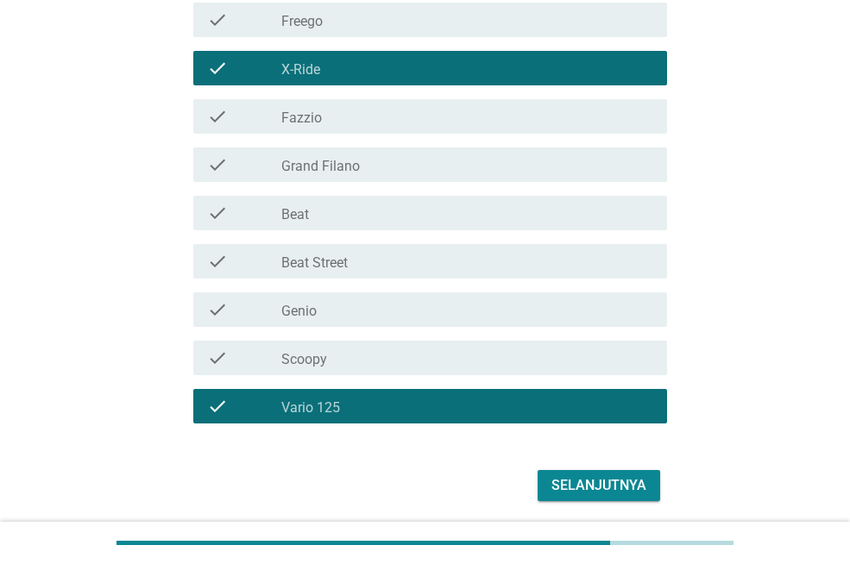
scroll to position [550, 0]
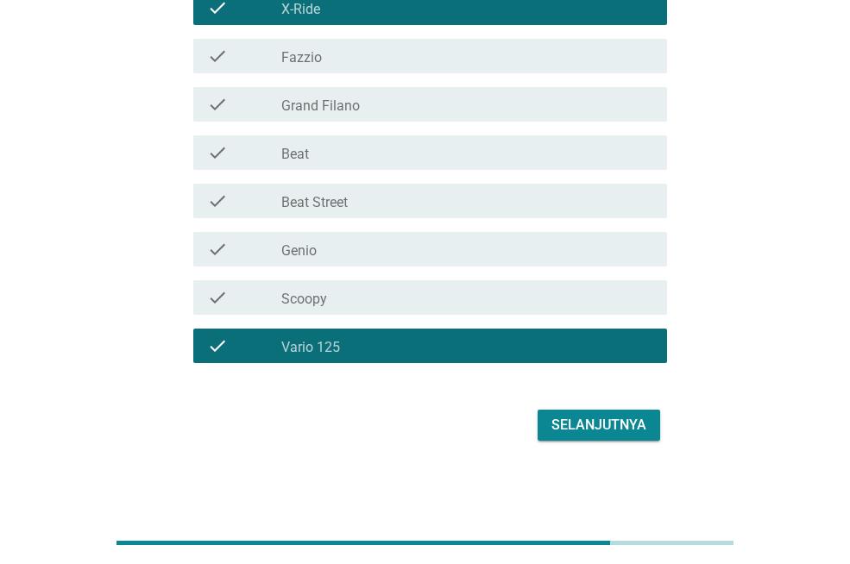
drag, startPoint x: 605, startPoint y: 445, endPoint x: 605, endPoint y: 432, distance: 12.9
click at [605, 442] on div "Selanjutnya" at bounding box center [425, 425] width 484 height 41
click at [605, 432] on div "Selanjutnya" at bounding box center [599, 425] width 95 height 21
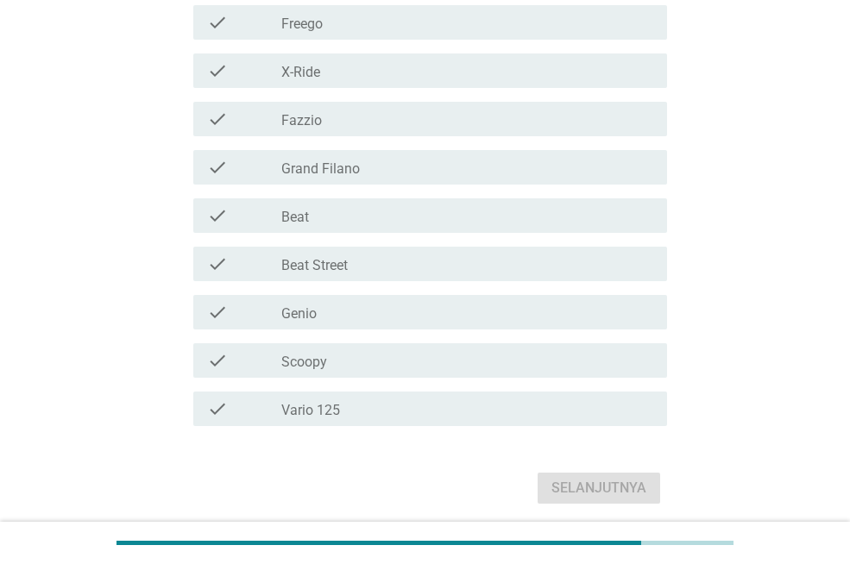
scroll to position [518, 0]
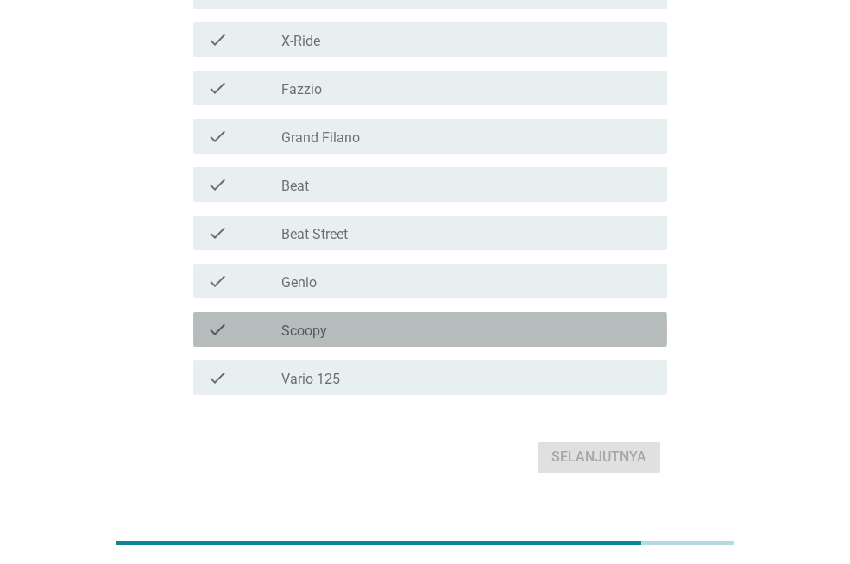
click at [337, 318] on div "check check_box_outline_blank Scoopy" at bounding box center [430, 329] width 474 height 35
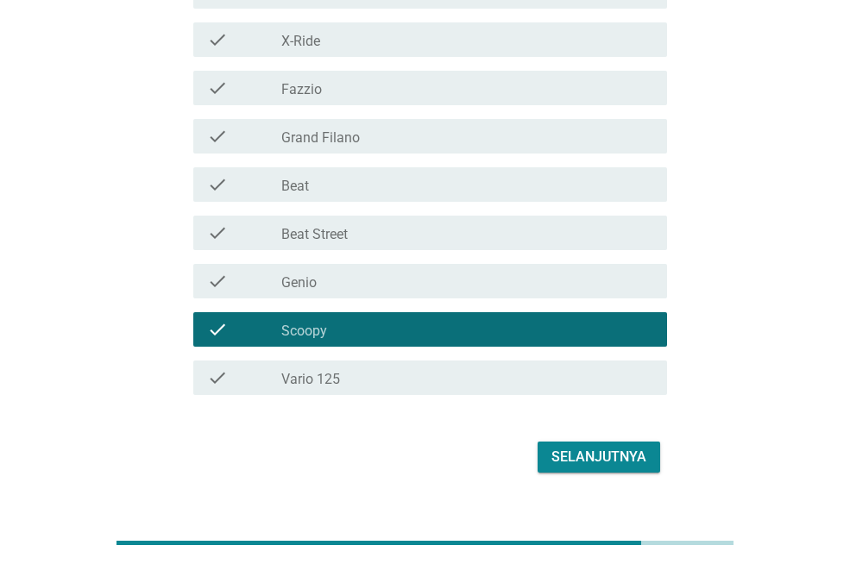
click at [335, 289] on div "check_box_outline_blank Genio" at bounding box center [467, 281] width 372 height 21
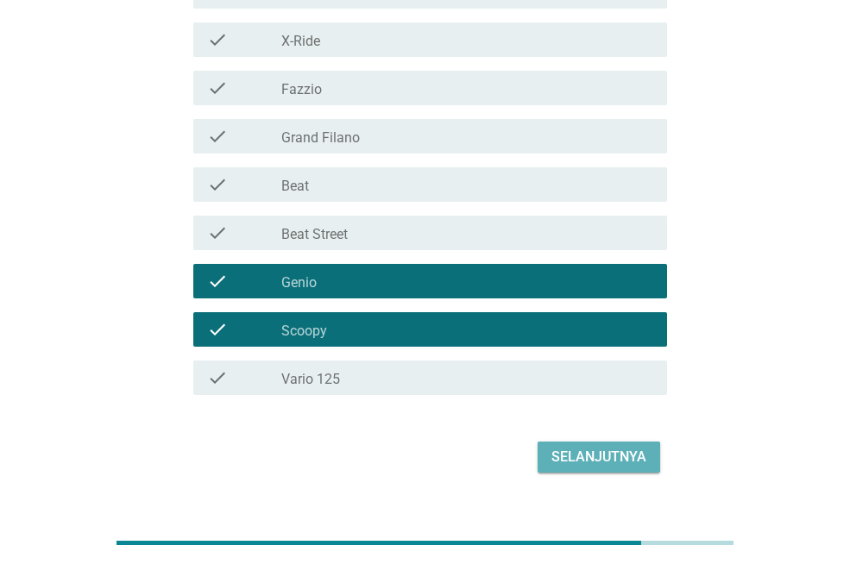
drag, startPoint x: 563, startPoint y: 453, endPoint x: 329, endPoint y: 337, distance: 261.3
click at [563, 453] on div "Selanjutnya" at bounding box center [599, 457] width 95 height 21
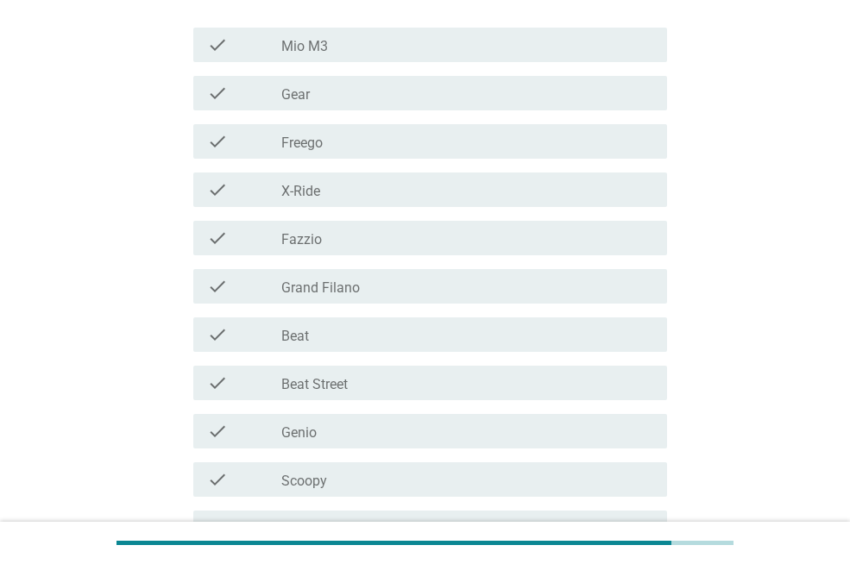
scroll to position [345, 0]
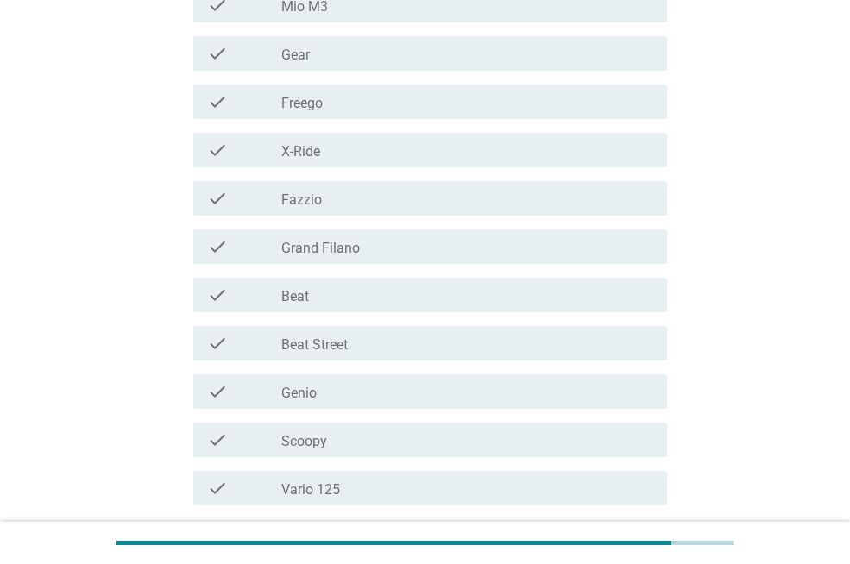
click at [310, 347] on label "Beat Street" at bounding box center [314, 345] width 66 height 17
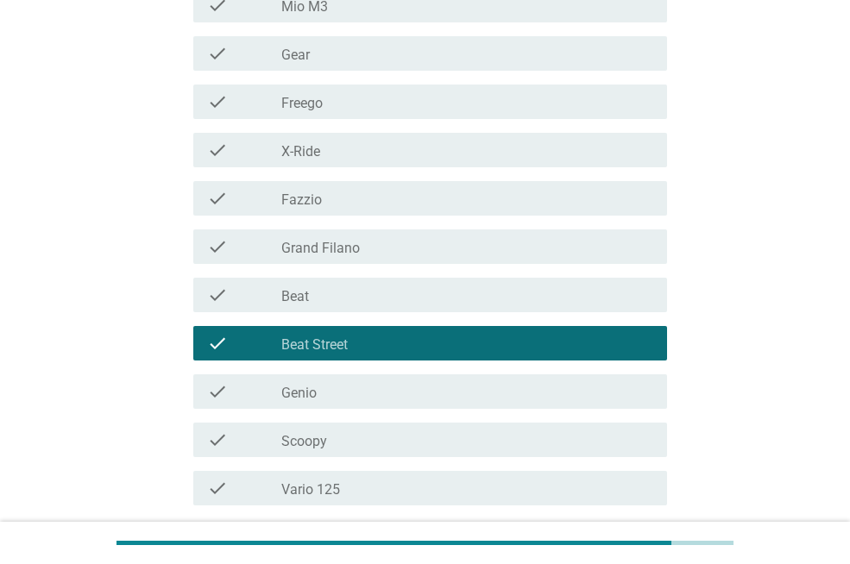
drag, startPoint x: 369, startPoint y: 484, endPoint x: 375, endPoint y: 421, distance: 63.2
click at [369, 473] on div "check check_box_outline_blank Vario 125" at bounding box center [430, 488] width 474 height 35
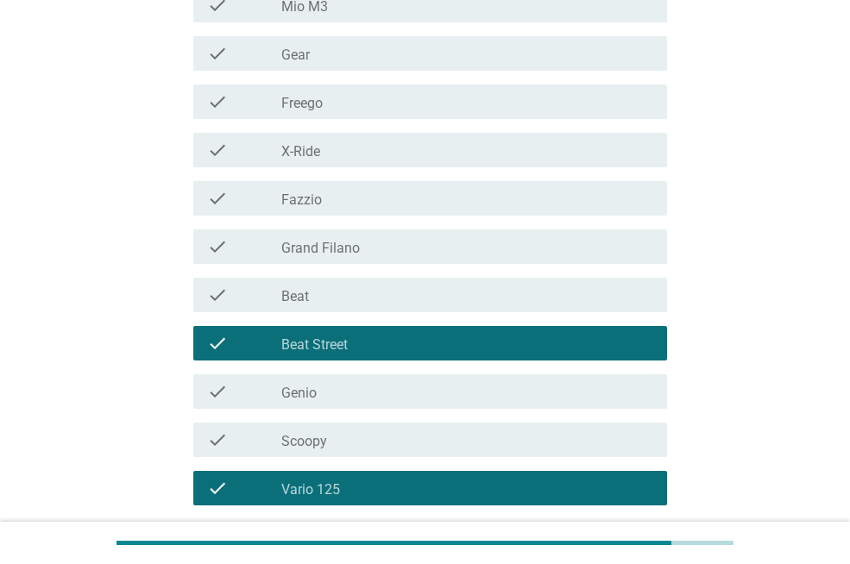
click at [374, 188] on div "check_box_outline_blank Fazzio" at bounding box center [467, 198] width 372 height 21
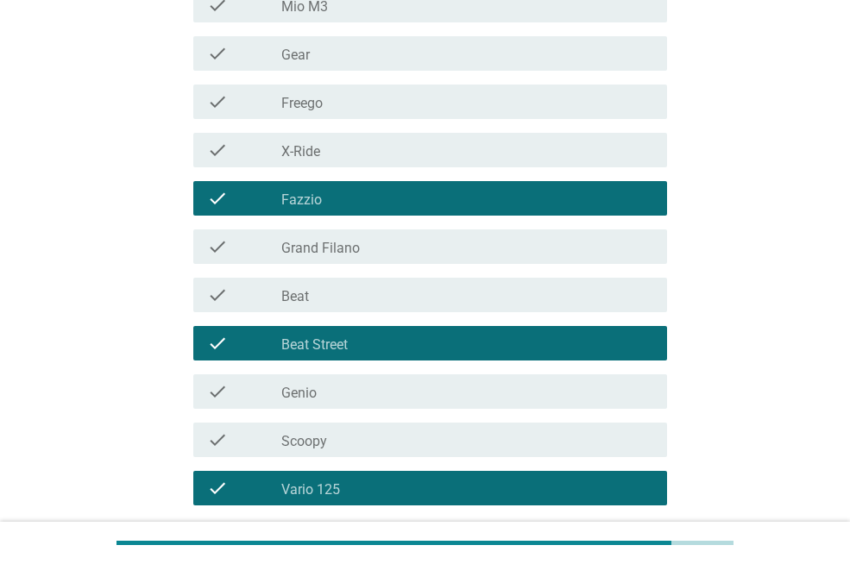
drag, startPoint x: 373, startPoint y: 196, endPoint x: 364, endPoint y: 139, distance: 57.6
click at [372, 186] on div "check check_box_outline_blank Fazzio" at bounding box center [430, 198] width 474 height 35
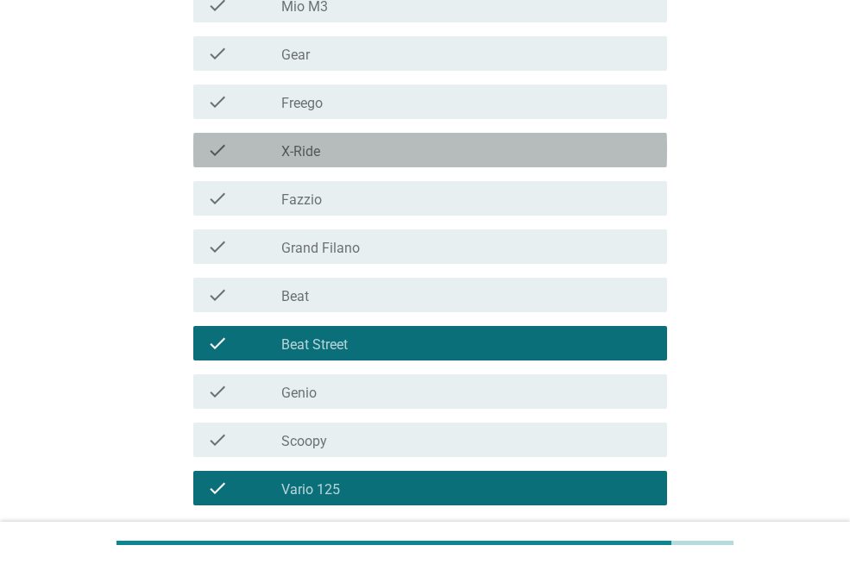
click at [350, 150] on div "check_box_outline_blank X-Ride" at bounding box center [467, 150] width 372 height 21
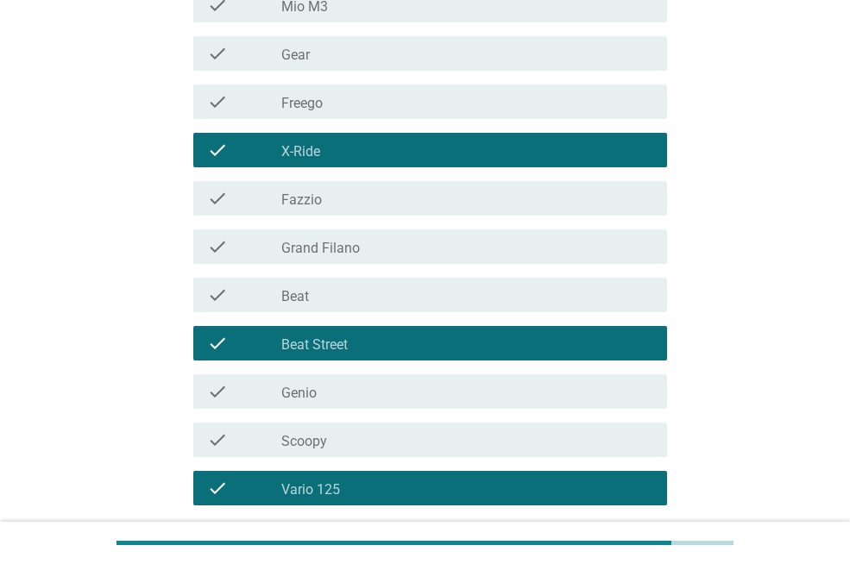
scroll to position [488, 0]
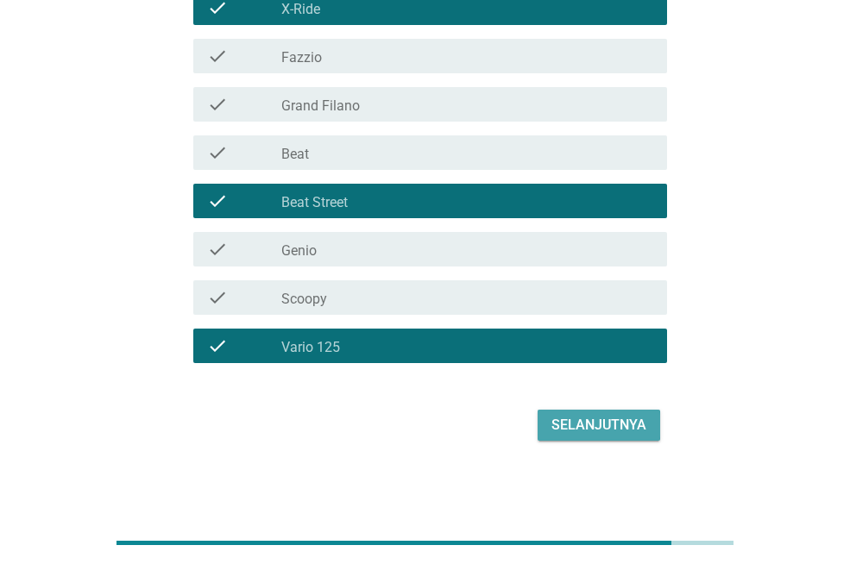
click at [621, 429] on div "Selanjutnya" at bounding box center [599, 425] width 95 height 21
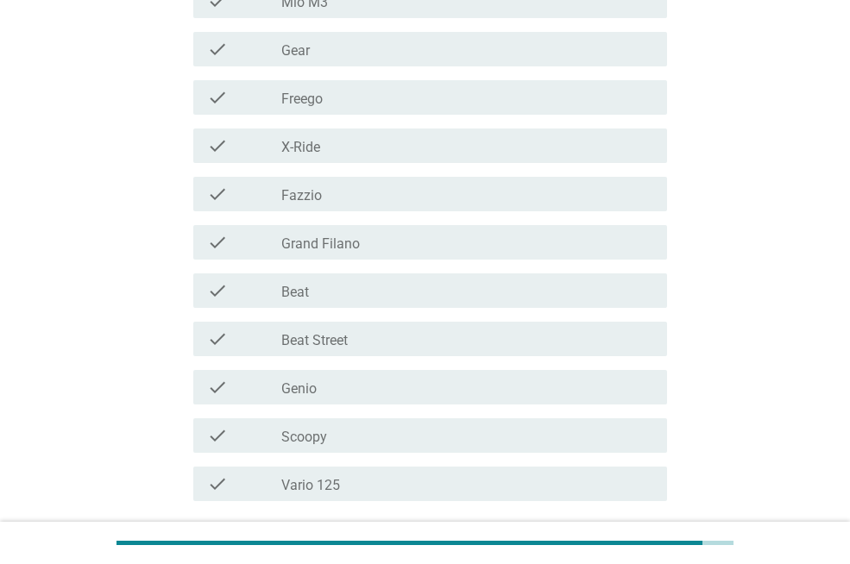
scroll to position [345, 0]
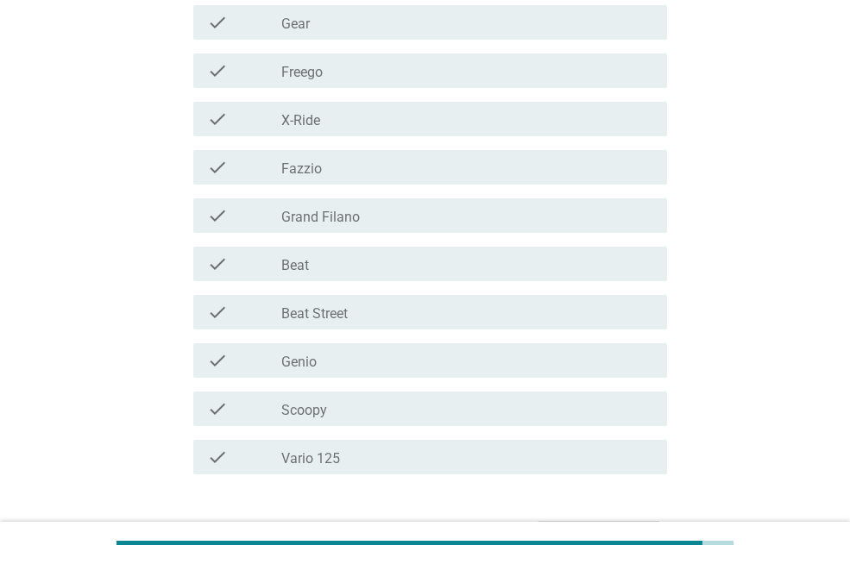
drag, startPoint x: 339, startPoint y: 315, endPoint x: 360, endPoint y: 331, distance: 25.9
click at [341, 316] on label "Beat Street" at bounding box center [314, 314] width 66 height 17
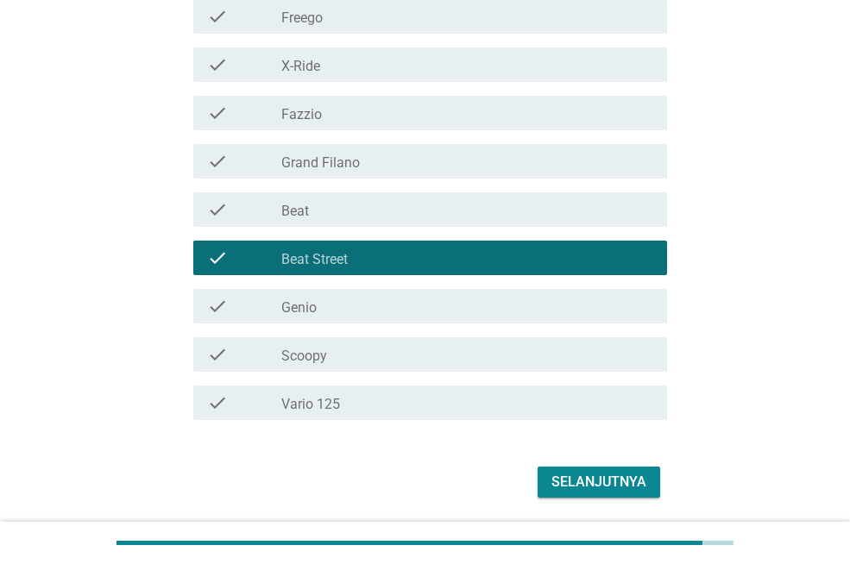
scroll to position [457, 0]
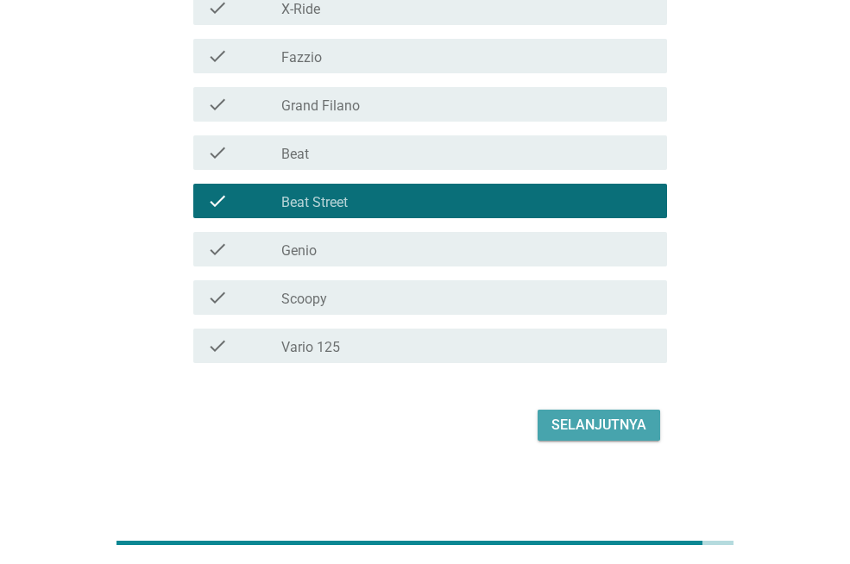
click at [614, 427] on div "Selanjutnya" at bounding box center [599, 425] width 95 height 21
